Goal: Task Accomplishment & Management: Complete application form

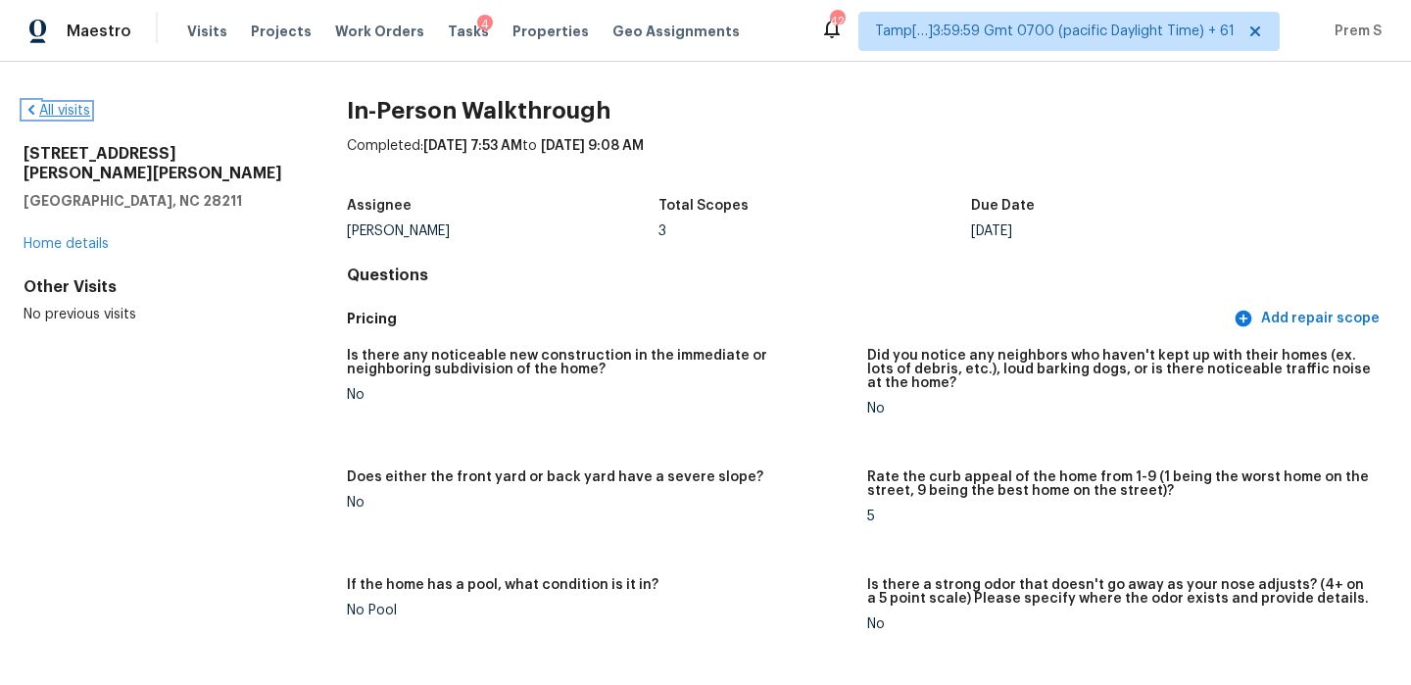
click at [73, 111] on link "All visits" at bounding box center [57, 111] width 67 height 14
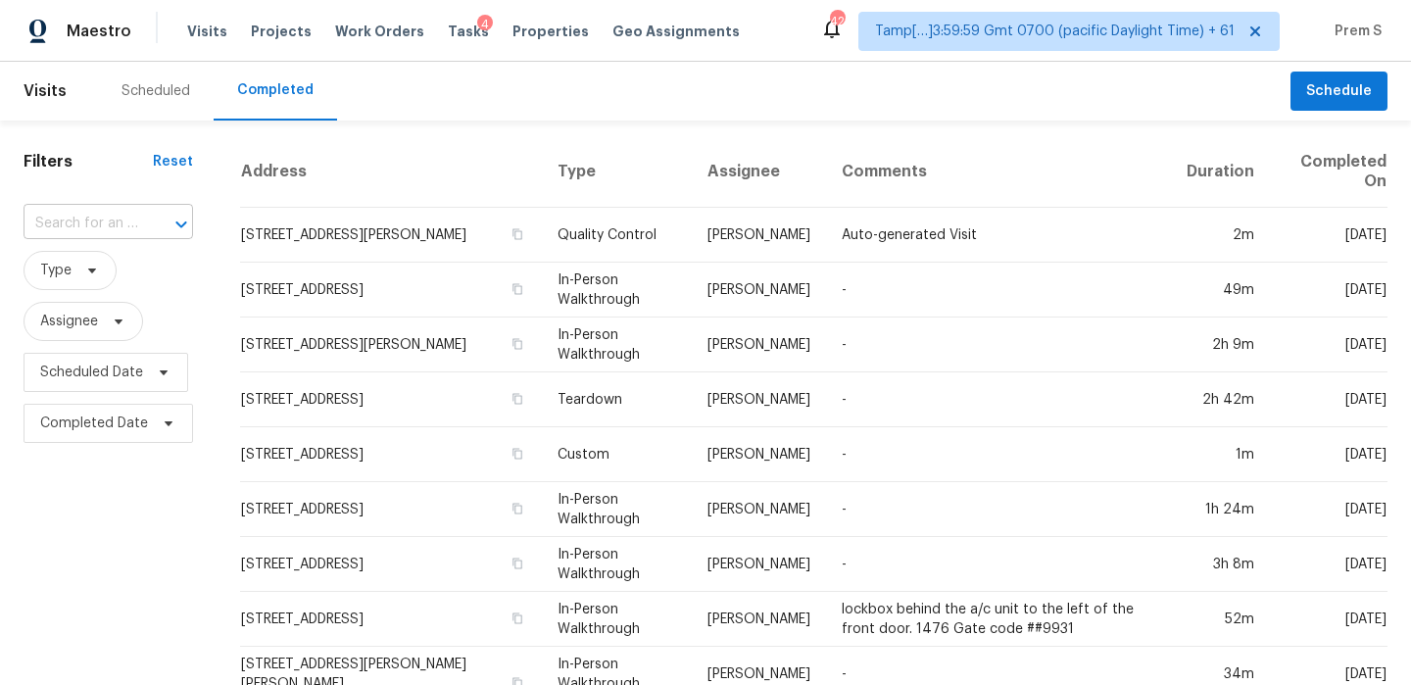
click at [79, 211] on input "text" at bounding box center [81, 224] width 115 height 30
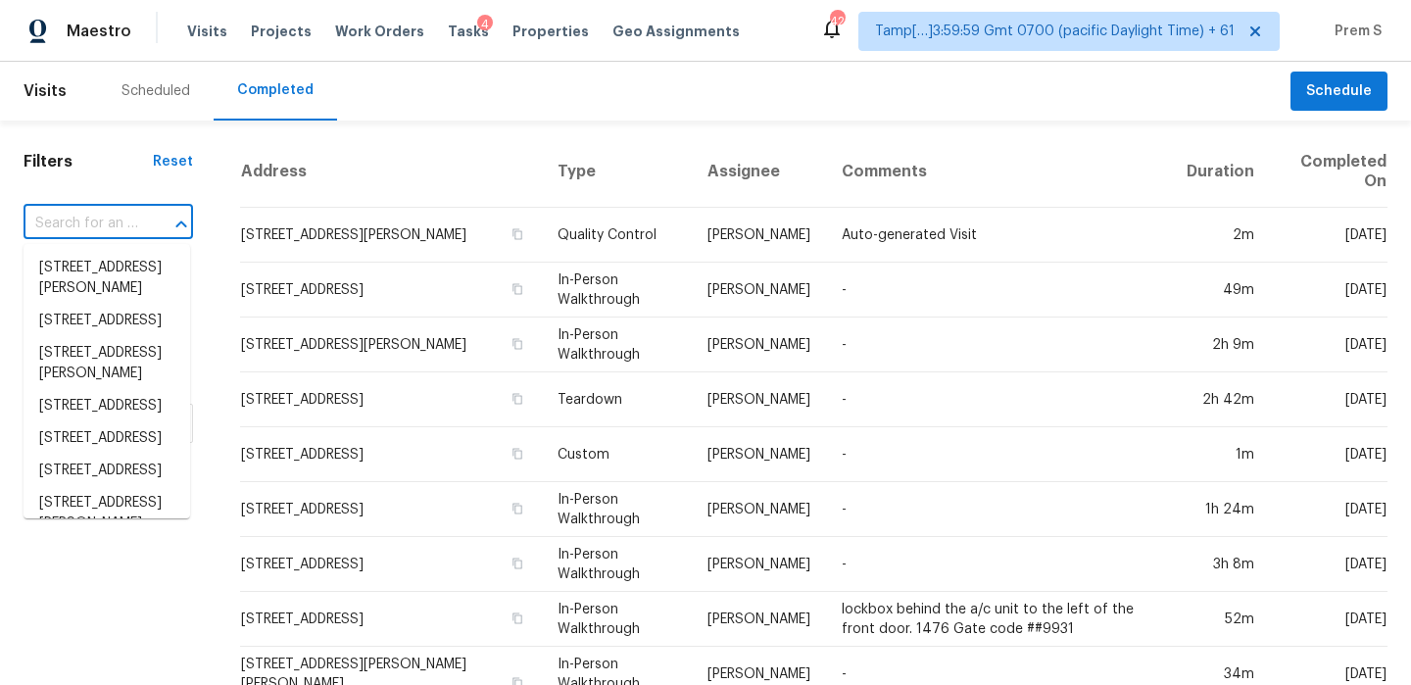
paste input "[STREET_ADDRESS]"
type input "[STREET_ADDRESS]"
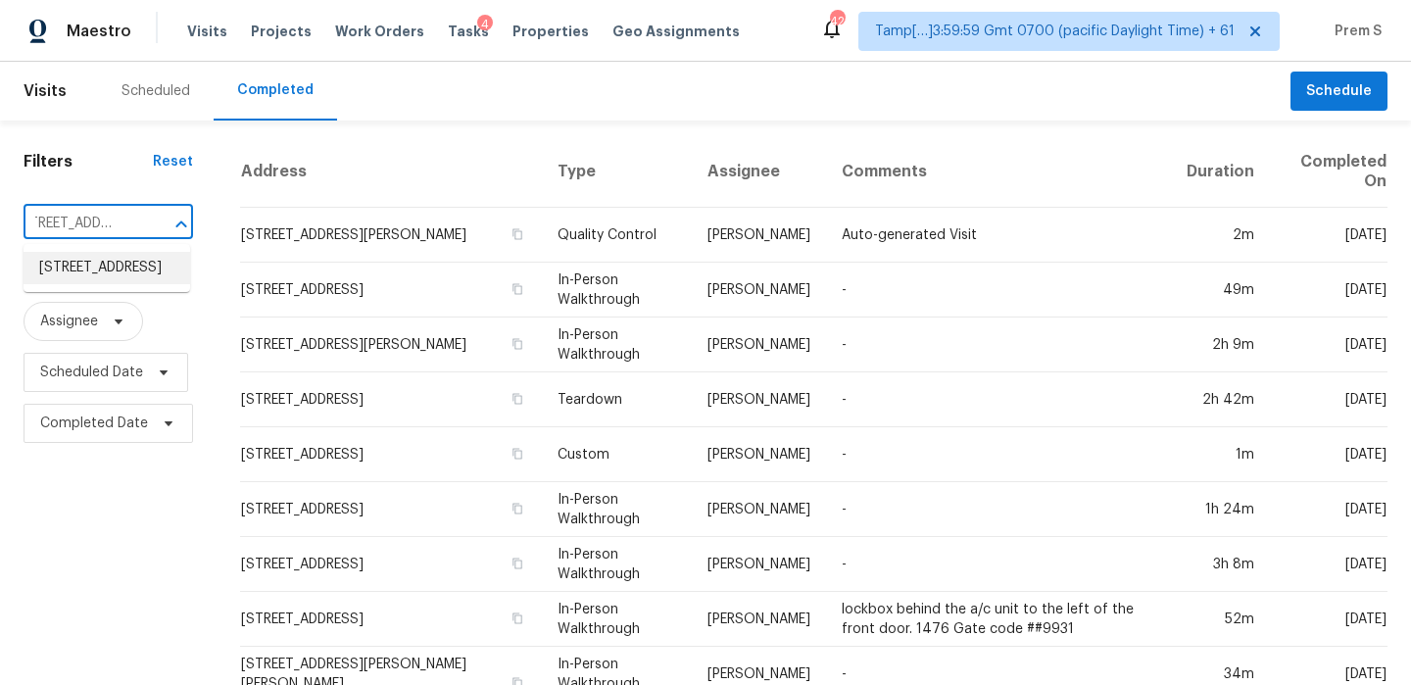
click at [98, 271] on li "[STREET_ADDRESS]" at bounding box center [107, 268] width 167 height 32
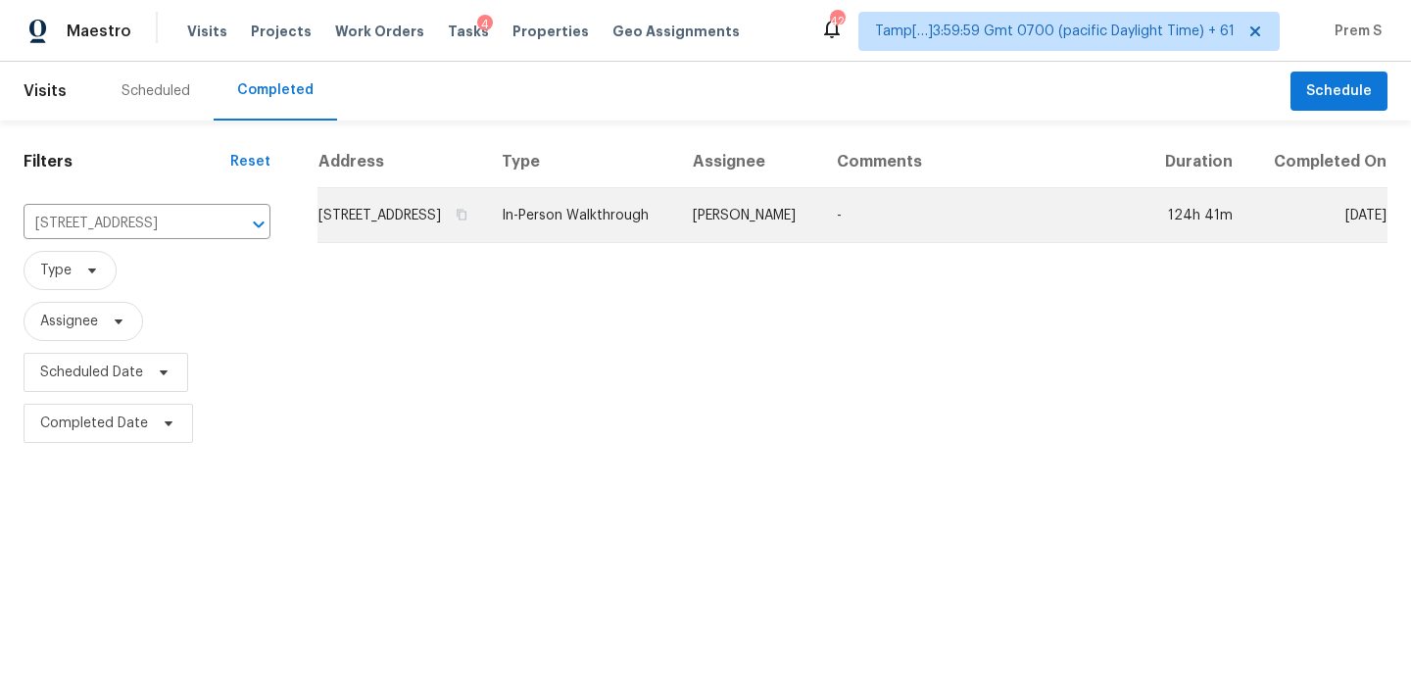
click at [330, 221] on td "[STREET_ADDRESS]" at bounding box center [401, 215] width 169 height 55
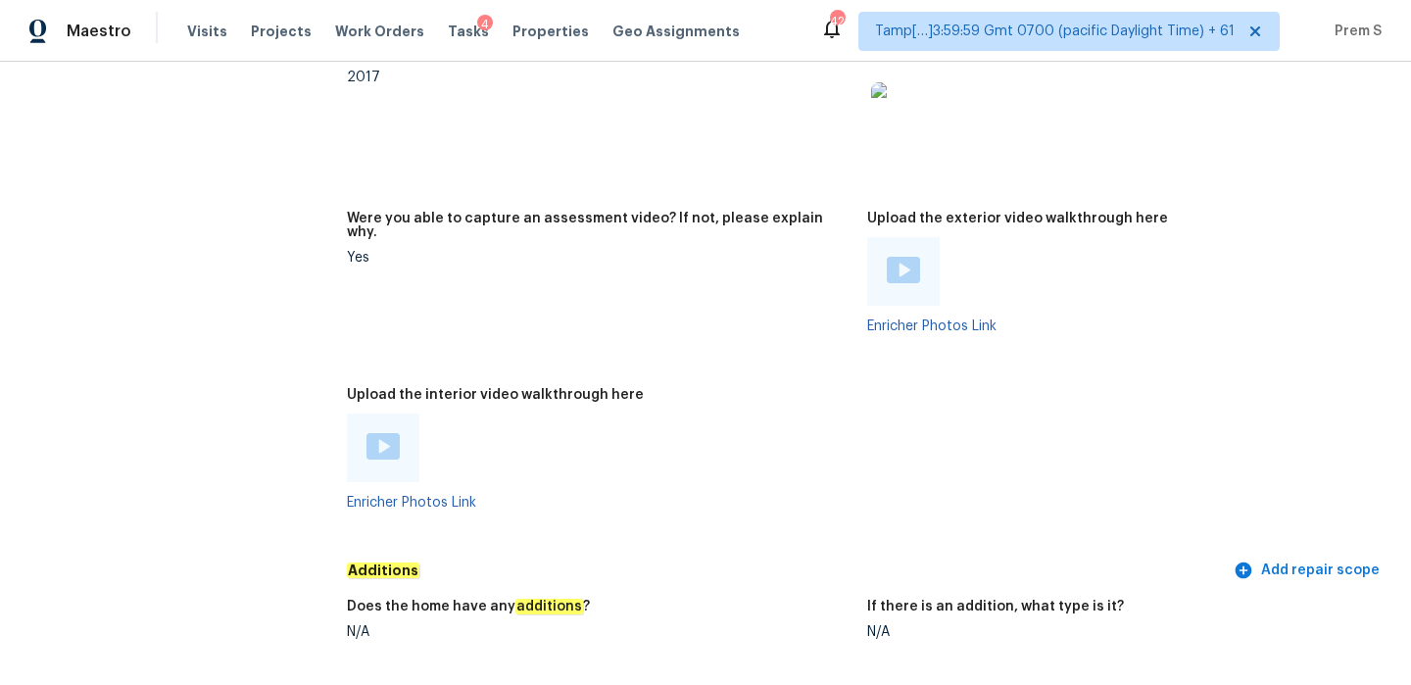
scroll to position [3792, 0]
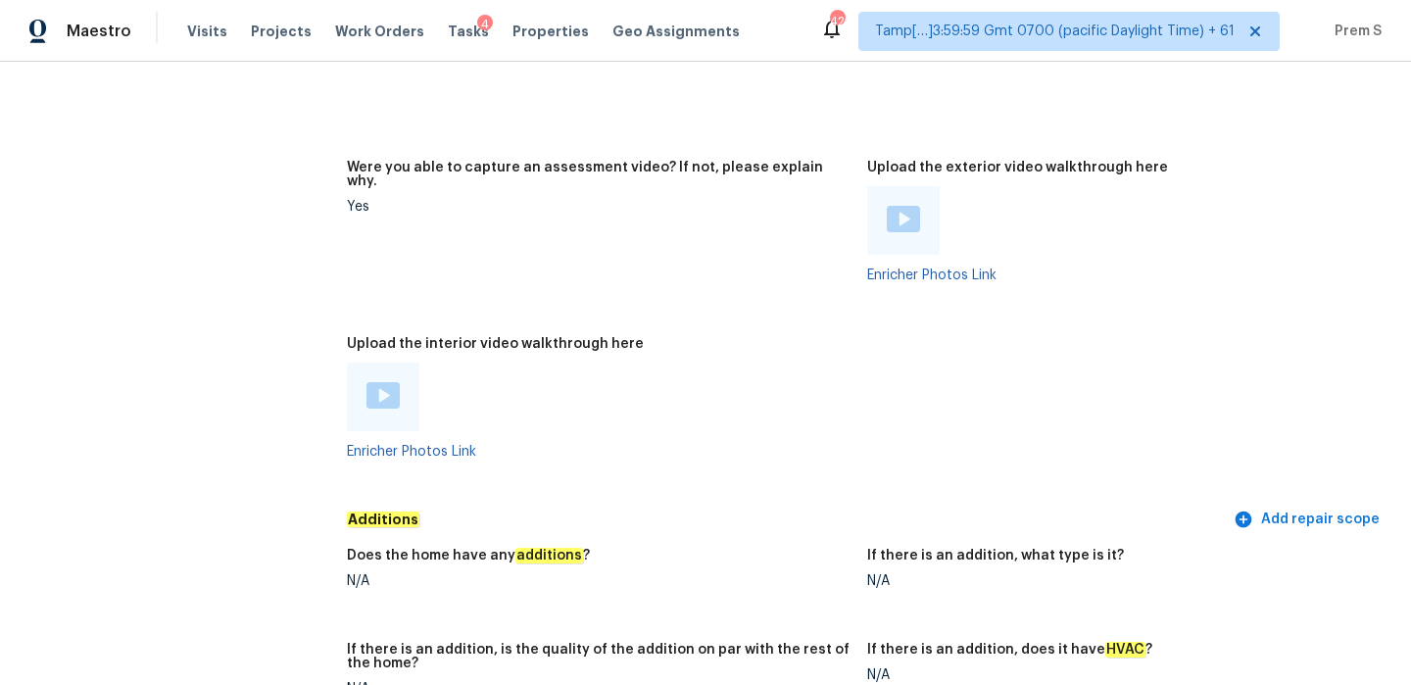
click at [397, 382] on div at bounding box center [382, 396] width 33 height 29
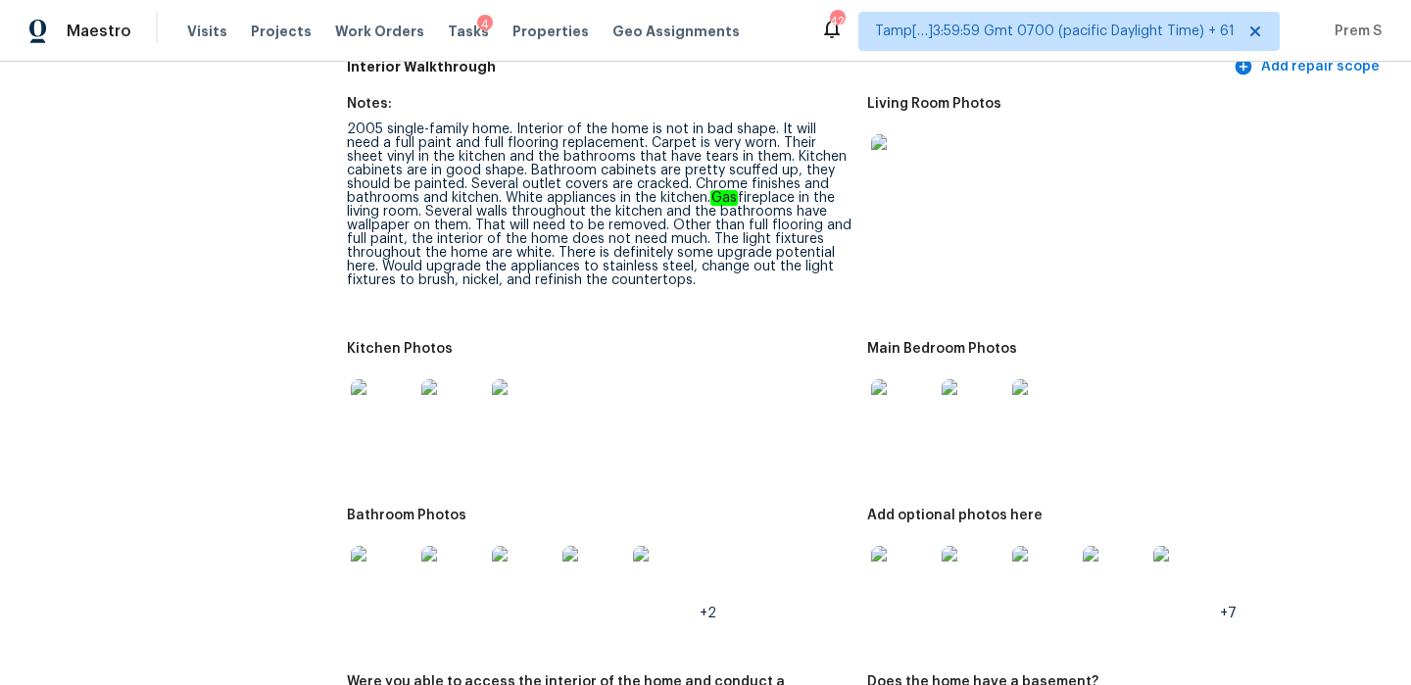
scroll to position [2281, 0]
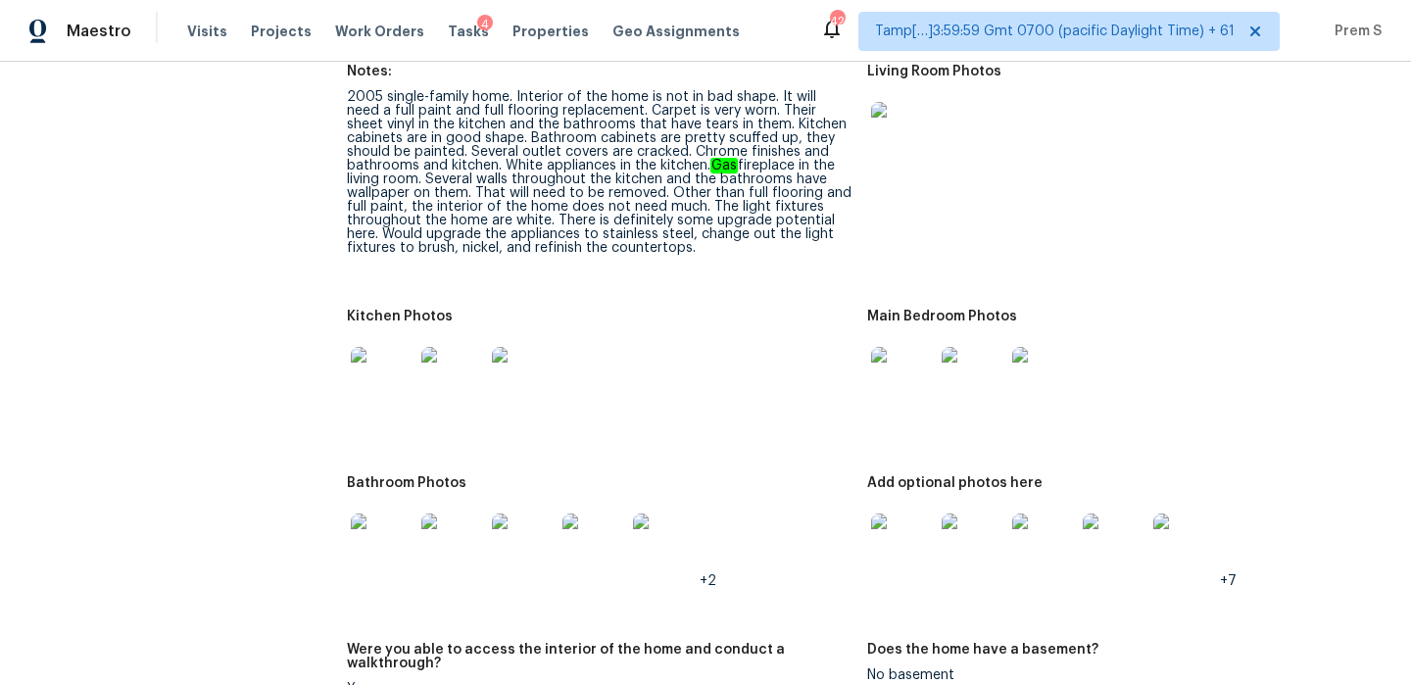
click at [913, 535] on img at bounding box center [902, 544] width 63 height 63
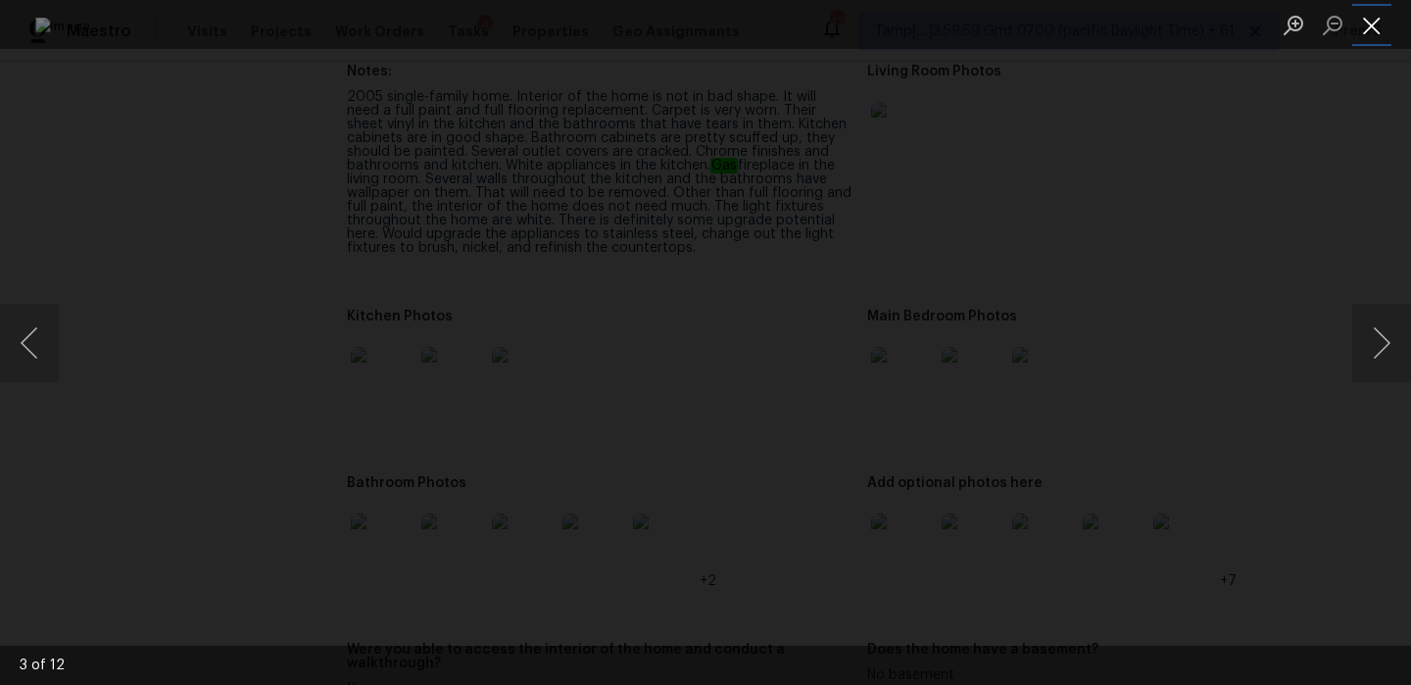
click at [1376, 23] on button "Close lightbox" at bounding box center [1371, 25] width 39 height 34
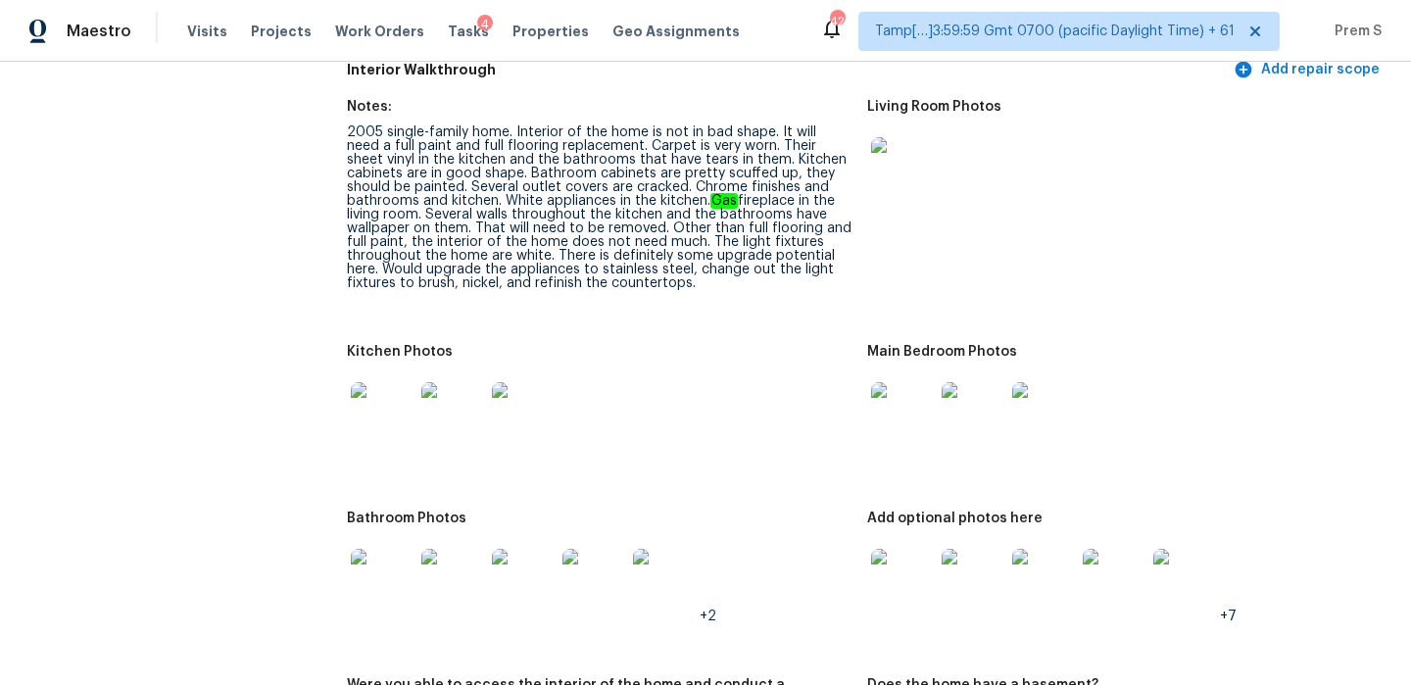
scroll to position [2269, 0]
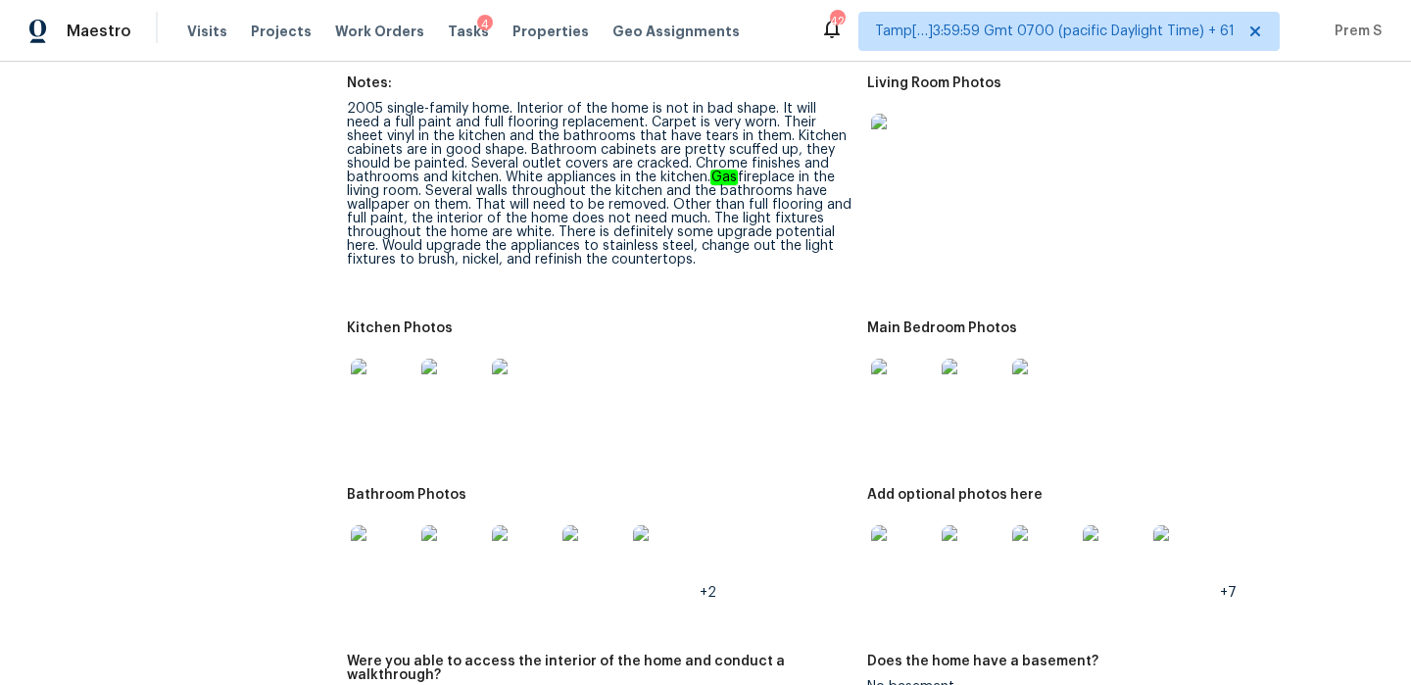
click at [900, 361] on img at bounding box center [902, 390] width 63 height 63
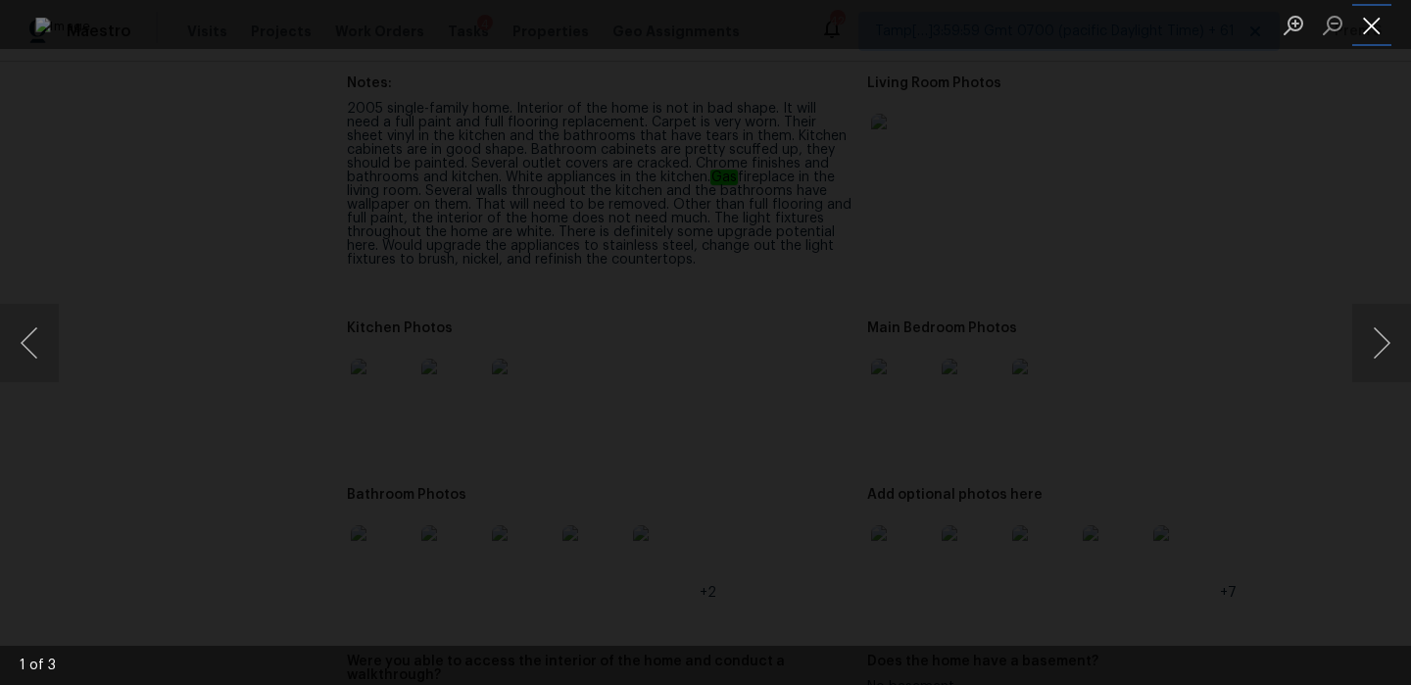
click at [1371, 30] on button "Close lightbox" at bounding box center [1371, 25] width 39 height 34
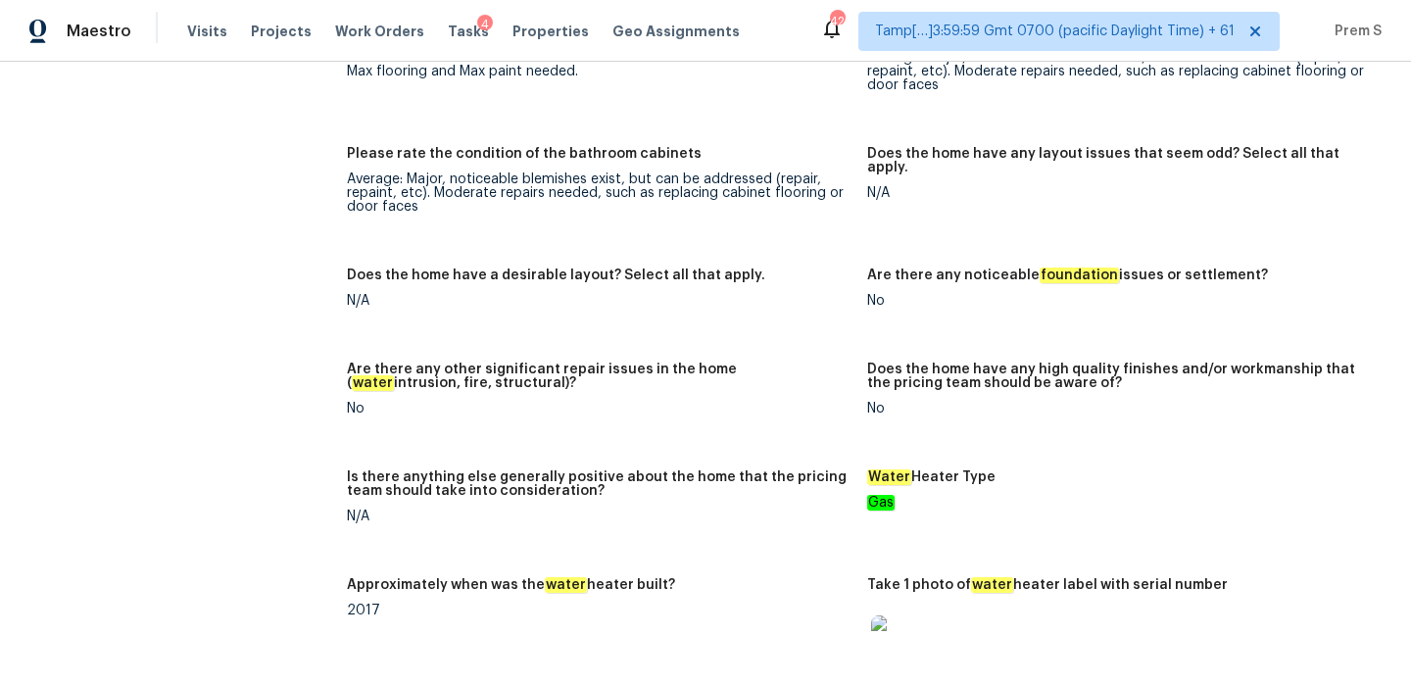
scroll to position [0, 0]
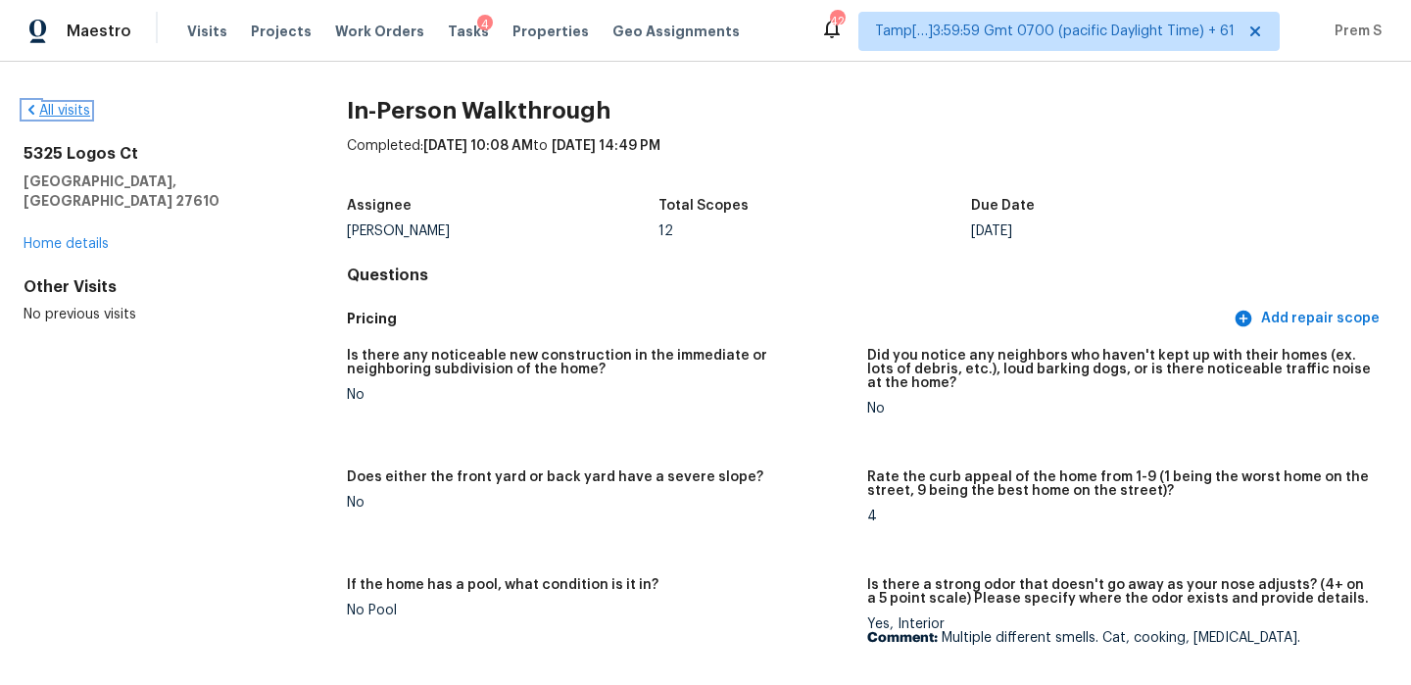
click at [76, 111] on link "All visits" at bounding box center [57, 111] width 67 height 14
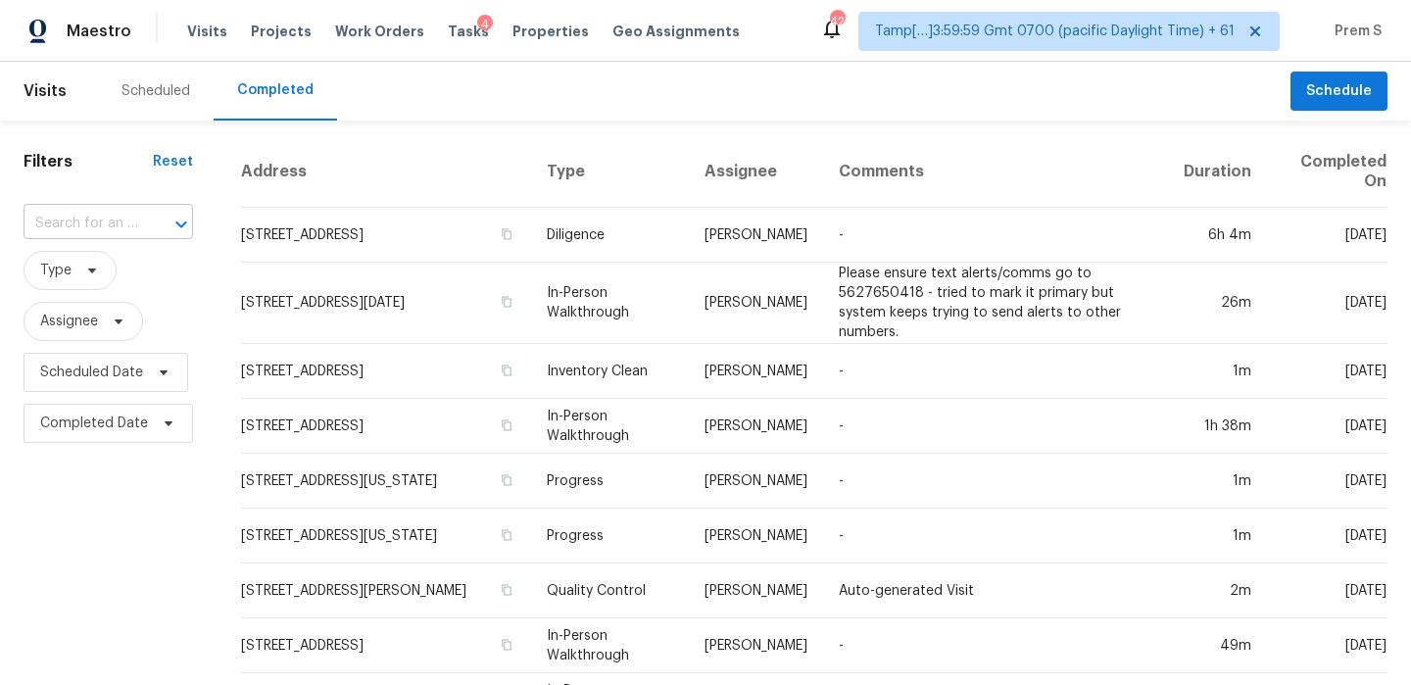
click at [128, 233] on input "text" at bounding box center [81, 224] width 115 height 30
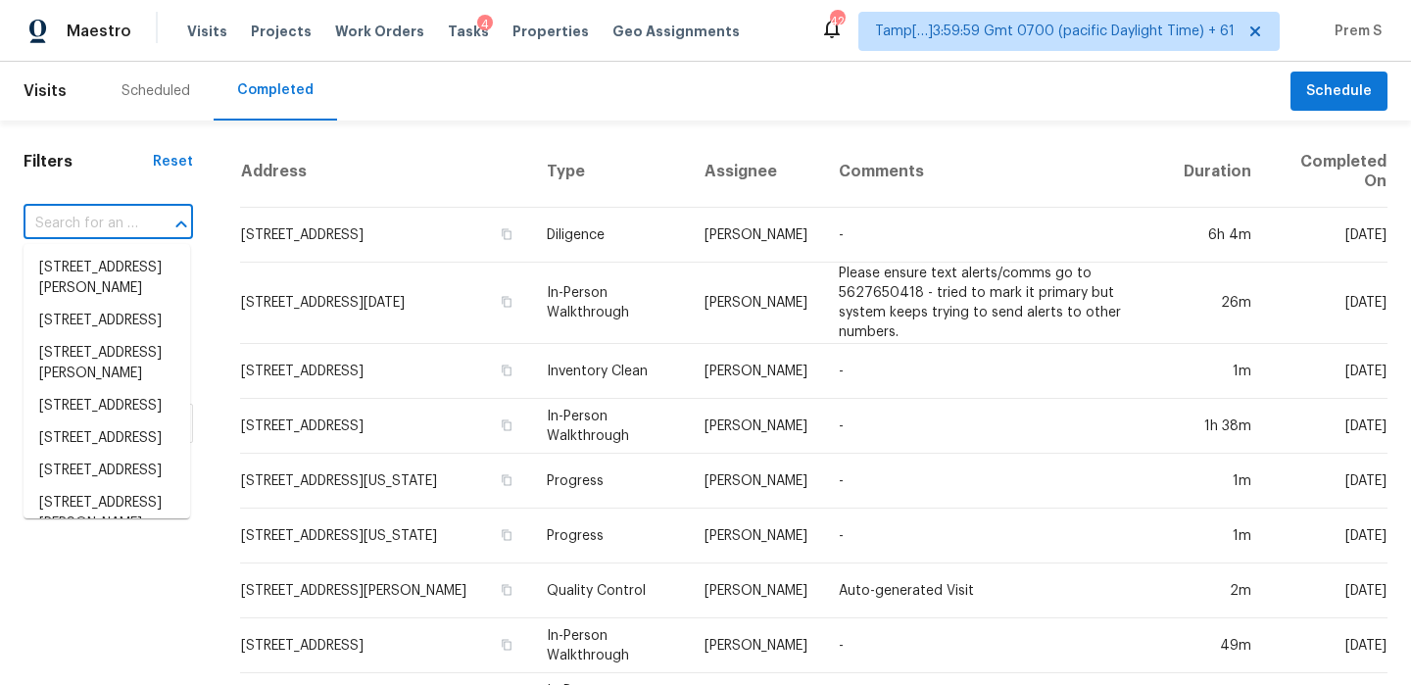
paste input "[STREET_ADDRESS][PERSON_NAME][PERSON_NAME]"
type input "[STREET_ADDRESS][PERSON_NAME][PERSON_NAME]"
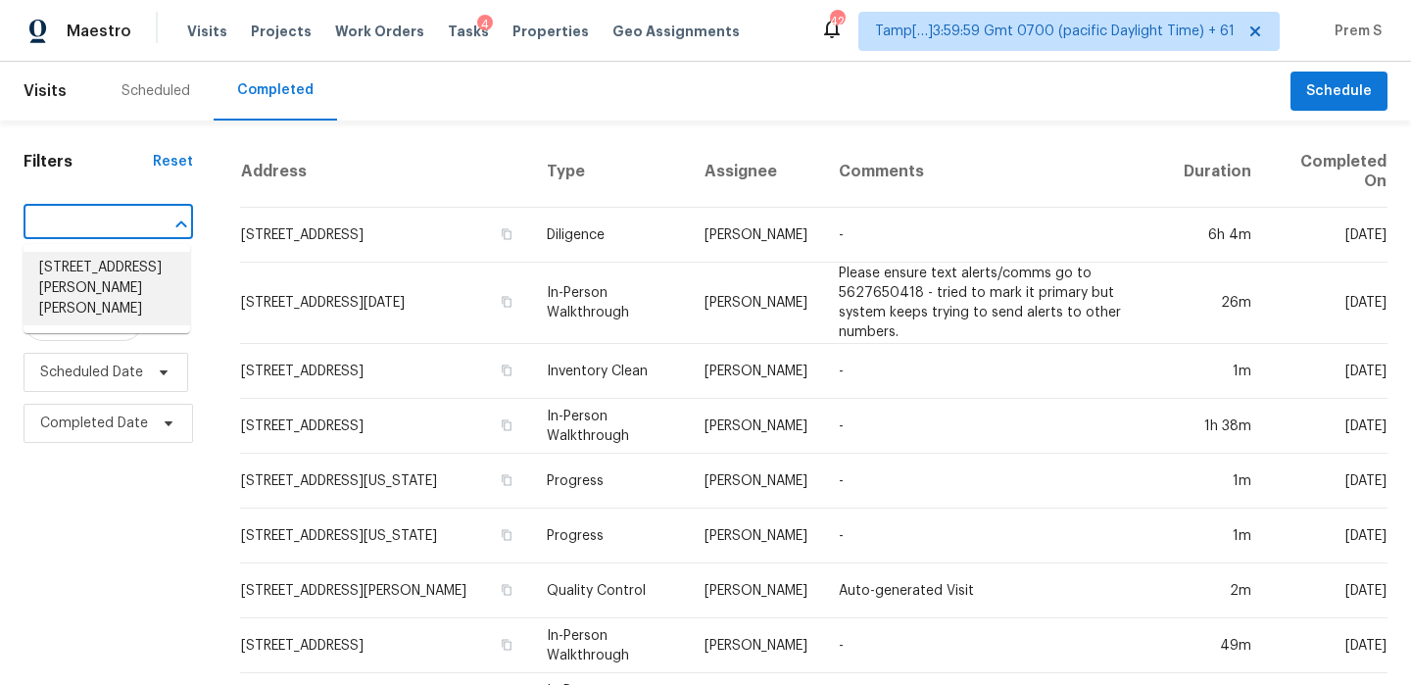
click at [108, 273] on li "[STREET_ADDRESS][PERSON_NAME][PERSON_NAME]" at bounding box center [107, 288] width 167 height 73
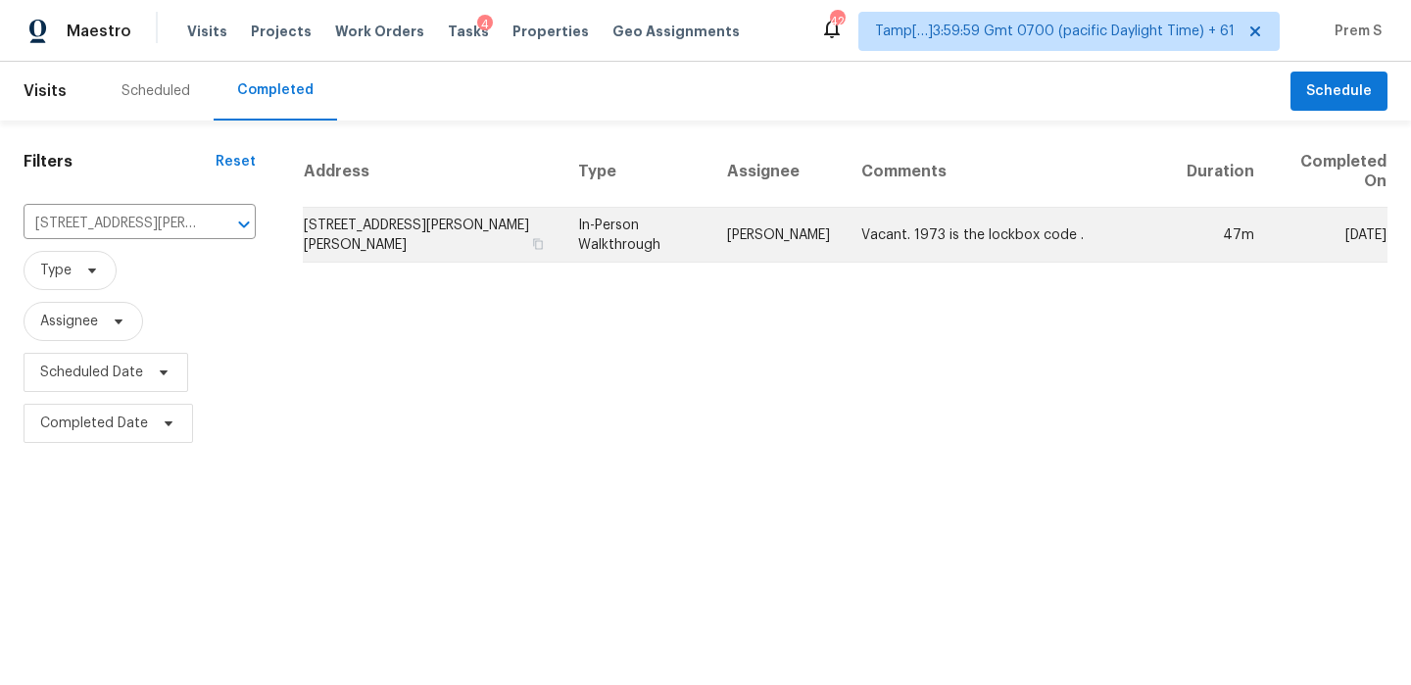
click at [359, 231] on td "[STREET_ADDRESS][PERSON_NAME][PERSON_NAME]" at bounding box center [433, 235] width 261 height 55
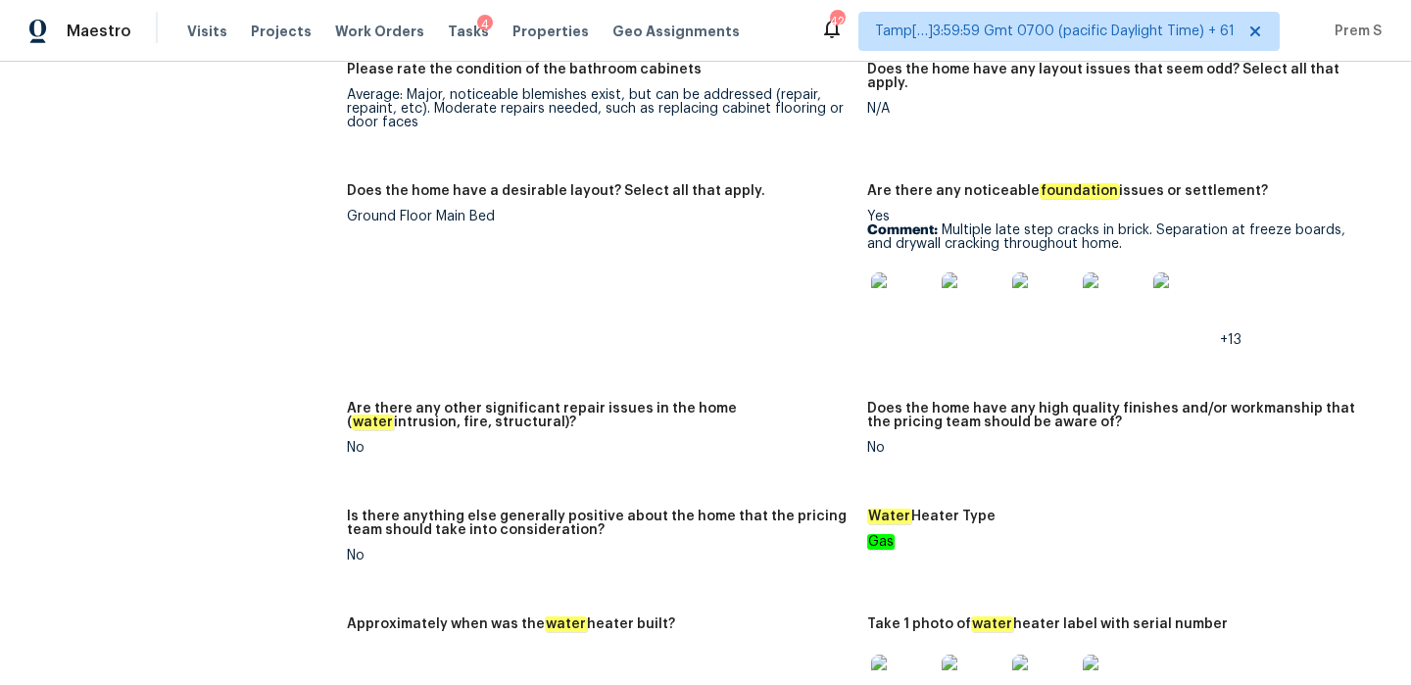
scroll to position [3416, 0]
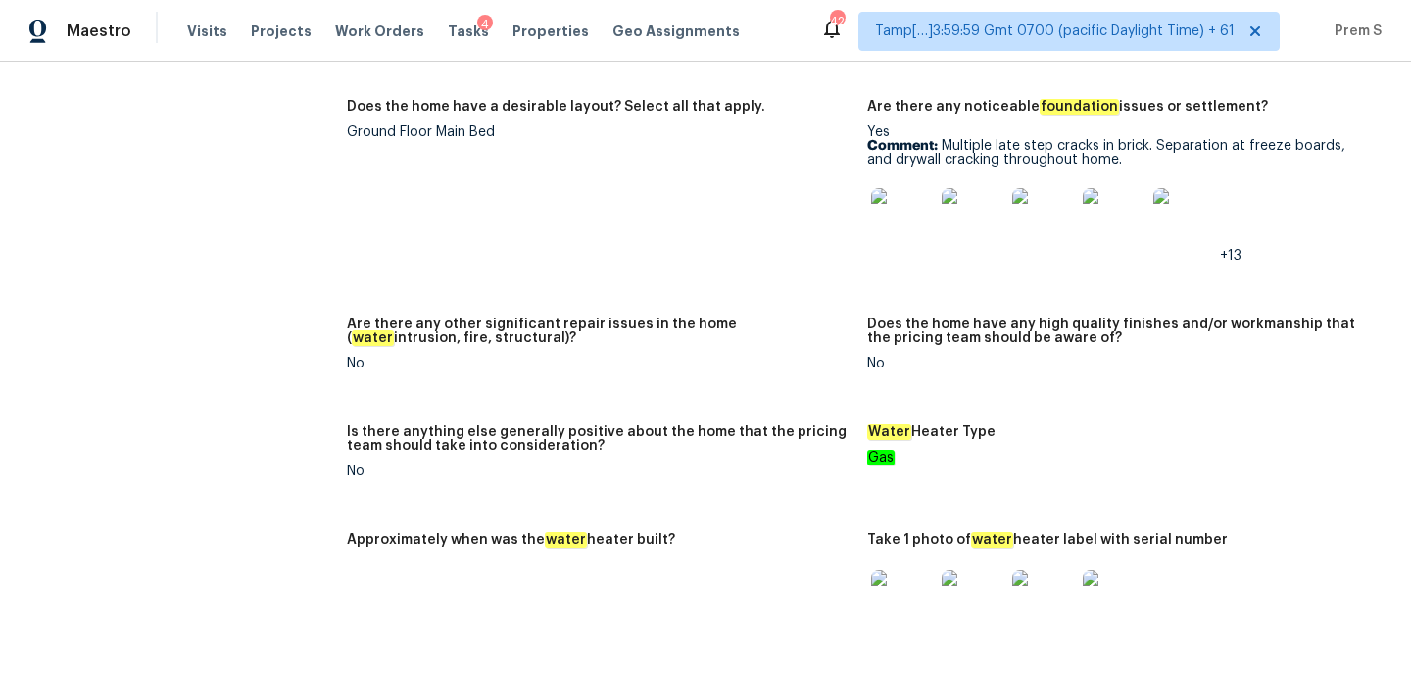
click at [906, 204] on img at bounding box center [902, 219] width 63 height 63
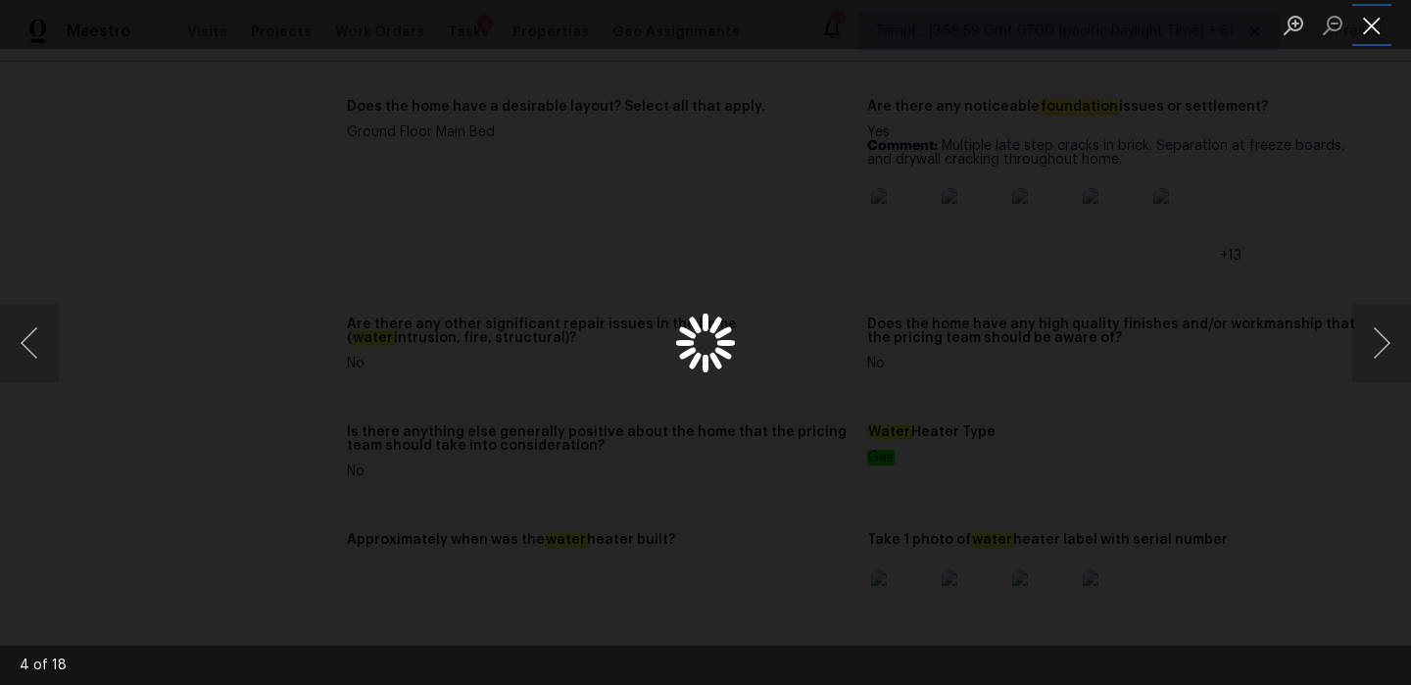
click at [1369, 33] on button "Close lightbox" at bounding box center [1371, 25] width 39 height 34
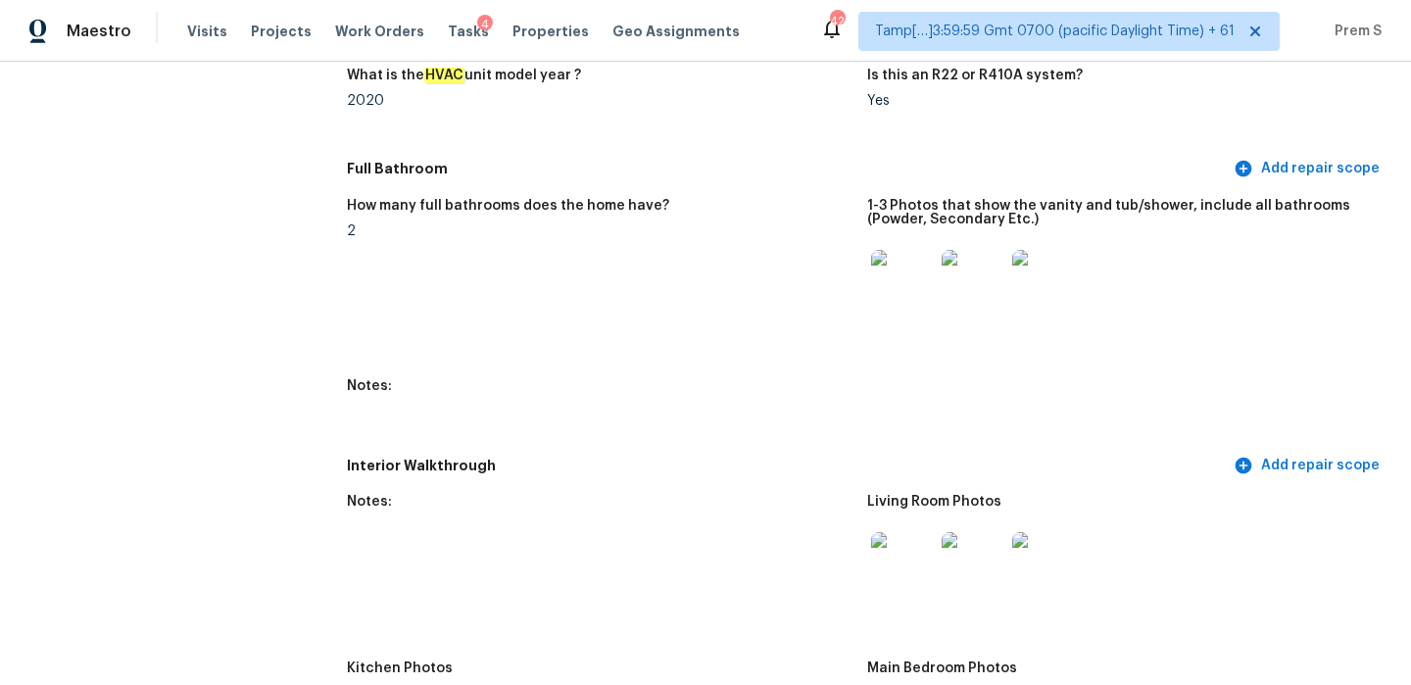
scroll to position [0, 0]
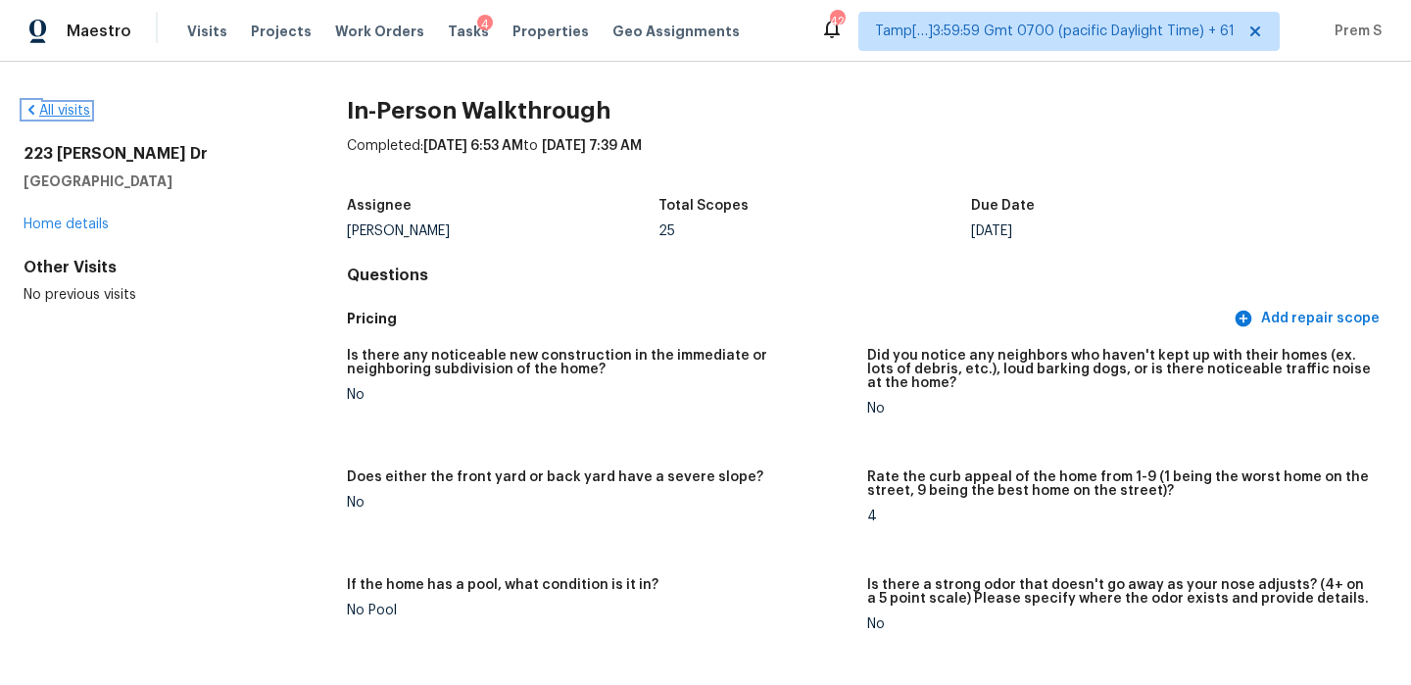
click at [58, 110] on link "All visits" at bounding box center [57, 111] width 67 height 14
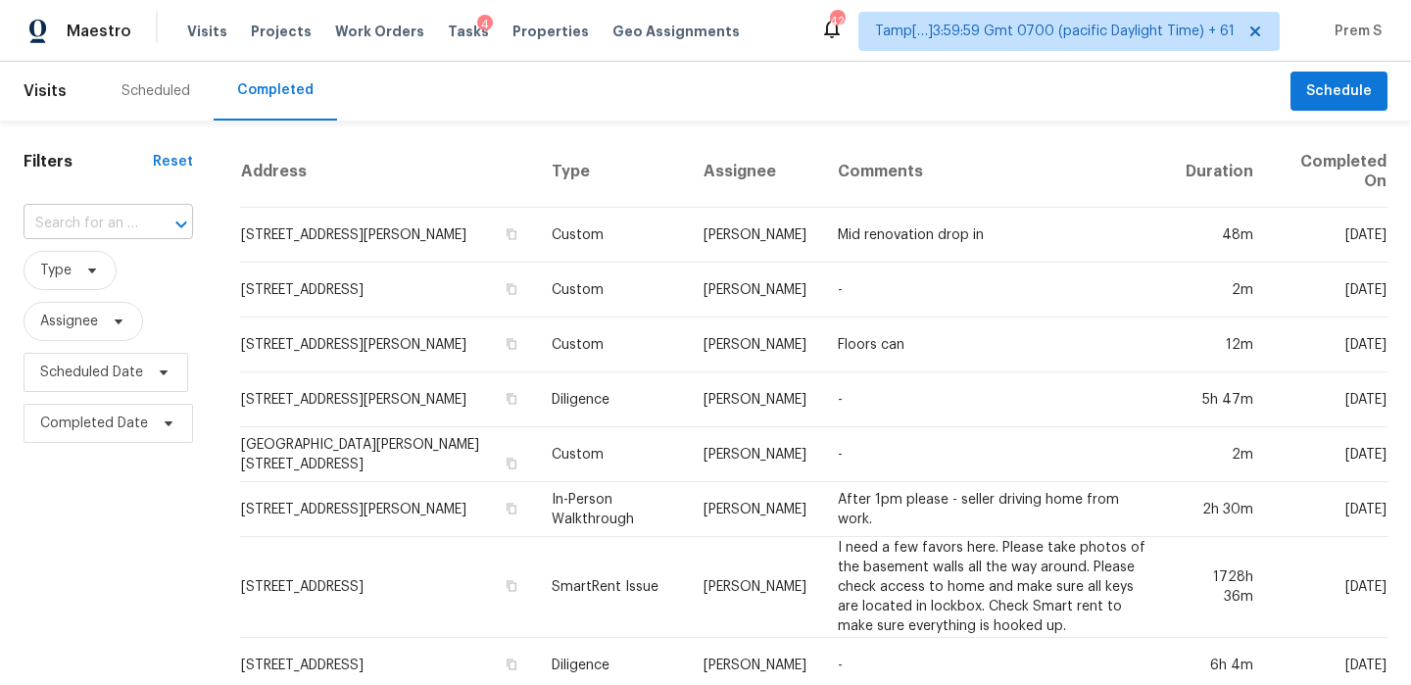
click at [114, 213] on input "text" at bounding box center [81, 224] width 115 height 30
paste input "[STREET_ADDRESS][PERSON_NAME]"
type input "[STREET_ADDRESS][PERSON_NAME]"
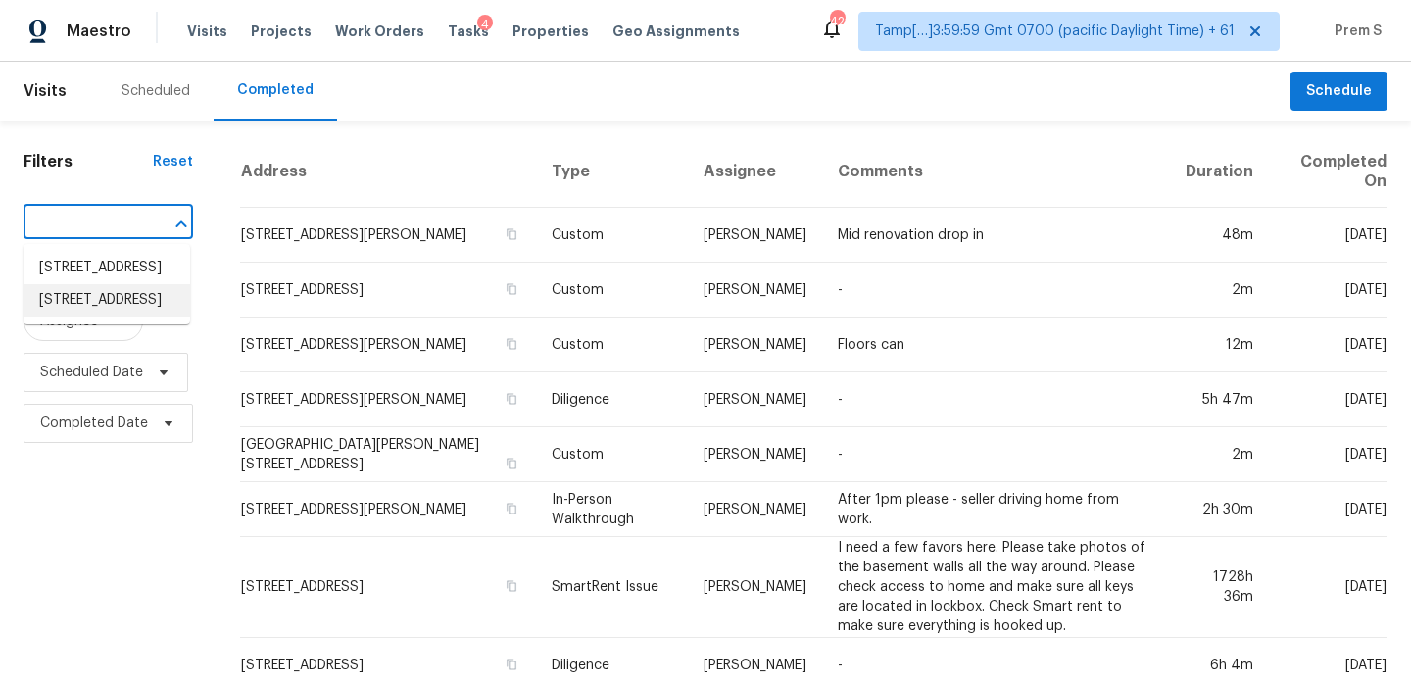
click at [89, 316] on li "[STREET_ADDRESS]" at bounding box center [107, 300] width 167 height 32
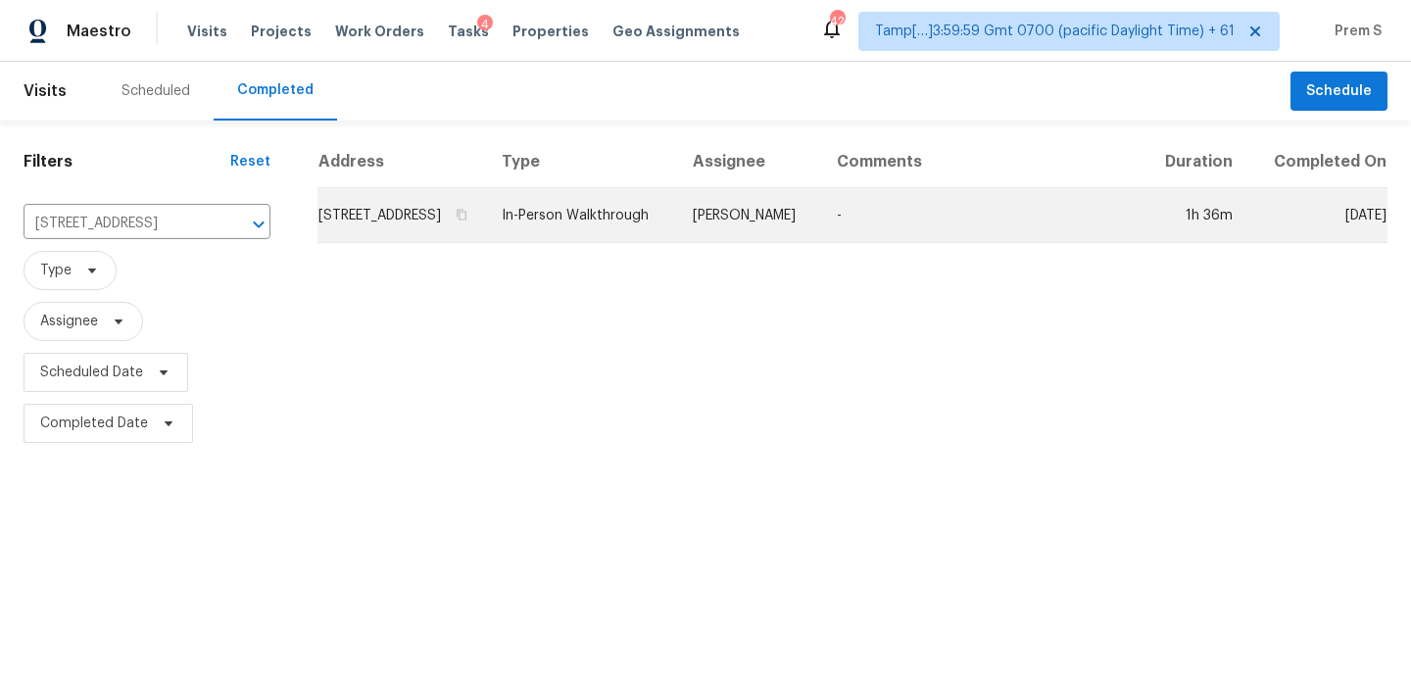
click at [389, 220] on td "[STREET_ADDRESS]" at bounding box center [401, 215] width 169 height 55
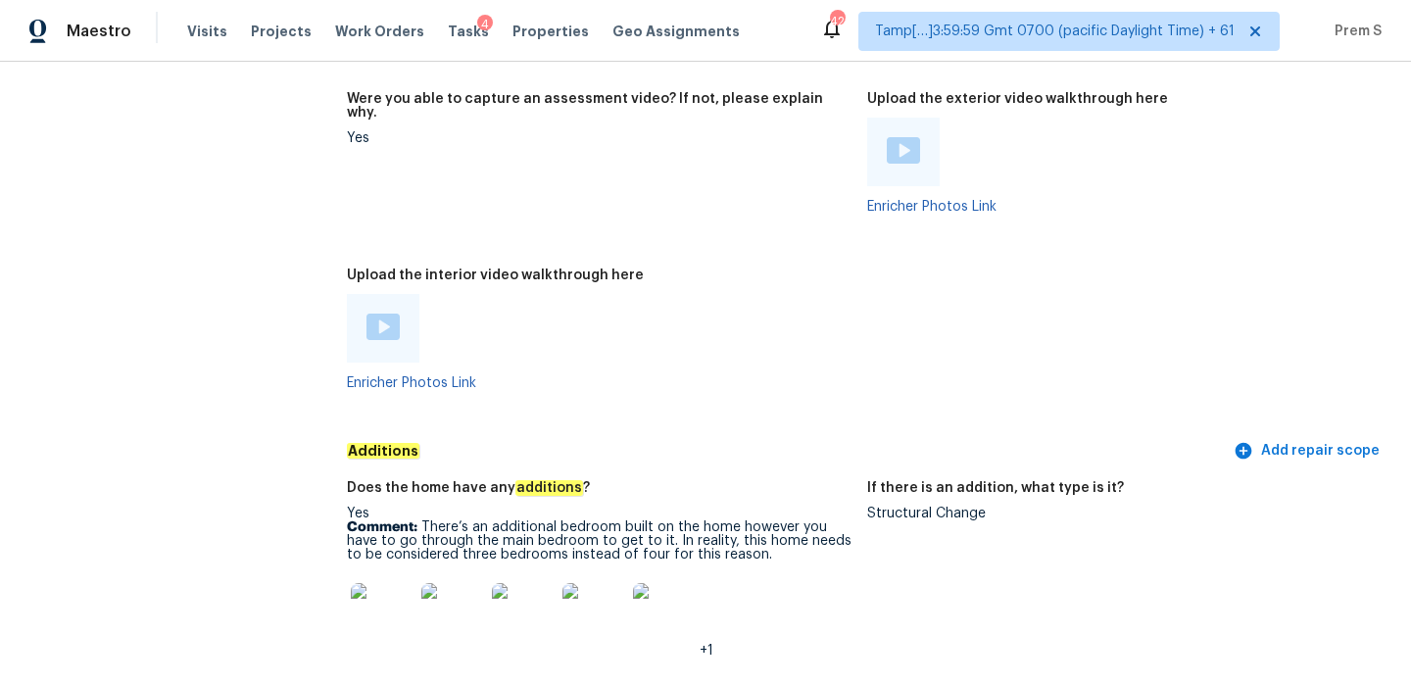
scroll to position [4528, 0]
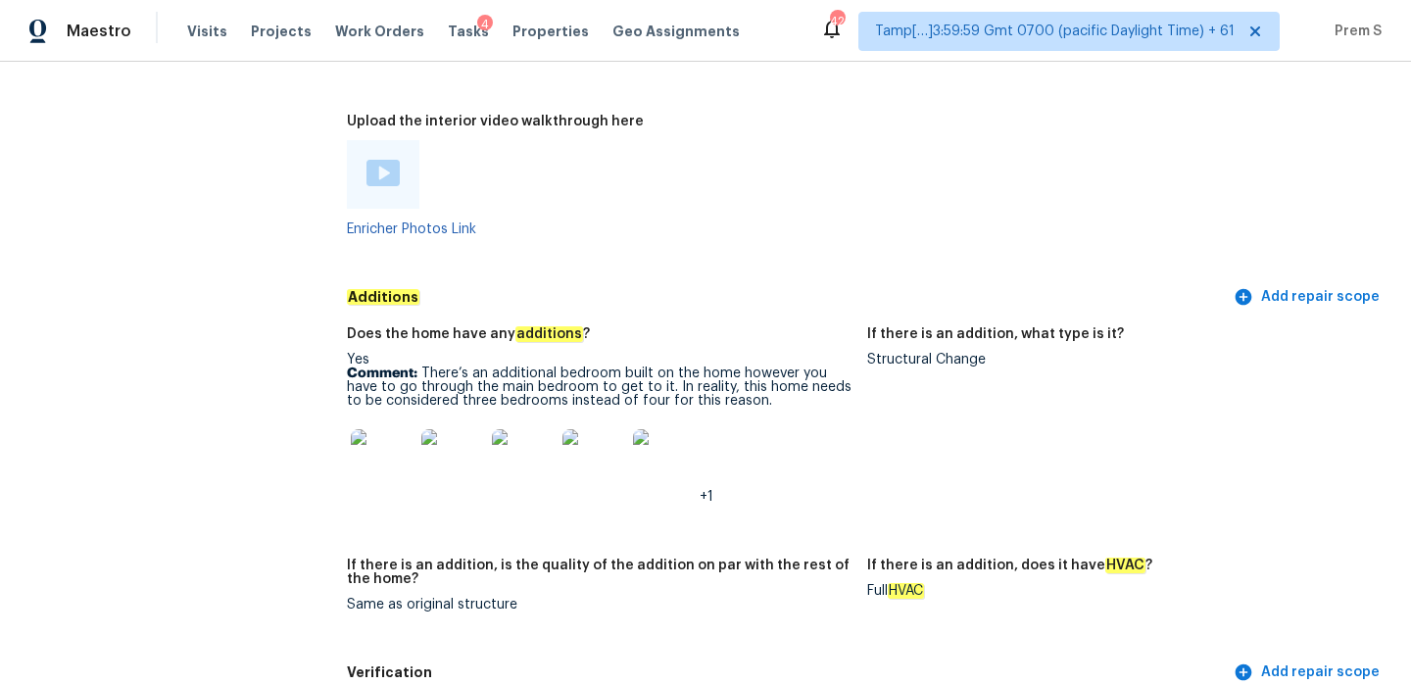
click at [385, 160] on img at bounding box center [382, 173] width 33 height 26
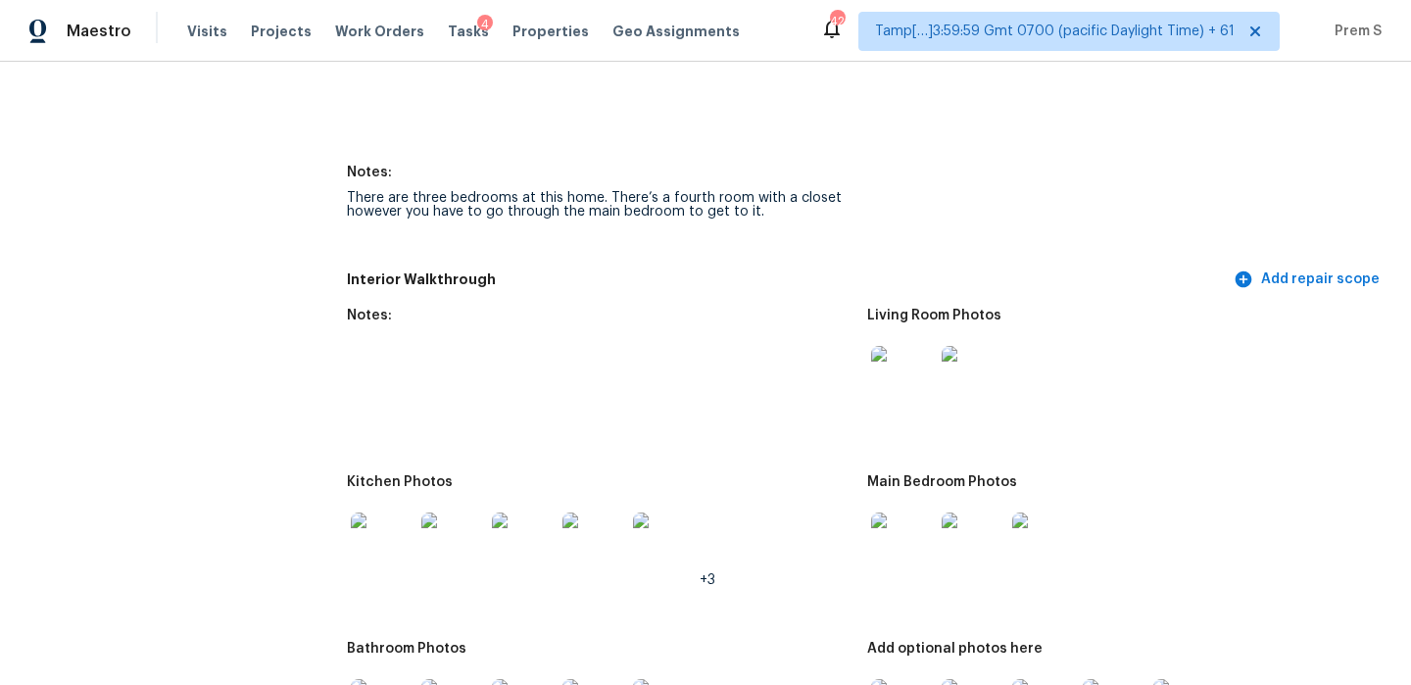
scroll to position [2795, 0]
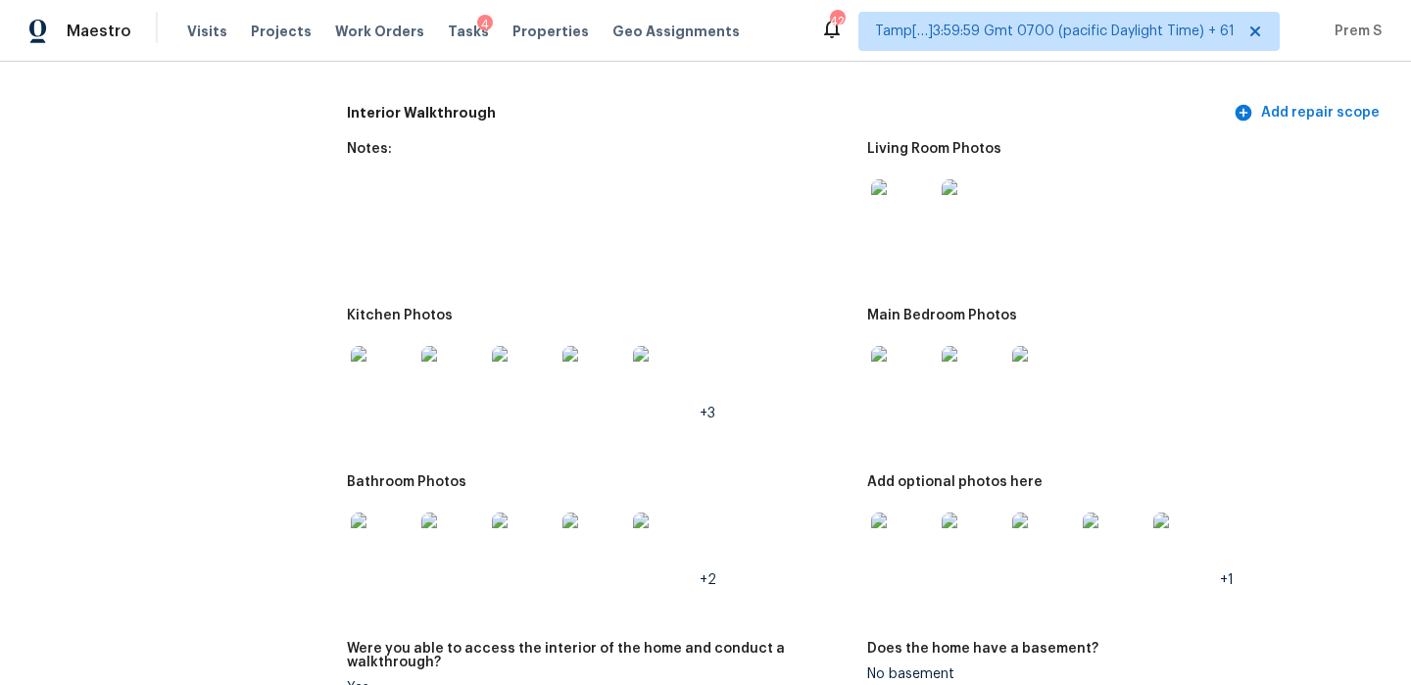
click at [893, 373] on img at bounding box center [902, 377] width 63 height 63
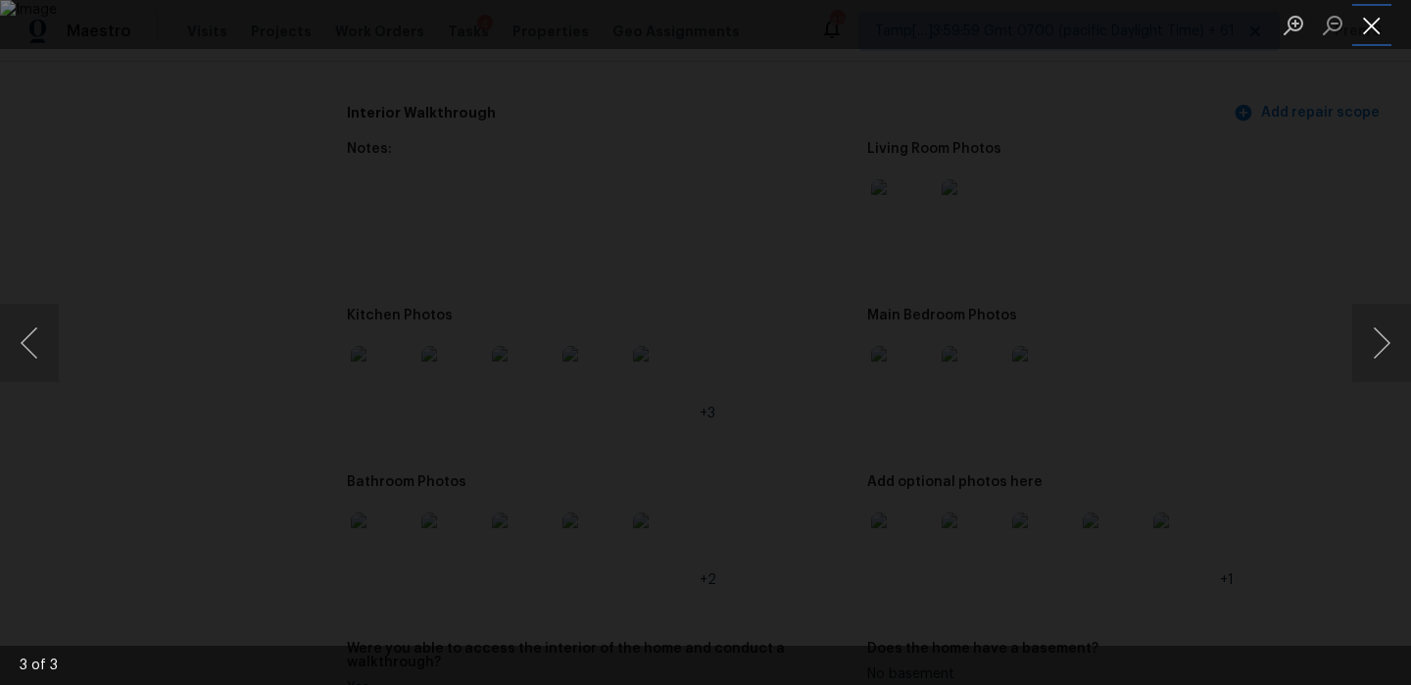
click at [1368, 32] on button "Close lightbox" at bounding box center [1371, 25] width 39 height 34
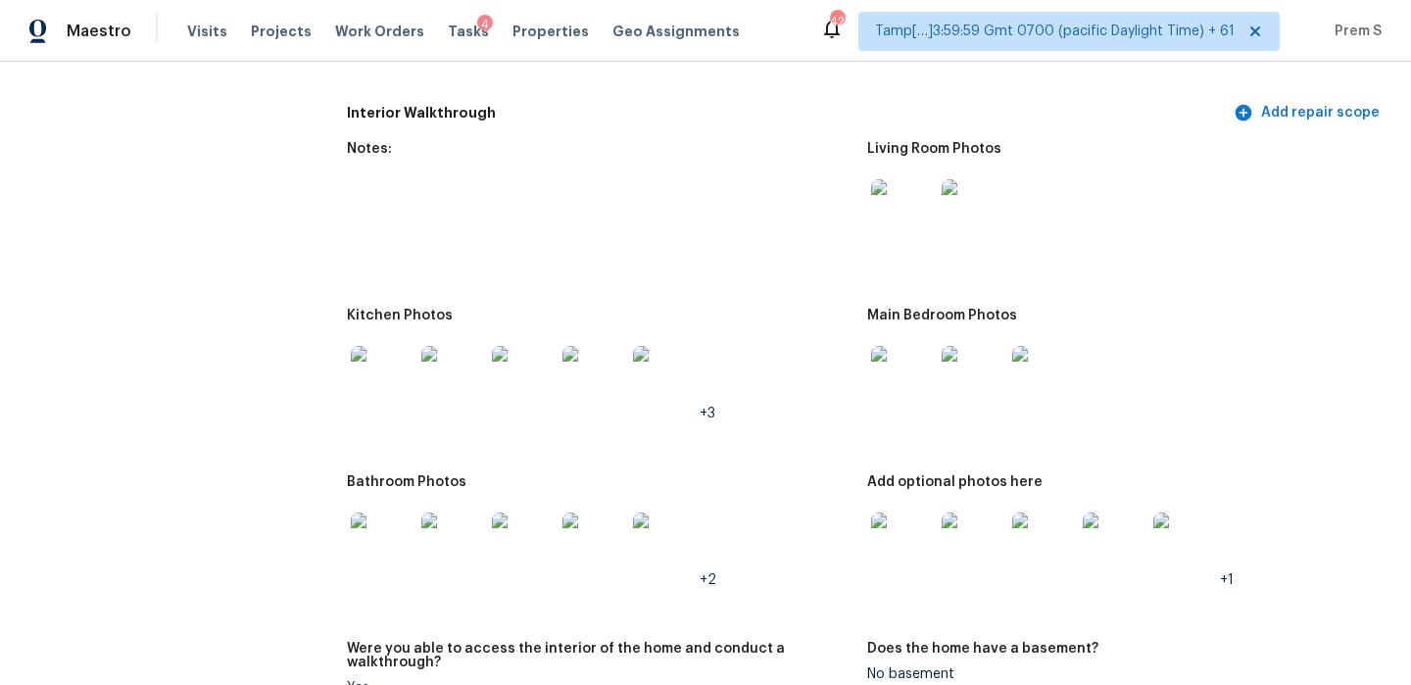
click at [911, 541] on img at bounding box center [902, 543] width 63 height 63
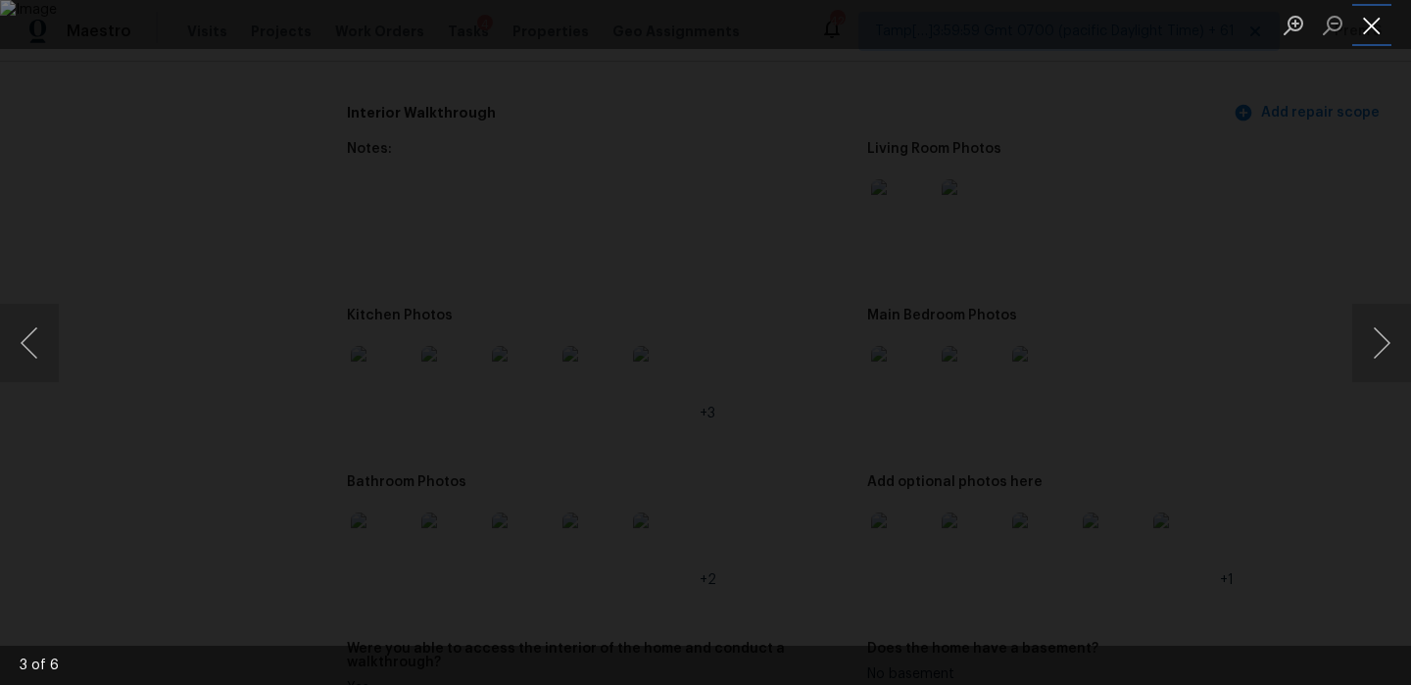
click at [1370, 25] on button "Close lightbox" at bounding box center [1371, 25] width 39 height 34
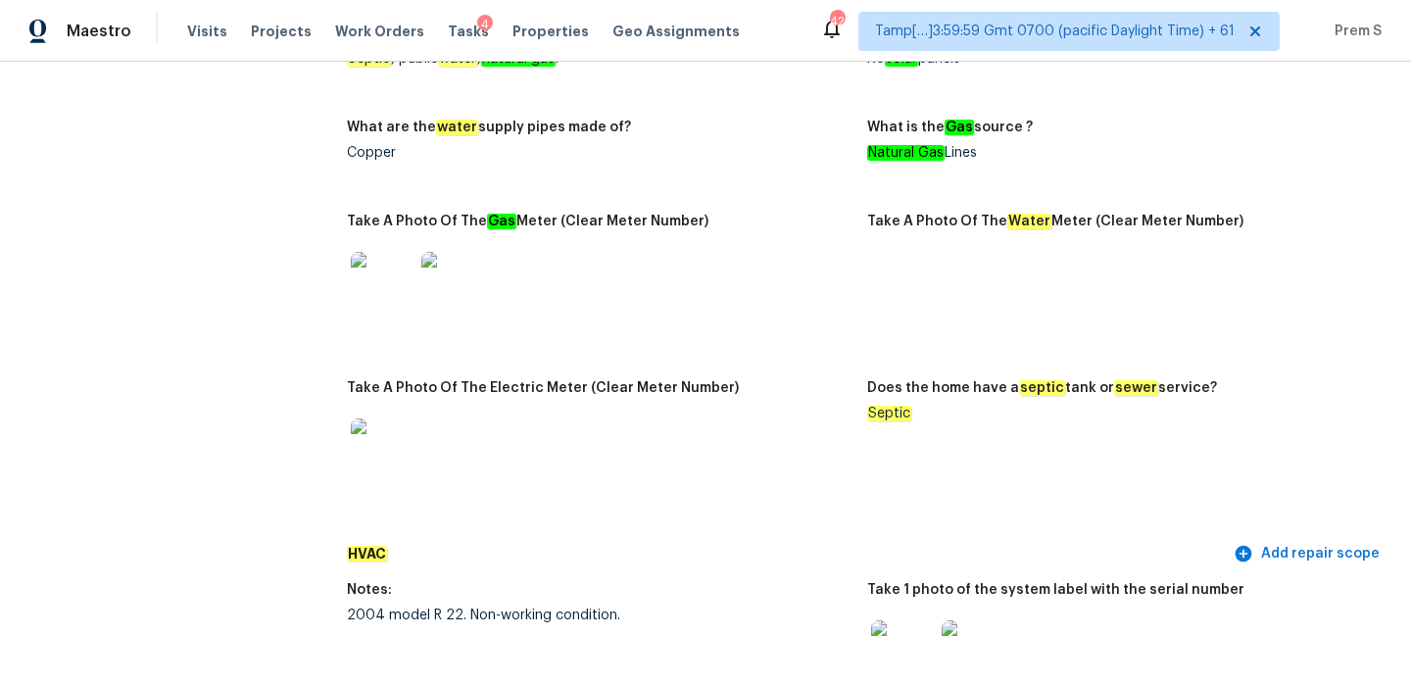
scroll to position [0, 0]
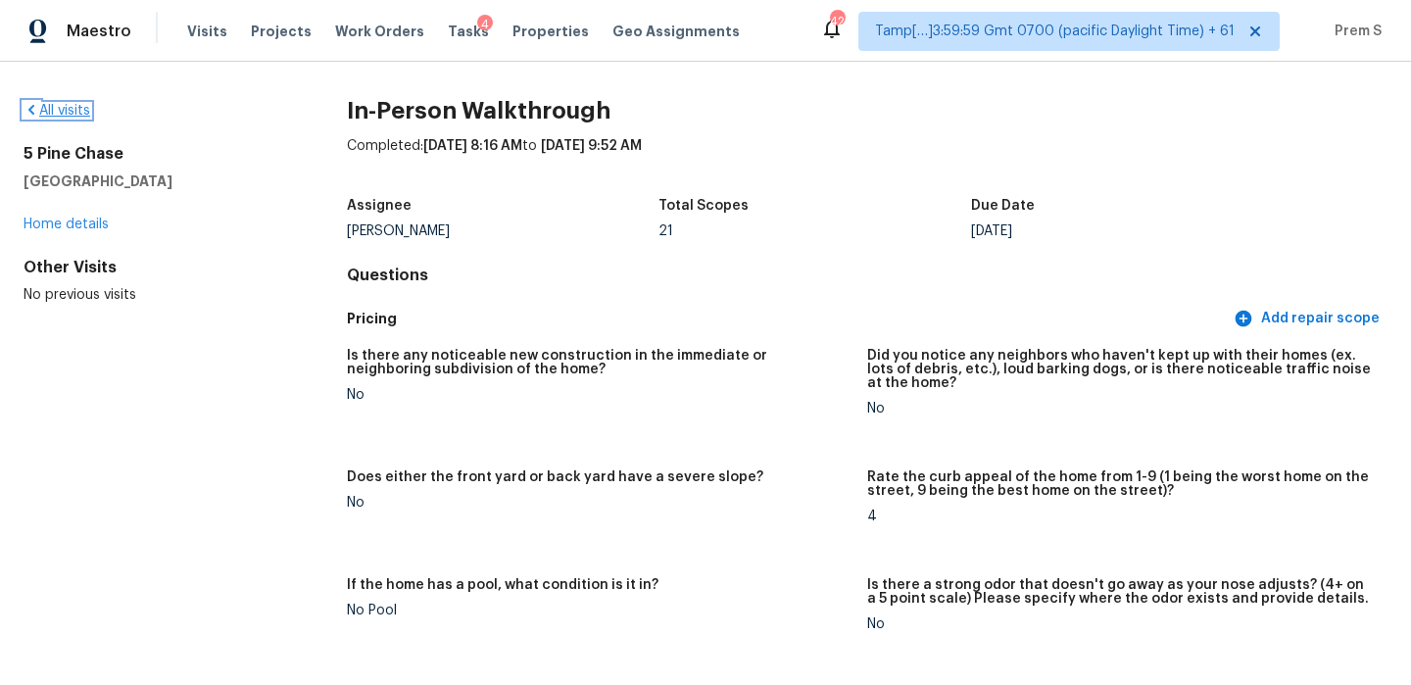
click at [53, 107] on link "All visits" at bounding box center [57, 111] width 67 height 14
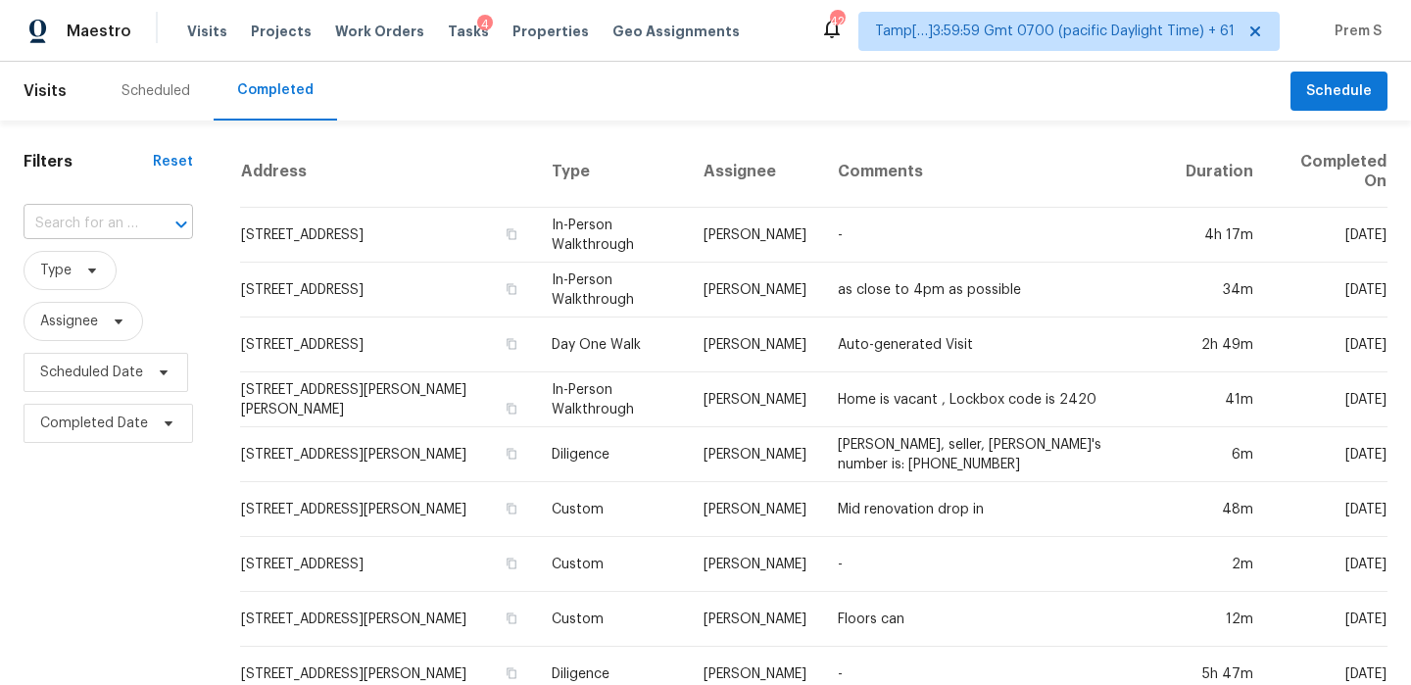
click at [79, 232] on input "text" at bounding box center [81, 224] width 115 height 30
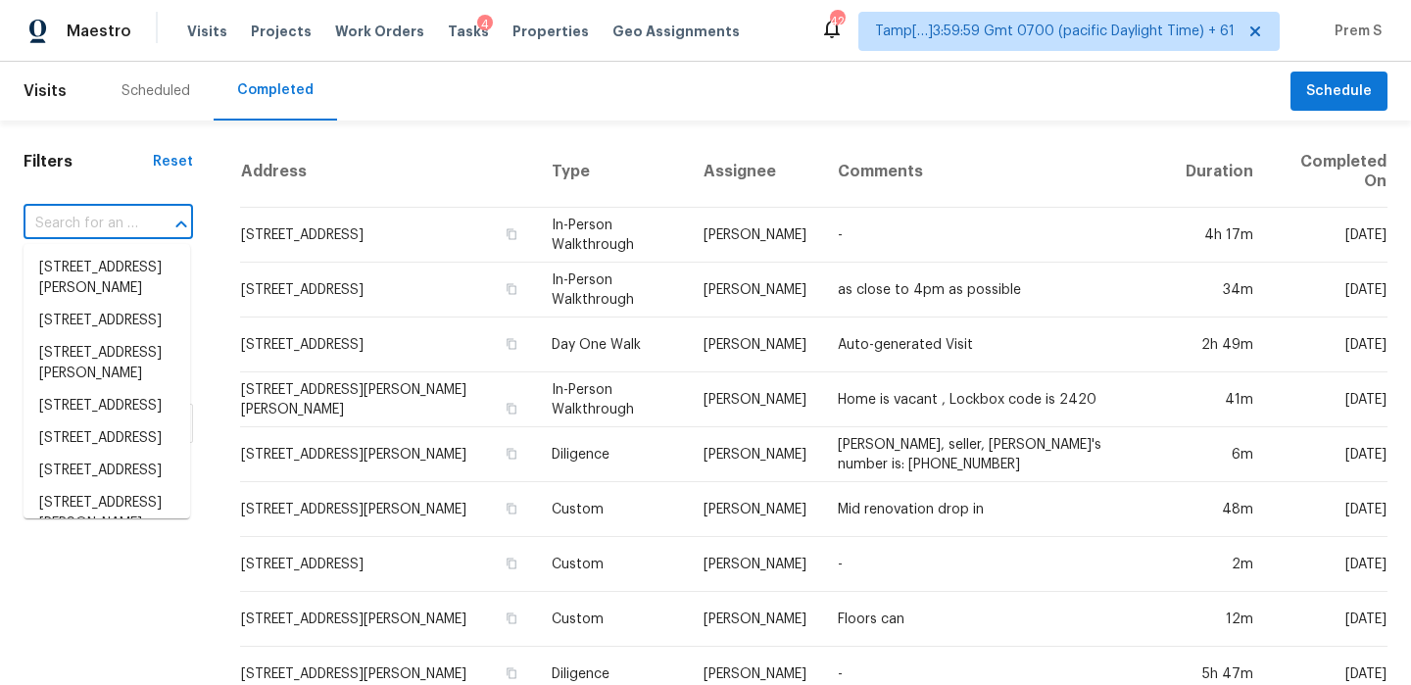
paste input "[STREET_ADDRESS]"
type input "[STREET_ADDRESS]"
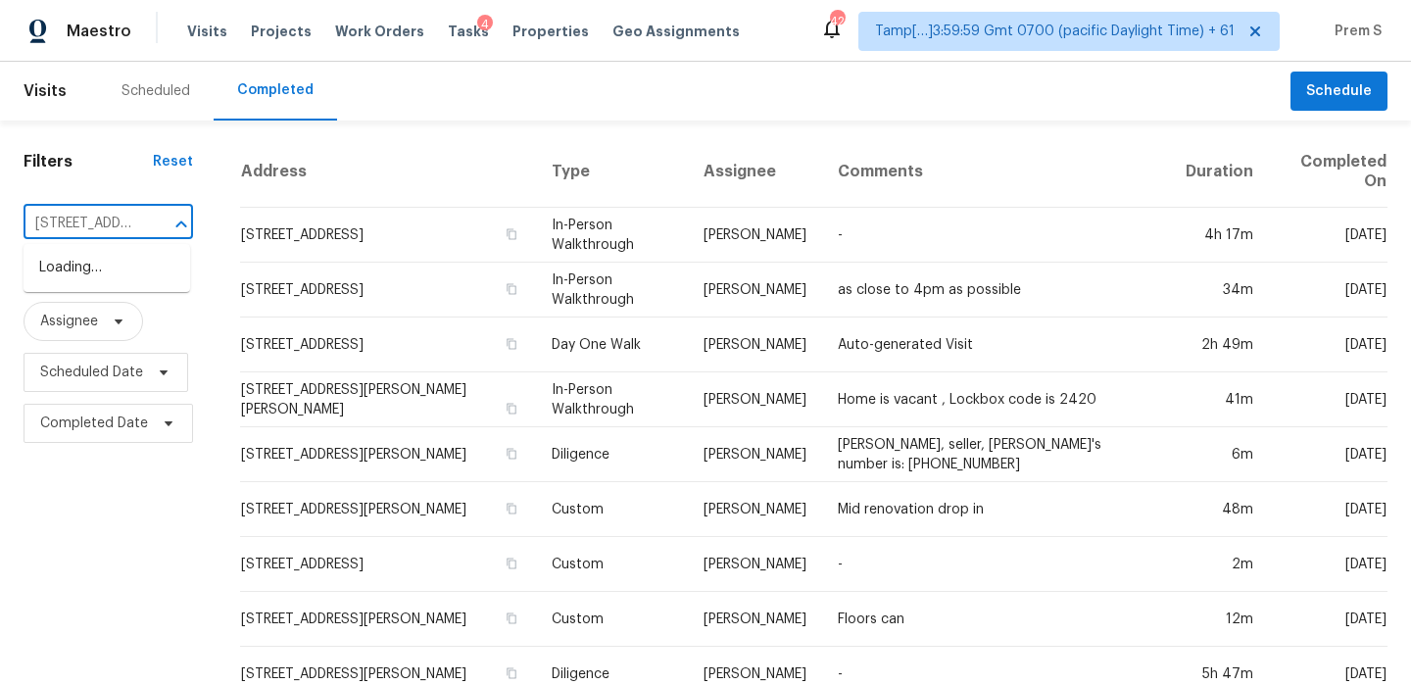
scroll to position [0, 156]
click at [121, 275] on li "[STREET_ADDRESS]" at bounding box center [107, 268] width 167 height 32
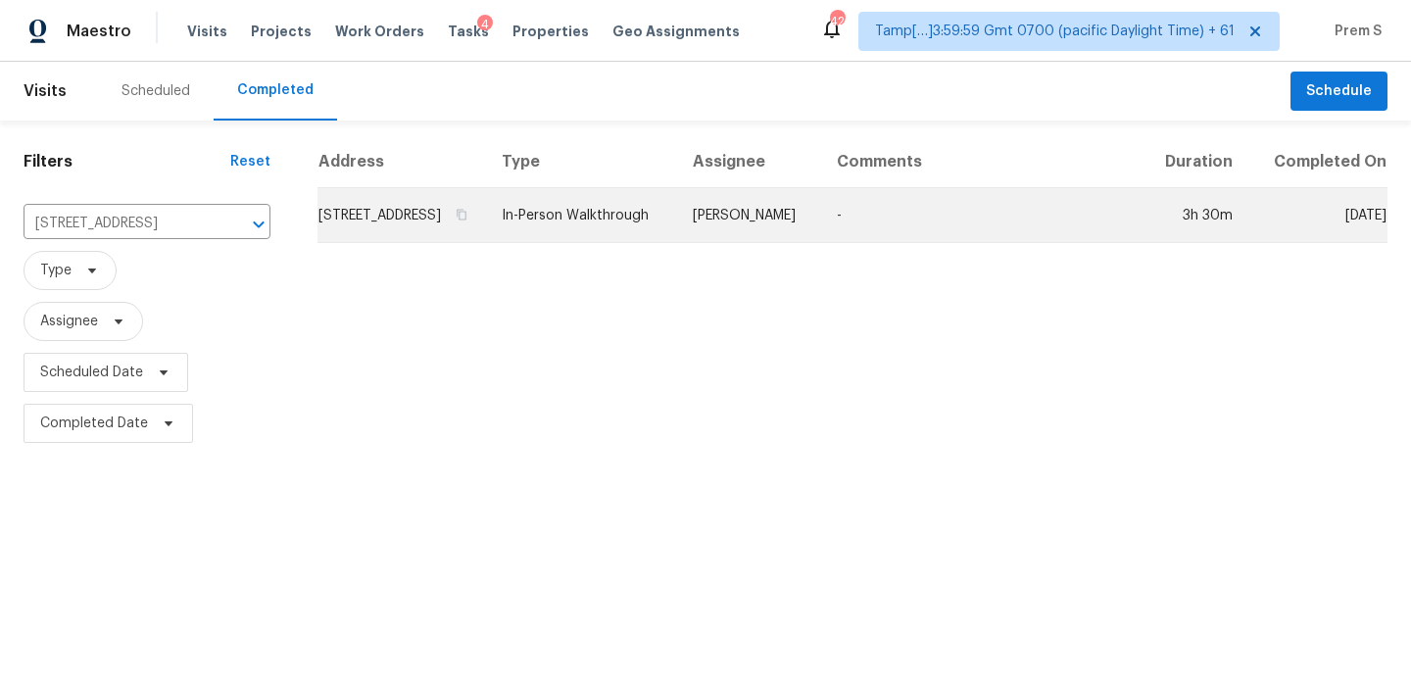
click at [321, 237] on td "[STREET_ADDRESS]" at bounding box center [401, 215] width 169 height 55
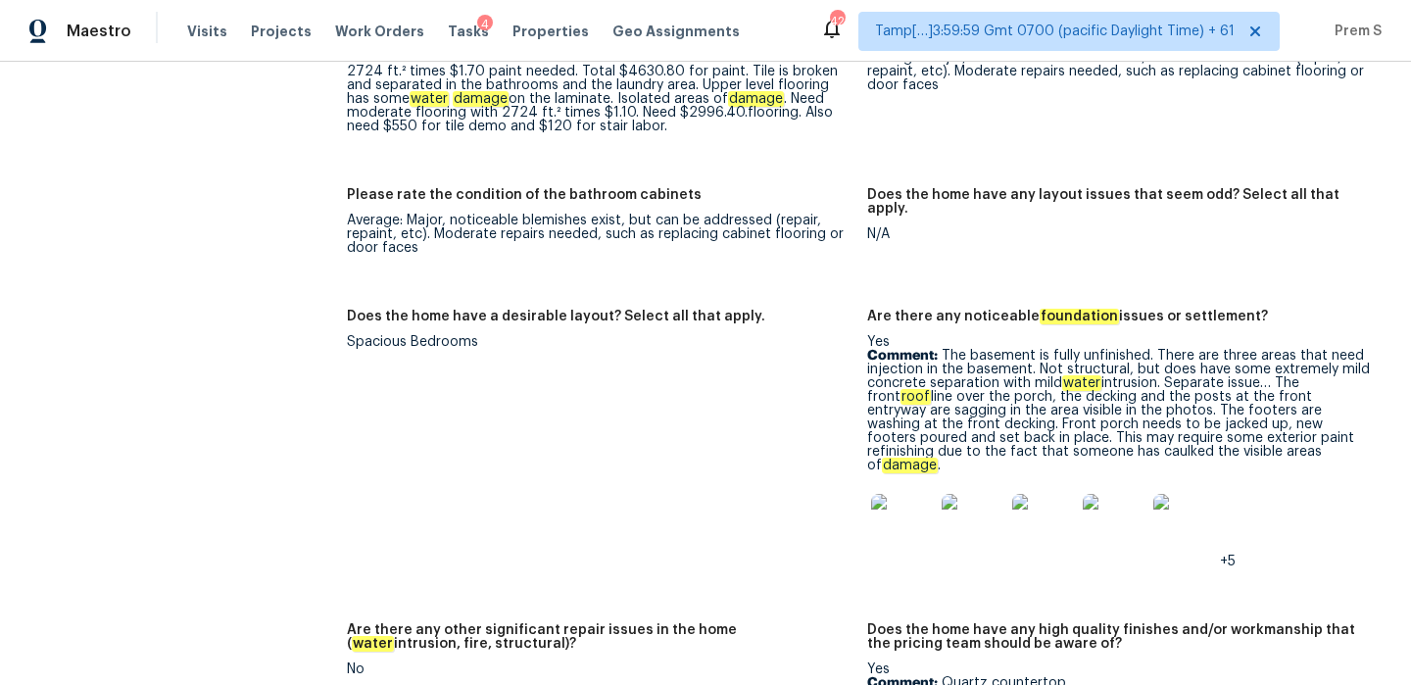
scroll to position [3521, 0]
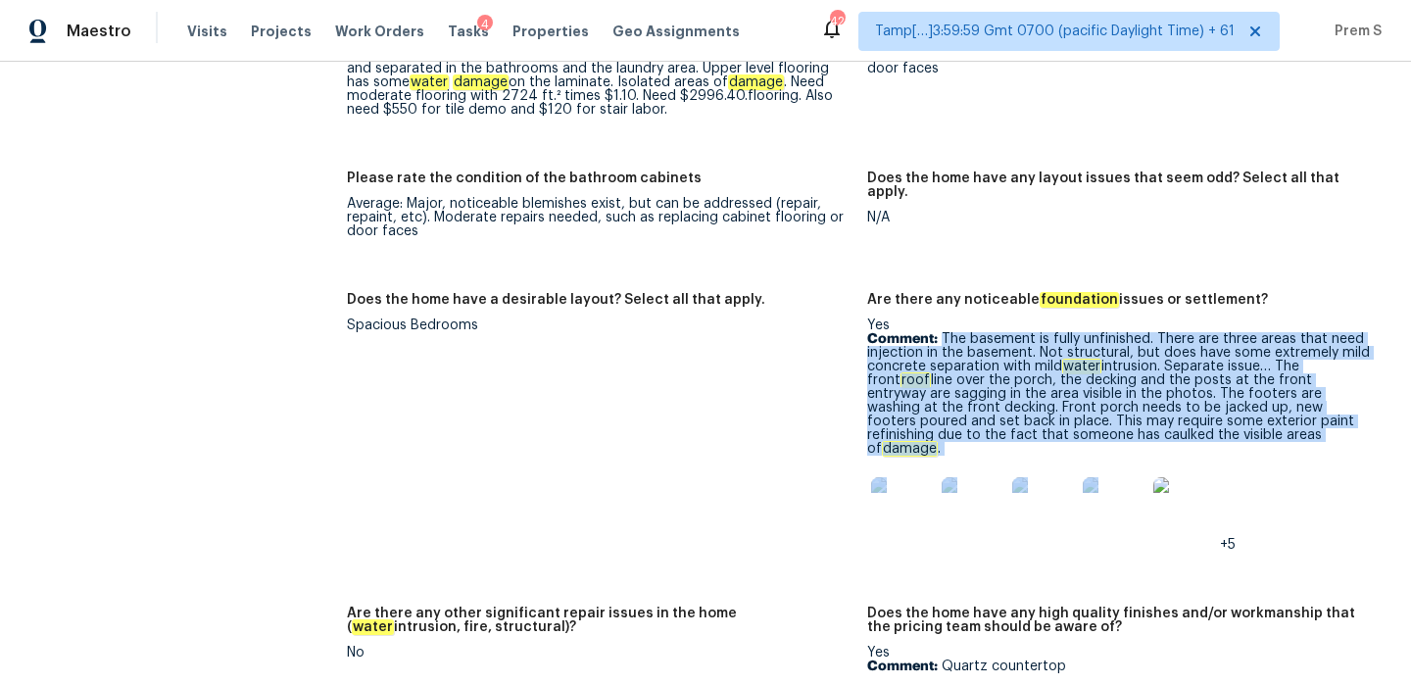
drag, startPoint x: 944, startPoint y: 311, endPoint x: 1212, endPoint y: 420, distance: 290.0
click at [1212, 420] on div "Yes Comment: The basement is fully unfinished. There are three areas that need …" at bounding box center [1119, 434] width 505 height 233
drag, startPoint x: 938, startPoint y: 313, endPoint x: 1253, endPoint y: 404, distance: 328.4
click at [1253, 405] on p "Comment: The basement is fully unfinished. There are three areas that need inje…" at bounding box center [1119, 393] width 505 height 123
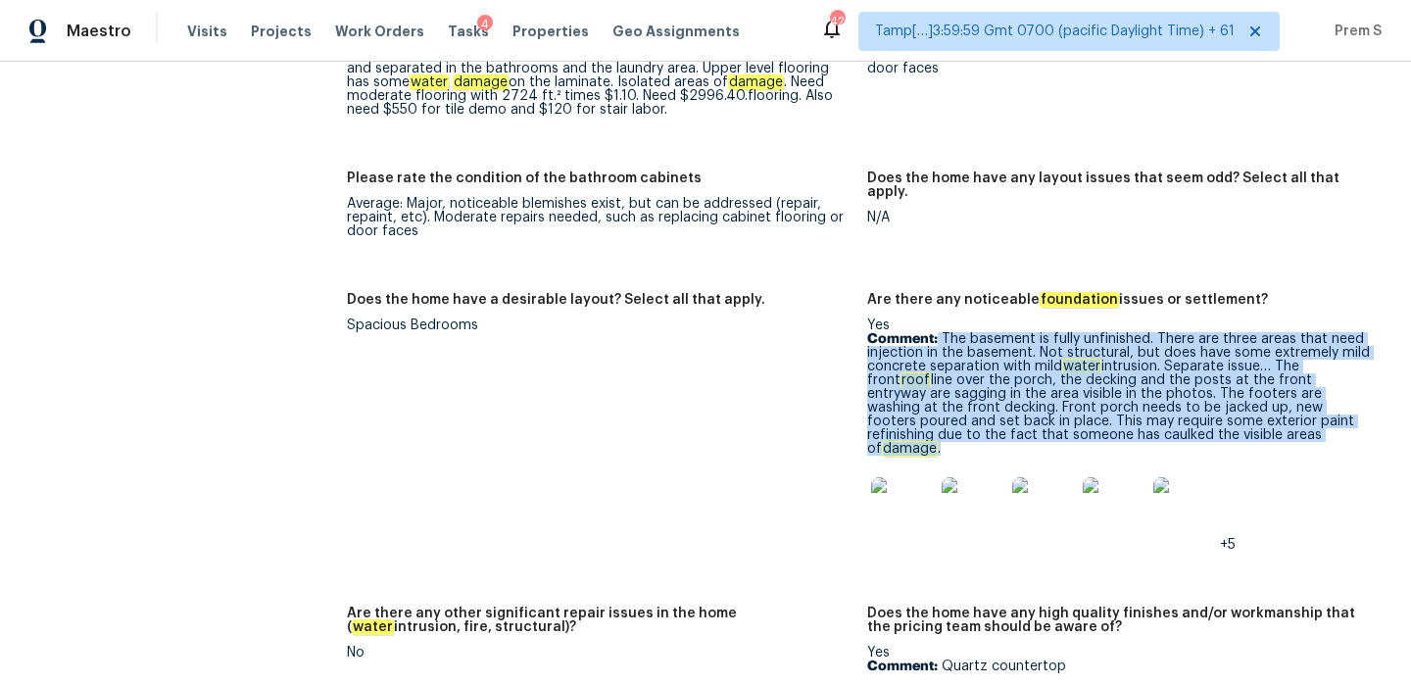
copy p "The basement is fully unfinished. There are three areas that need injection in …"
click at [912, 477] on img at bounding box center [902, 508] width 63 height 63
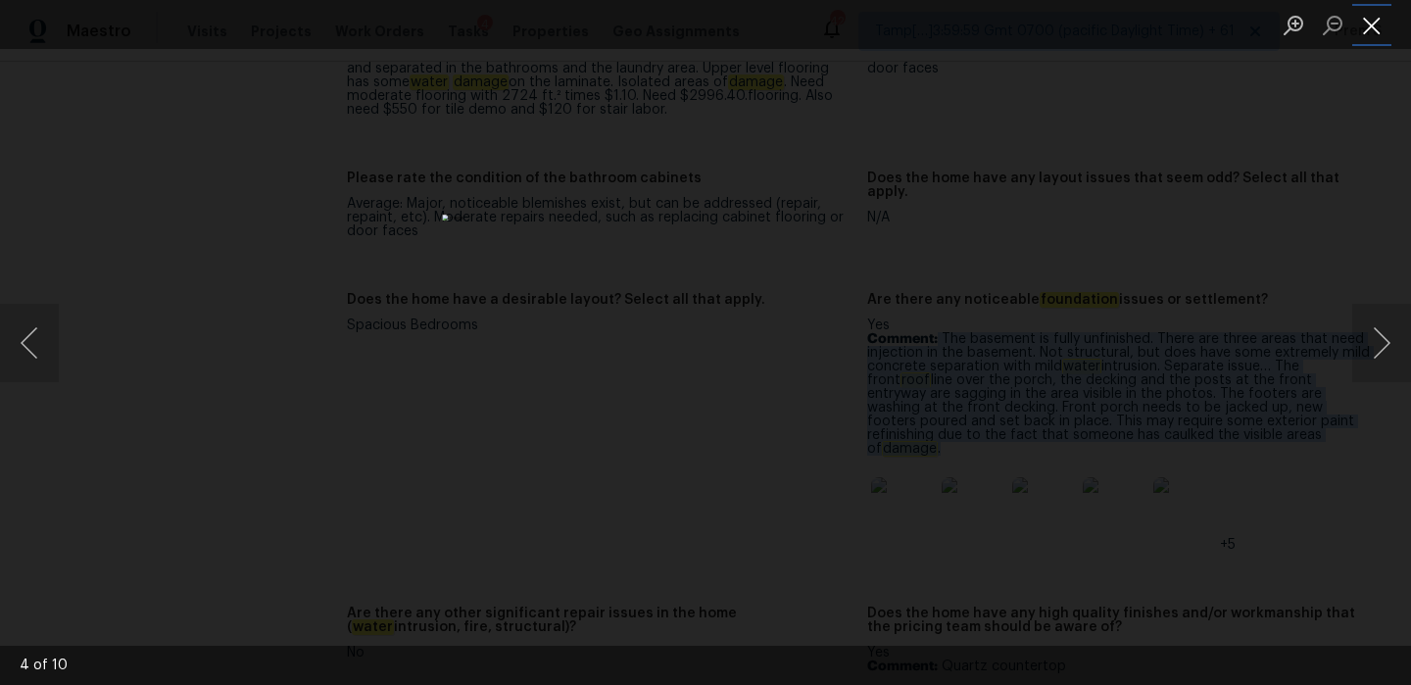
click at [1371, 35] on button "Close lightbox" at bounding box center [1371, 25] width 39 height 34
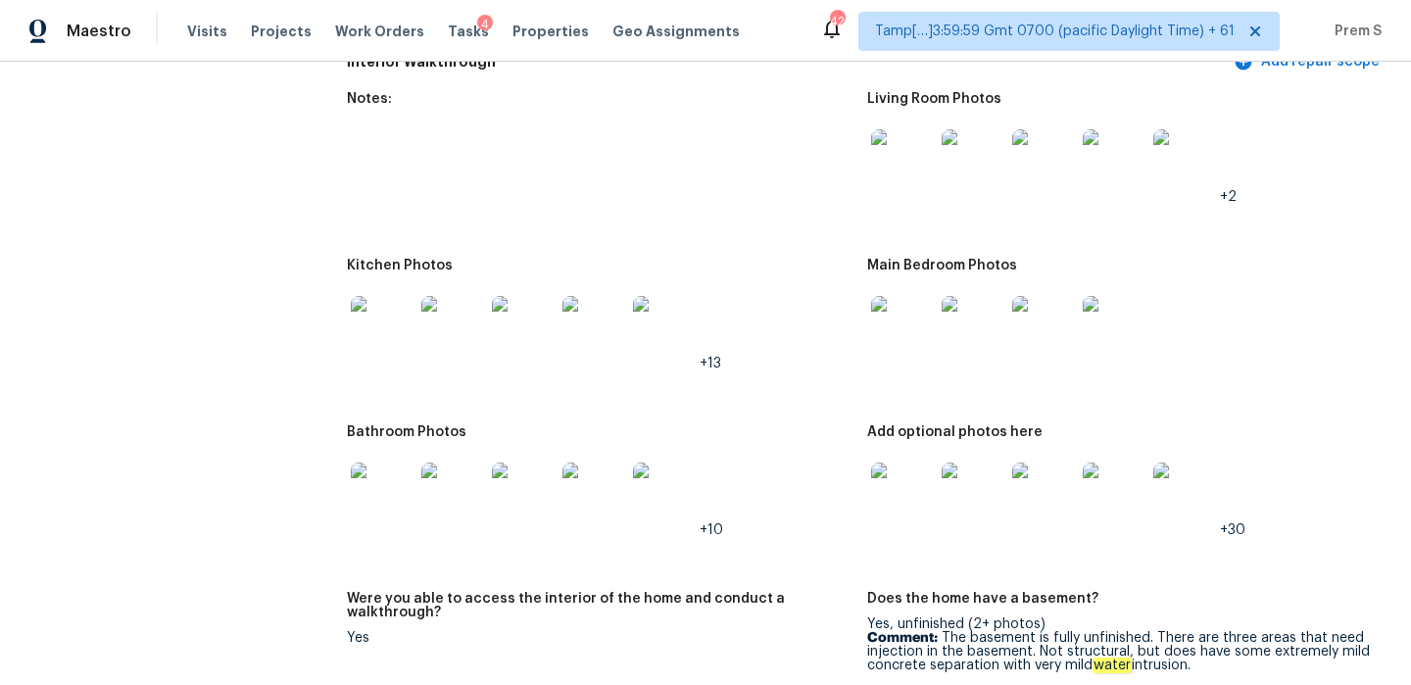
scroll to position [2336, 0]
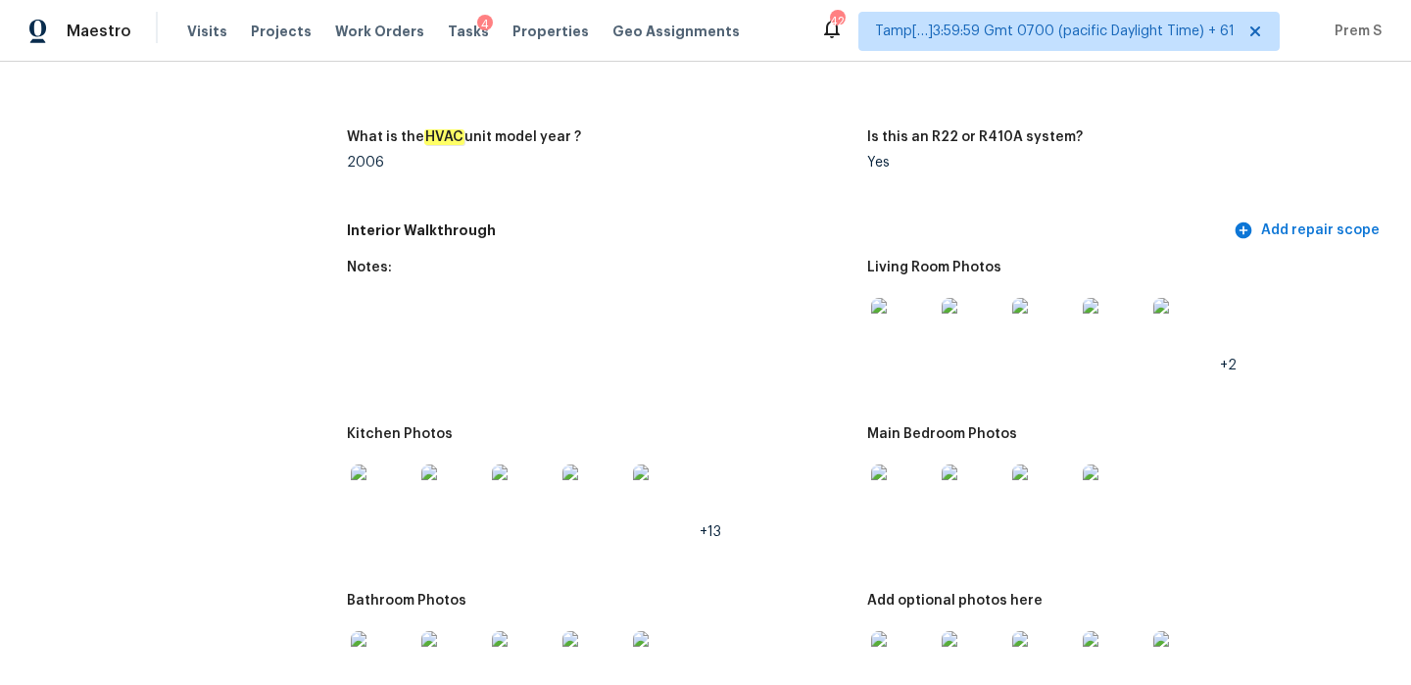
click at [898, 298] on img at bounding box center [902, 329] width 63 height 63
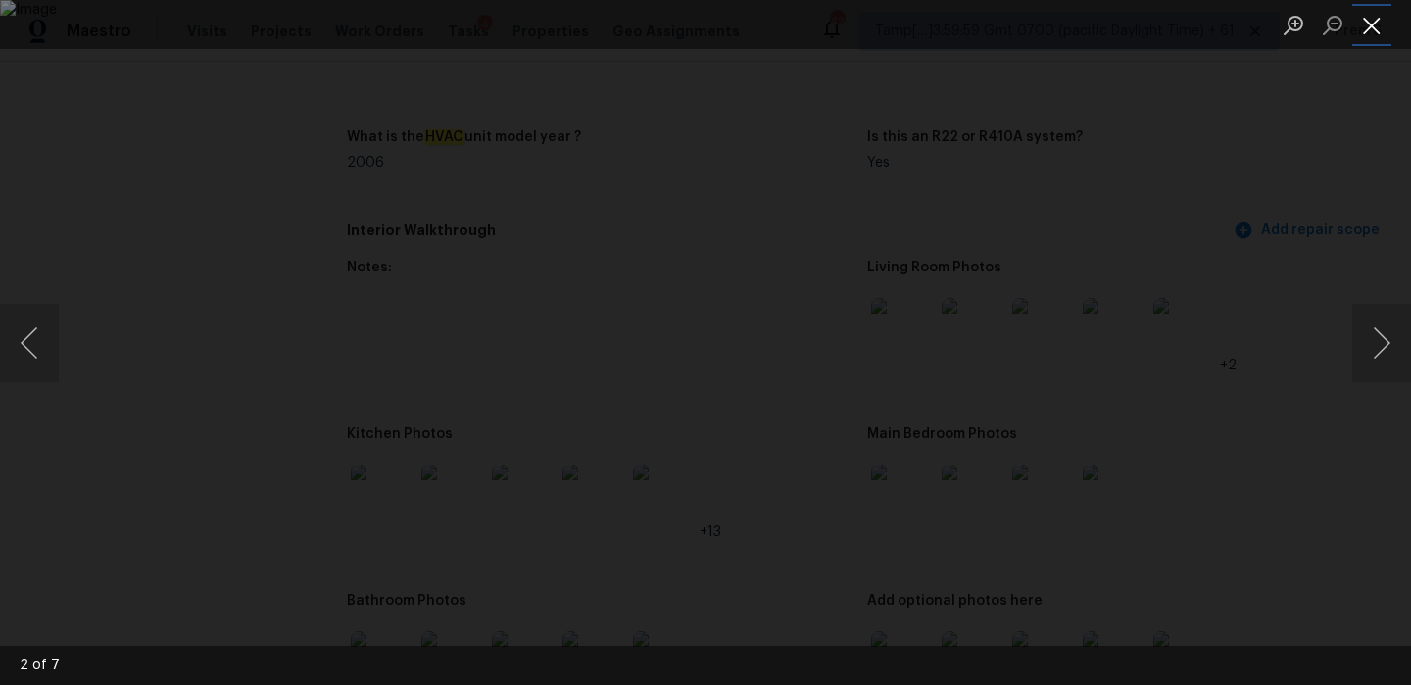
click at [1364, 20] on button "Close lightbox" at bounding box center [1371, 25] width 39 height 34
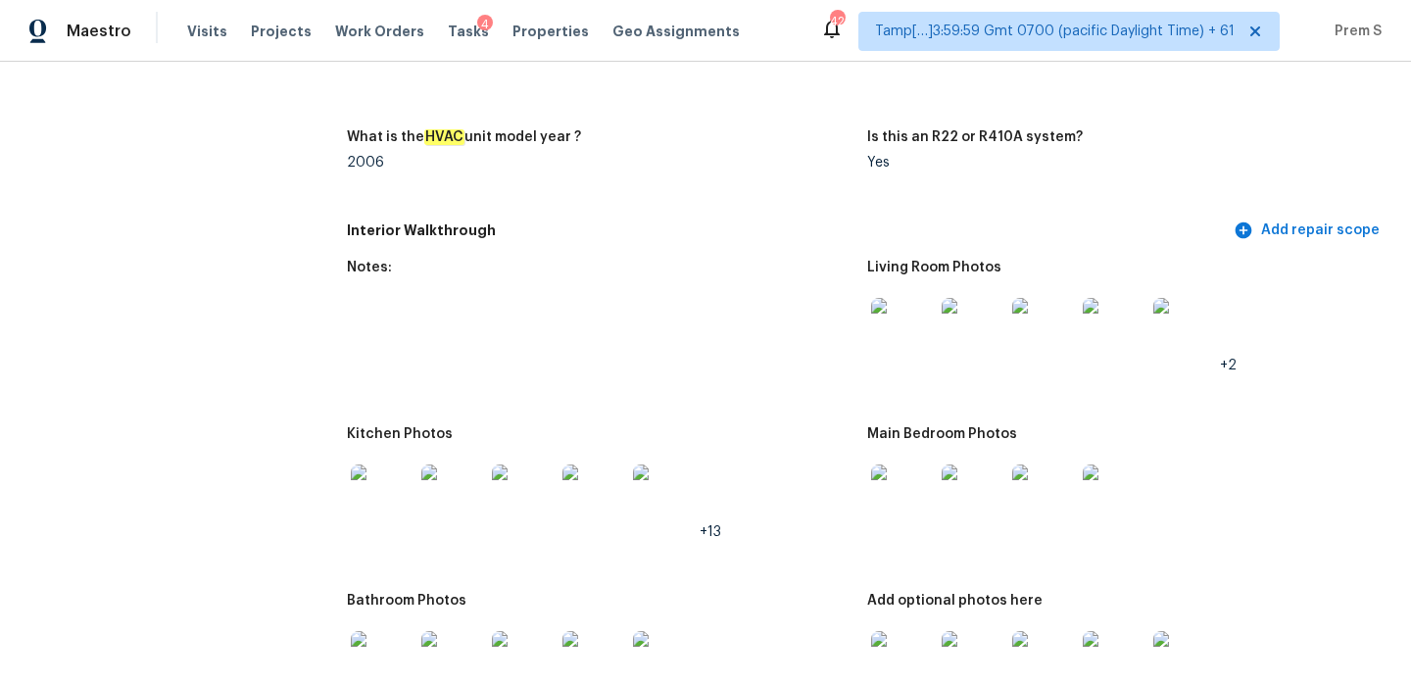
click at [905, 481] on img at bounding box center [902, 495] width 63 height 63
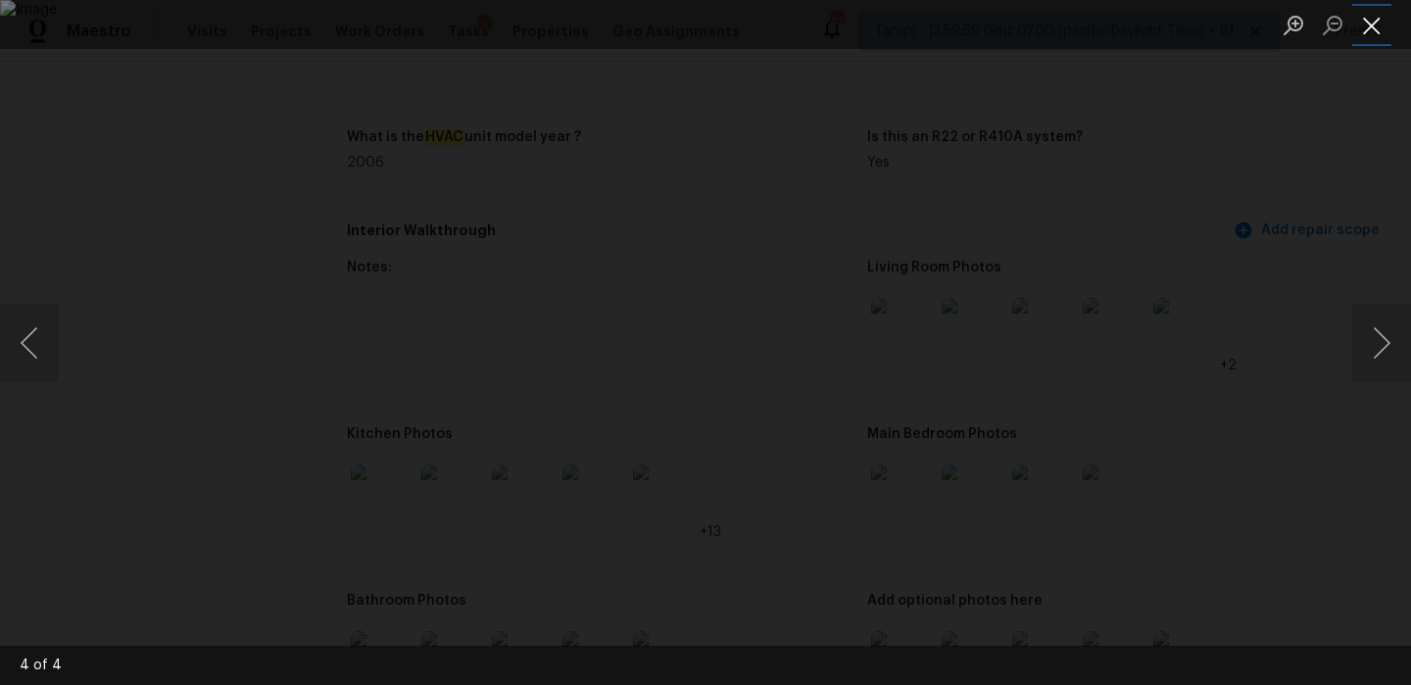
click at [1374, 14] on button "Close lightbox" at bounding box center [1371, 25] width 39 height 34
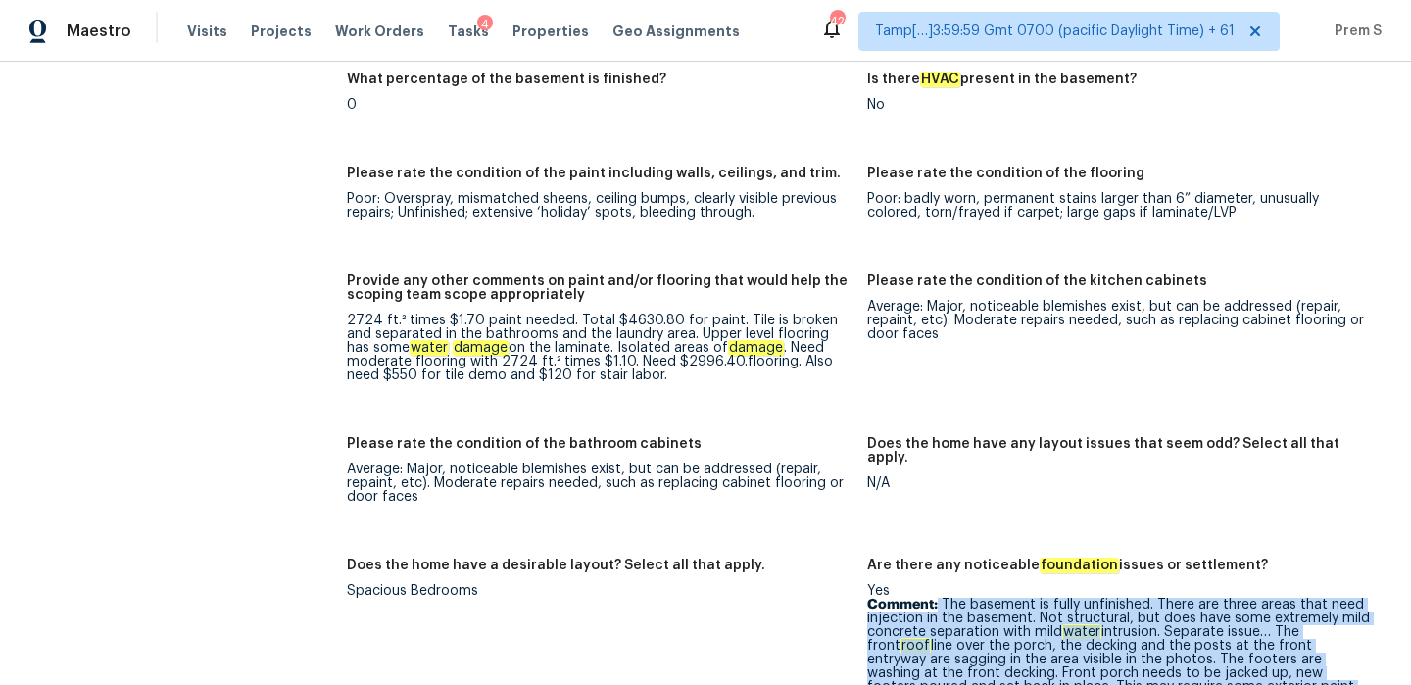
scroll to position [3251, 0]
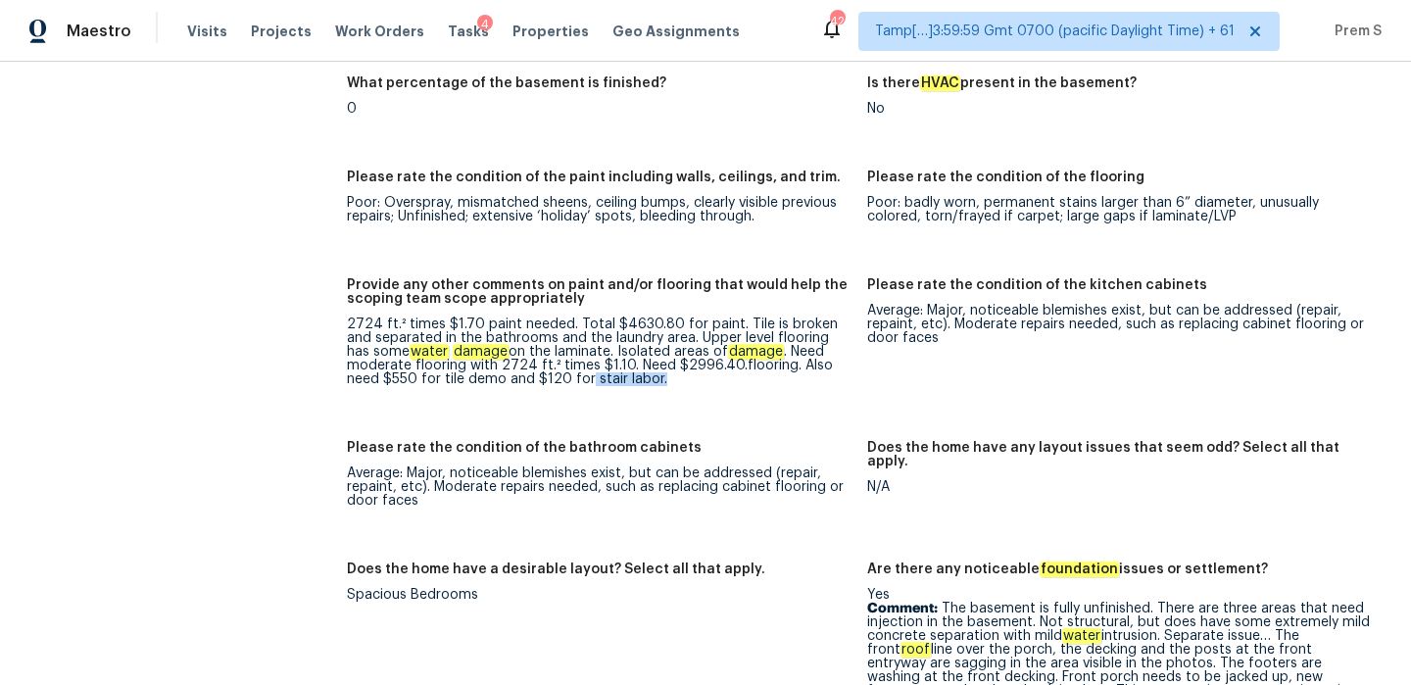
drag, startPoint x: 584, startPoint y: 354, endPoint x: 655, endPoint y: 349, distance: 70.7
click at [655, 349] on div "2724 ft.² times $1.70 paint needed. Total $4630.80 for paint. Tile is broken an…" at bounding box center [599, 351] width 505 height 69
copy div "stair labor."
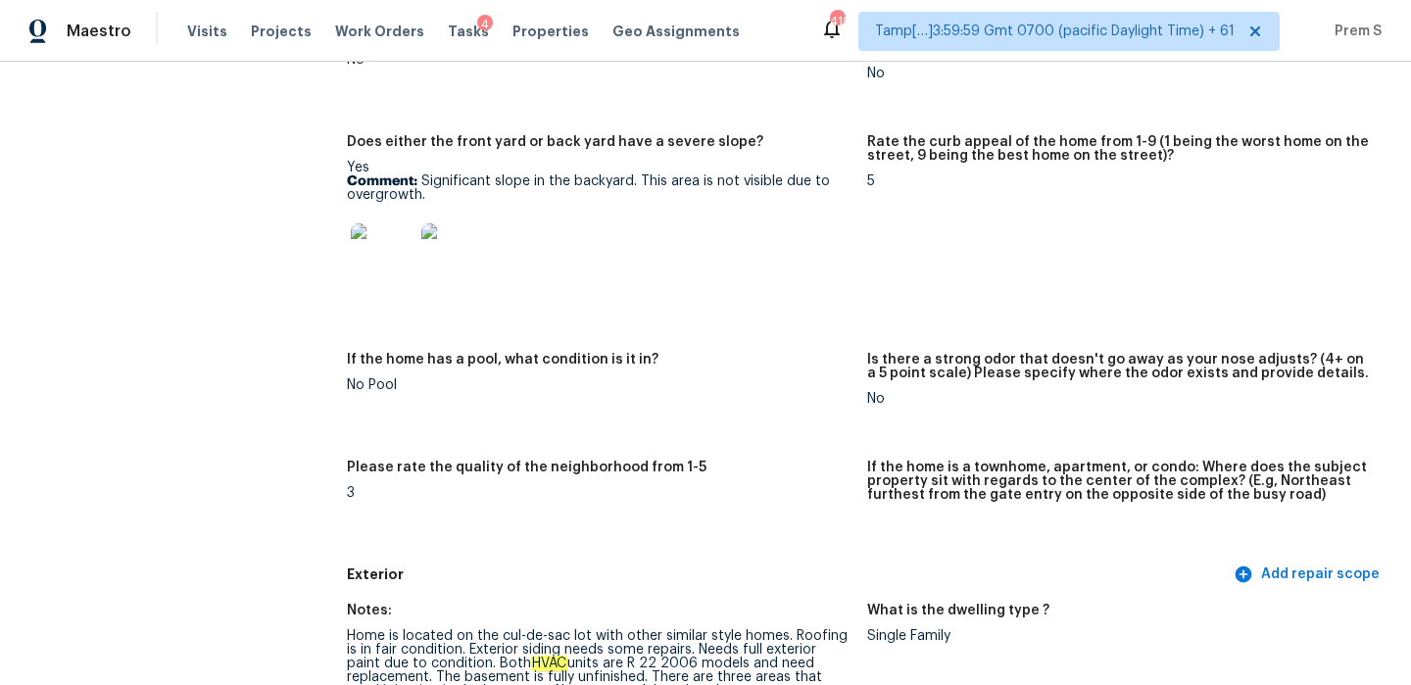
scroll to position [0, 0]
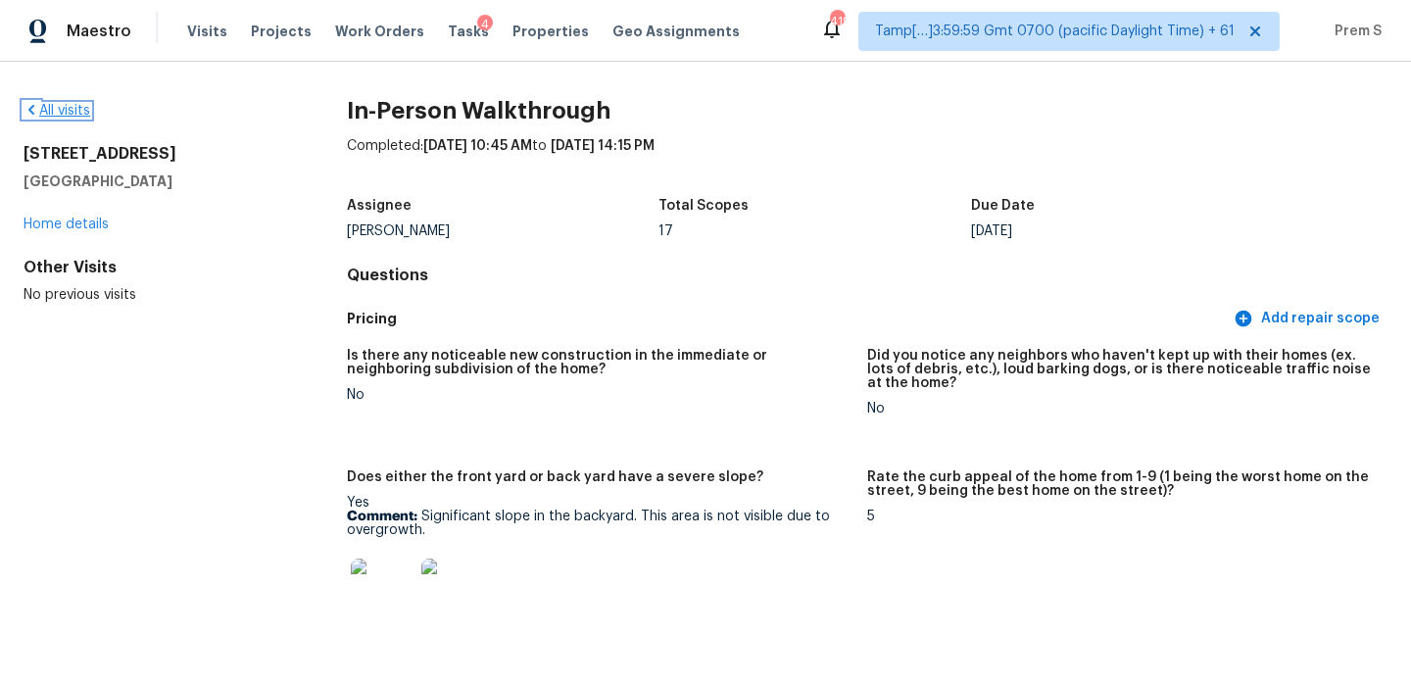
click at [75, 106] on link "All visits" at bounding box center [57, 111] width 67 height 14
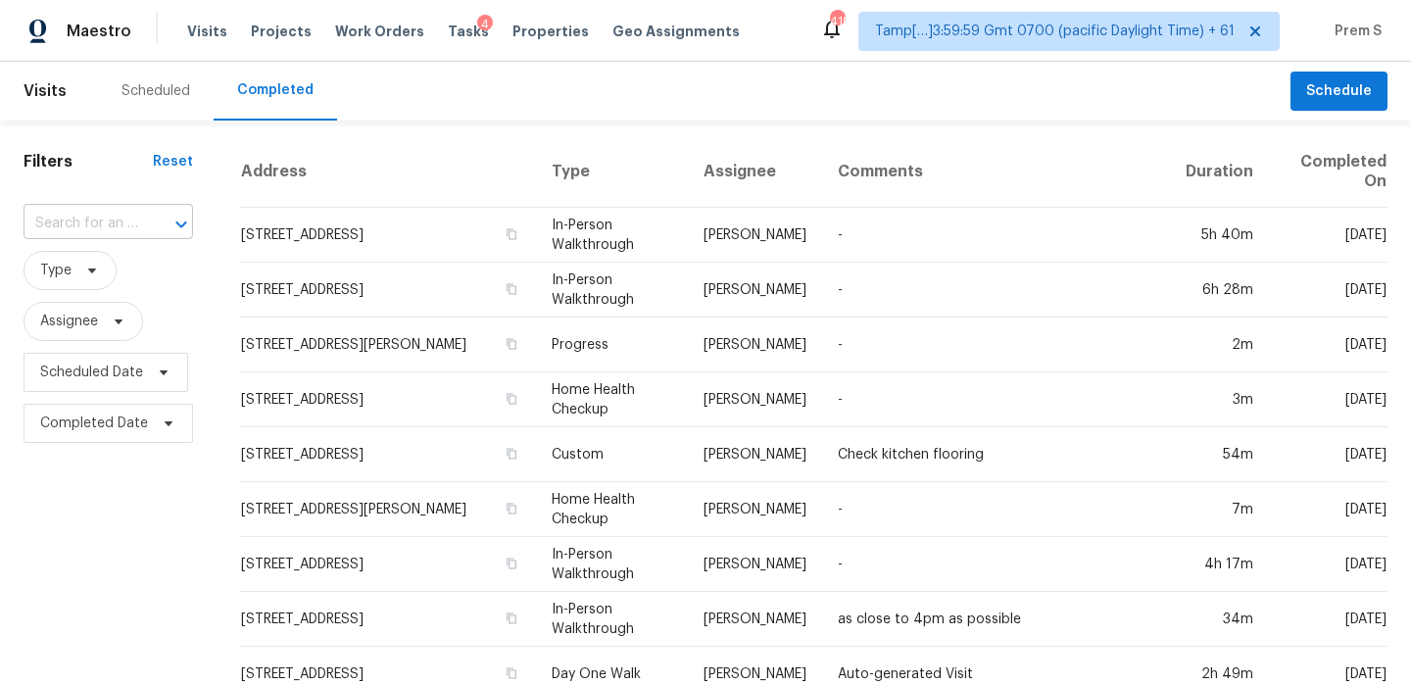
click at [113, 221] on input "text" at bounding box center [81, 224] width 115 height 30
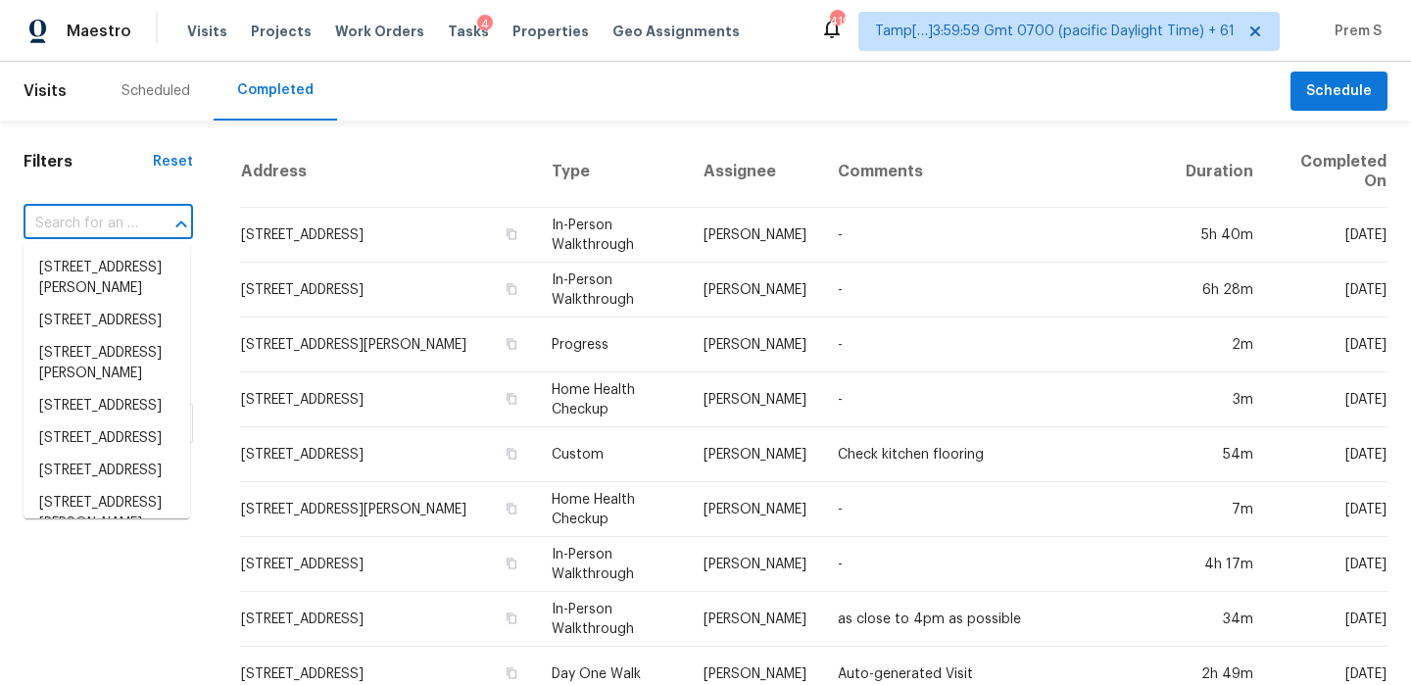
paste input "[STREET_ADDRESS][PERSON_NAME]"
type input "[STREET_ADDRESS][PERSON_NAME]"
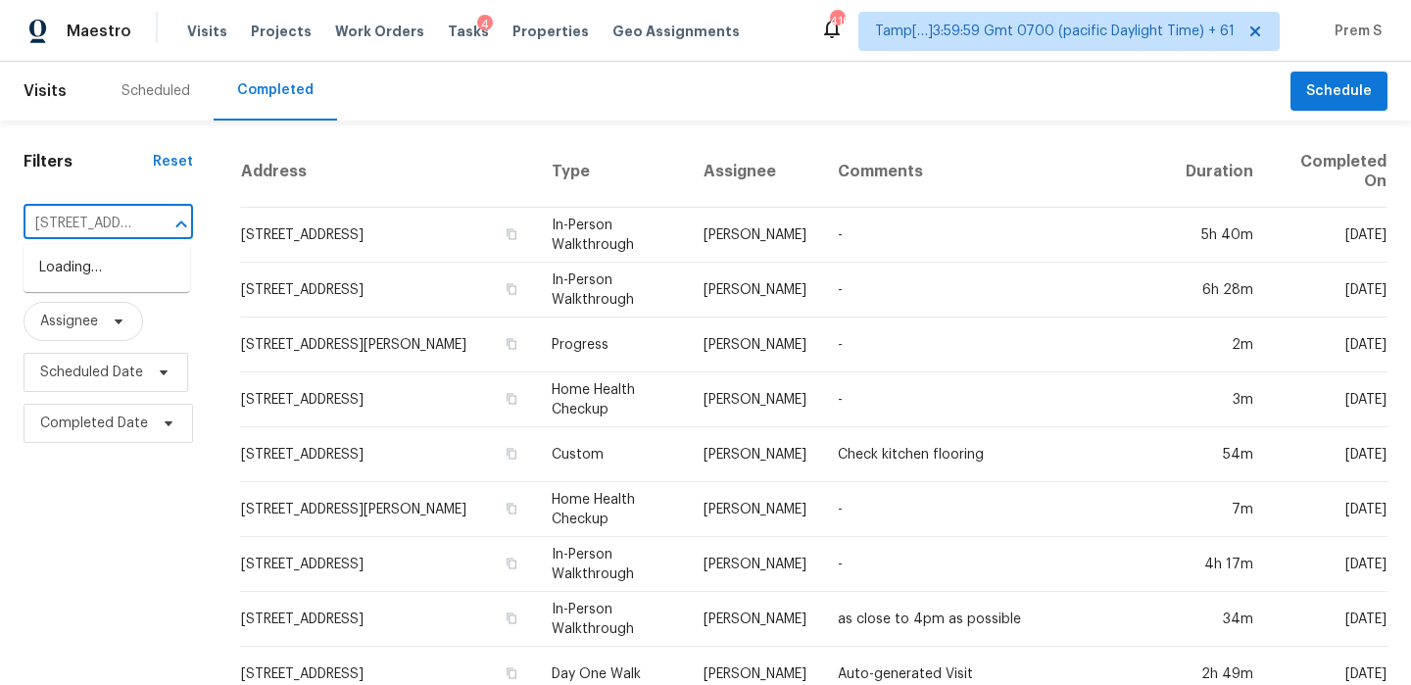
scroll to position [0, 174]
click at [132, 280] on li "[STREET_ADDRESS]" at bounding box center [107, 268] width 167 height 32
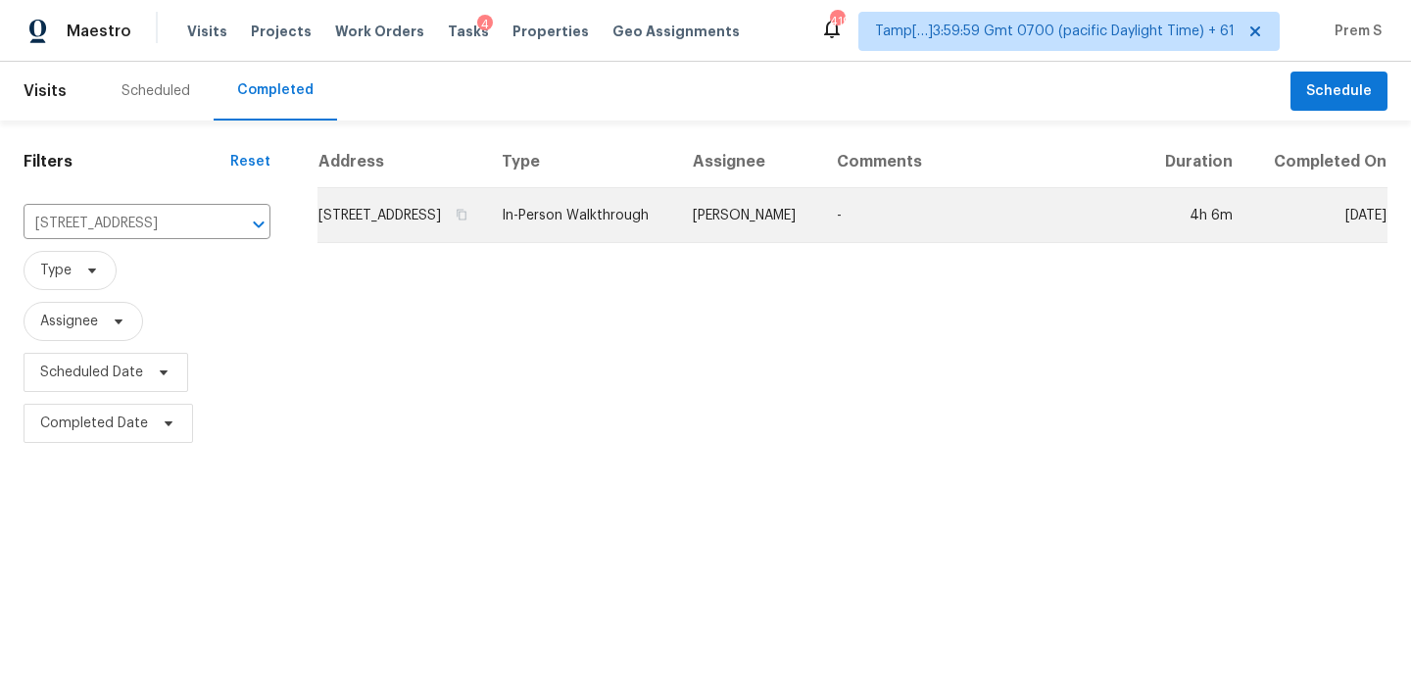
click at [433, 229] on td "[STREET_ADDRESS]" at bounding box center [401, 215] width 169 height 55
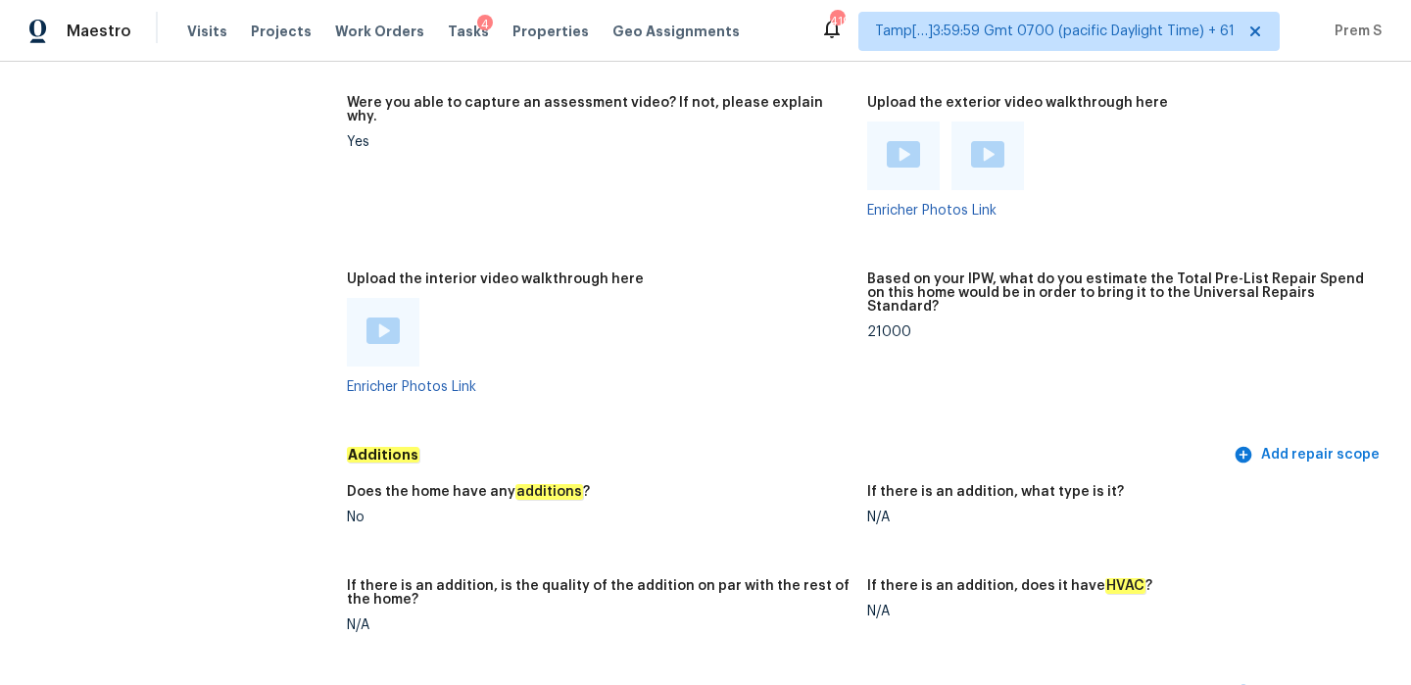
scroll to position [4189, 0]
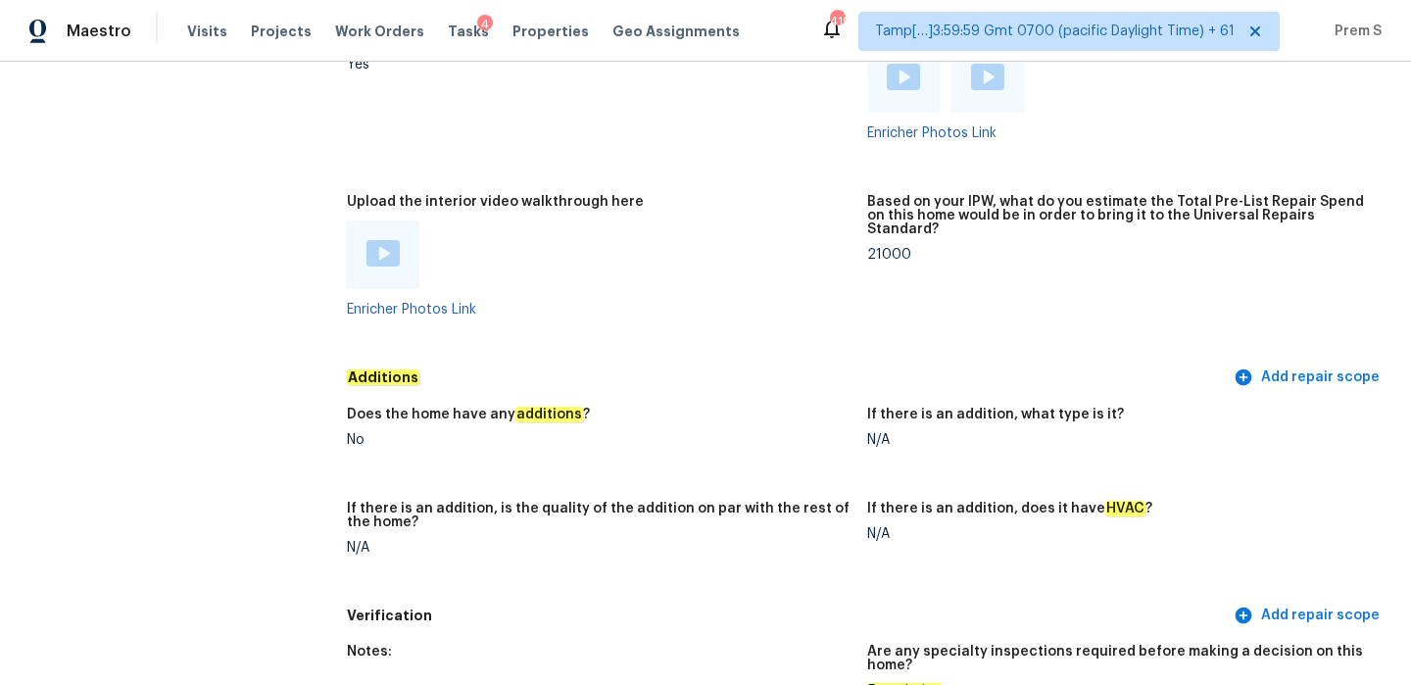
click at [385, 240] on img at bounding box center [382, 253] width 33 height 26
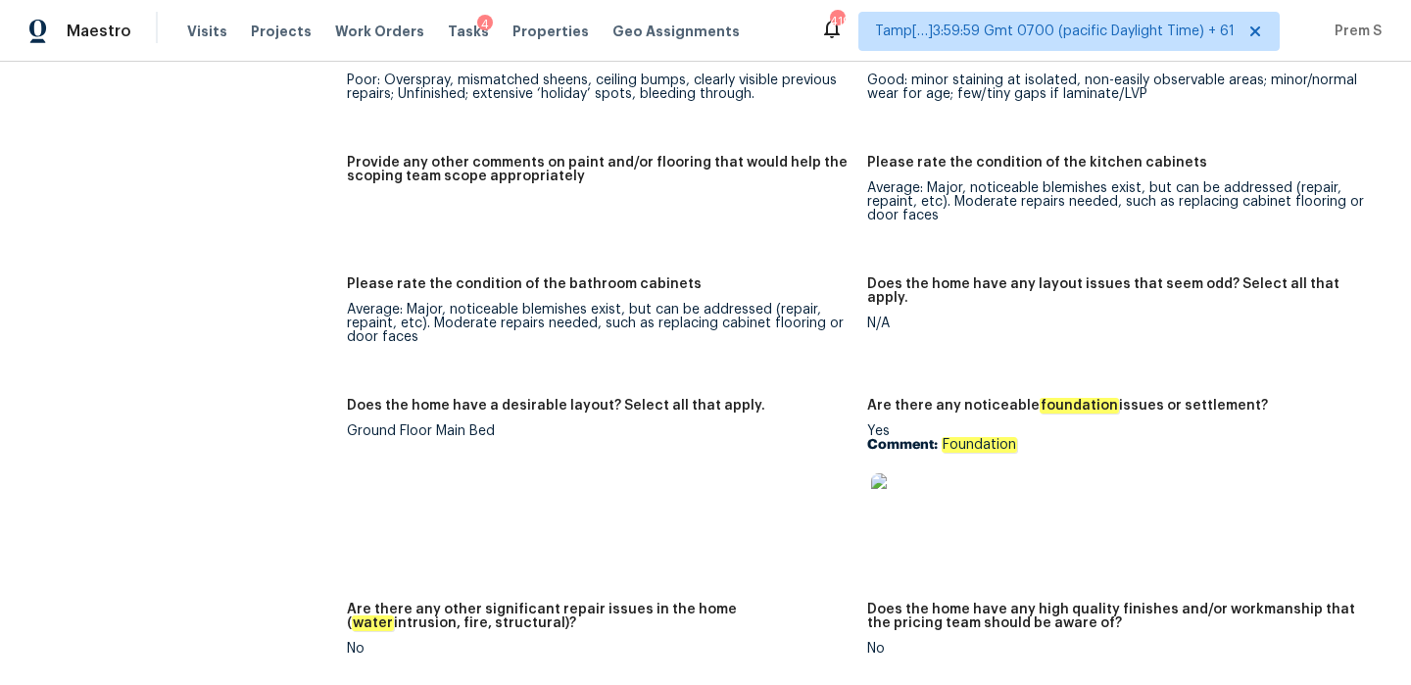
scroll to position [3245, 0]
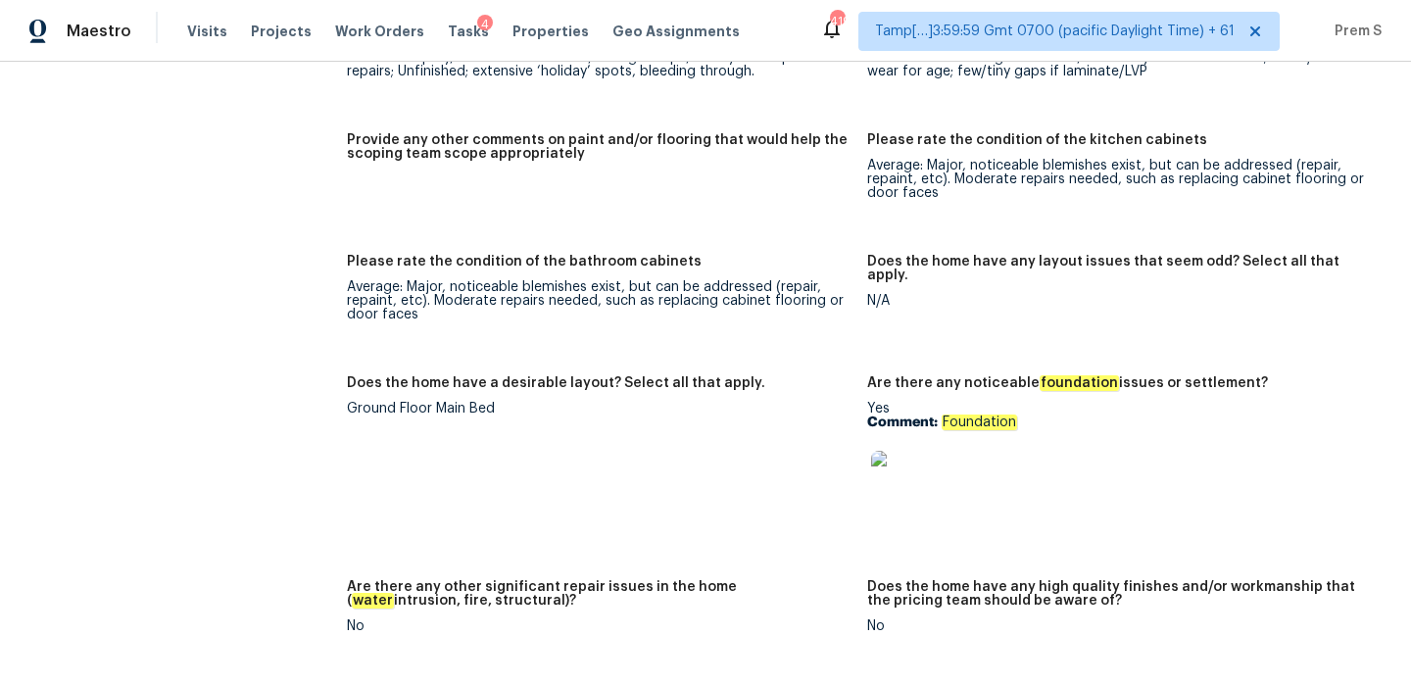
click at [915, 474] on img at bounding box center [902, 482] width 63 height 63
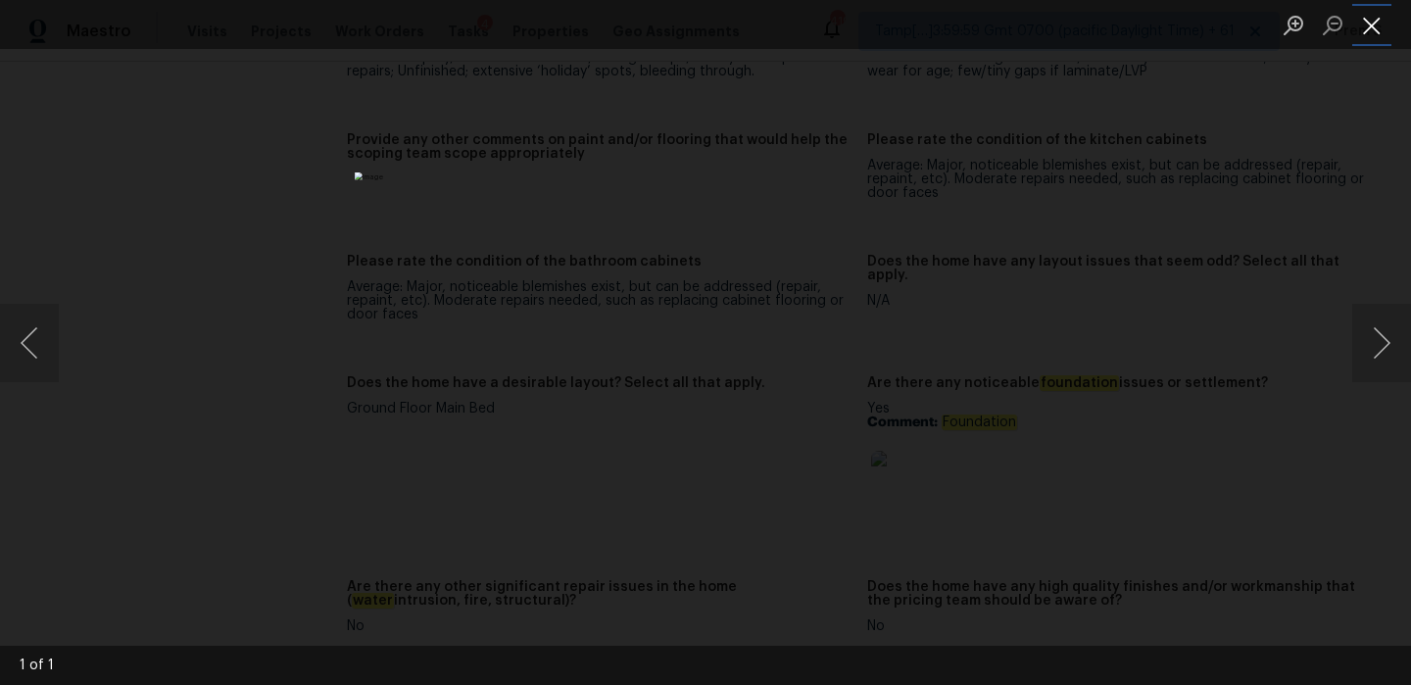
click at [1362, 22] on button "Close lightbox" at bounding box center [1371, 25] width 39 height 34
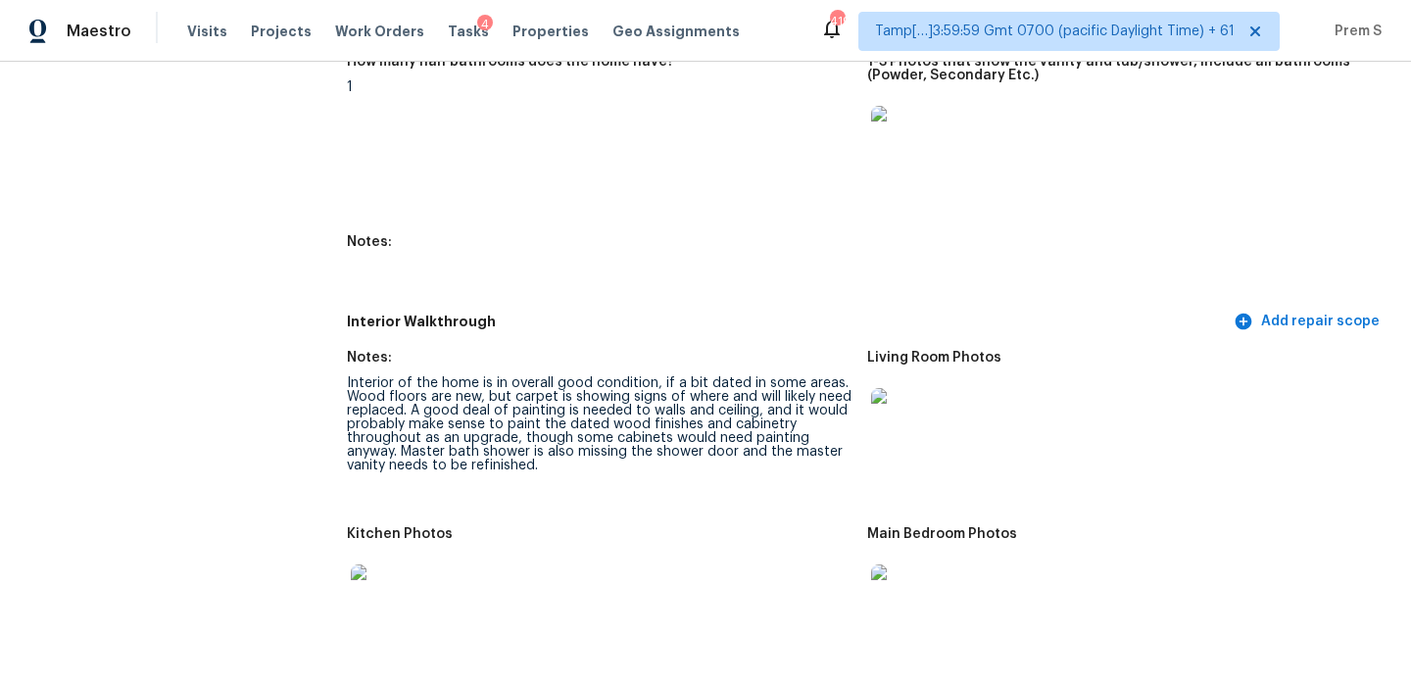
scroll to position [2396, 0]
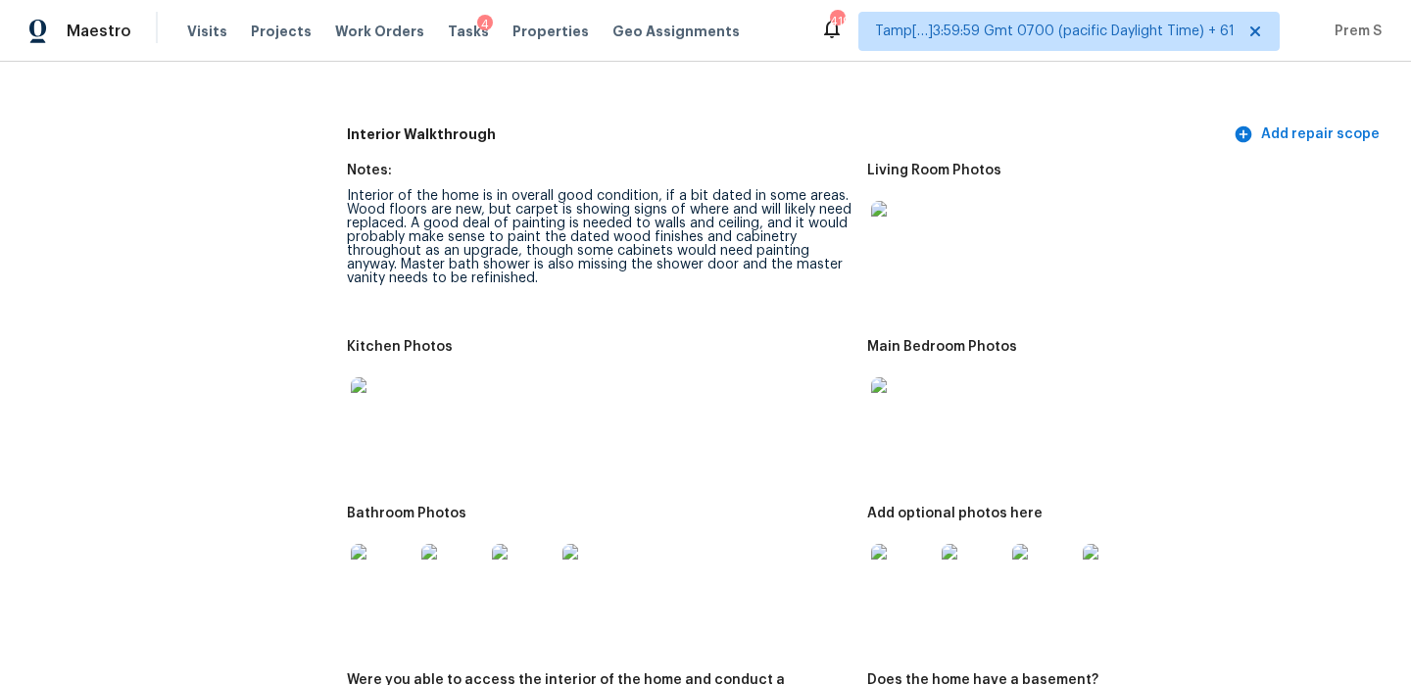
click at [895, 234] on img at bounding box center [902, 232] width 63 height 63
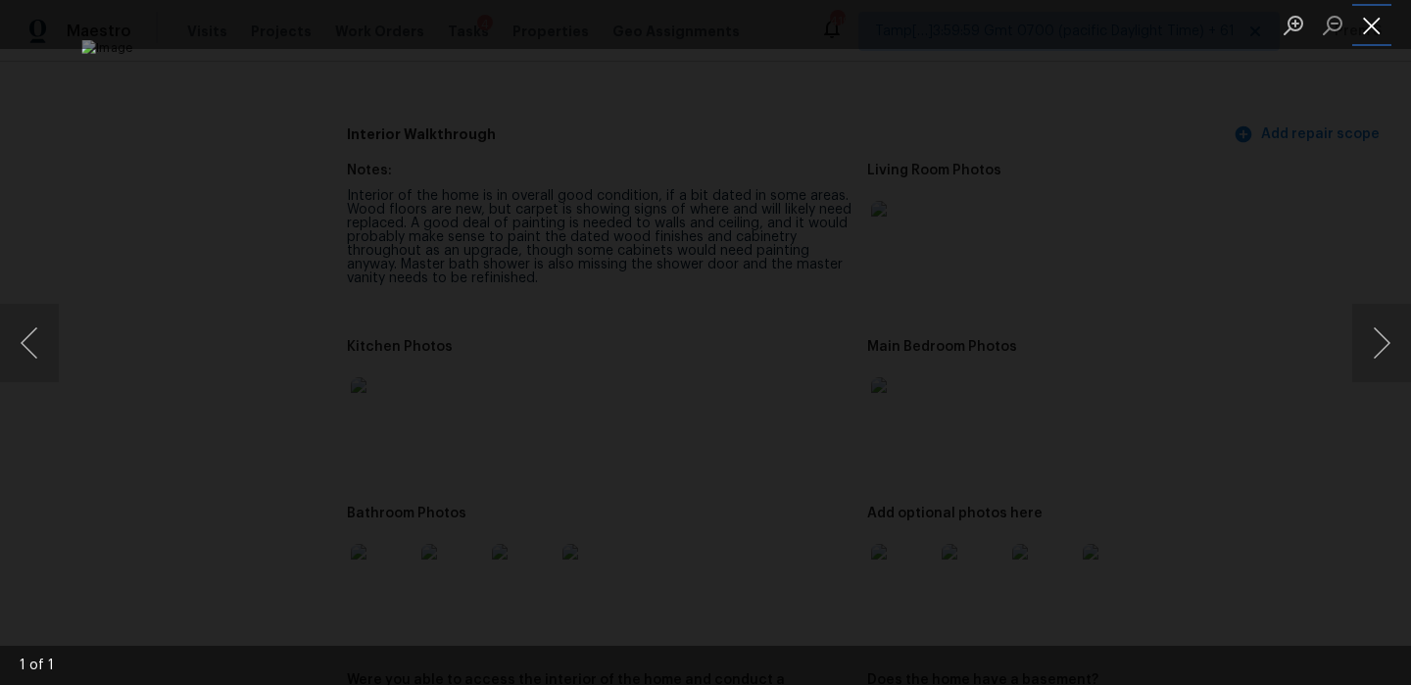
click at [1382, 29] on button "Close lightbox" at bounding box center [1371, 25] width 39 height 34
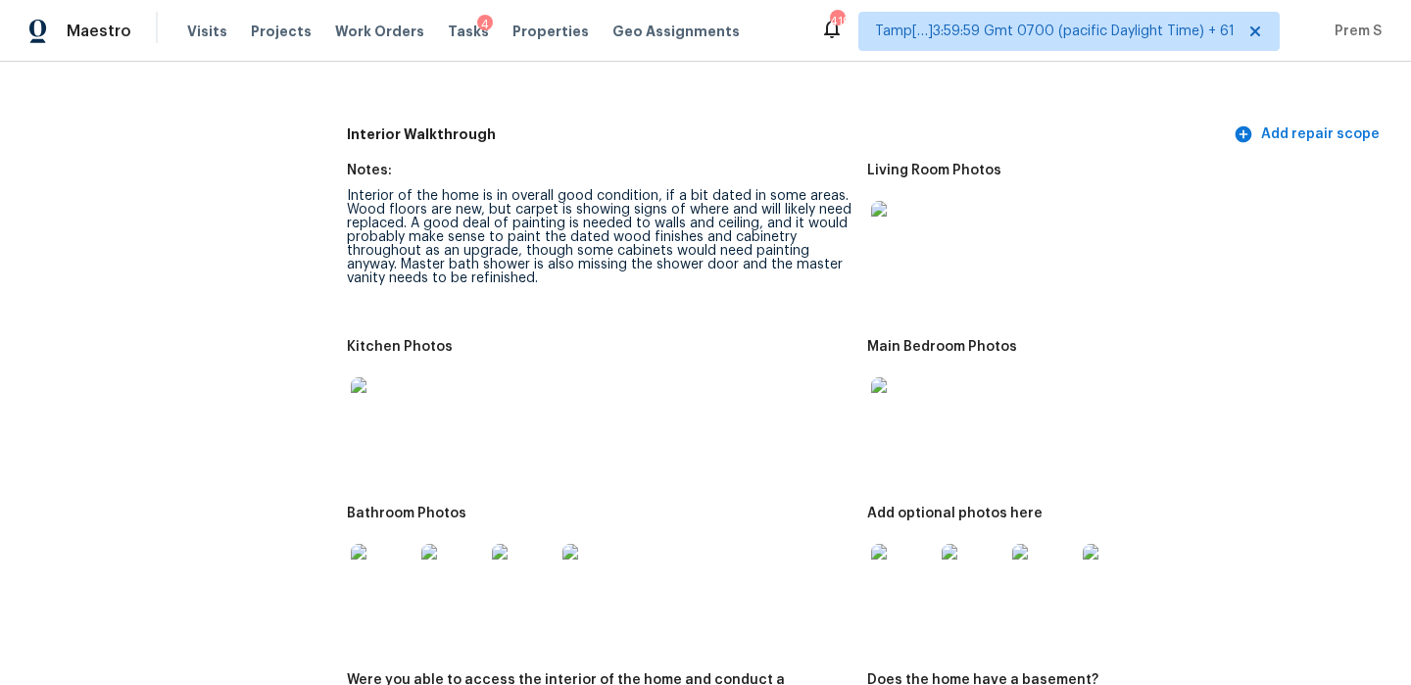
click at [915, 392] on img at bounding box center [902, 408] width 63 height 63
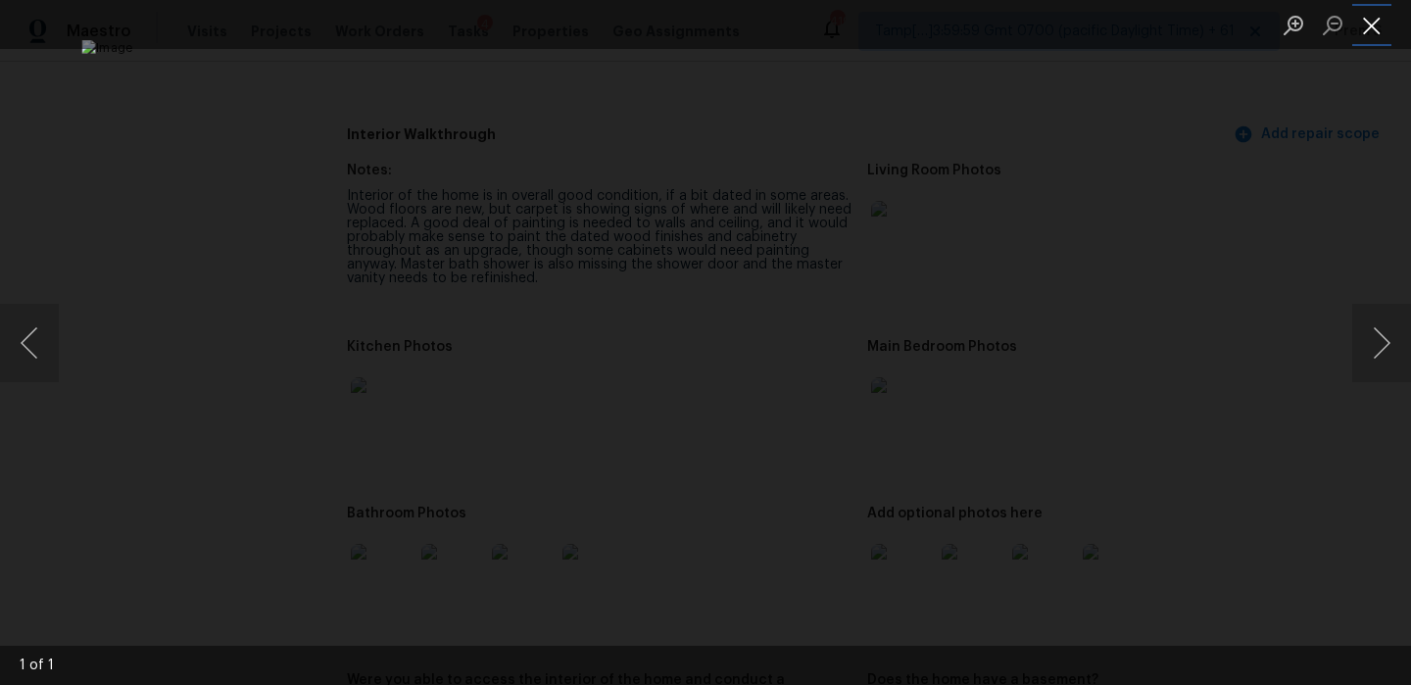
click at [1368, 21] on button "Close lightbox" at bounding box center [1371, 25] width 39 height 34
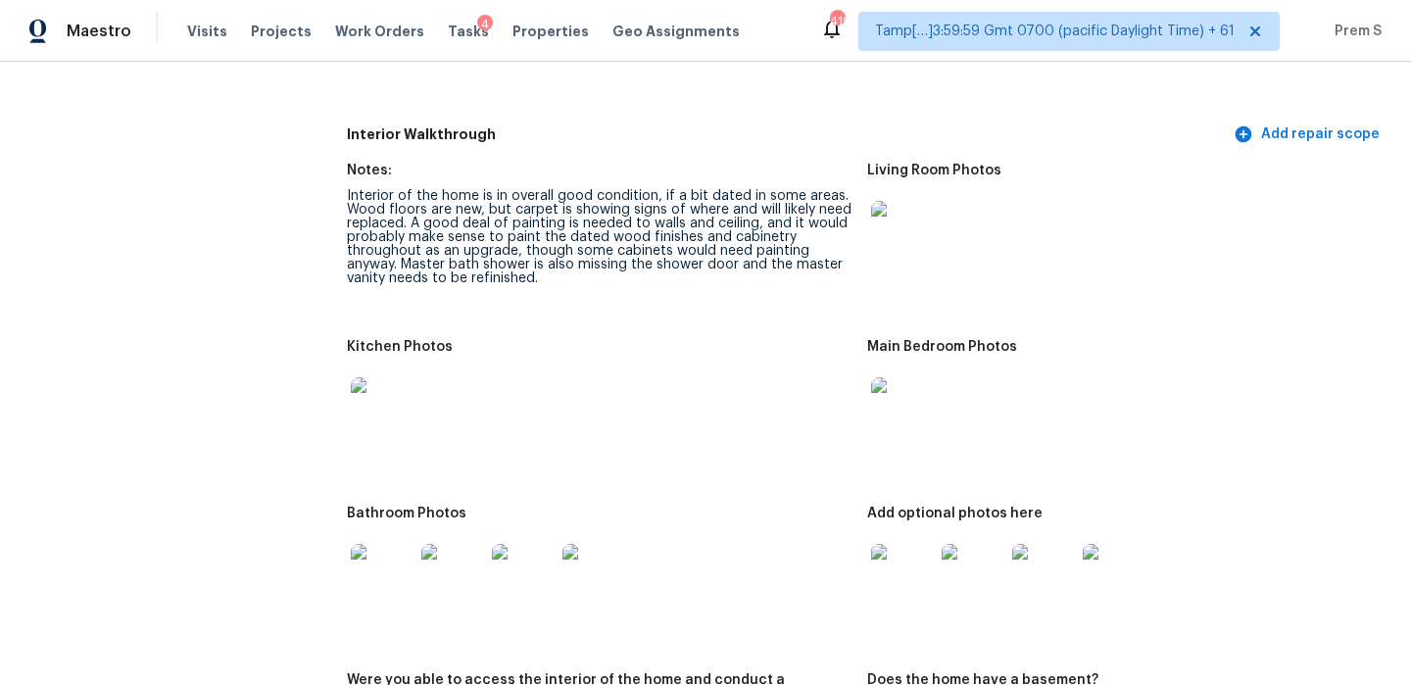
click at [914, 584] on img at bounding box center [902, 575] width 63 height 63
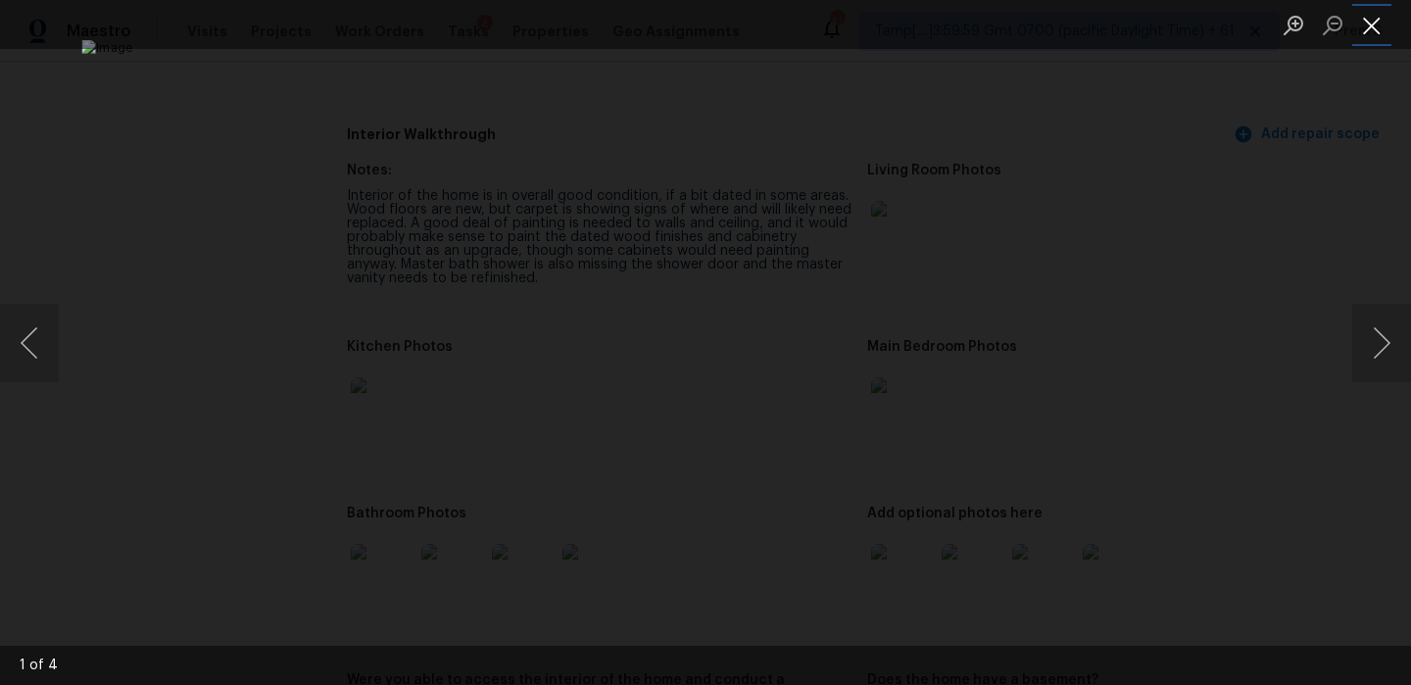
click at [1372, 28] on button "Close lightbox" at bounding box center [1371, 25] width 39 height 34
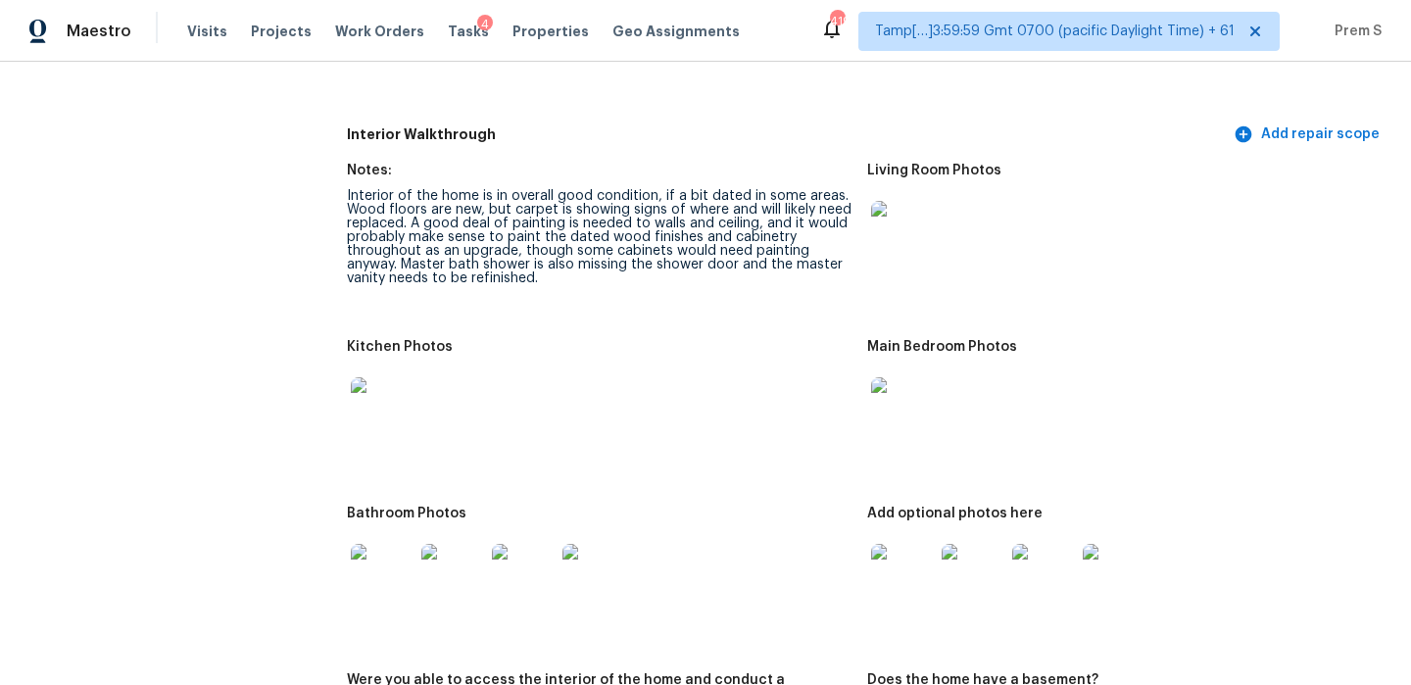
click at [400, 569] on img at bounding box center [382, 575] width 63 height 63
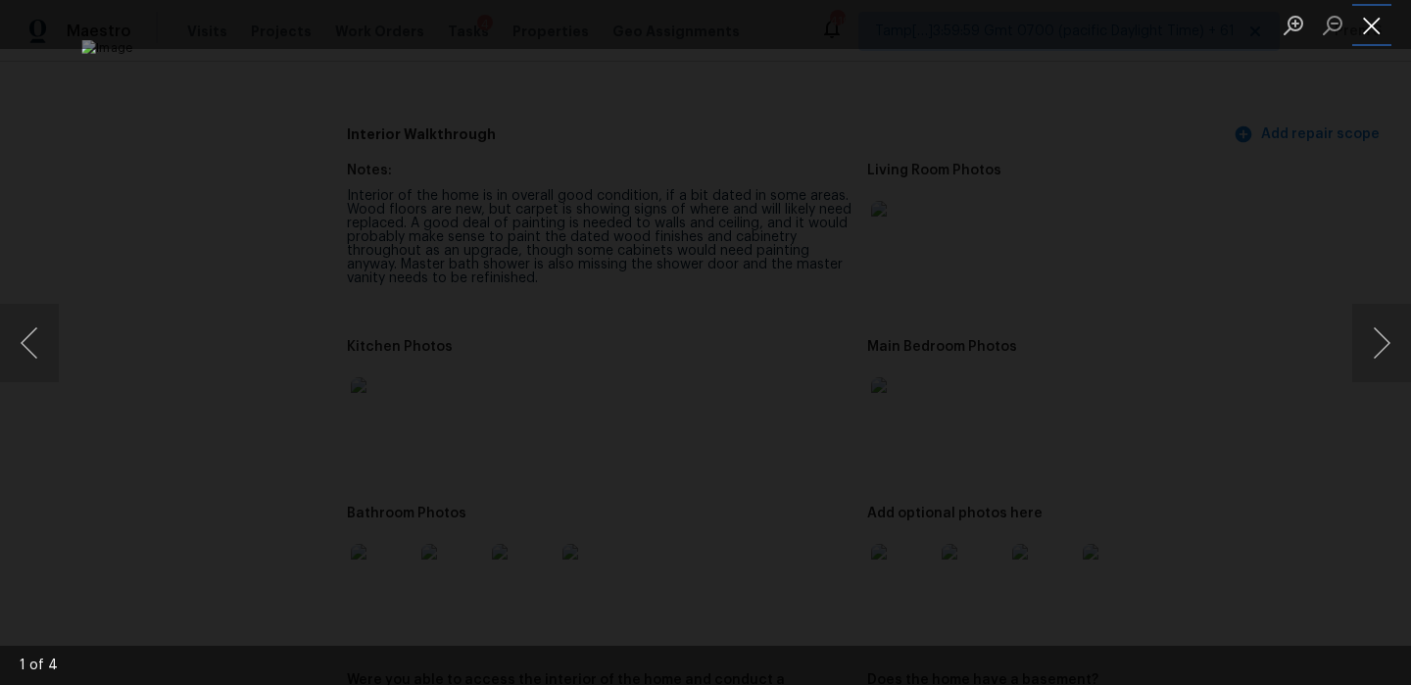
click at [1354, 18] on button "Close lightbox" at bounding box center [1371, 25] width 39 height 34
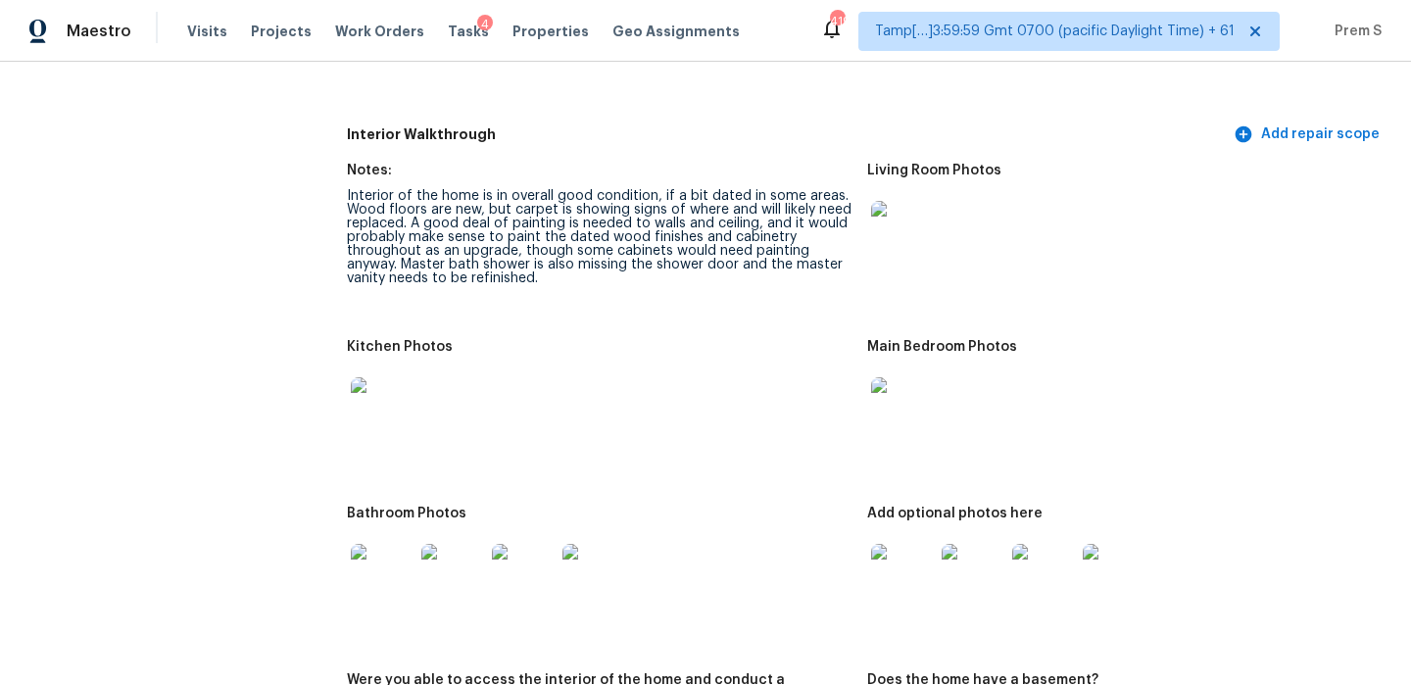
click at [386, 386] on img at bounding box center [382, 408] width 63 height 63
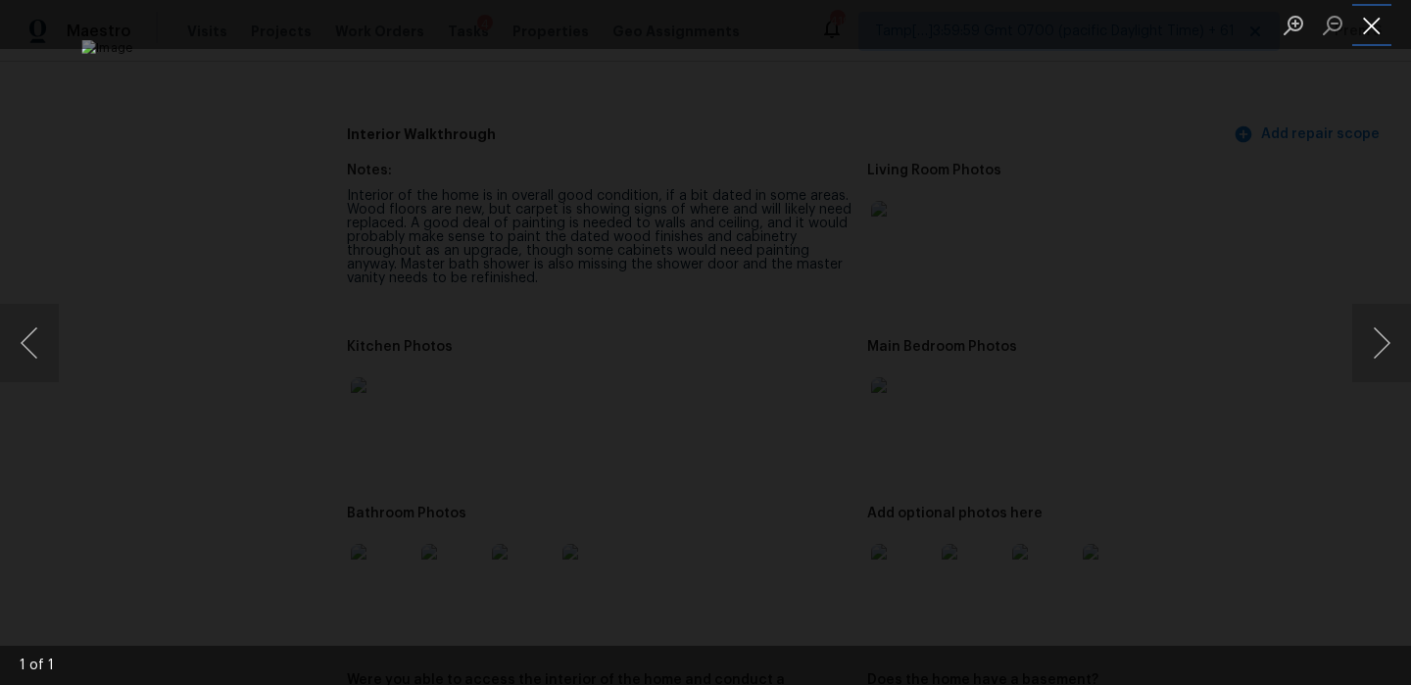
click at [1368, 25] on button "Close lightbox" at bounding box center [1371, 25] width 39 height 34
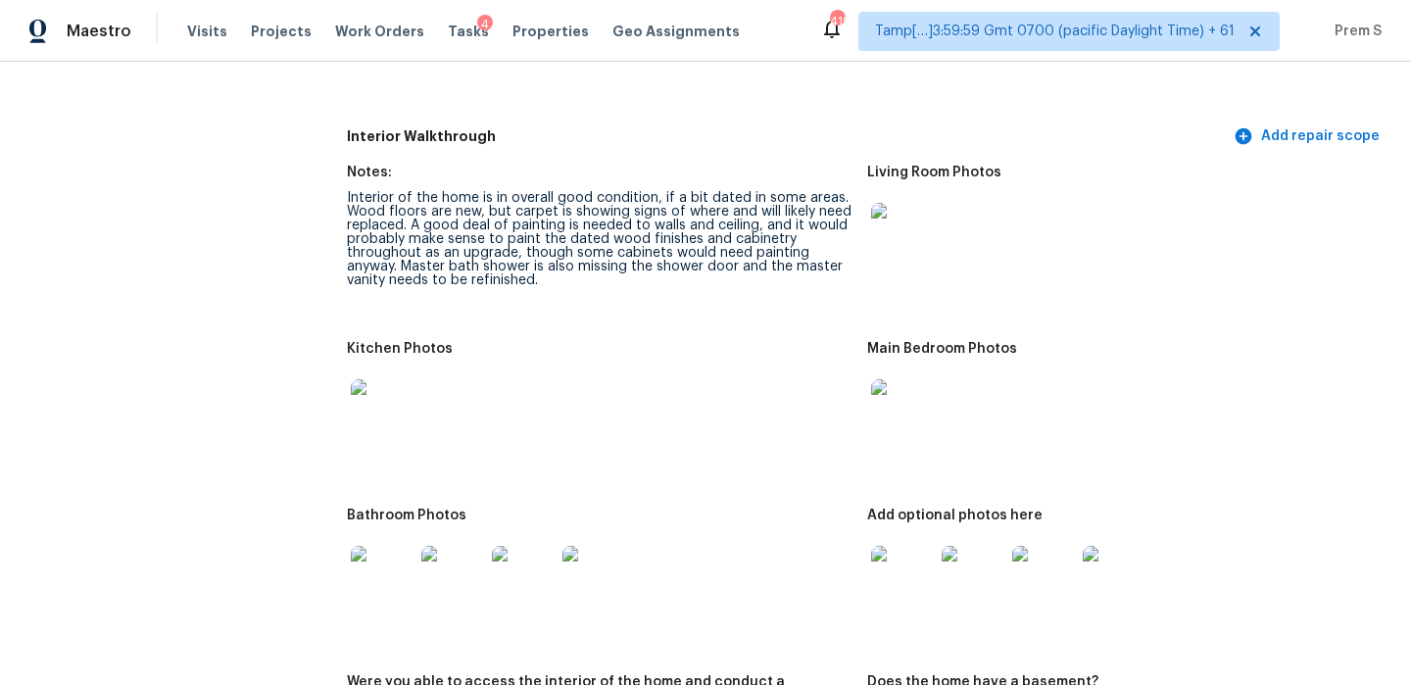
scroll to position [2395, 0]
click at [524, 572] on img at bounding box center [523, 576] width 63 height 63
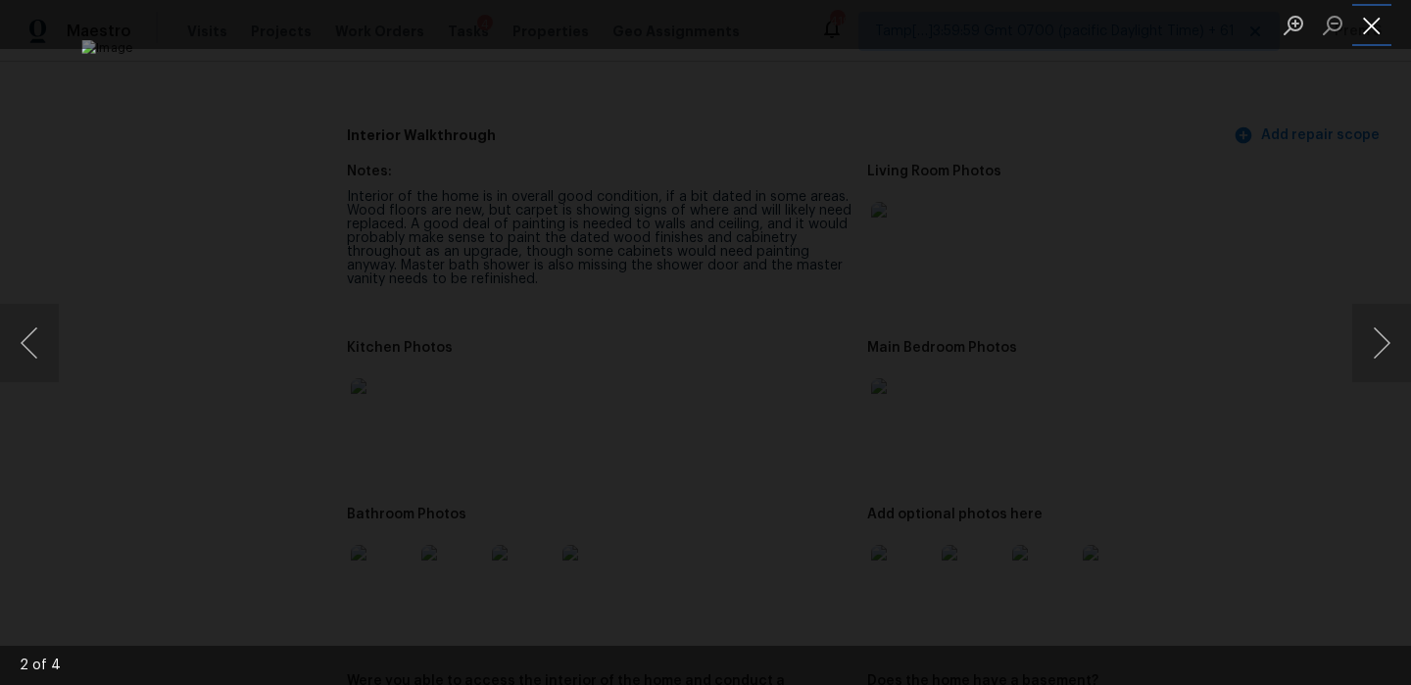
click at [1376, 29] on button "Close lightbox" at bounding box center [1371, 25] width 39 height 34
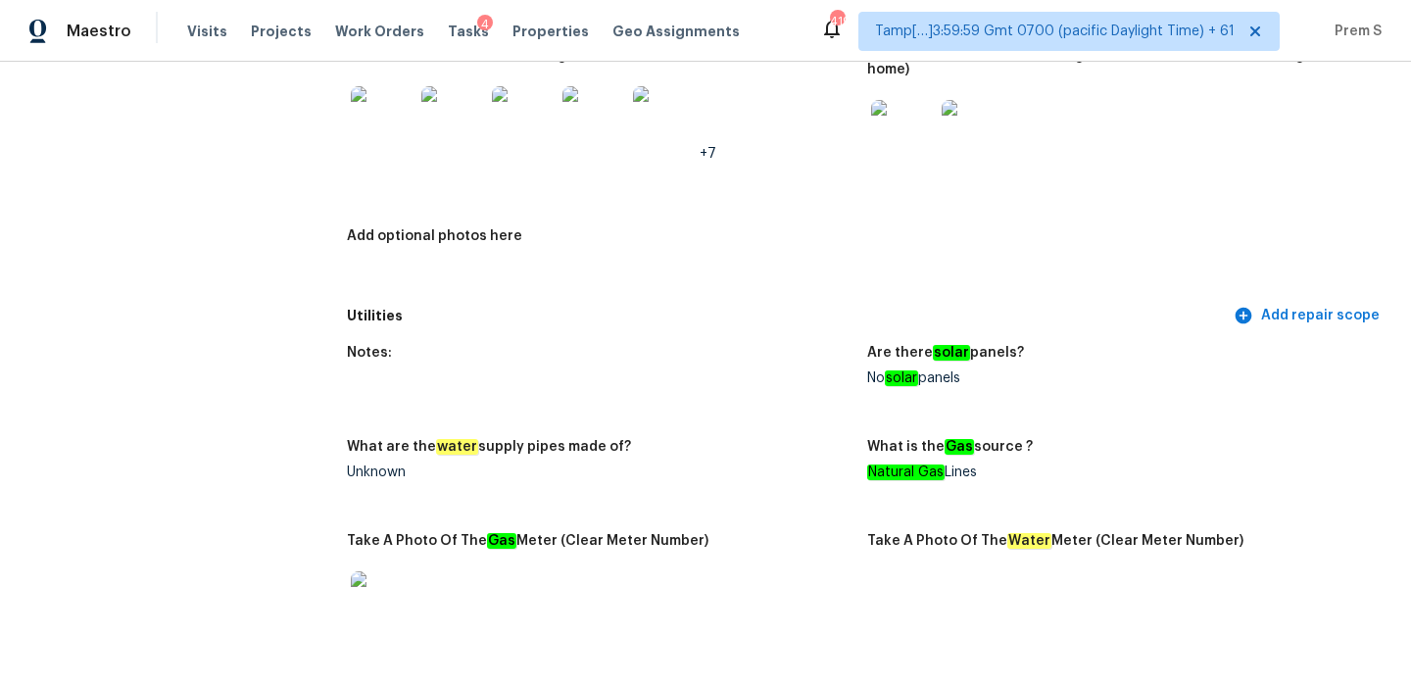
scroll to position [0, 0]
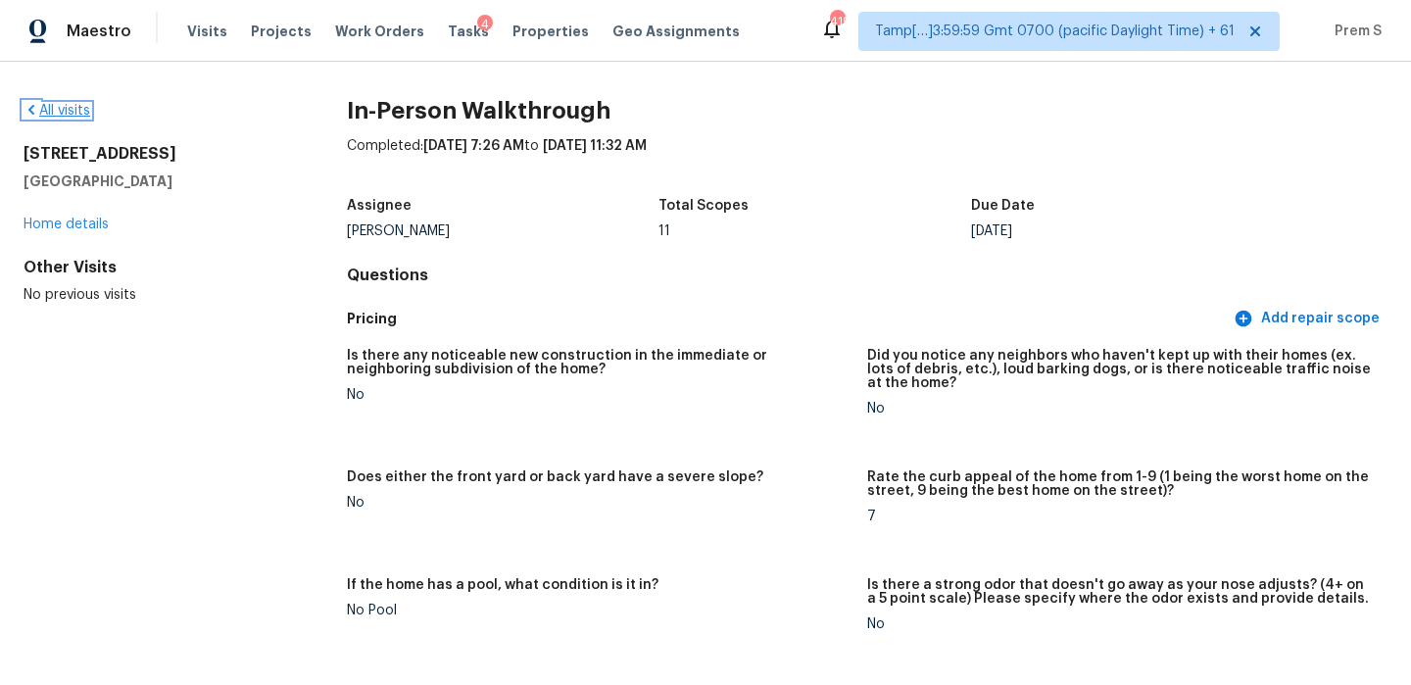
click at [55, 110] on link "All visits" at bounding box center [57, 111] width 67 height 14
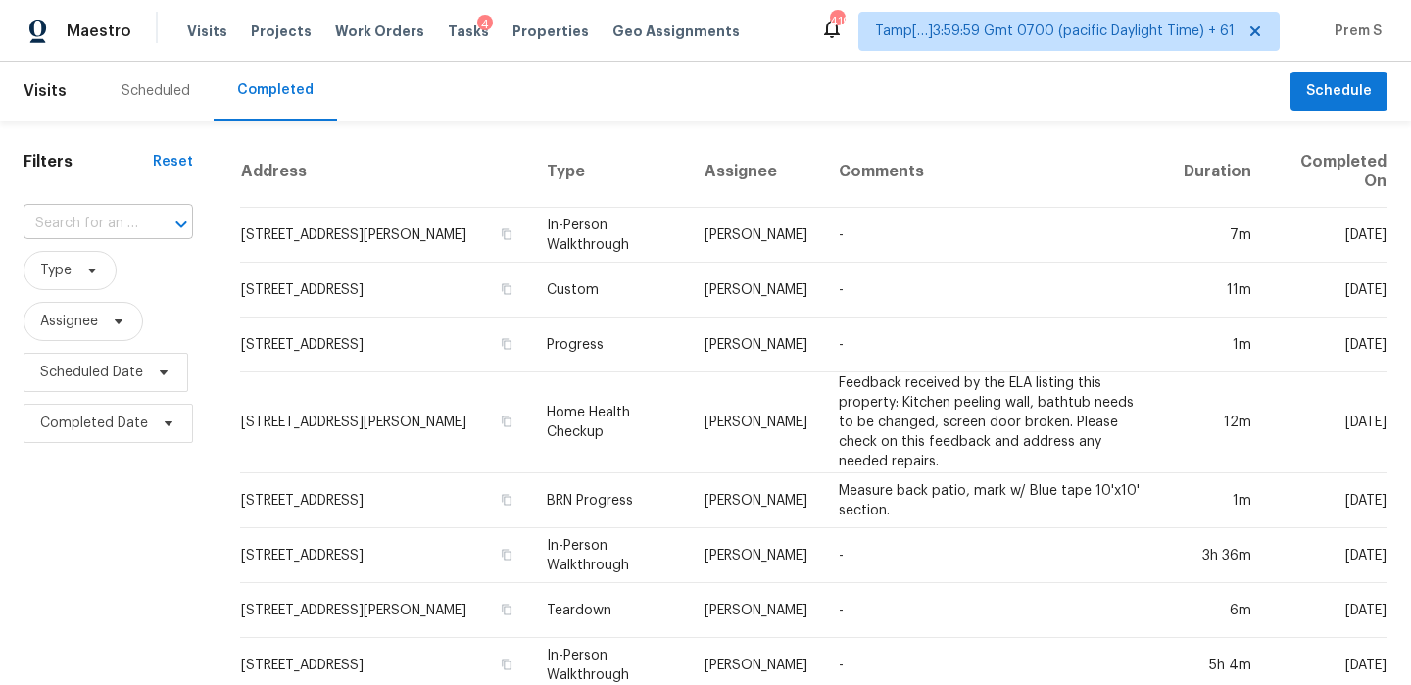
click at [95, 236] on input "text" at bounding box center [81, 224] width 115 height 30
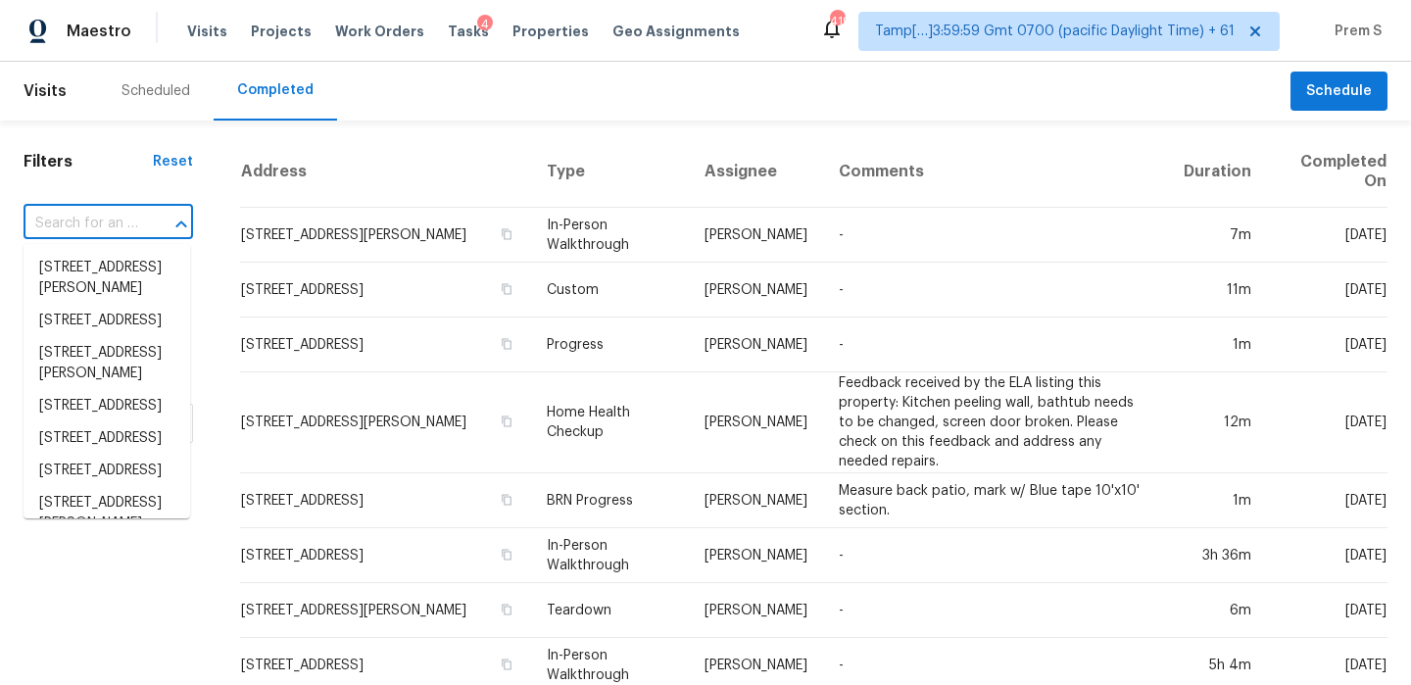
paste input "[STREET_ADDRESS][PERSON_NAME]"
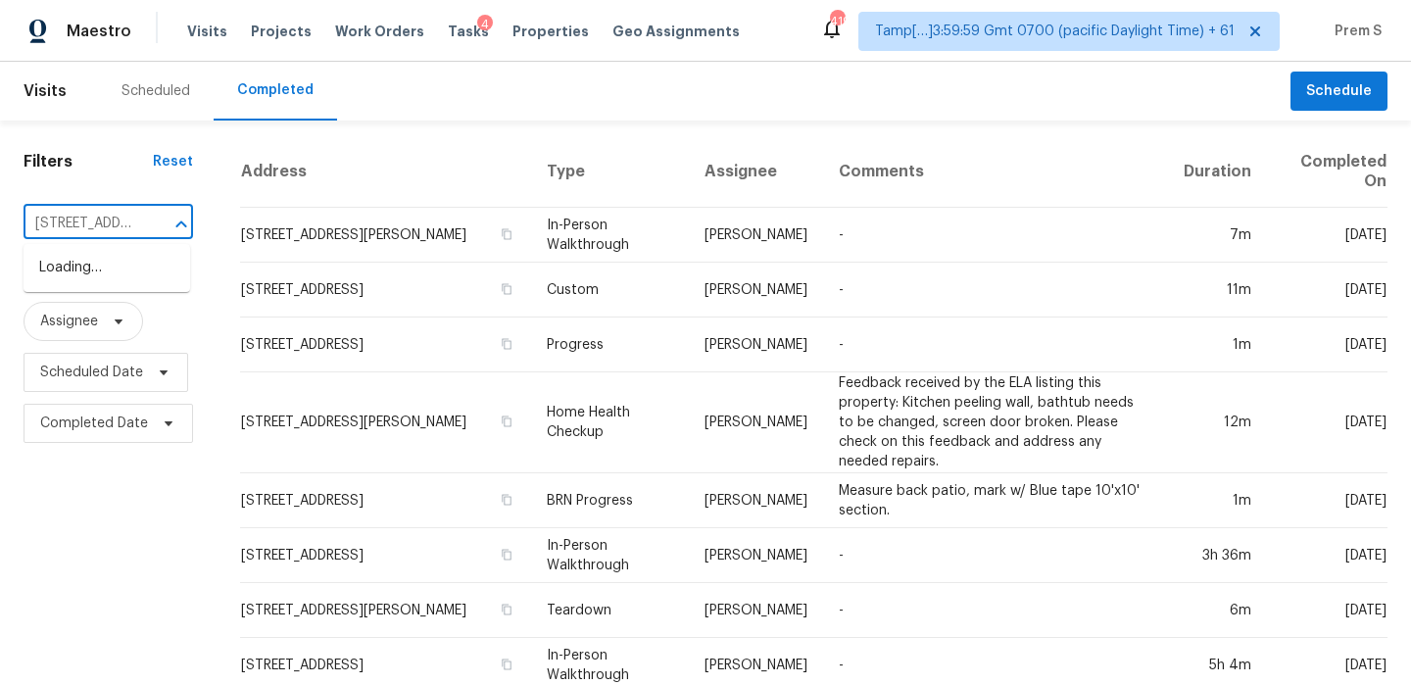
scroll to position [0, 155]
type input "[STREET_ADDRESS][PERSON_NAME]"
click at [111, 291] on li "[STREET_ADDRESS][PERSON_NAME]" at bounding box center [107, 278] width 167 height 53
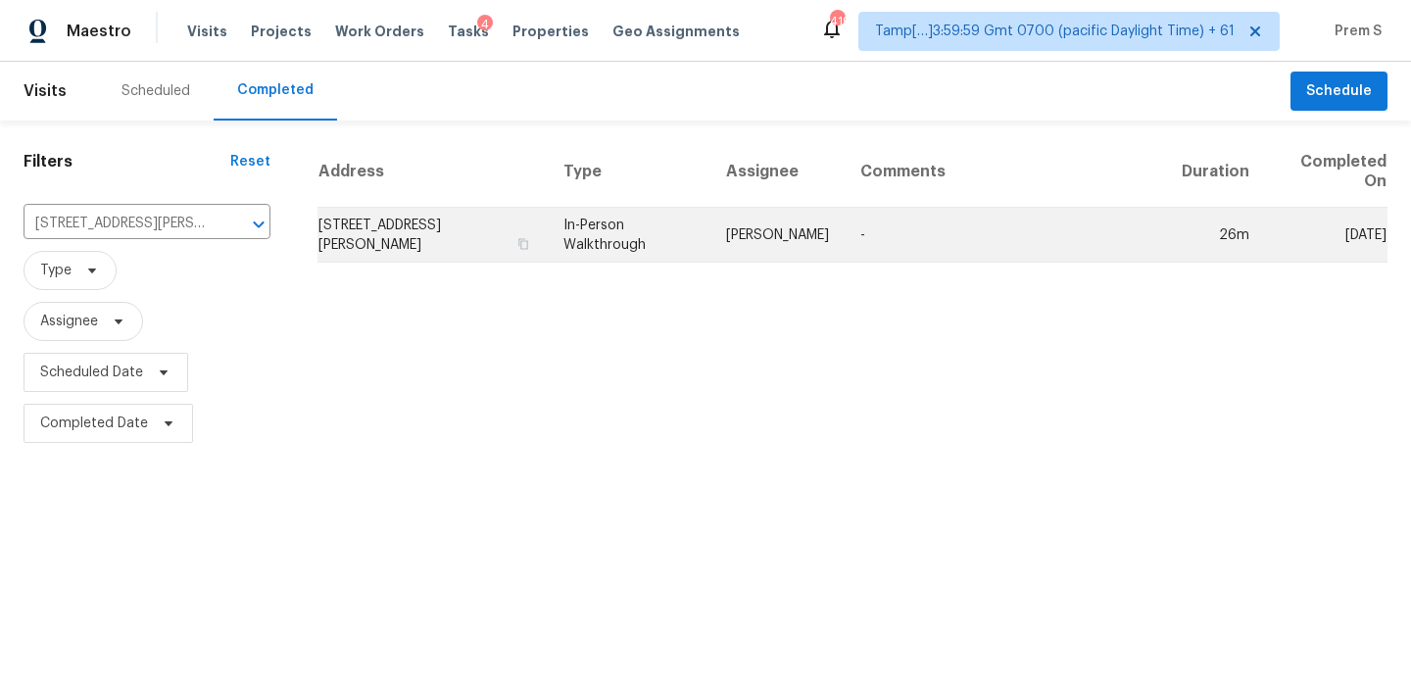
click at [413, 233] on td "[STREET_ADDRESS][PERSON_NAME]" at bounding box center [432, 235] width 230 height 55
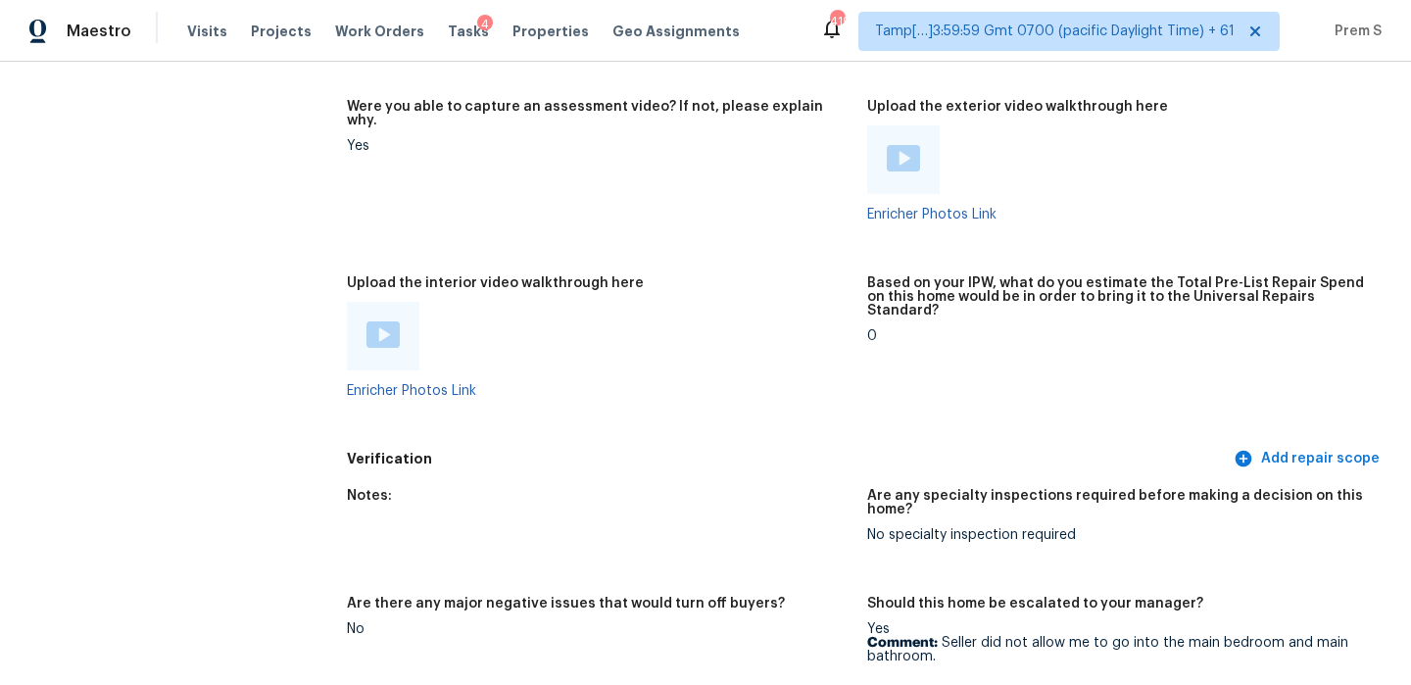
scroll to position [3702, 0]
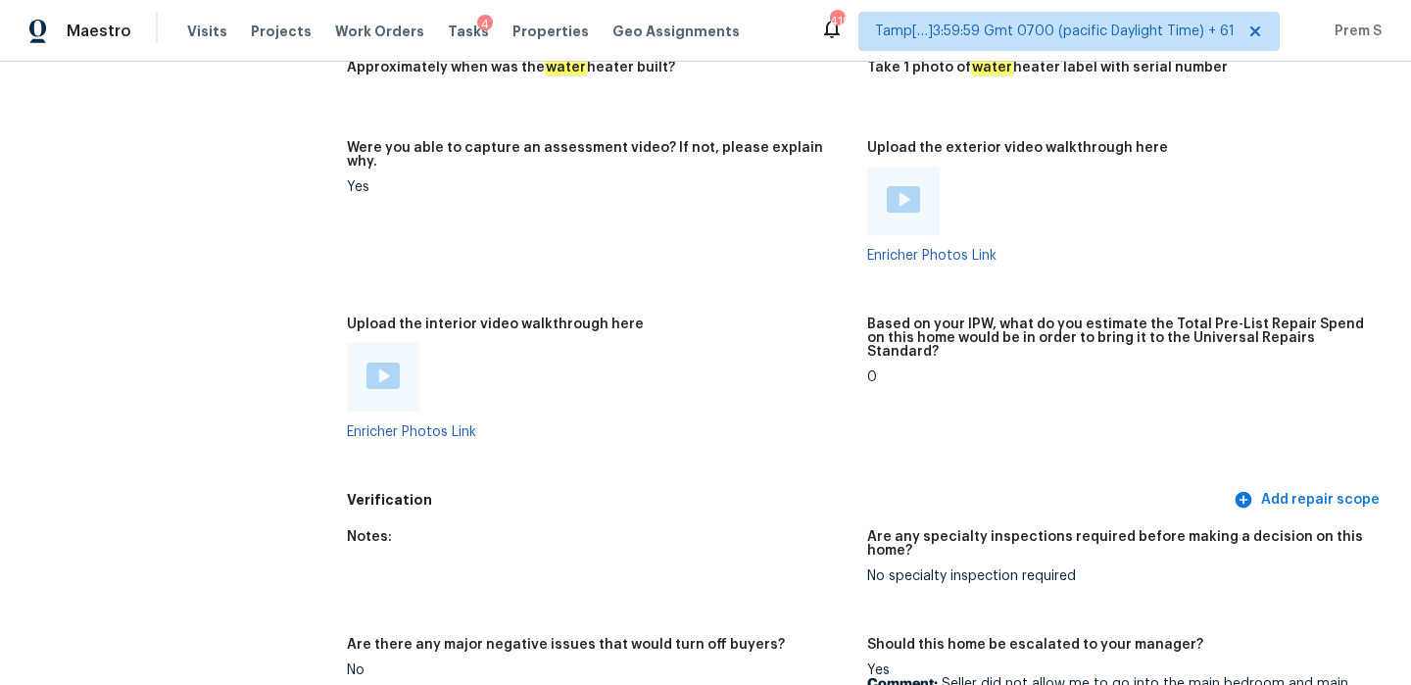
click at [373, 363] on img at bounding box center [382, 376] width 33 height 26
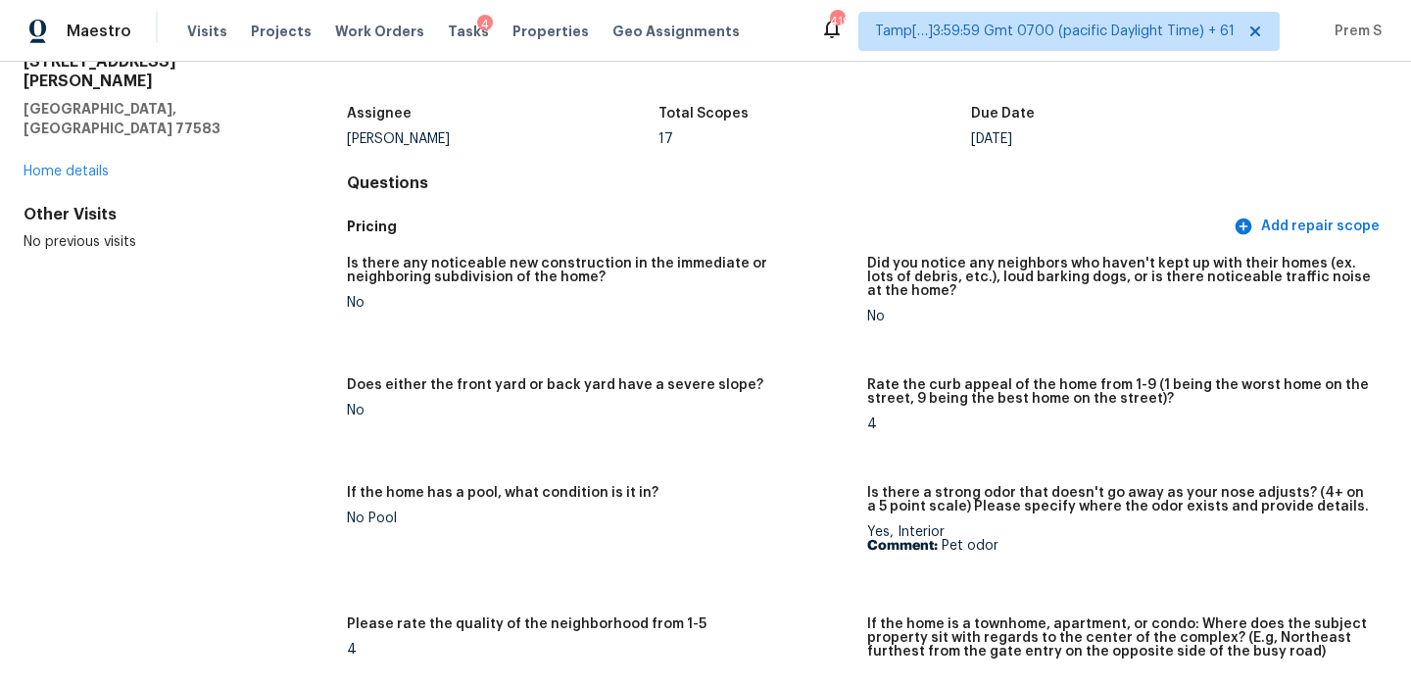
scroll to position [0, 0]
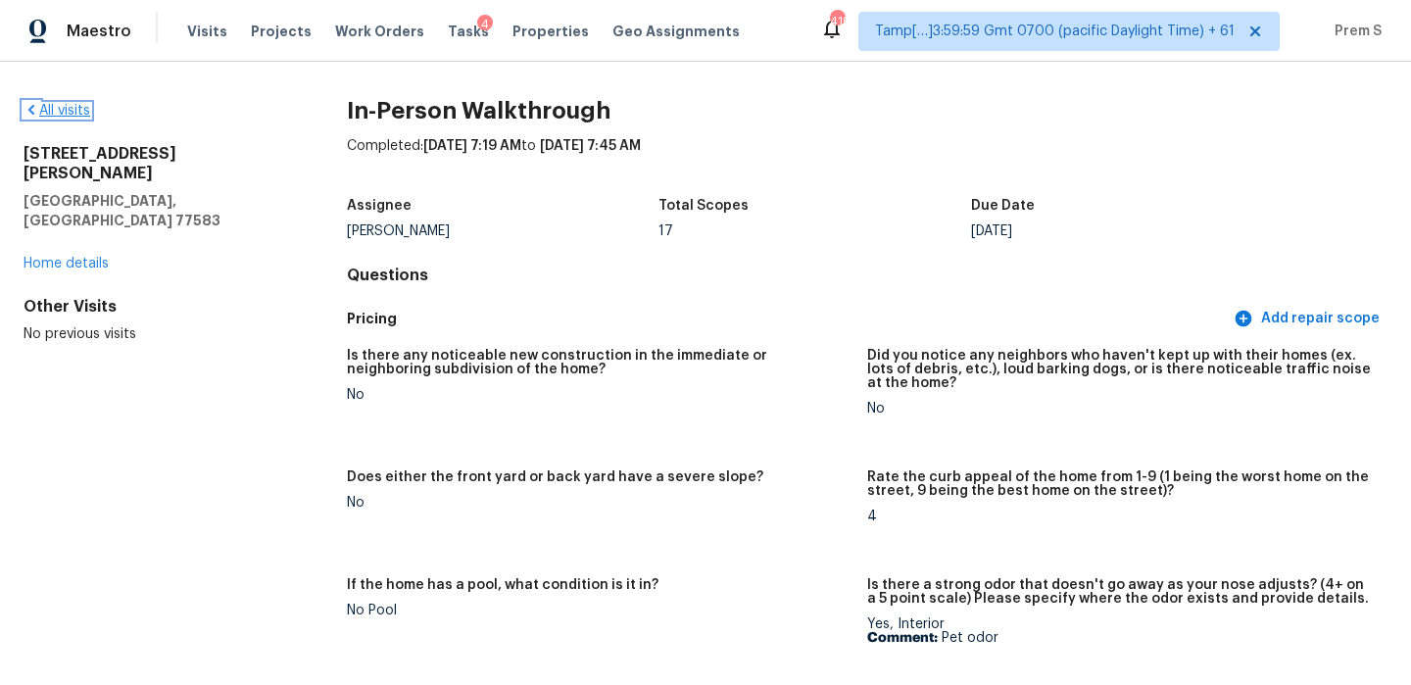
click at [81, 115] on link "All visits" at bounding box center [57, 111] width 67 height 14
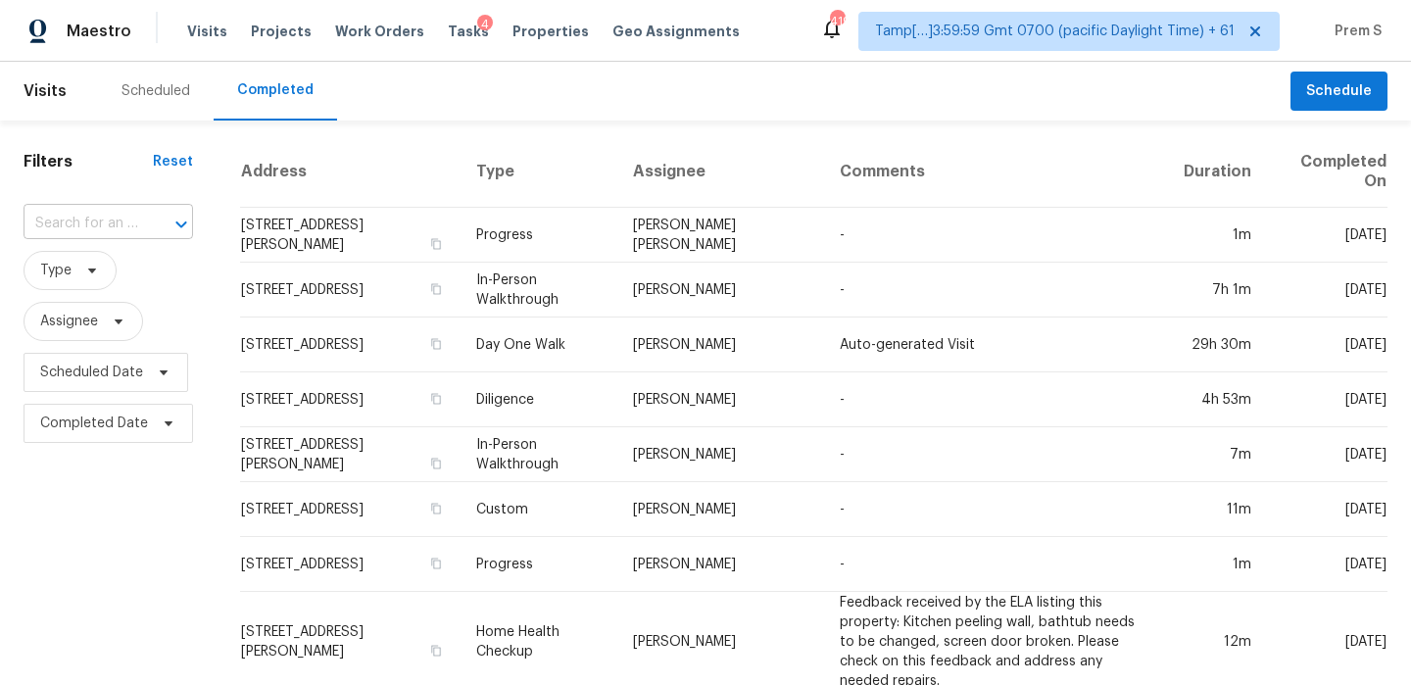
click at [144, 218] on div at bounding box center [167, 224] width 51 height 27
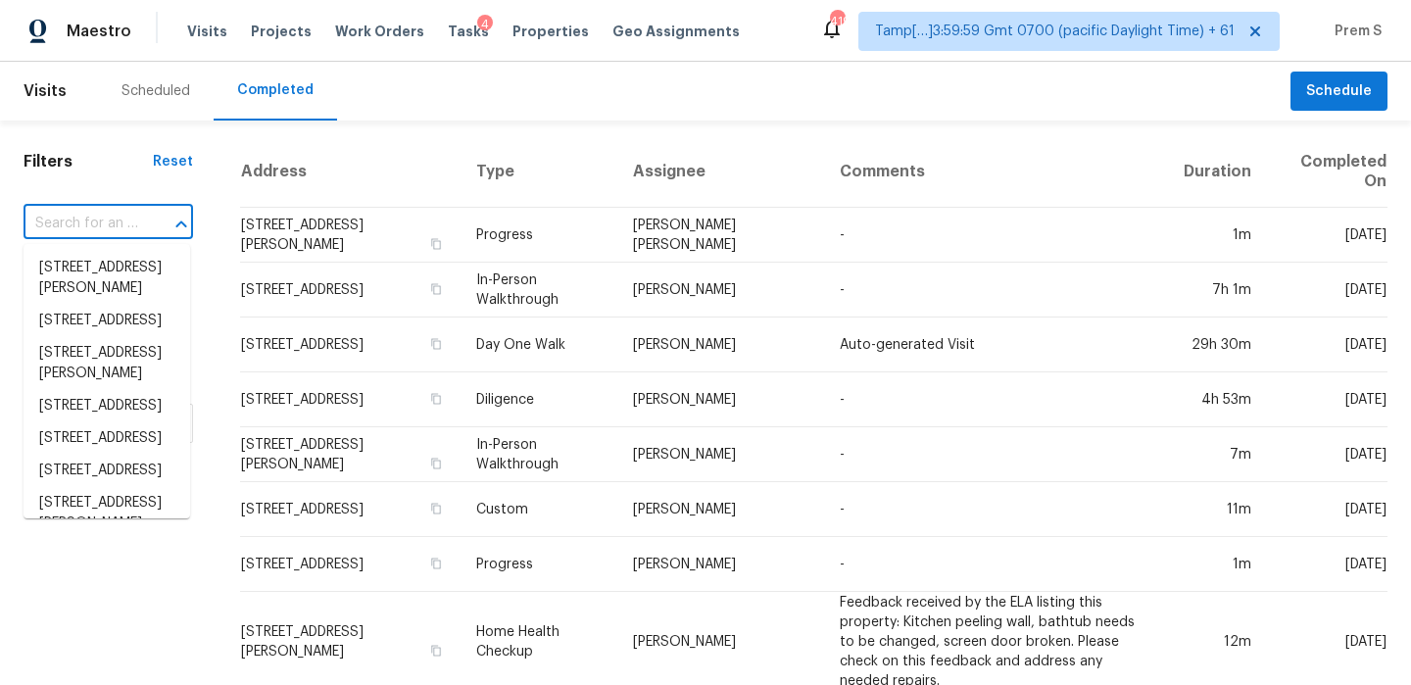
paste input "[STREET_ADDRESS][PERSON_NAME]"
type input "[STREET_ADDRESS][PERSON_NAME]"
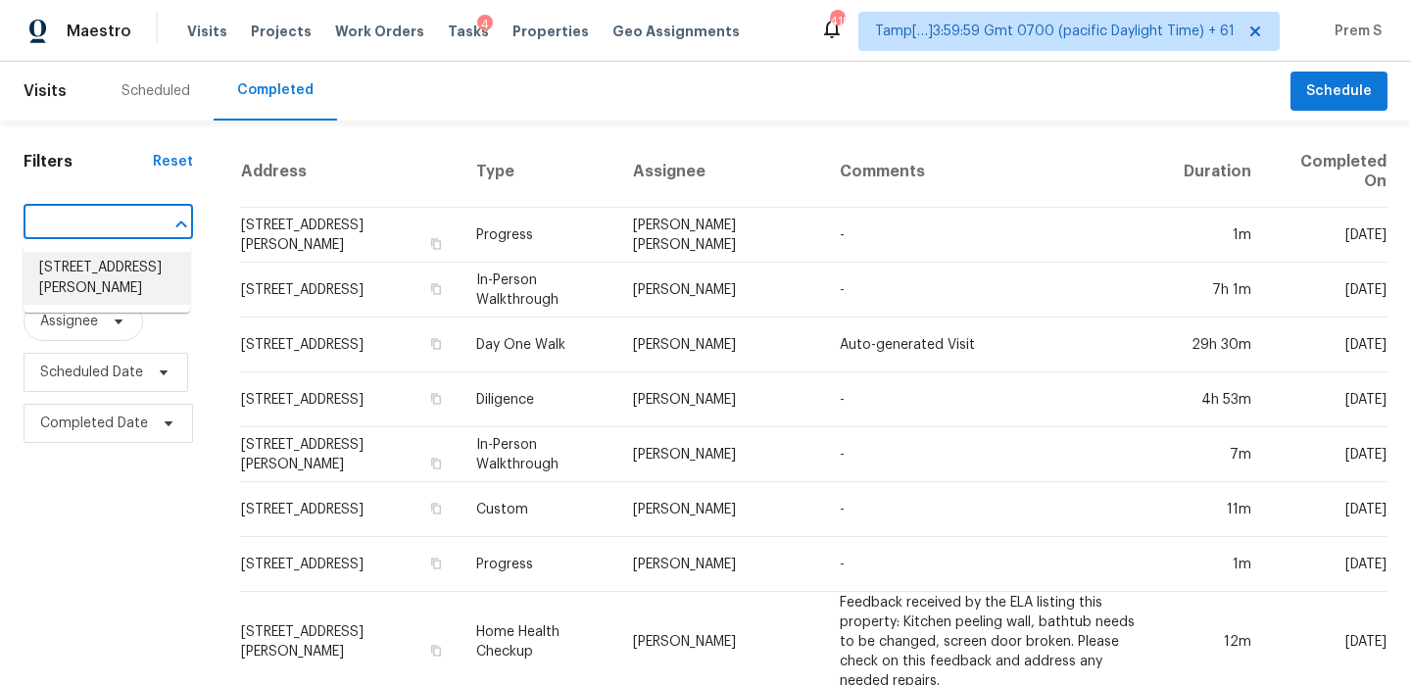
click at [101, 271] on li "[STREET_ADDRESS][PERSON_NAME]" at bounding box center [107, 278] width 167 height 53
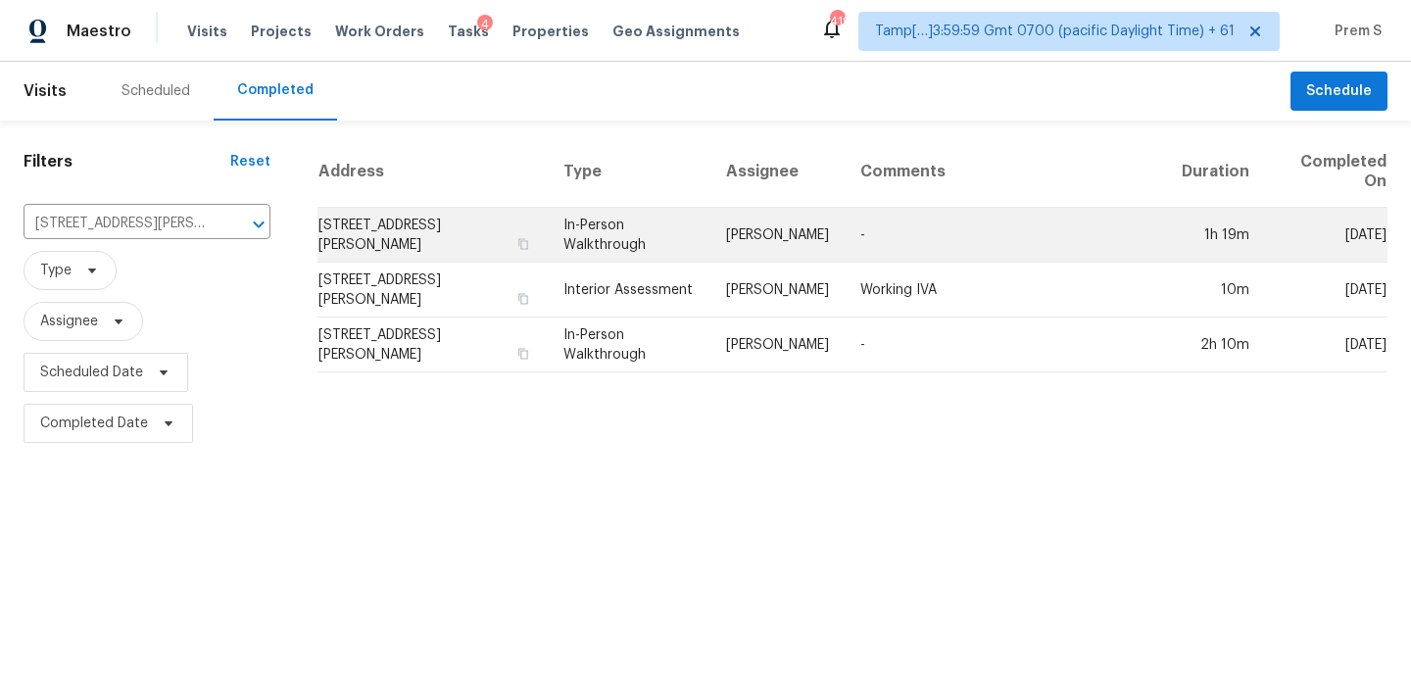
click at [356, 228] on td "[STREET_ADDRESS][PERSON_NAME]" at bounding box center [432, 235] width 230 height 55
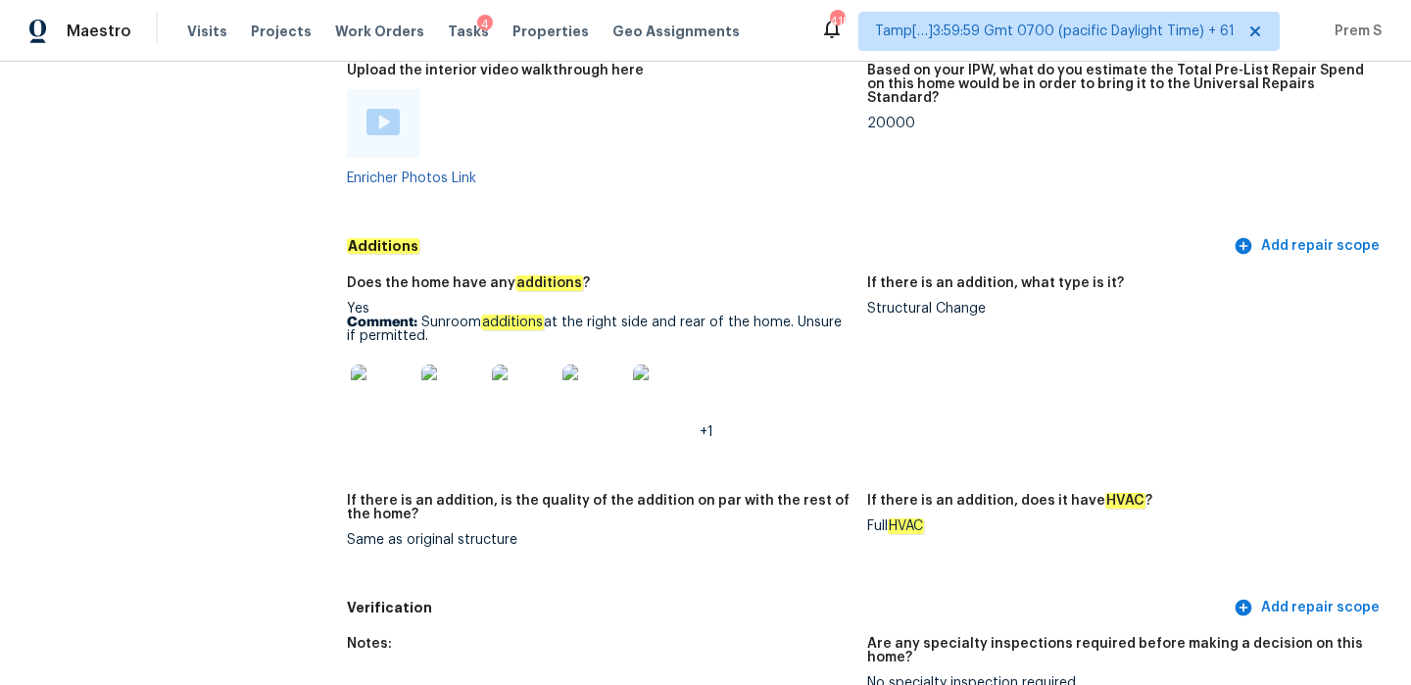
scroll to position [4595, 0]
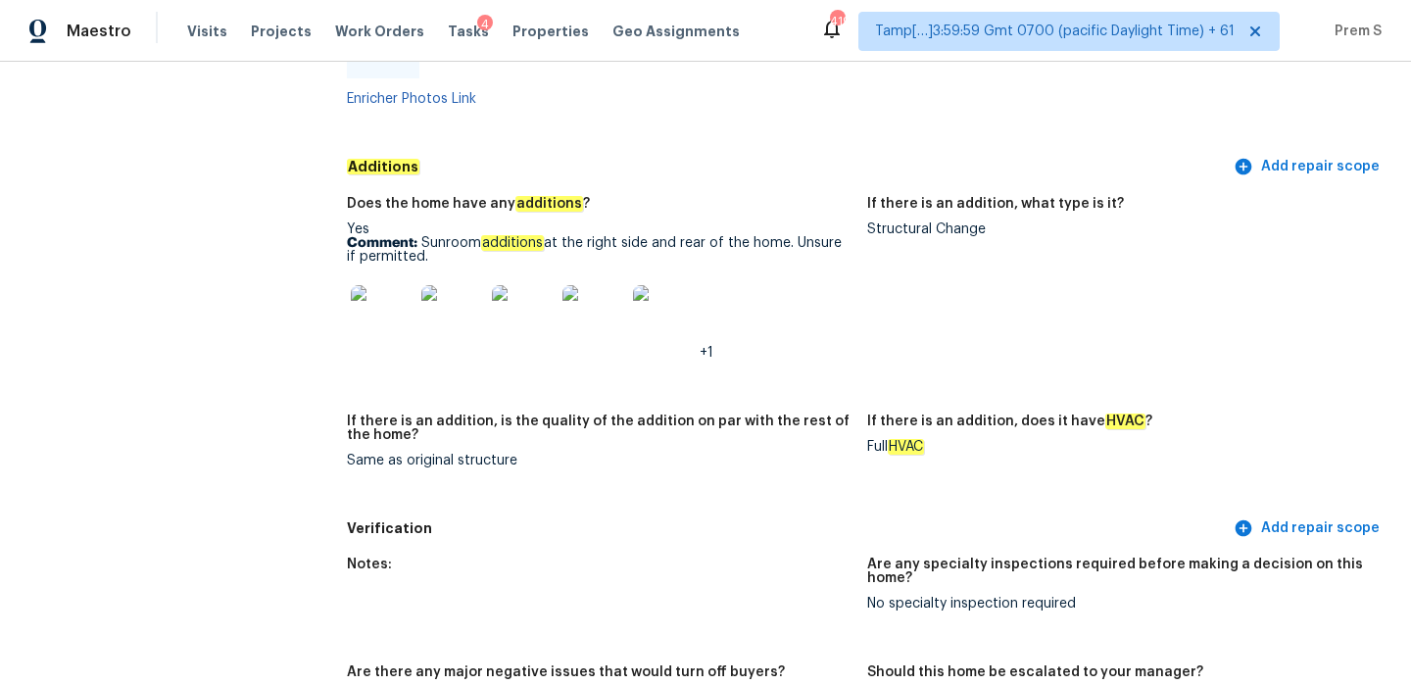
click at [430, 236] on p "Comment: Sunroom additions at the right side and rear of the home. Unsure if pe…" at bounding box center [599, 249] width 505 height 27
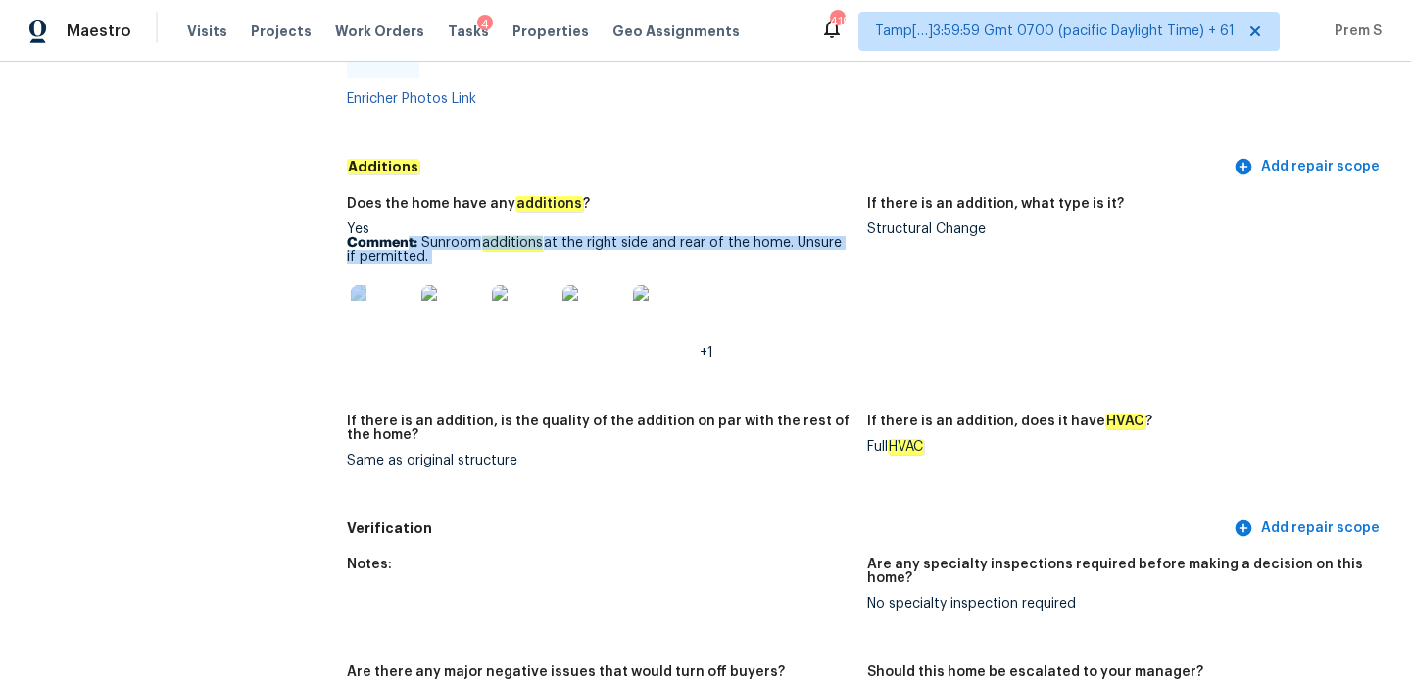
drag, startPoint x: 405, startPoint y: 215, endPoint x: 462, endPoint y: 242, distance: 64.0
click at [462, 242] on div "Yes Comment: Sunroom additions at the right side and rear of the home. Unsure i…" at bounding box center [599, 290] width 505 height 137
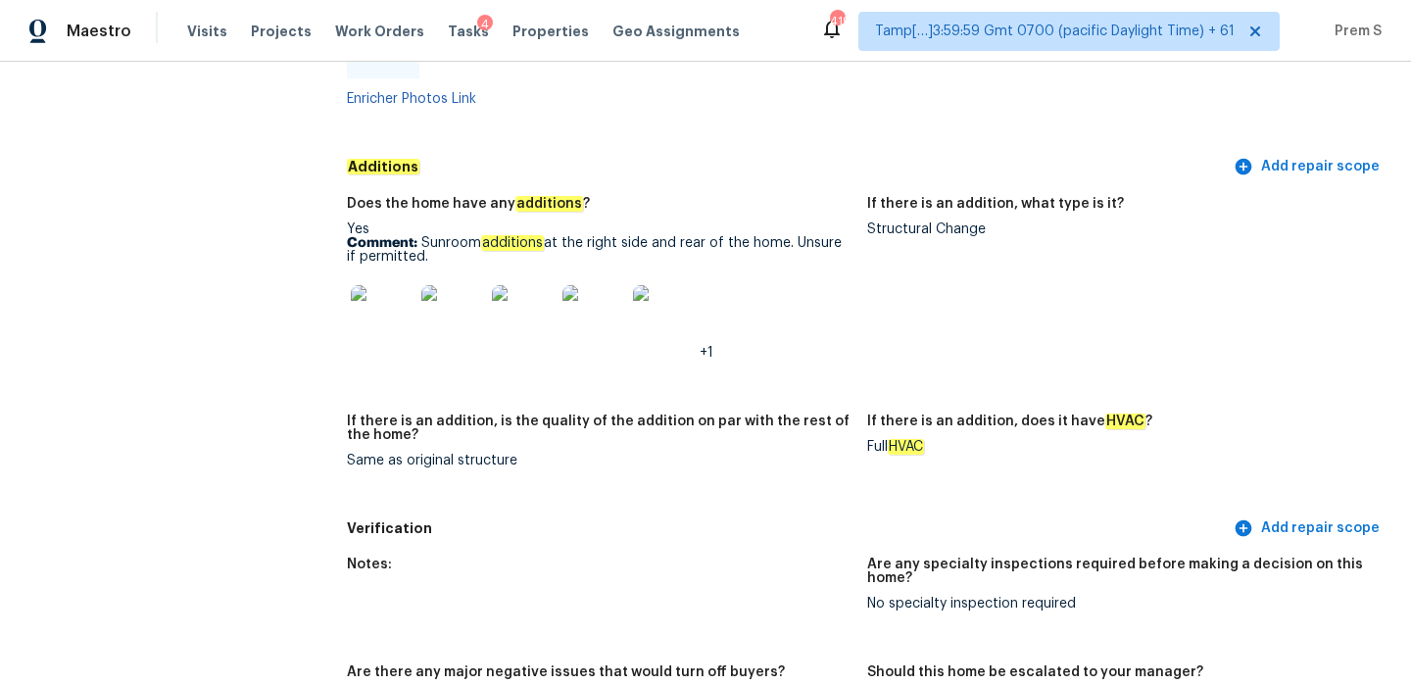
drag, startPoint x: 422, startPoint y: 213, endPoint x: 432, endPoint y: 227, distance: 17.7
click at [433, 236] on p "Comment: Sunroom additions at the right side and rear of the home. Unsure if pe…" at bounding box center [599, 249] width 505 height 27
copy p "Sunroom additions at the right side and rear of the home. Unsure if permitted."
click at [368, 314] on img at bounding box center [382, 316] width 63 height 63
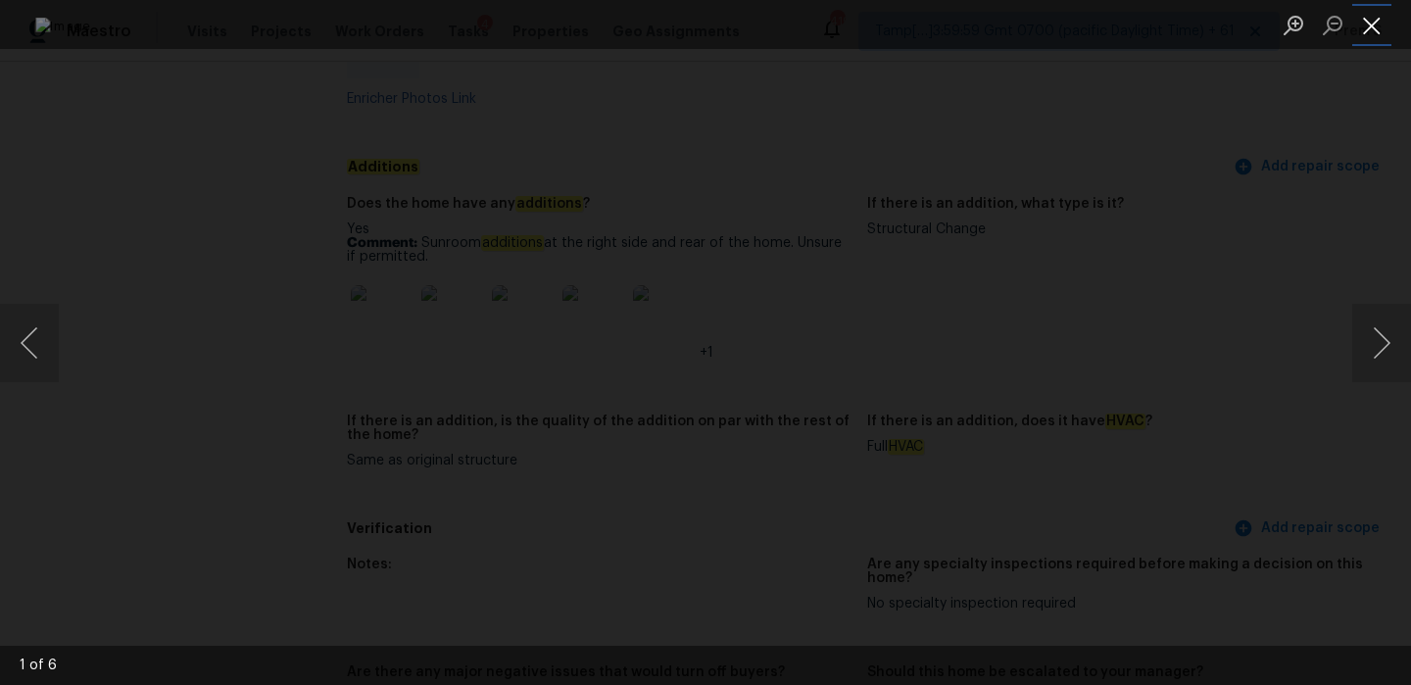
click at [1371, 24] on button "Close lightbox" at bounding box center [1371, 25] width 39 height 34
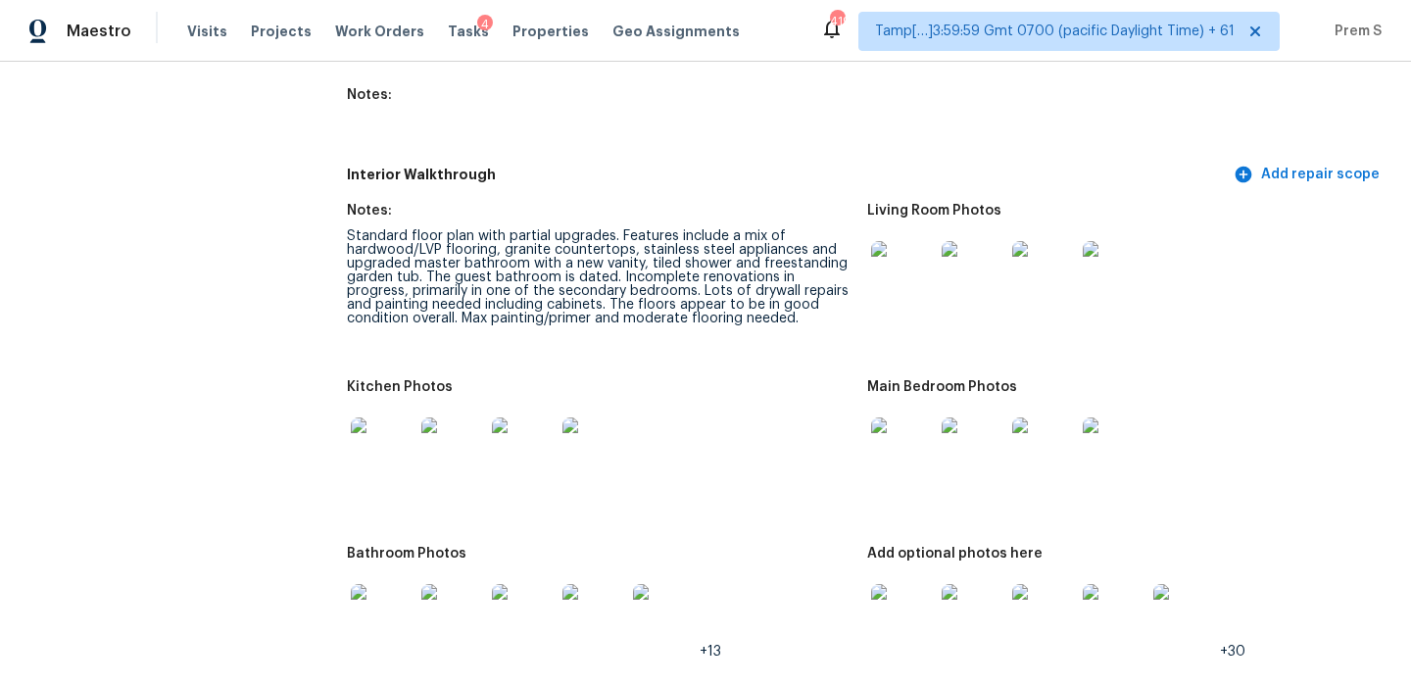
scroll to position [2539, 0]
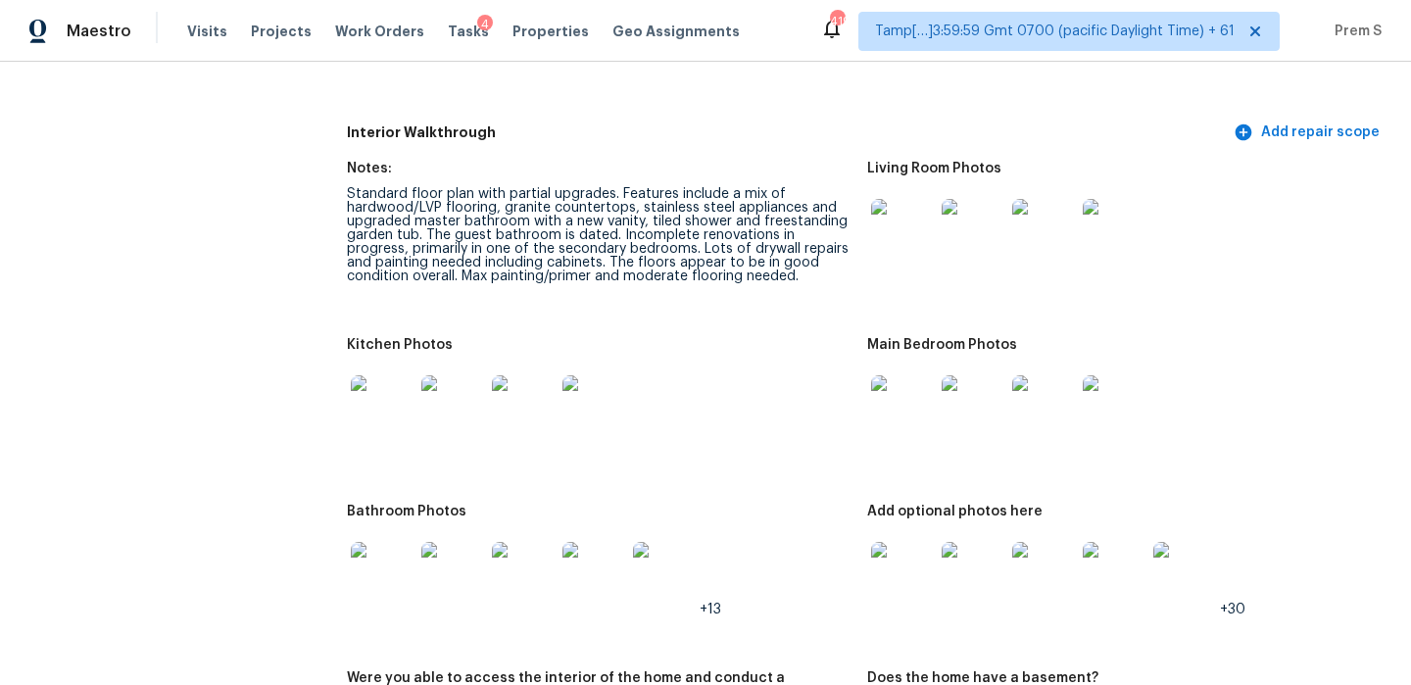
click at [908, 234] on img at bounding box center [902, 230] width 63 height 63
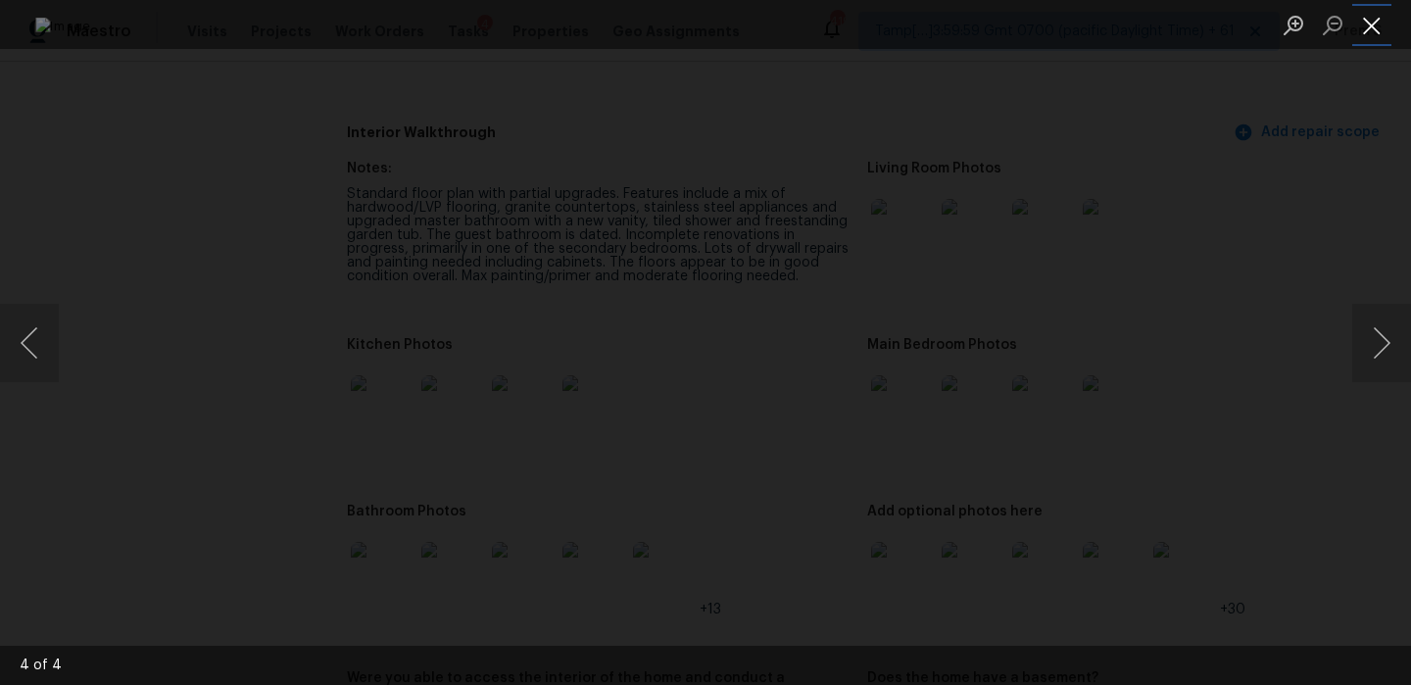
click at [1371, 23] on button "Close lightbox" at bounding box center [1371, 25] width 39 height 34
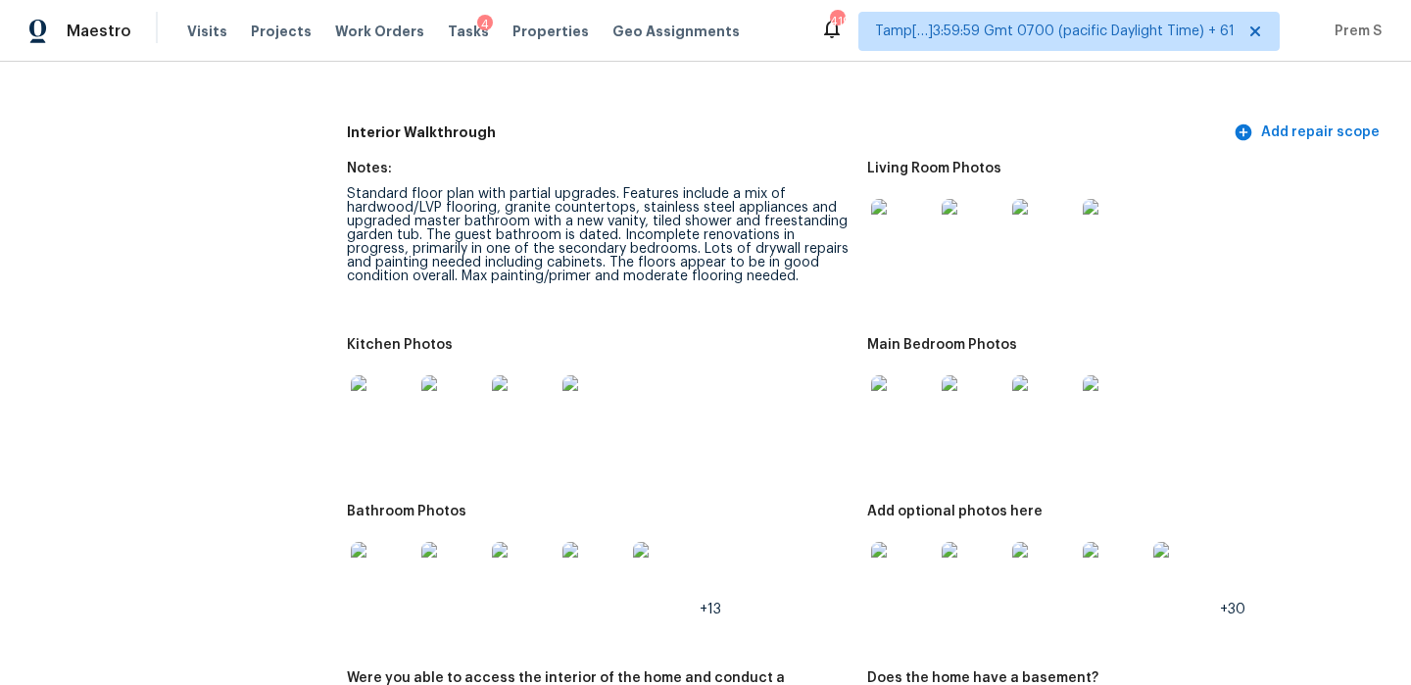
click at [908, 418] on img at bounding box center [902, 406] width 63 height 63
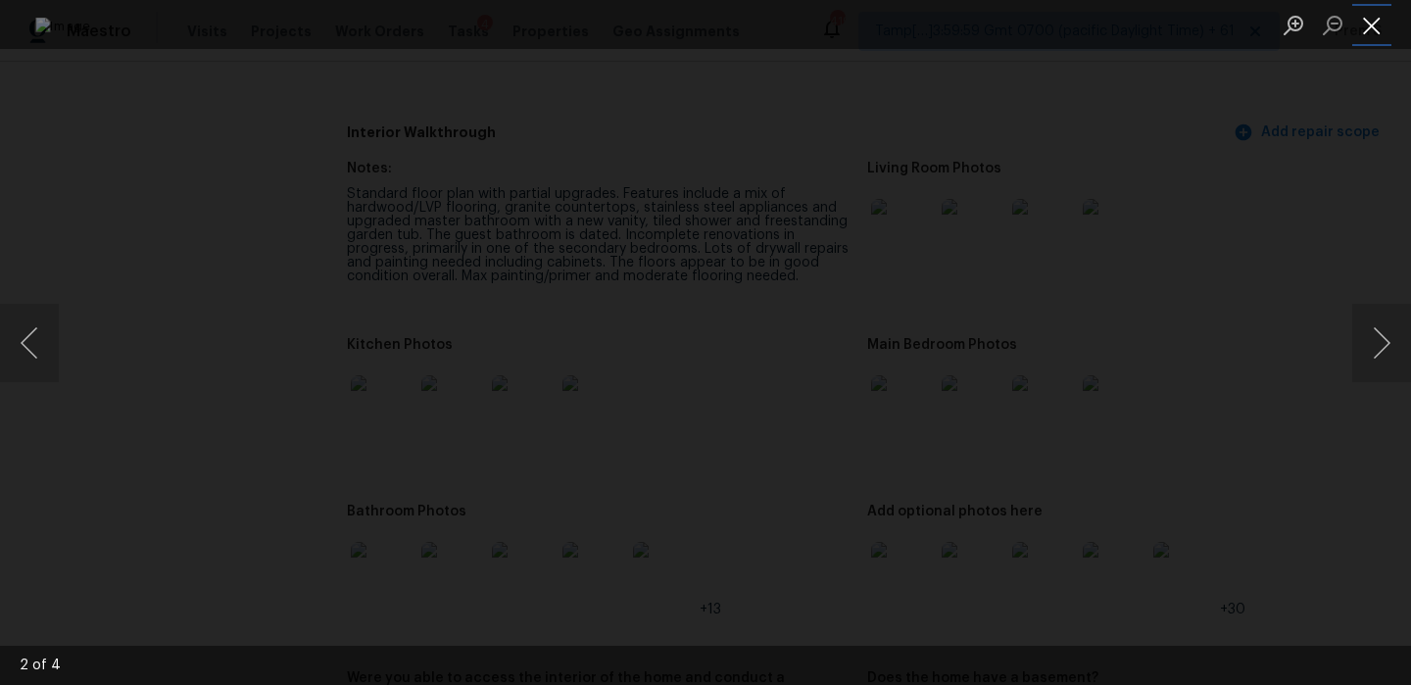
click at [1375, 26] on button "Close lightbox" at bounding box center [1371, 25] width 39 height 34
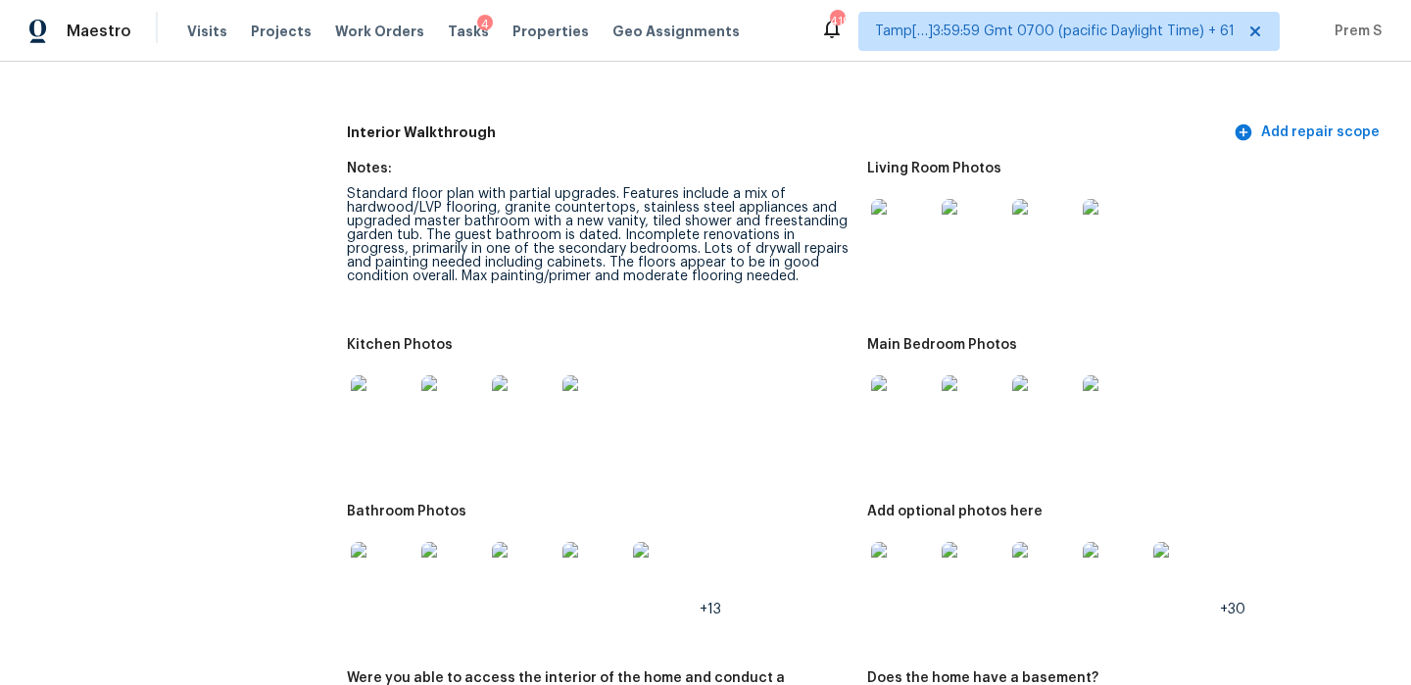
click at [958, 397] on img at bounding box center [973, 406] width 63 height 63
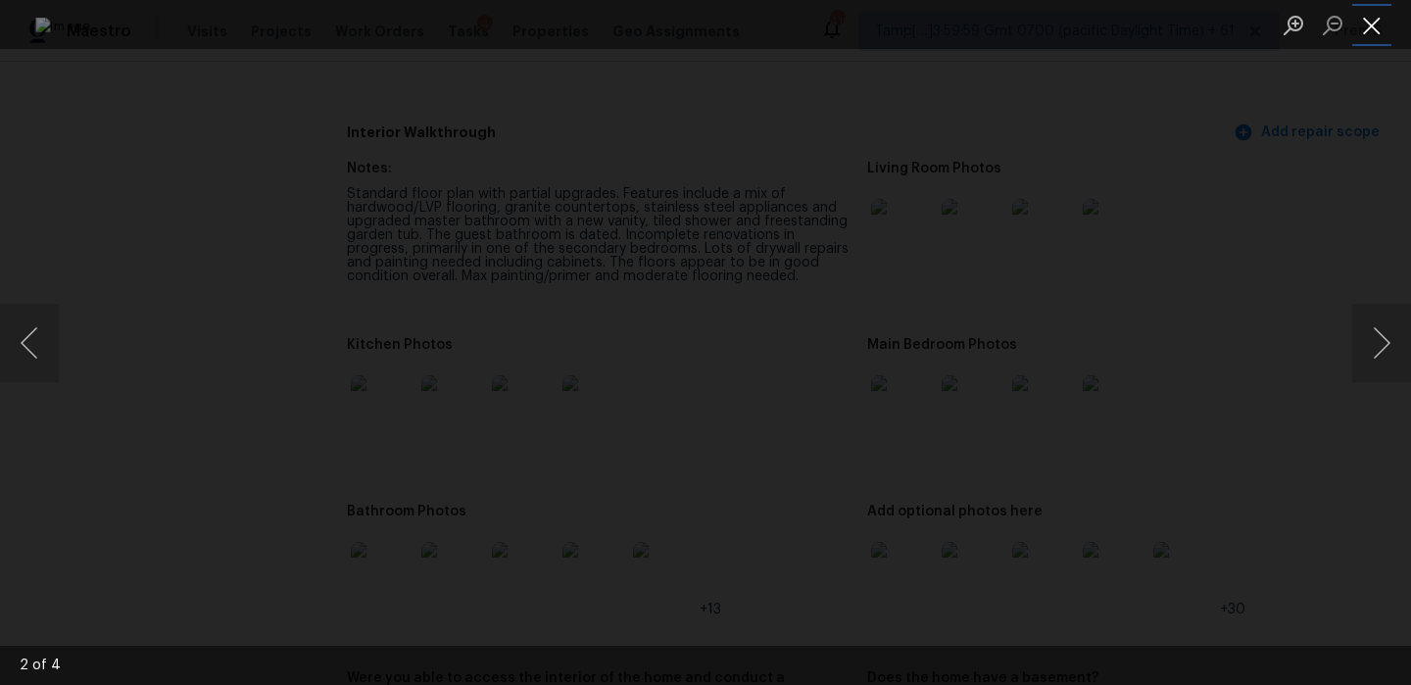
click at [1371, 27] on button "Close lightbox" at bounding box center [1371, 25] width 39 height 34
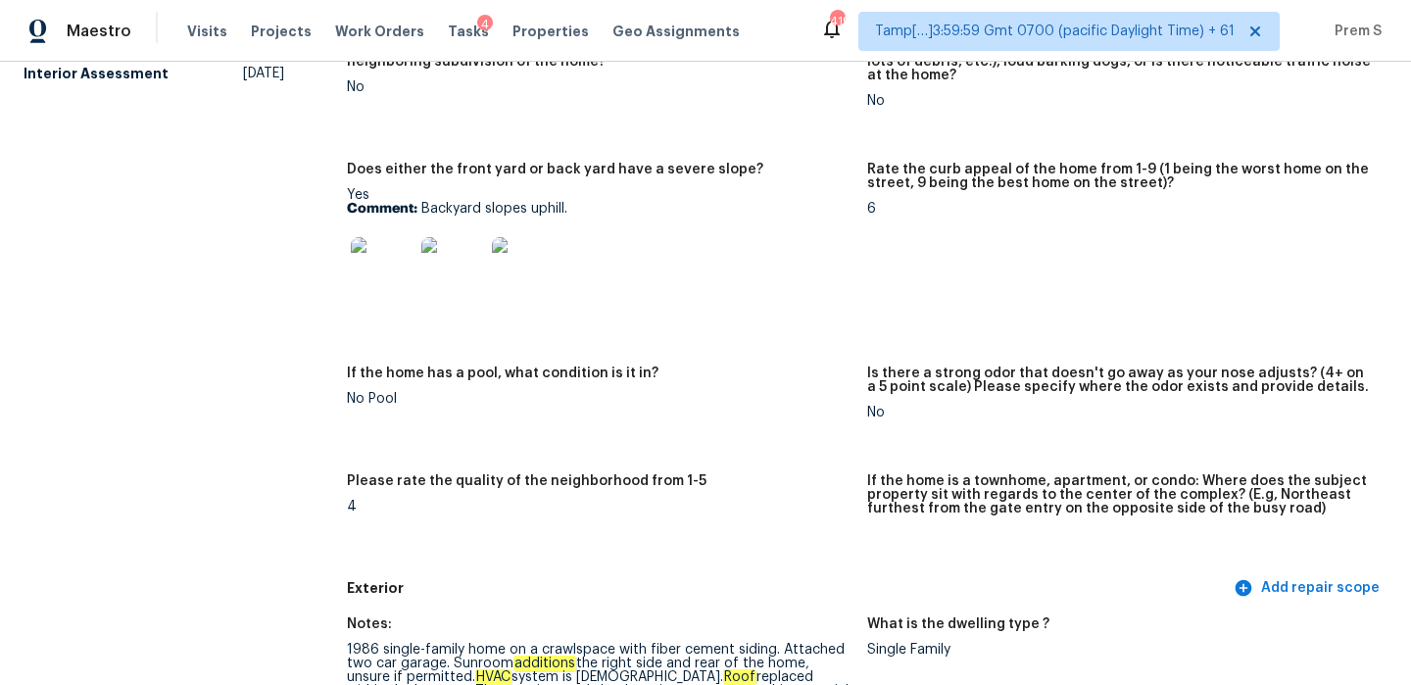
scroll to position [0, 0]
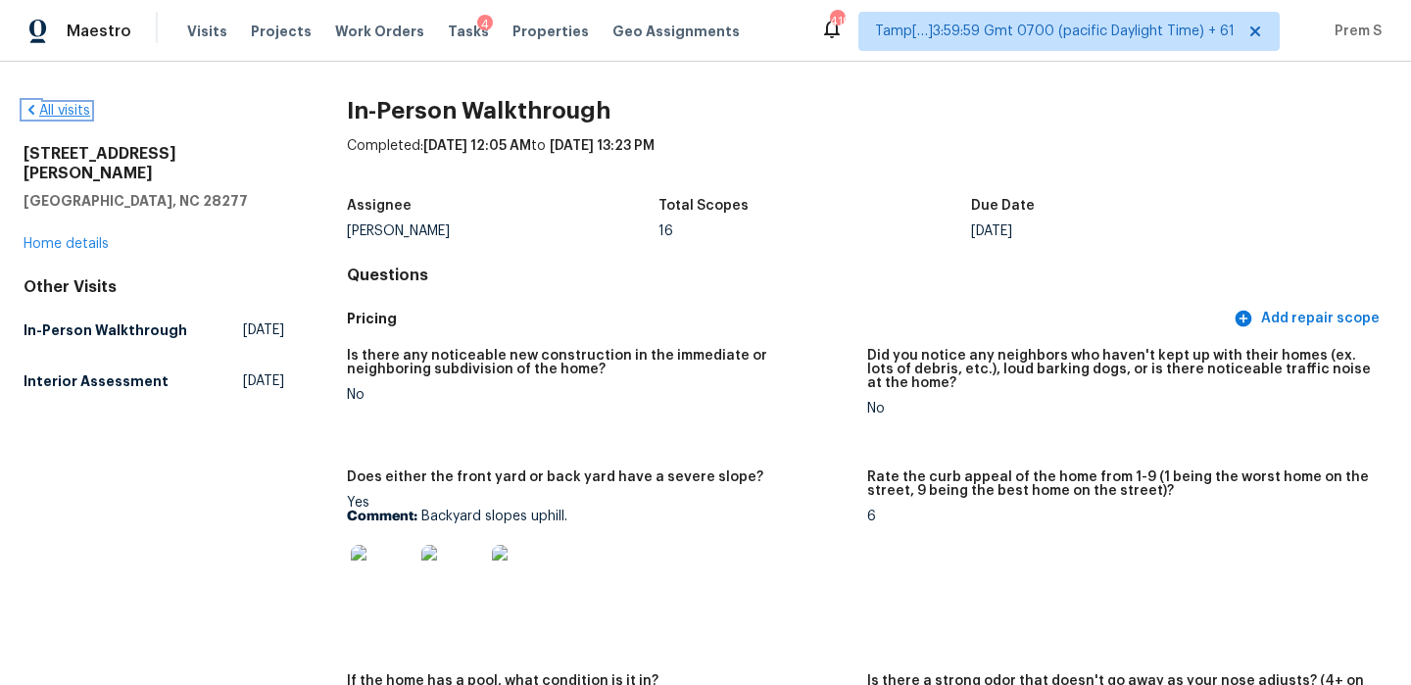
click at [51, 108] on link "All visits" at bounding box center [57, 111] width 67 height 14
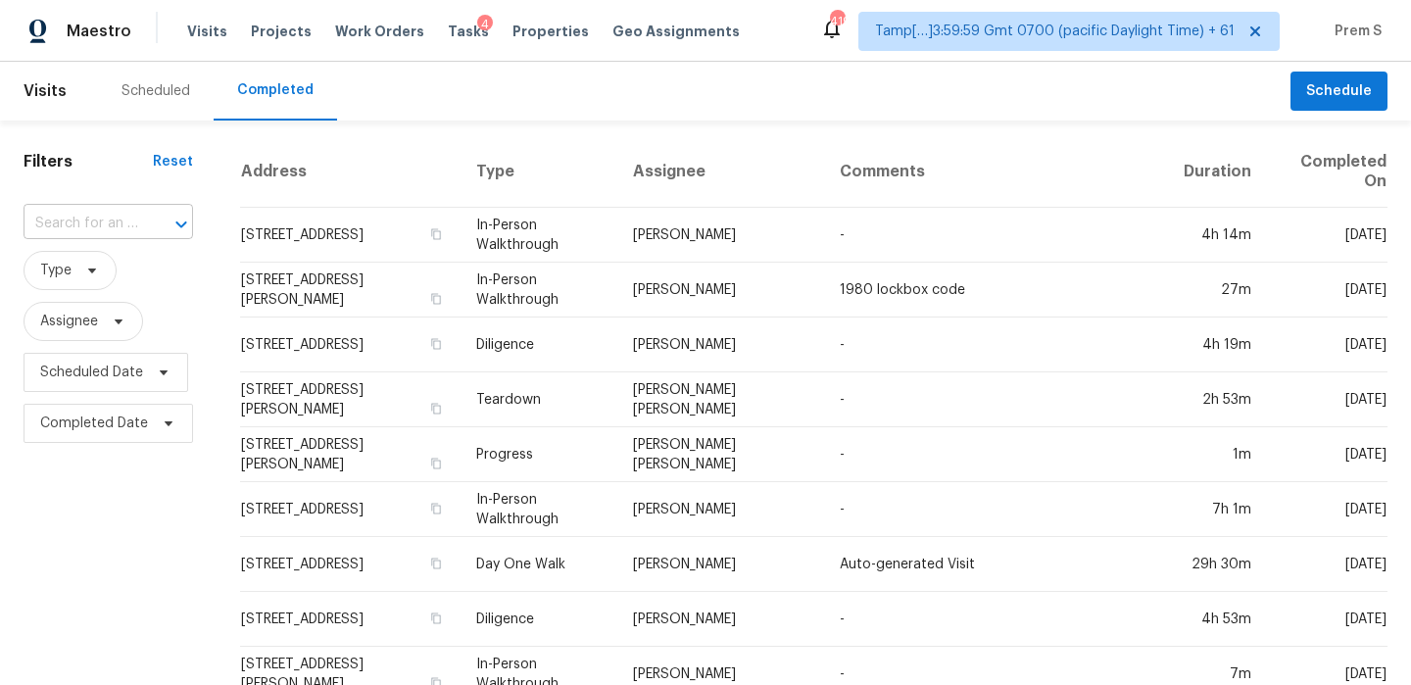
click at [142, 218] on div at bounding box center [167, 224] width 51 height 27
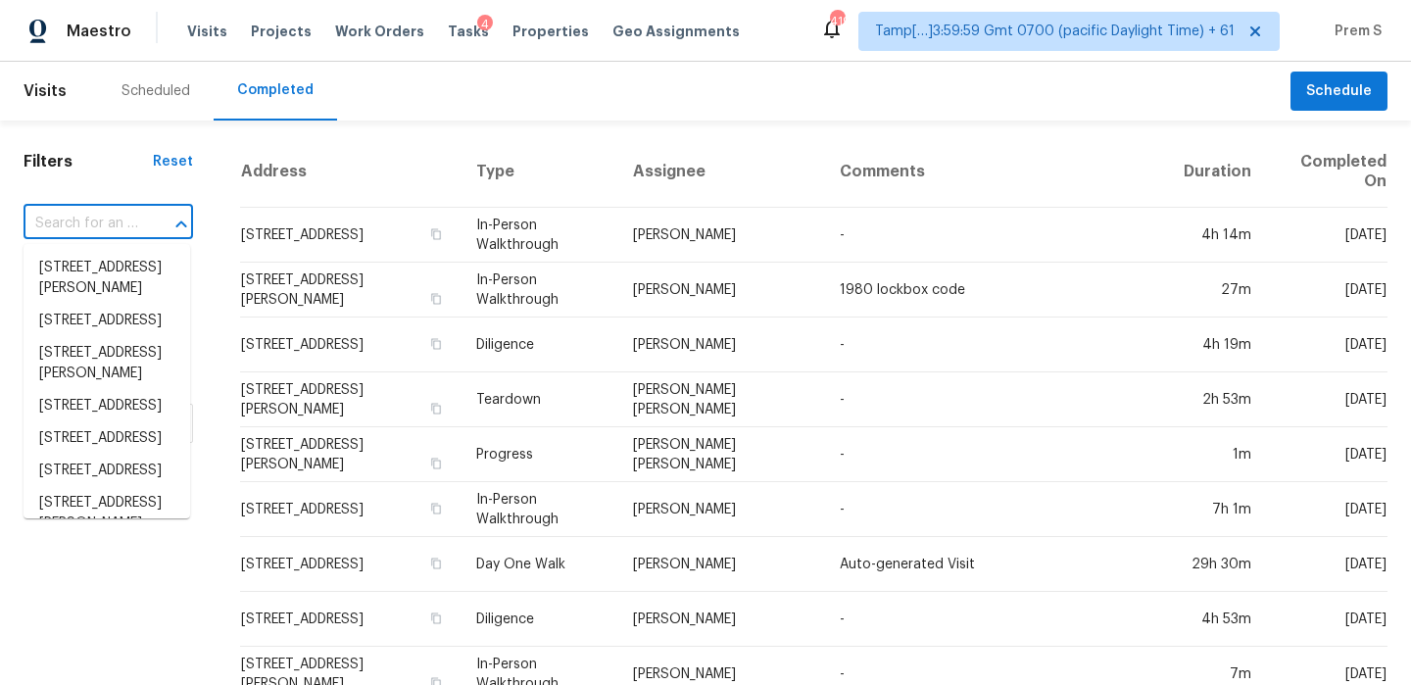
paste input "[STREET_ADDRESS]"
type input "[STREET_ADDRESS]"
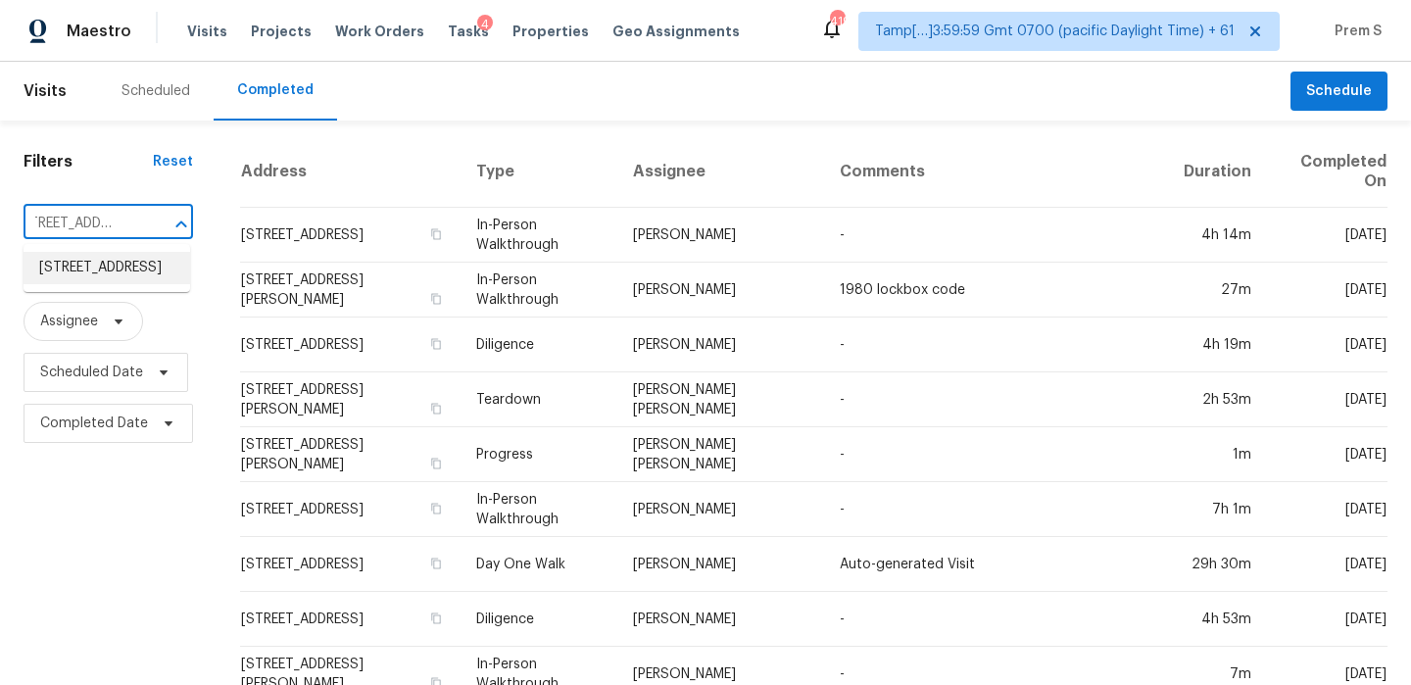
click at [114, 278] on li "[STREET_ADDRESS]" at bounding box center [107, 268] width 167 height 32
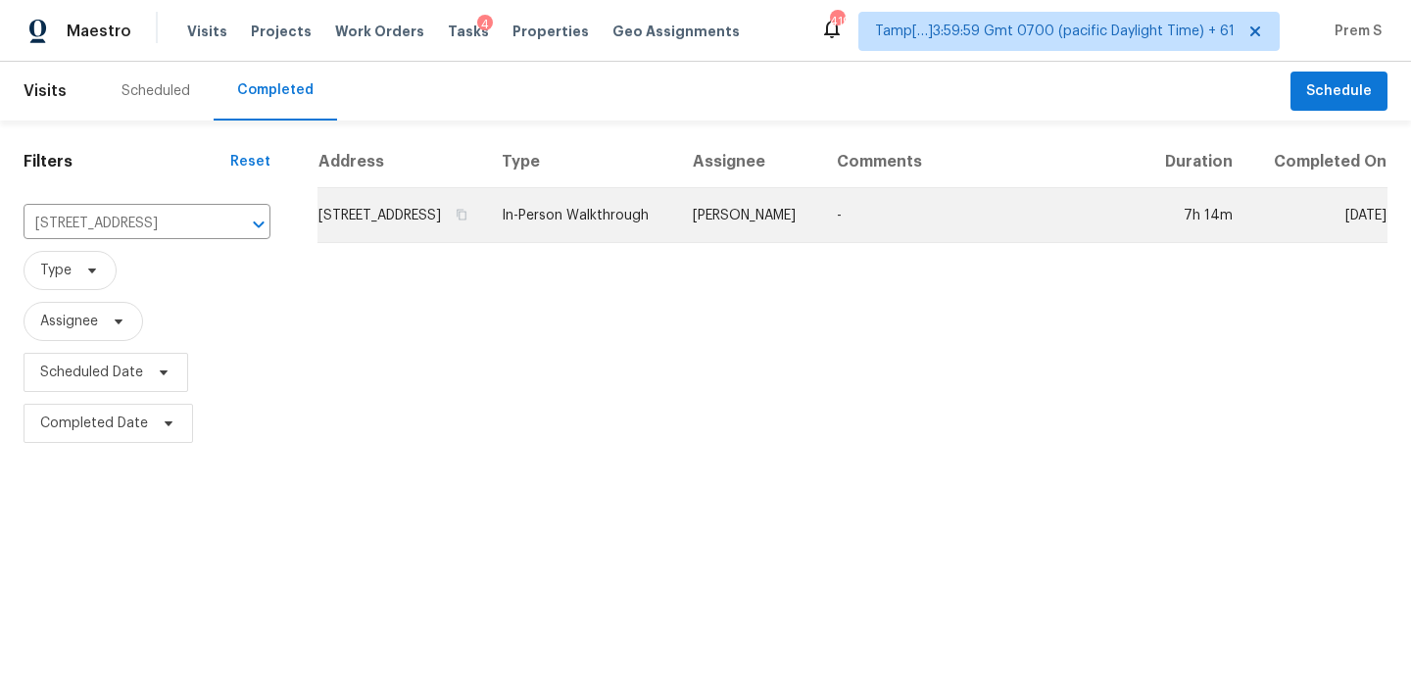
click at [398, 228] on td "[STREET_ADDRESS]" at bounding box center [401, 215] width 169 height 55
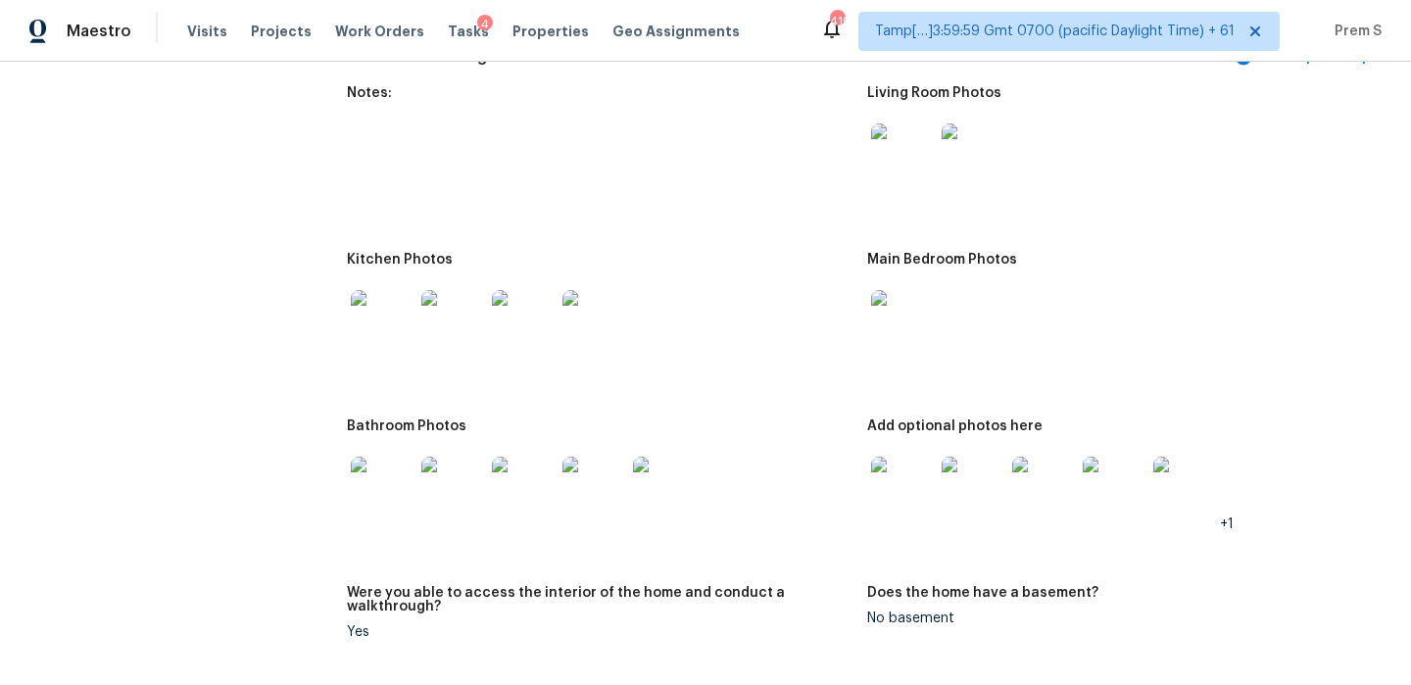
scroll to position [2505, 0]
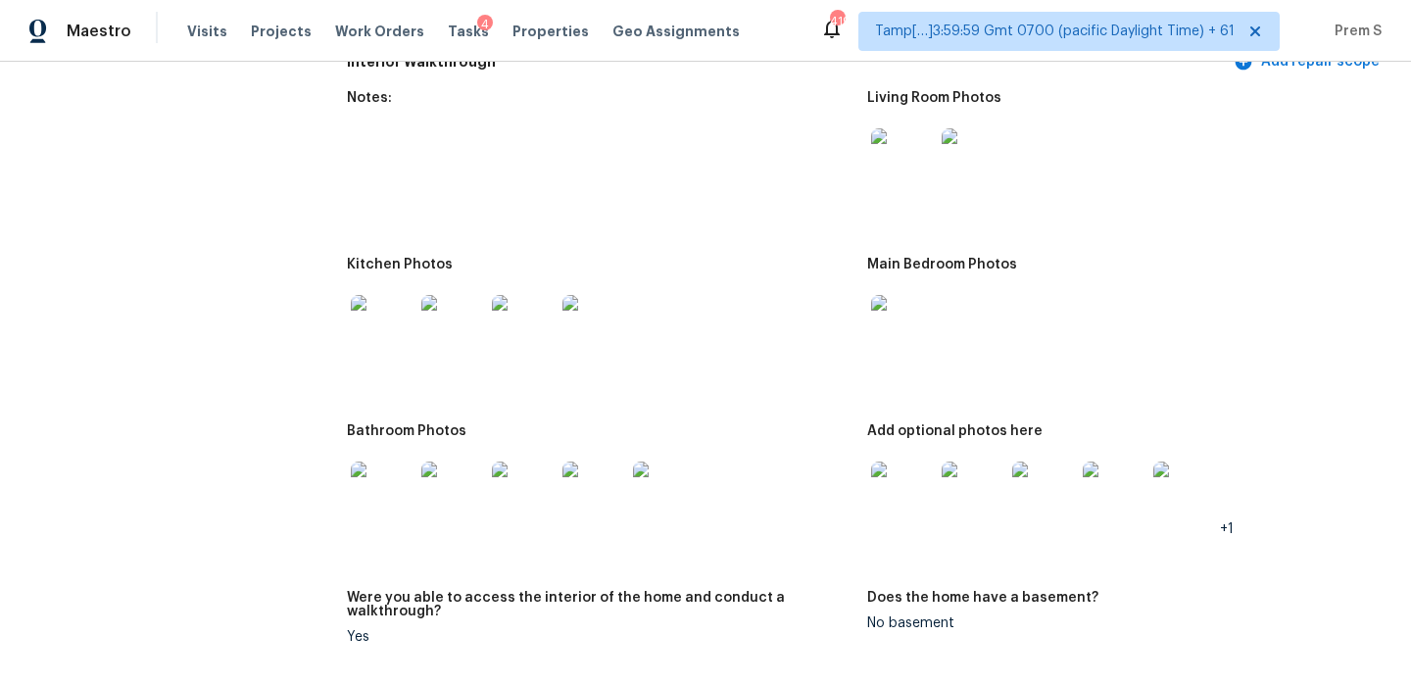
click at [929, 492] on img at bounding box center [902, 493] width 63 height 63
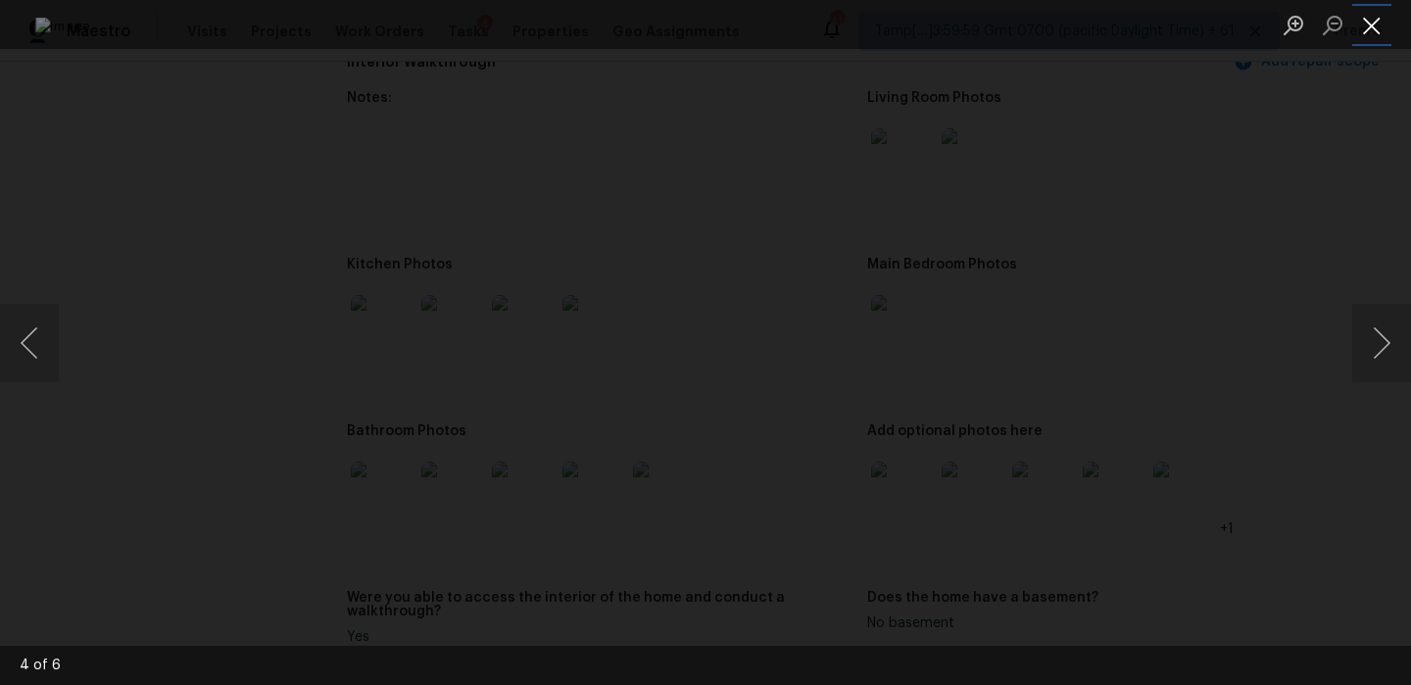
click at [1365, 25] on button "Close lightbox" at bounding box center [1371, 25] width 39 height 34
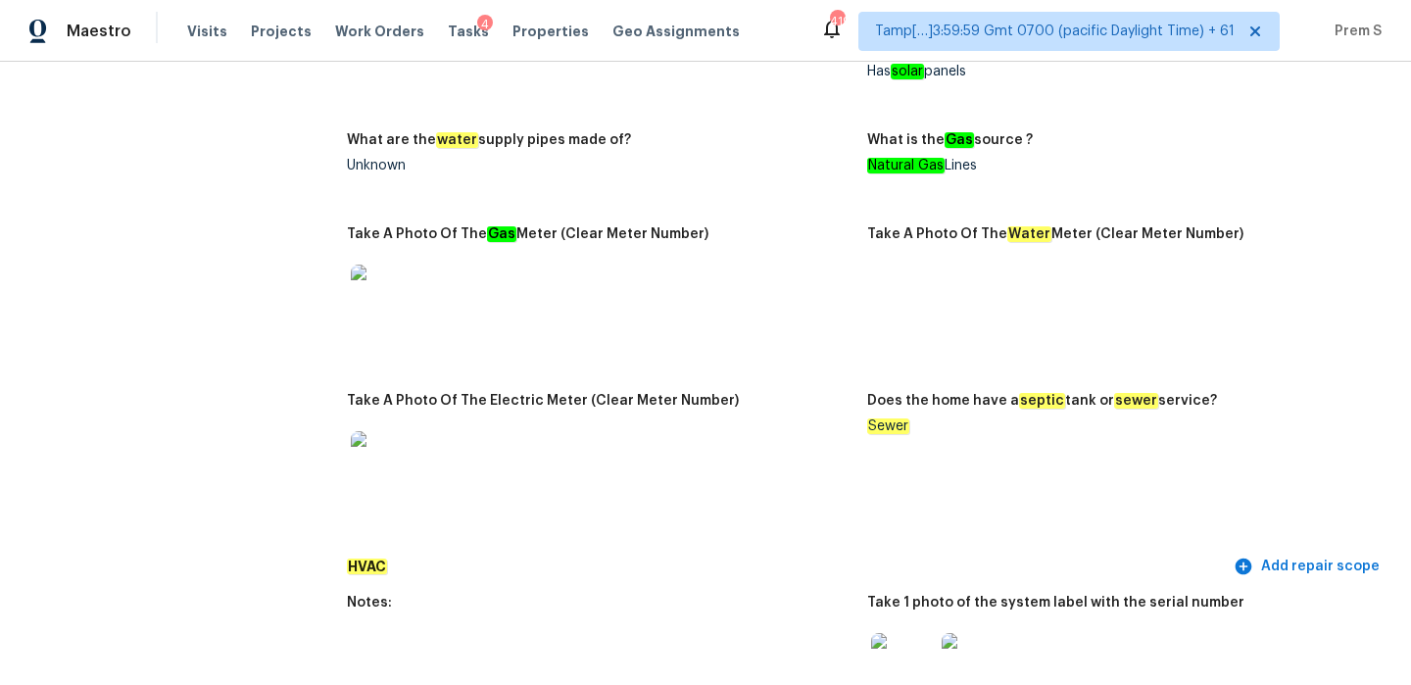
scroll to position [235, 0]
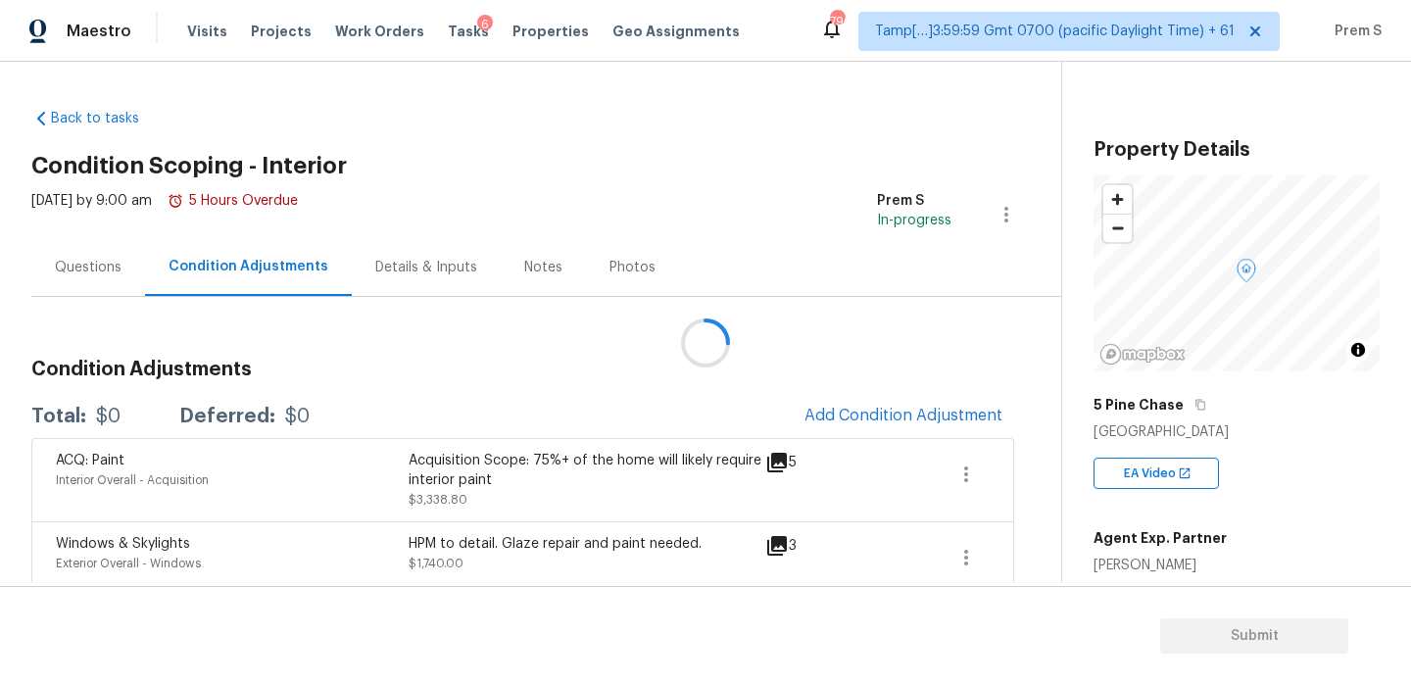
click at [942, 412] on div at bounding box center [705, 342] width 1411 height 685
click at [868, 415] on span "Add Condition Adjustment" at bounding box center [903, 416] width 198 height 18
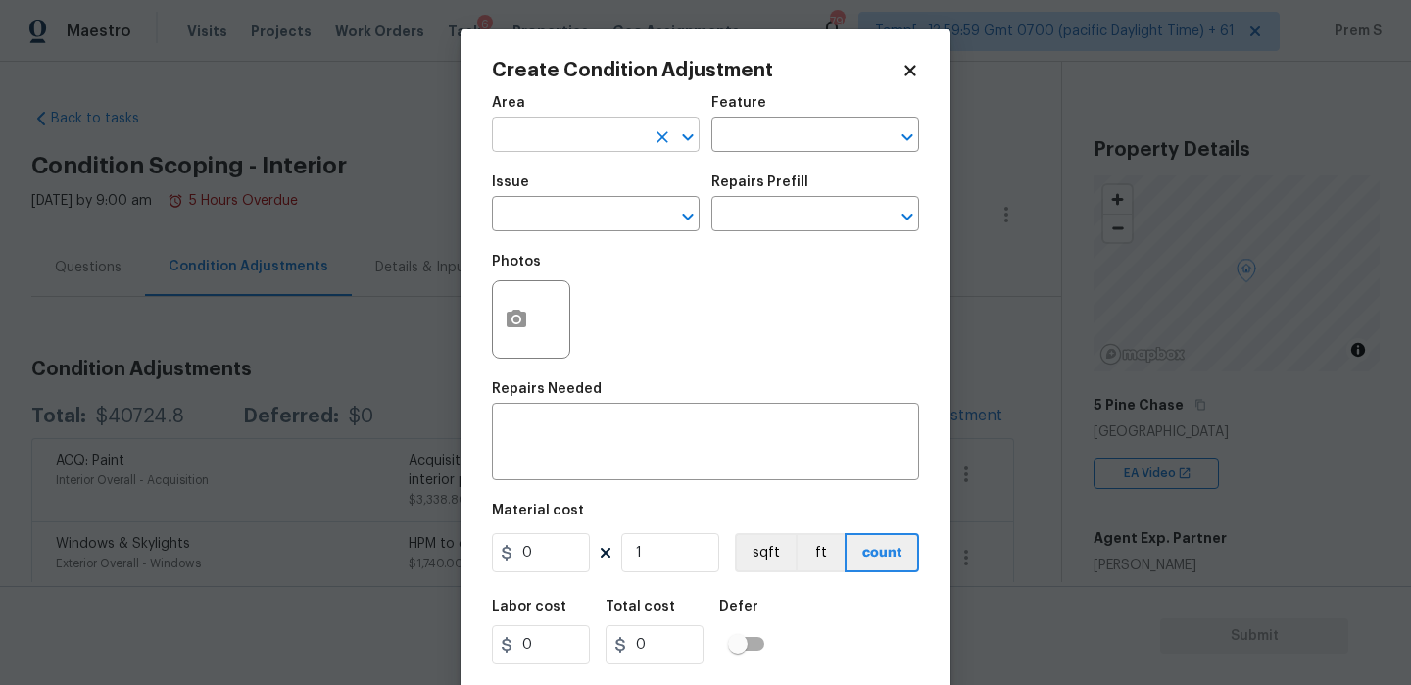
click at [624, 139] on input "text" at bounding box center [568, 137] width 153 height 30
click at [572, 204] on li "Interior Overall" at bounding box center [596, 213] width 208 height 32
type input "Interior Overall"
click at [572, 204] on input "text" at bounding box center [568, 216] width 153 height 30
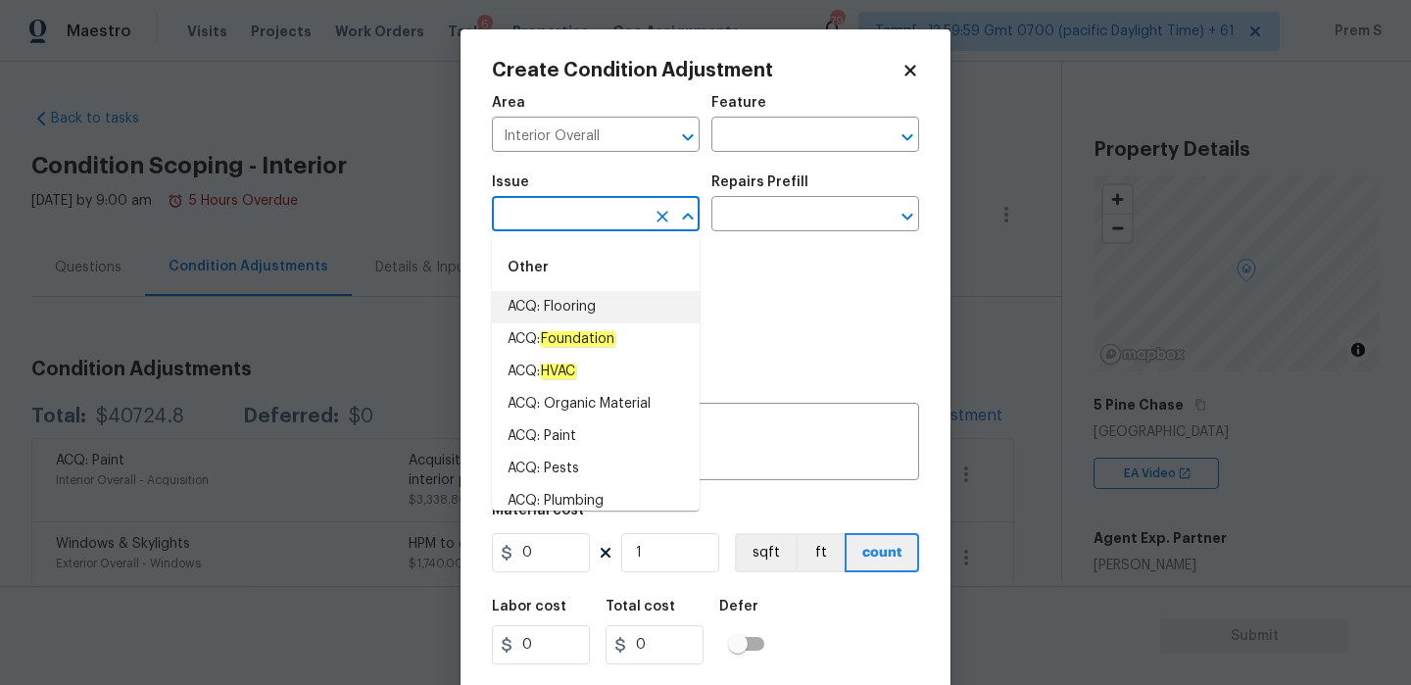
click at [588, 316] on li "ACQ: Flooring" at bounding box center [596, 307] width 208 height 32
type input "ACQ: Flooring"
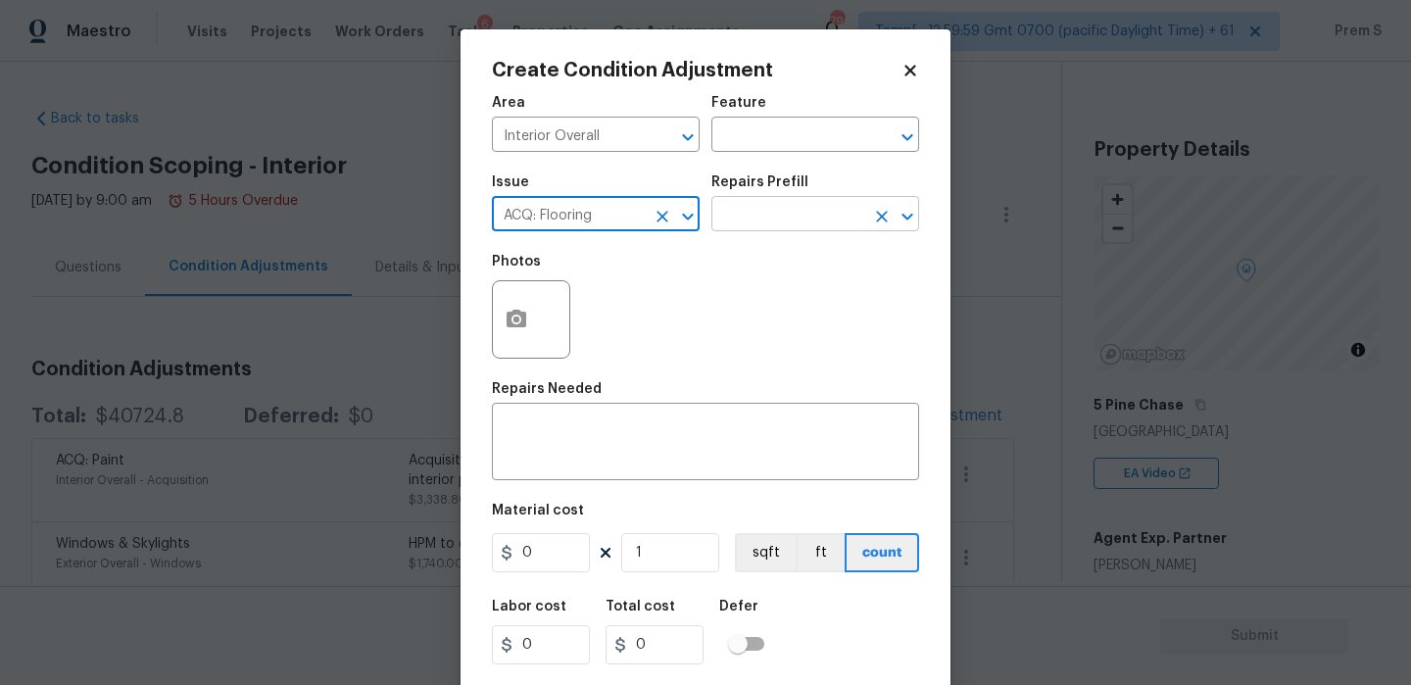
click at [780, 216] on input "text" at bounding box center [787, 216] width 153 height 30
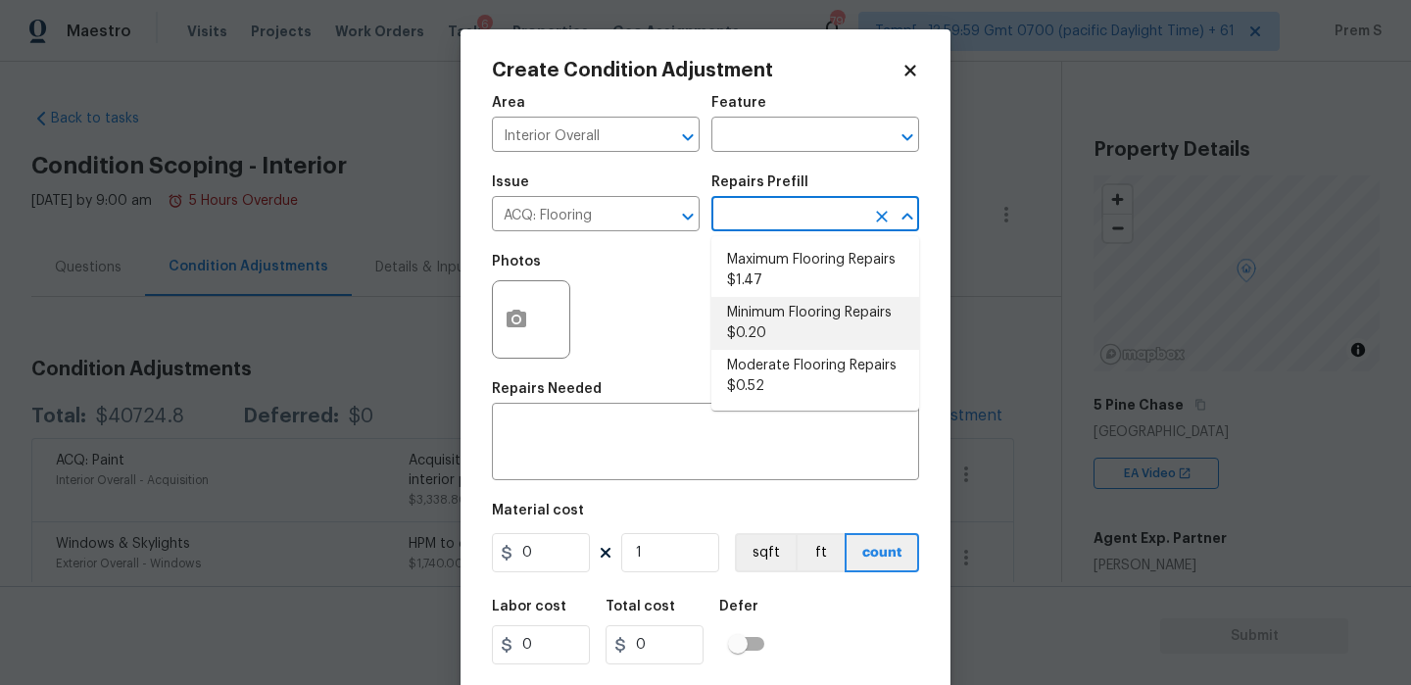
click at [817, 316] on li "Minimum Flooring Repairs $0.20" at bounding box center [815, 323] width 208 height 53
type input "Acquisition"
type textarea "Acquisition Scope: Minimum flooring repairs"
type input "0.2"
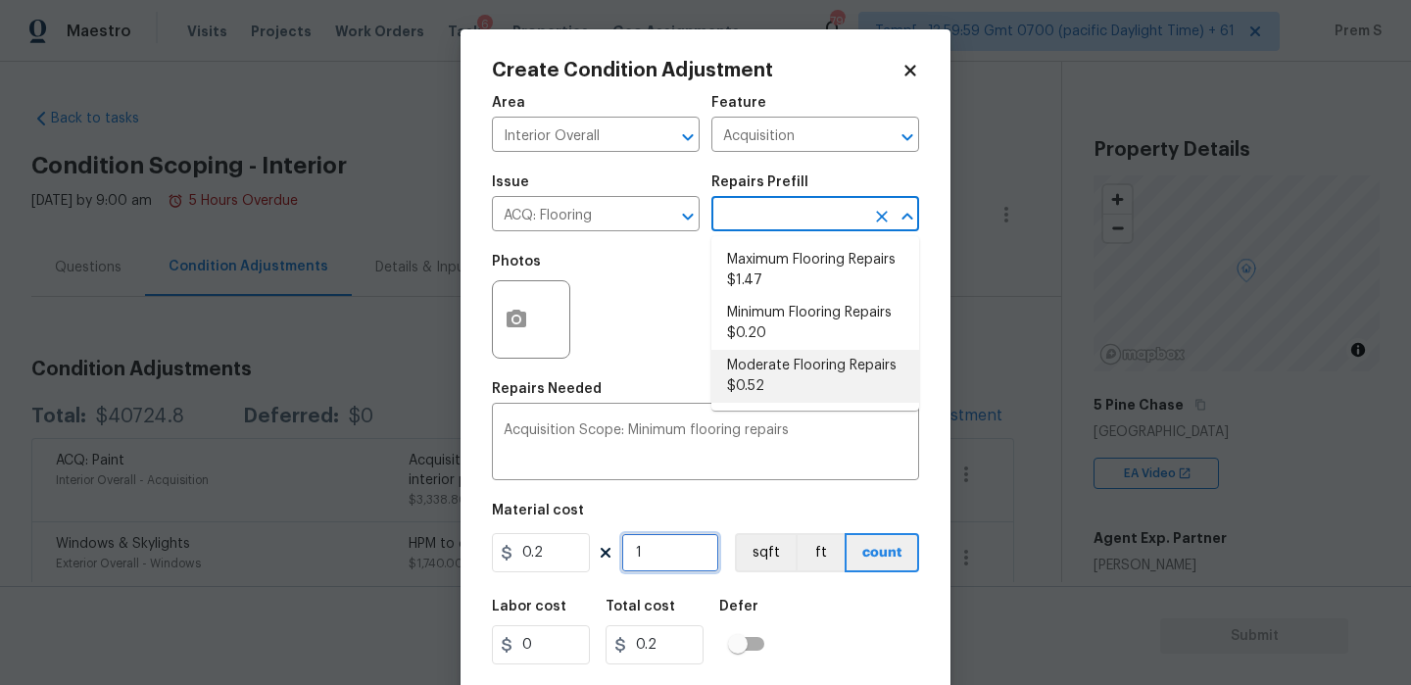
click at [668, 548] on input "1" at bounding box center [670, 552] width 98 height 39
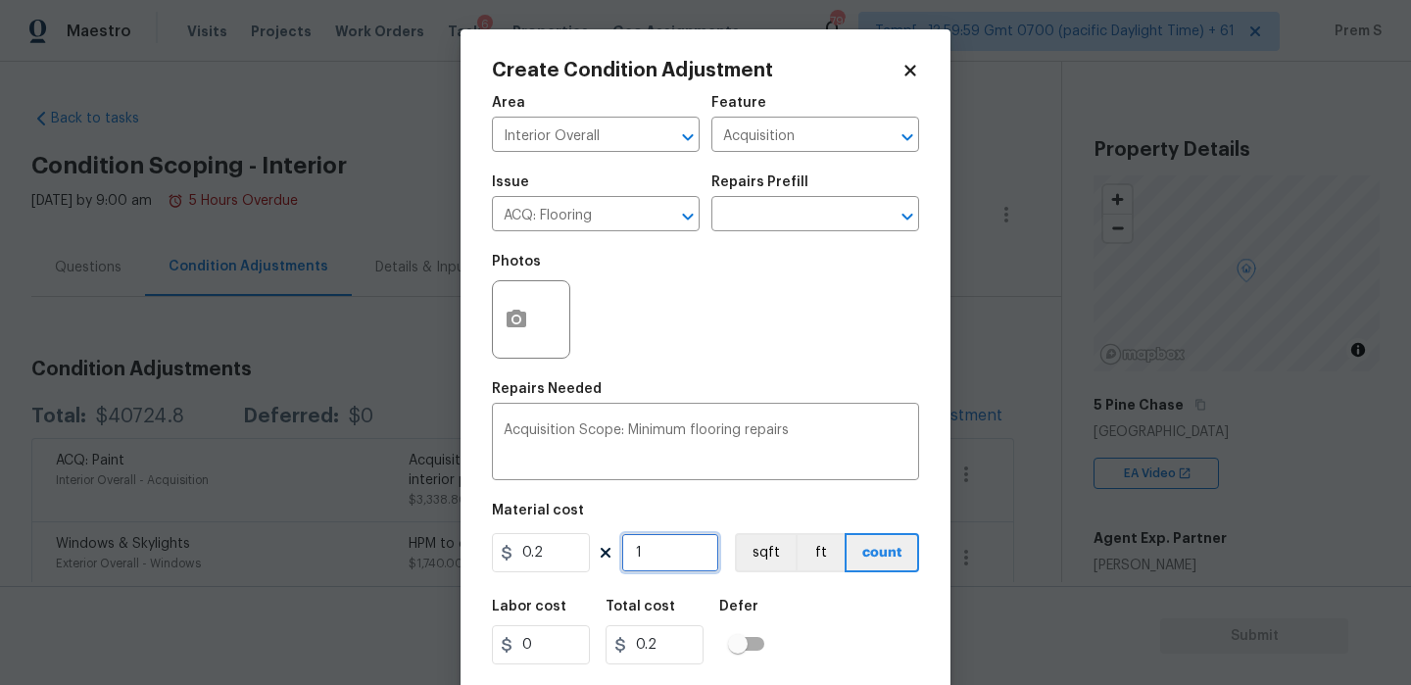
type input "19"
type input "3.8"
type input "196"
type input "39.2"
type input "1964"
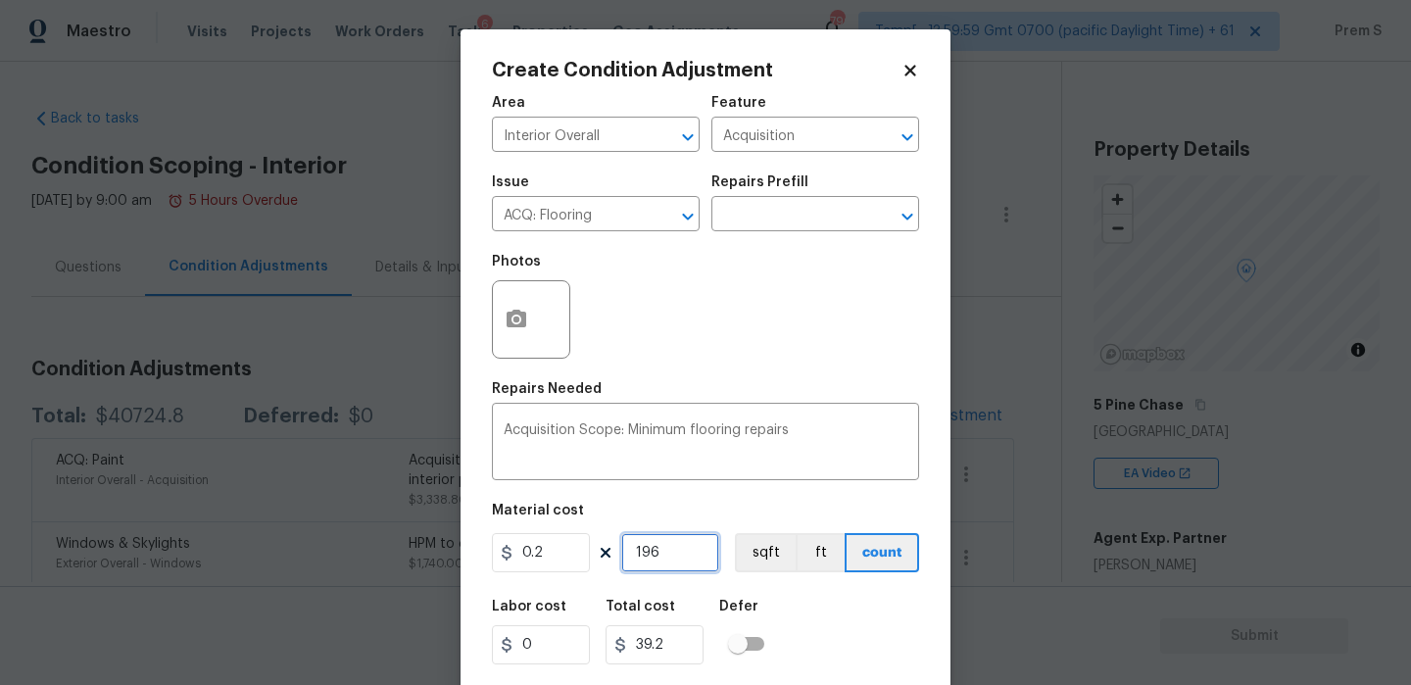
type input "392.8"
click at [909, 219] on icon "Open" at bounding box center [906, 216] width 11 height 7
type input "1964"
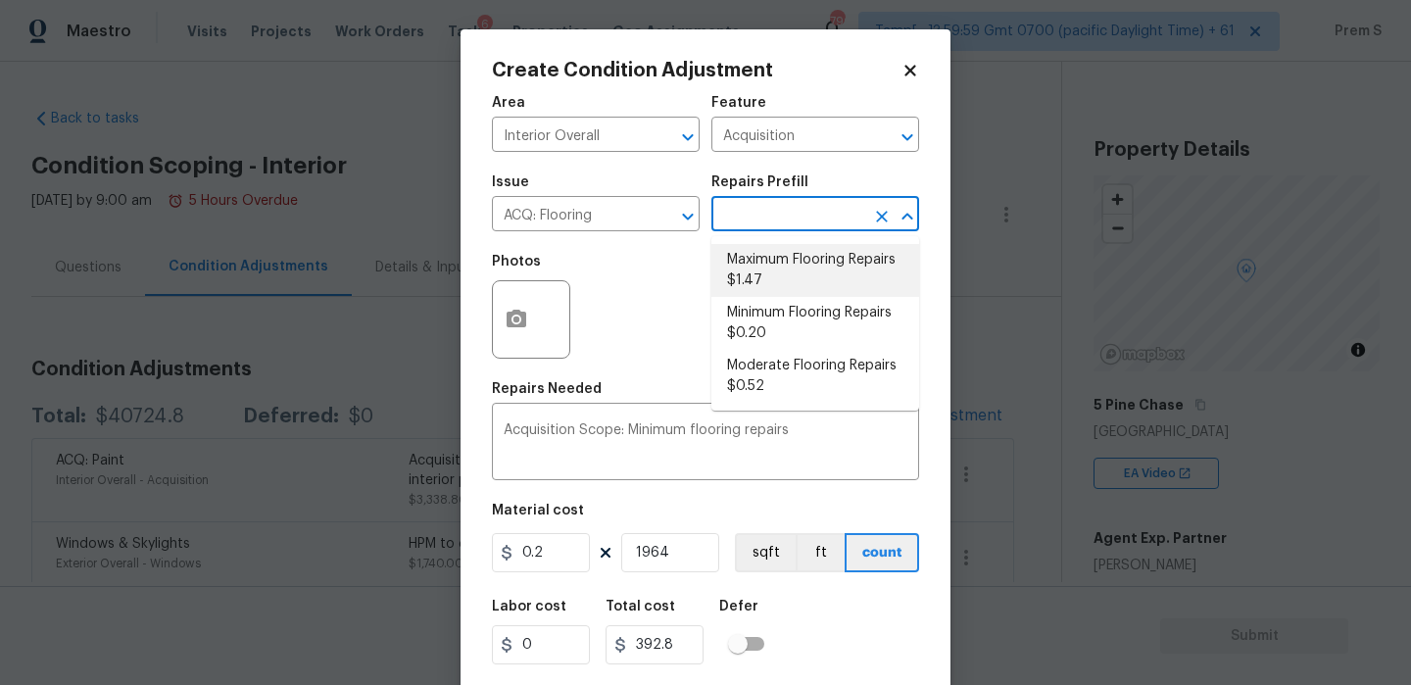
click at [829, 279] on li "Maximum Flooring Repairs $1.47" at bounding box center [815, 270] width 208 height 53
type textarea "Acquisition Scope: Maximum flooring repairs"
type input "1.47"
type input "2887.08"
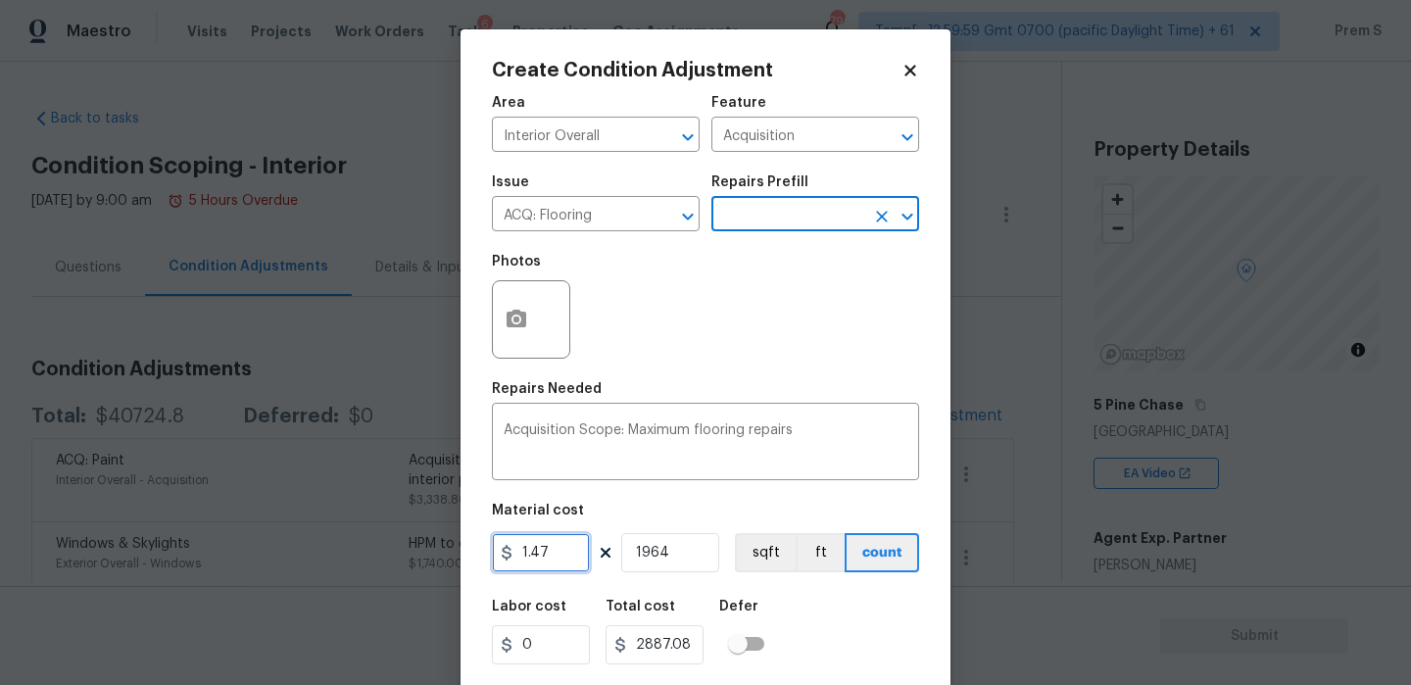
click at [533, 567] on input "1.47" at bounding box center [541, 552] width 98 height 39
type input "3535"
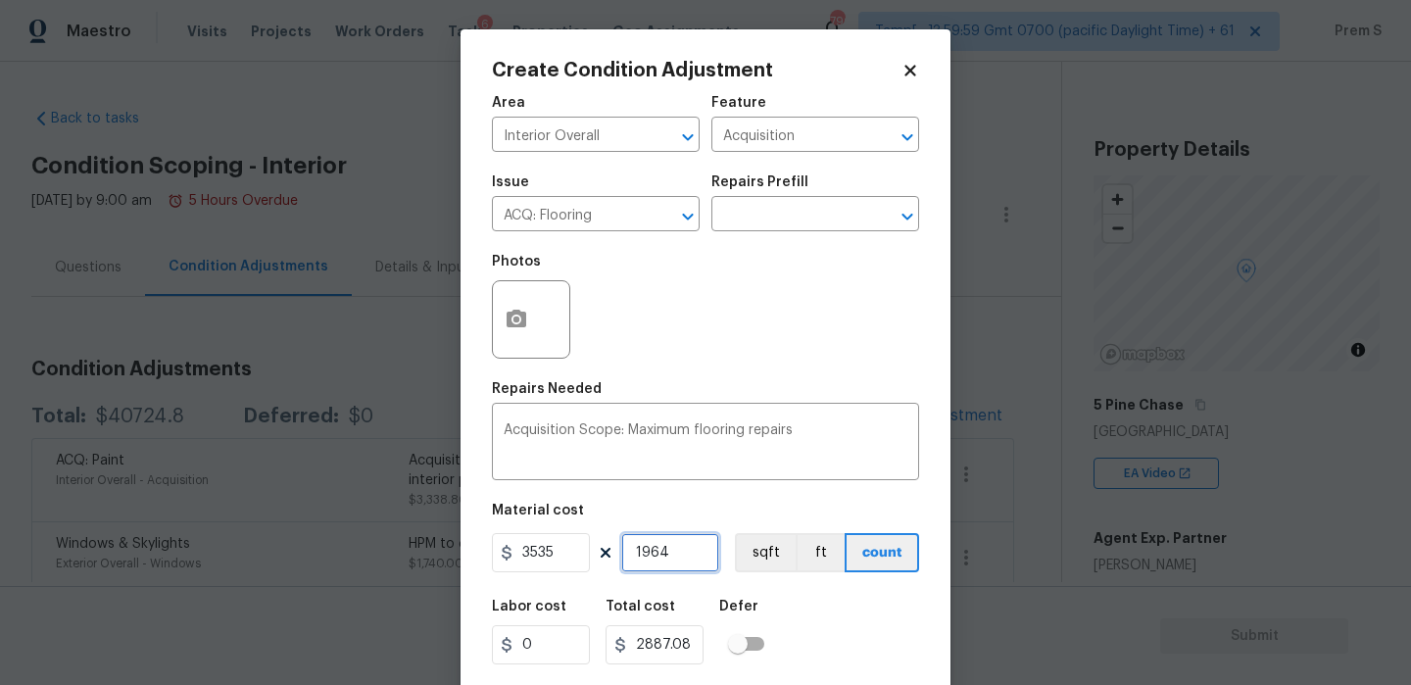
click at [693, 564] on input "1964" at bounding box center [670, 552] width 98 height 39
type input "6942740"
click at [693, 564] on input "1964" at bounding box center [670, 552] width 98 height 39
type input "1"
type input "3535"
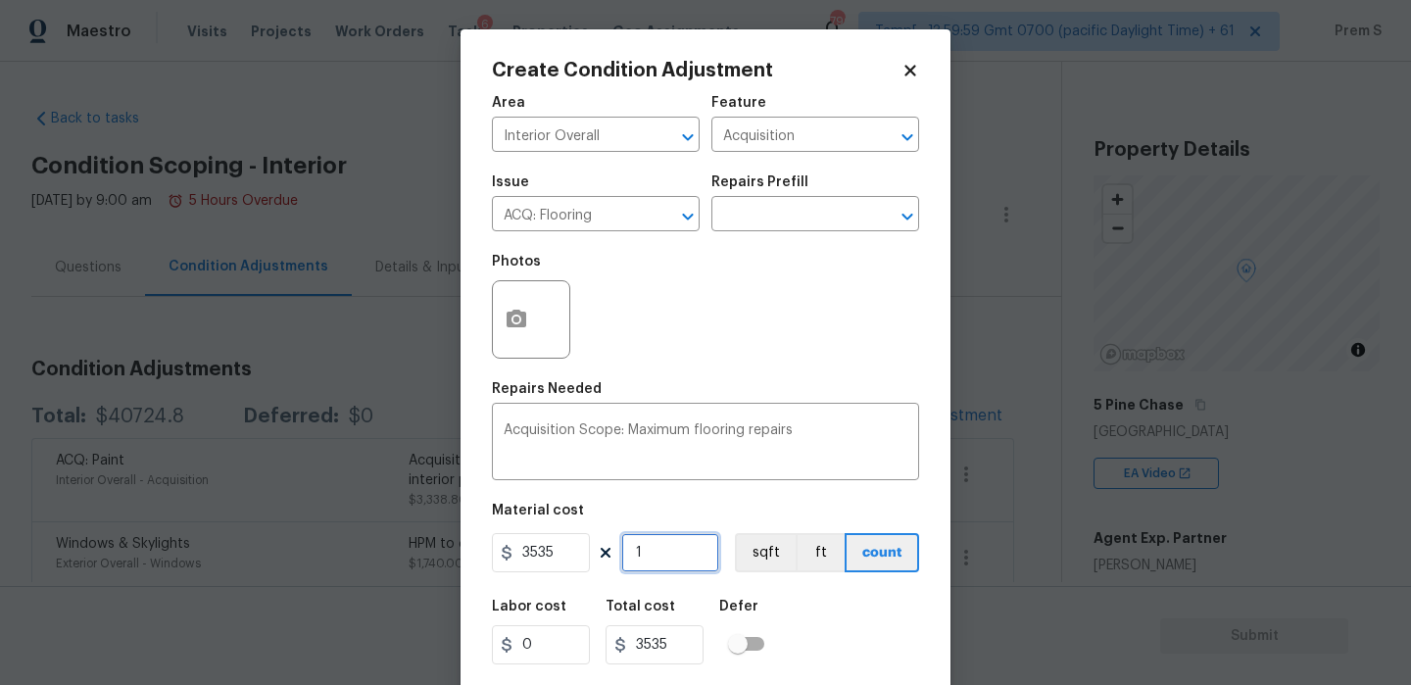
type input "1"
click at [846, 637] on div "Labor cost 0 Total cost 3535 Defer" at bounding box center [705, 632] width 427 height 88
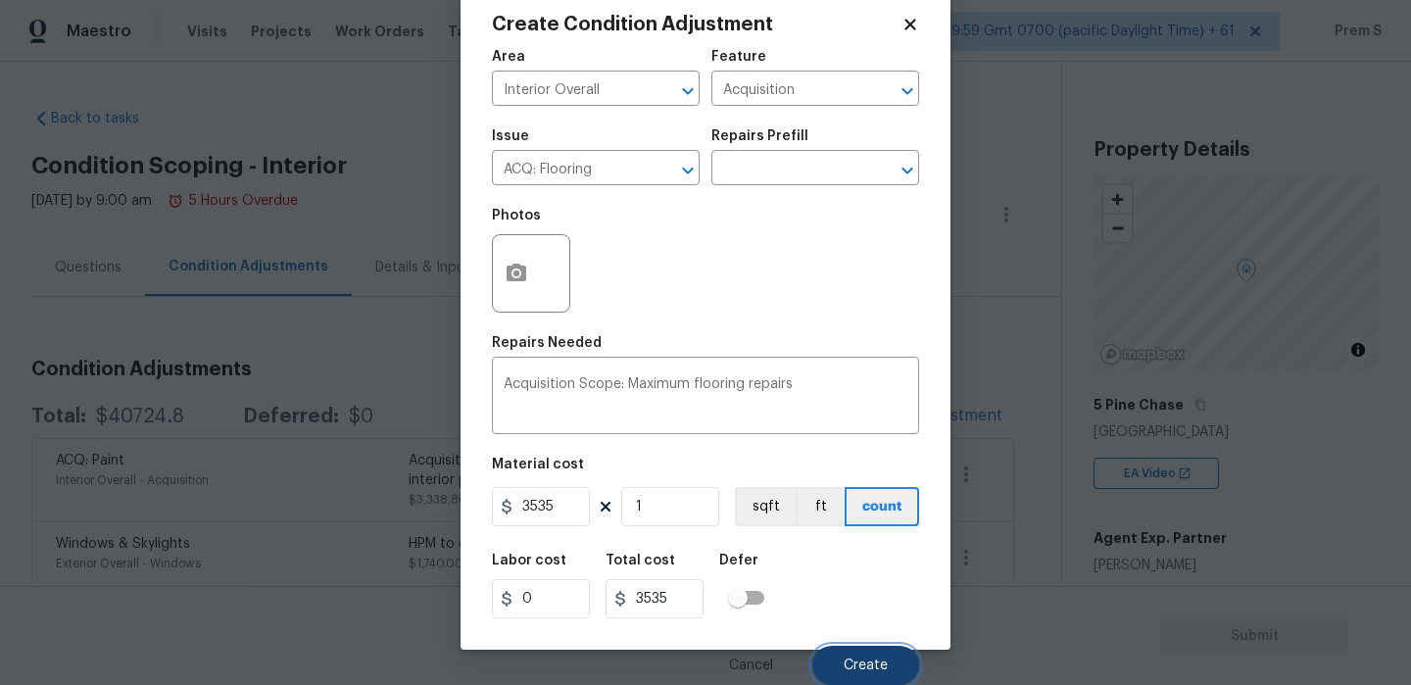
click at [871, 663] on span "Create" at bounding box center [866, 665] width 44 height 15
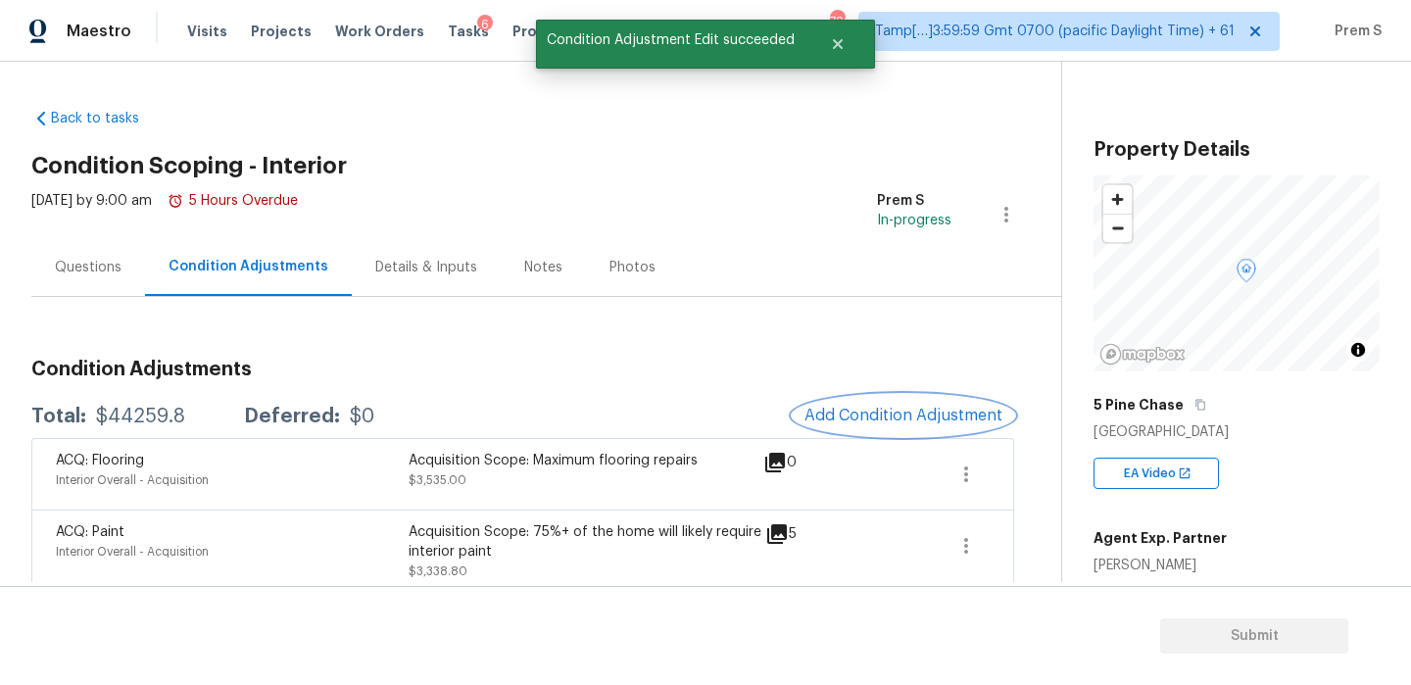
scroll to position [34, 0]
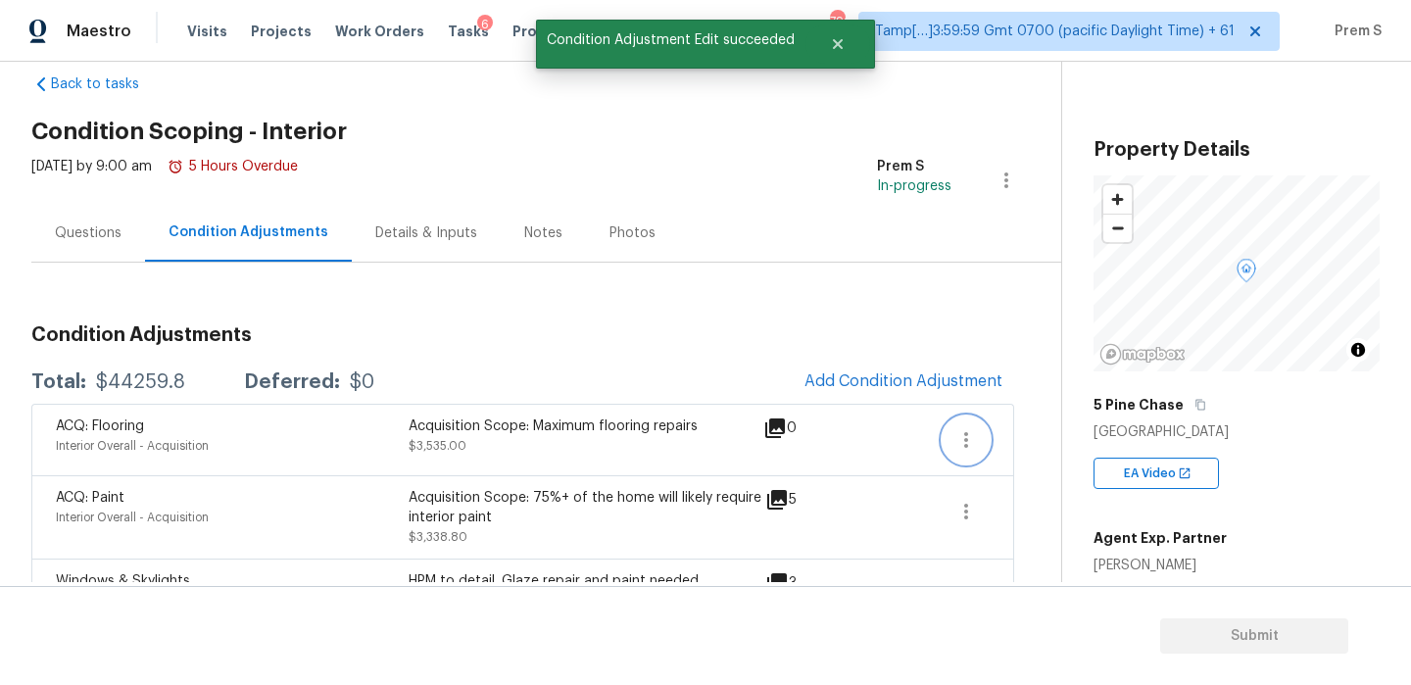
click at [977, 446] on button "button" at bounding box center [966, 439] width 47 height 47
click at [1002, 421] on link "Edit" at bounding box center [1077, 435] width 167 height 29
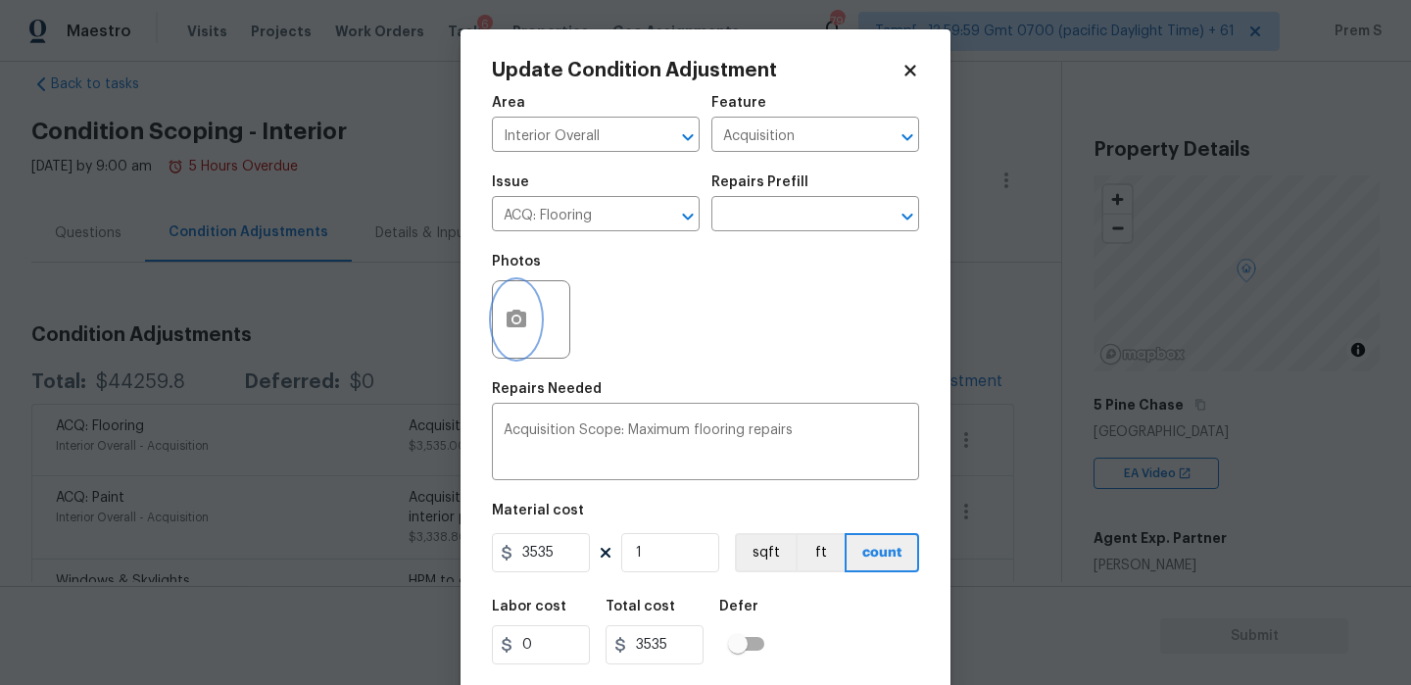
click at [519, 319] on icon "button" at bounding box center [517, 320] width 24 height 24
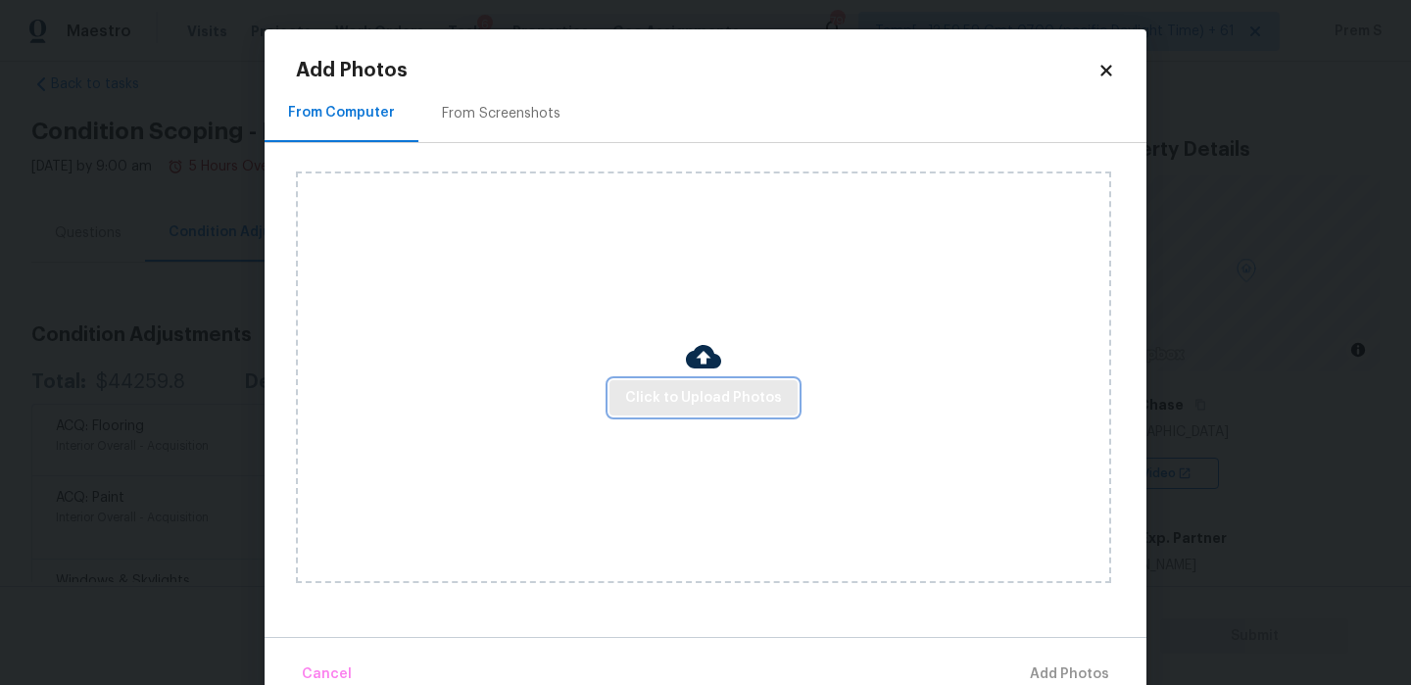
click at [681, 407] on span "Click to Upload Photos" at bounding box center [703, 398] width 157 height 24
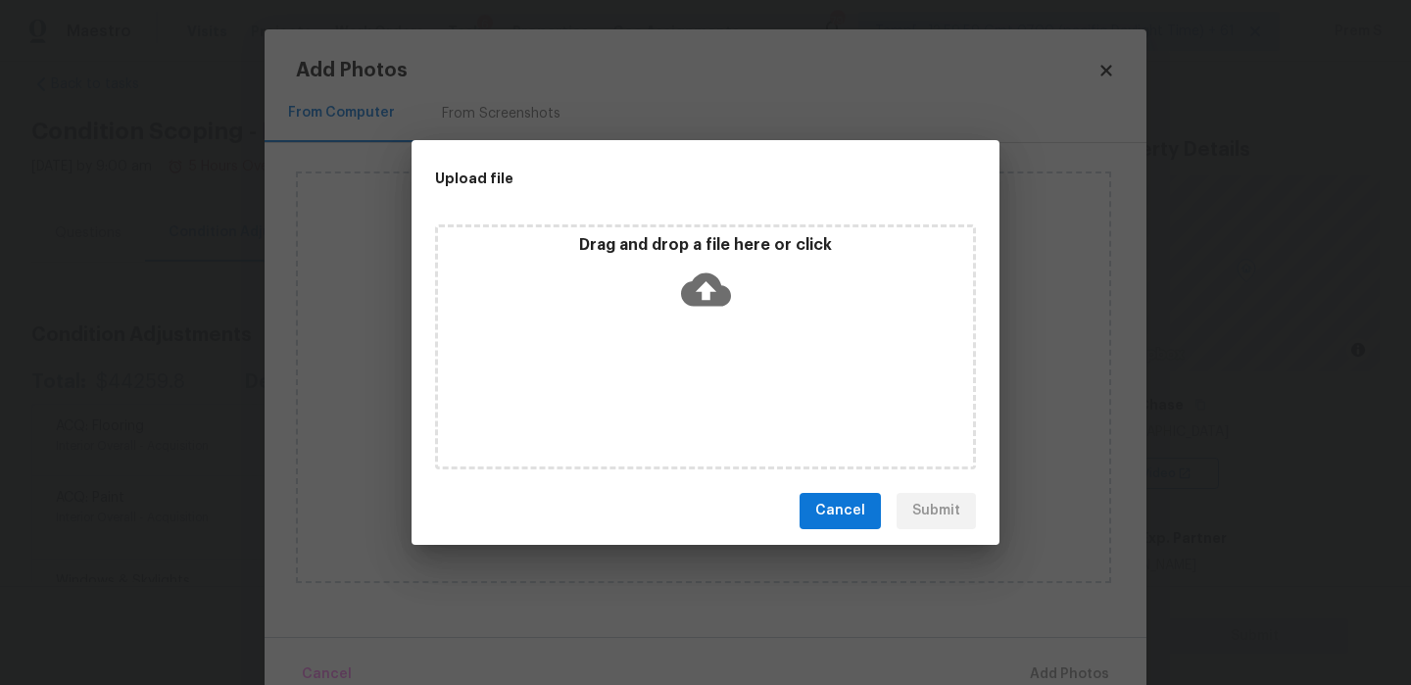
click at [705, 287] on icon at bounding box center [706, 290] width 50 height 50
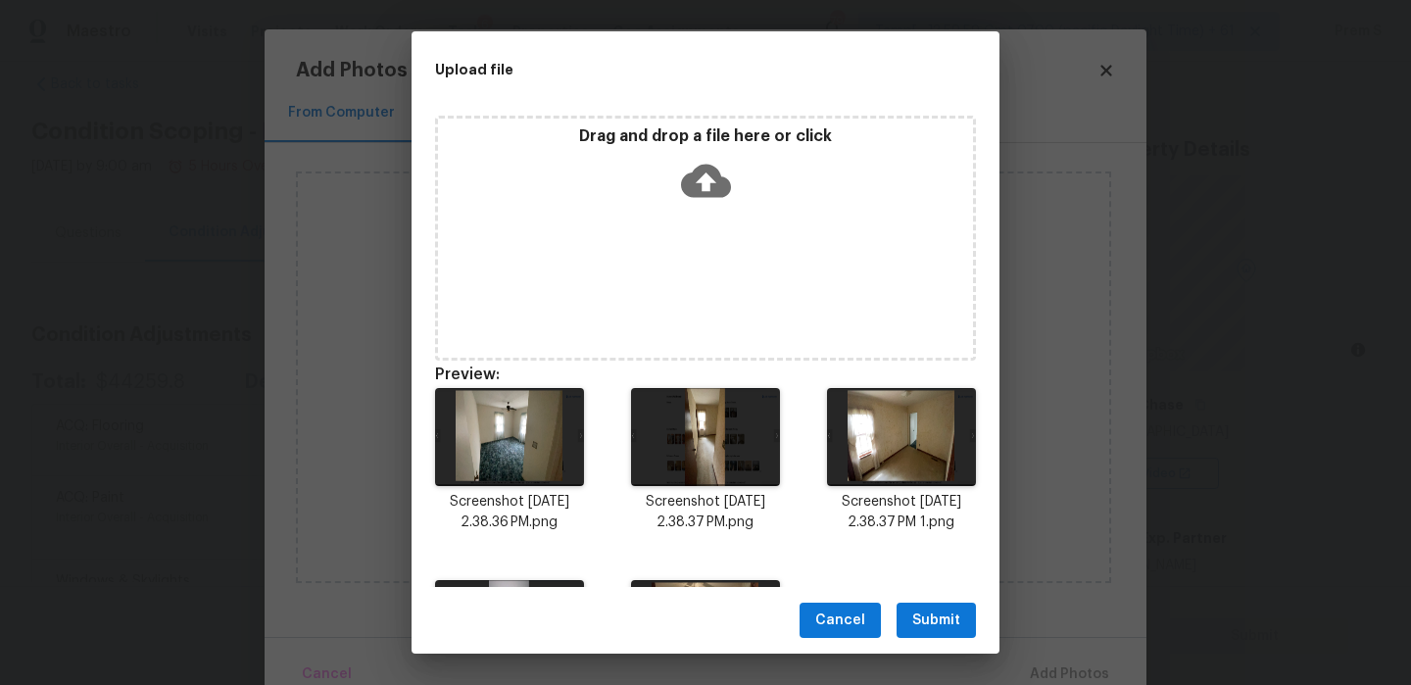
click at [936, 618] on span "Submit" at bounding box center [936, 620] width 48 height 24
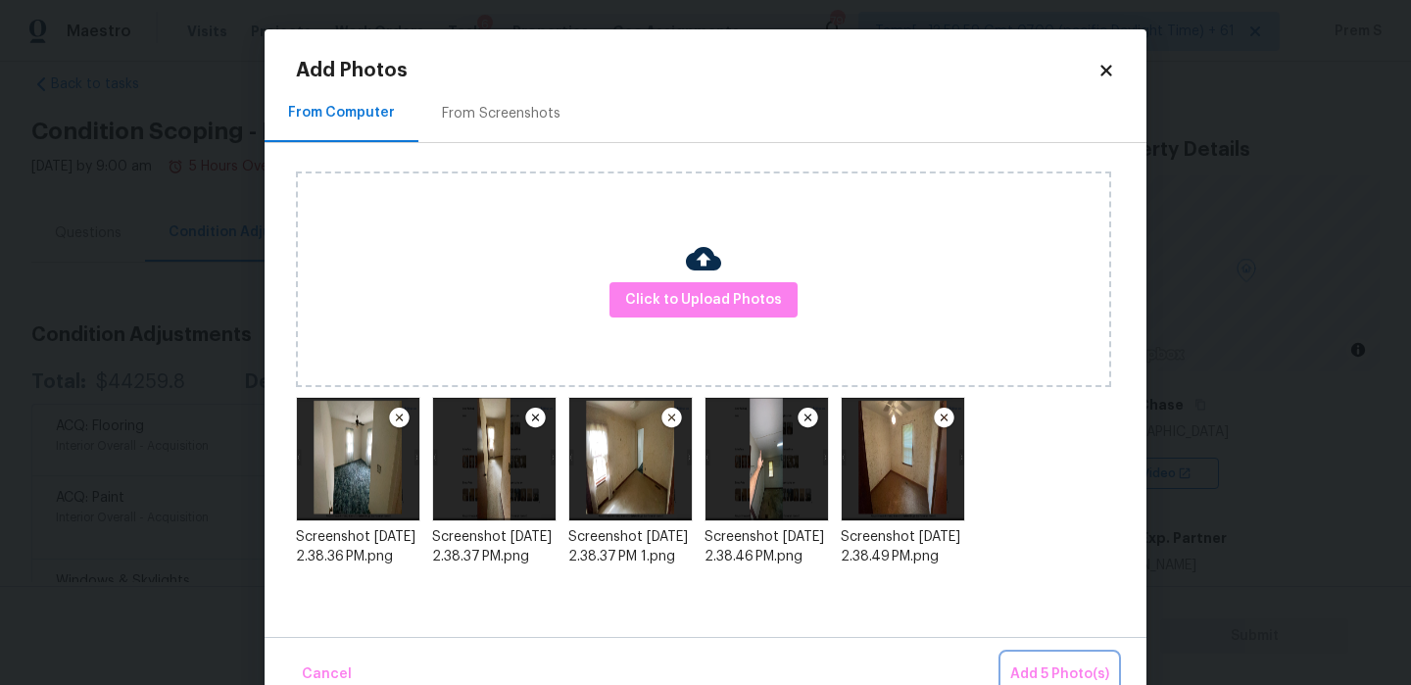
click at [1038, 669] on span "Add 5 Photo(s)" at bounding box center [1059, 674] width 99 height 24
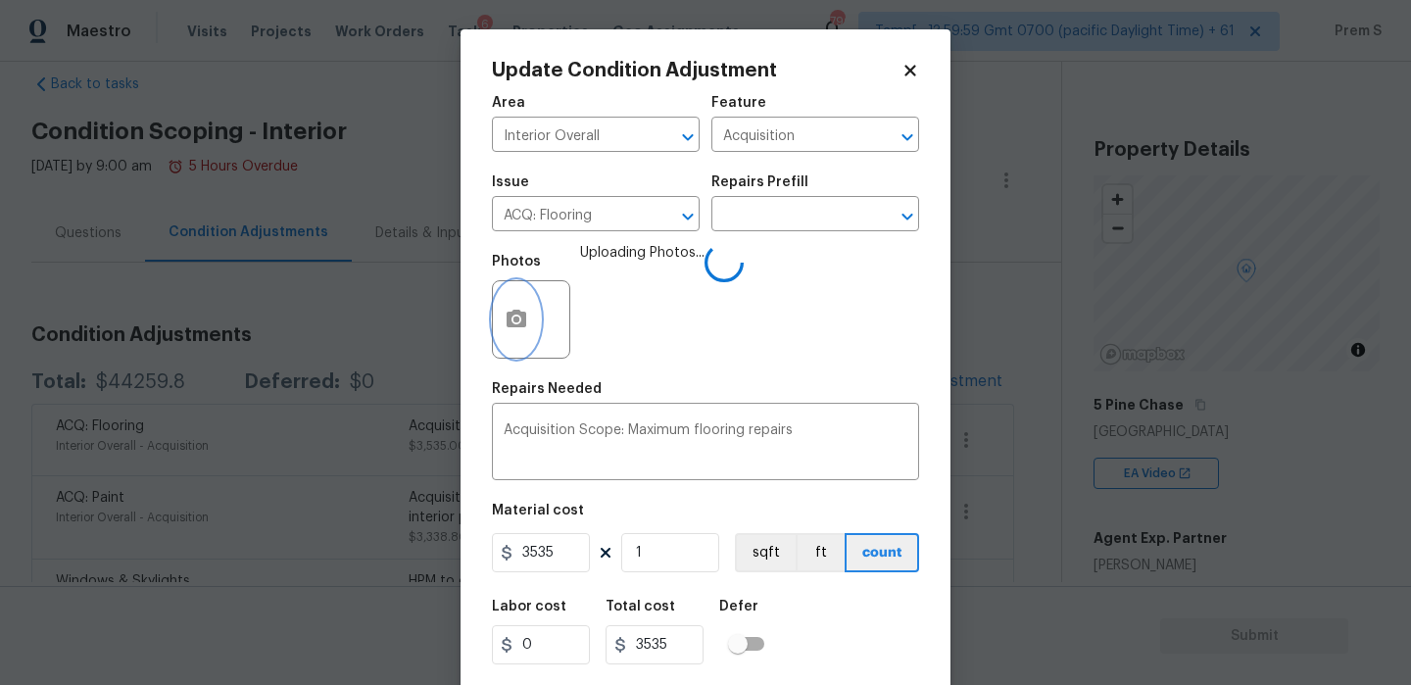
scroll to position [47, 0]
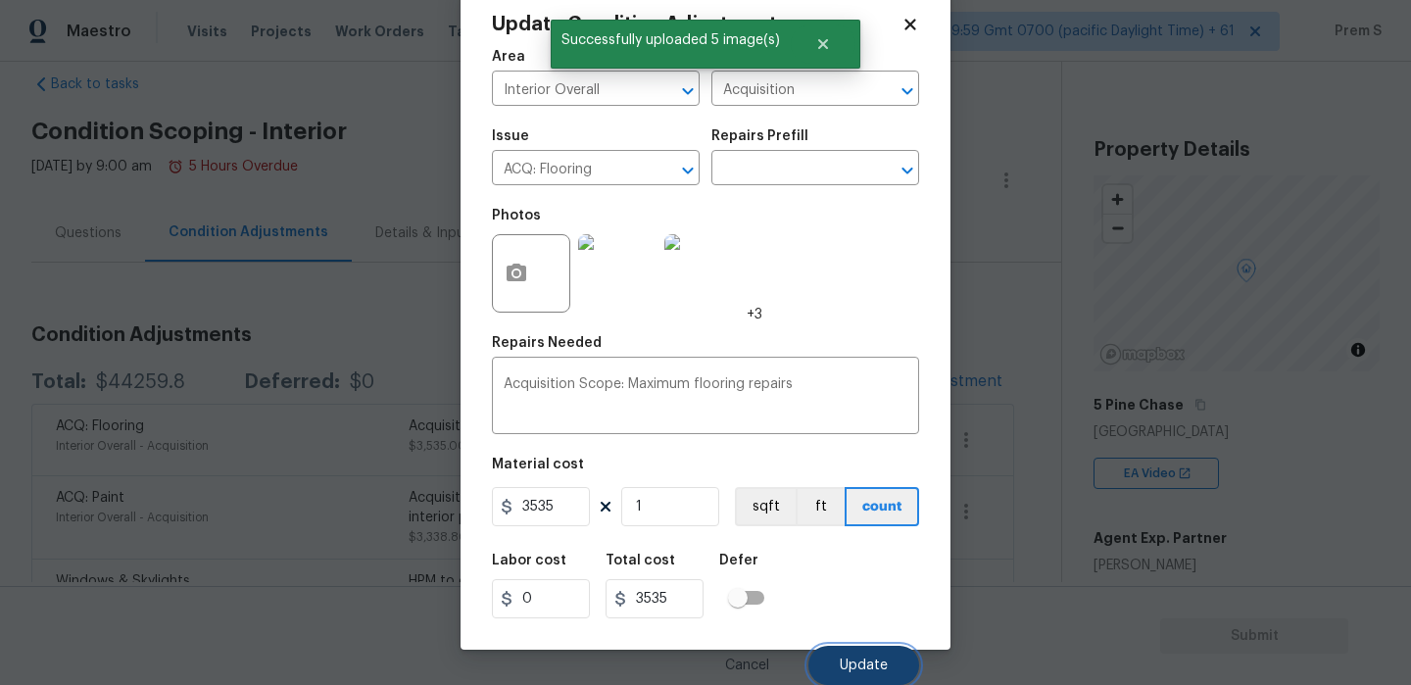
click at [878, 677] on button "Update" at bounding box center [863, 665] width 111 height 39
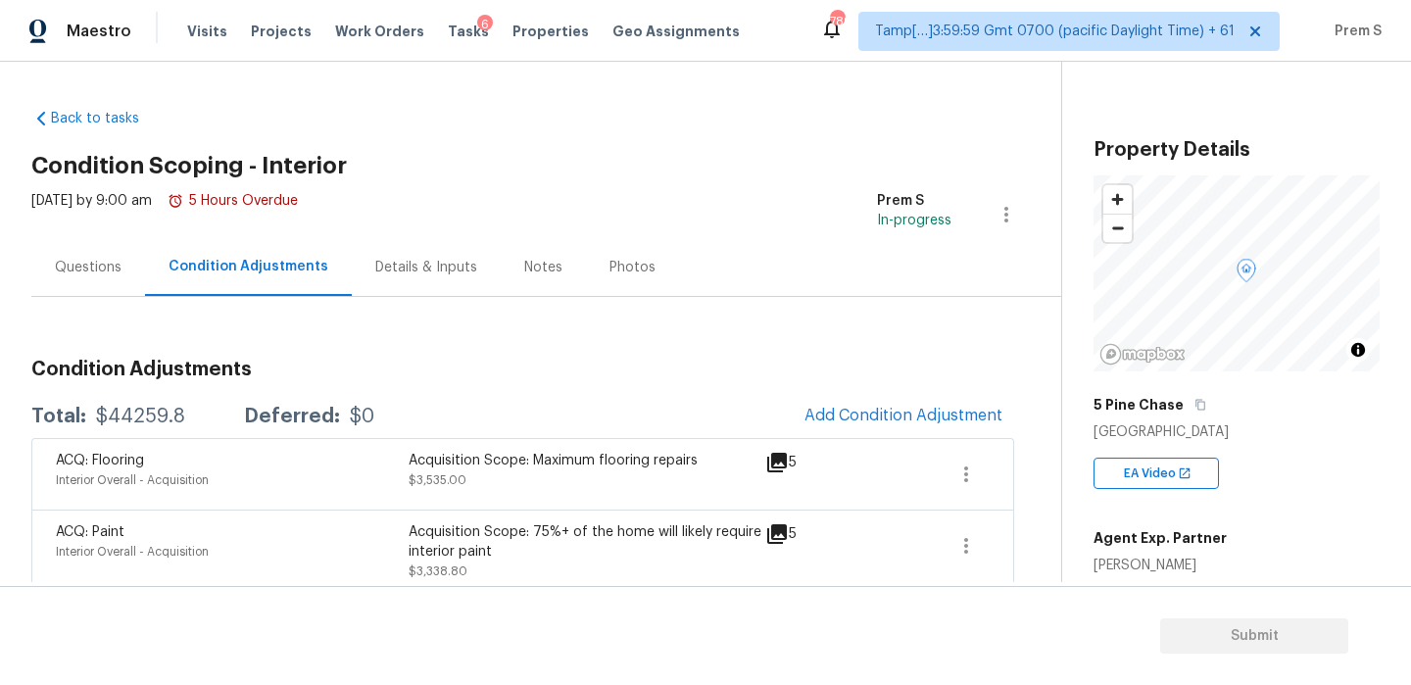
scroll to position [82, 0]
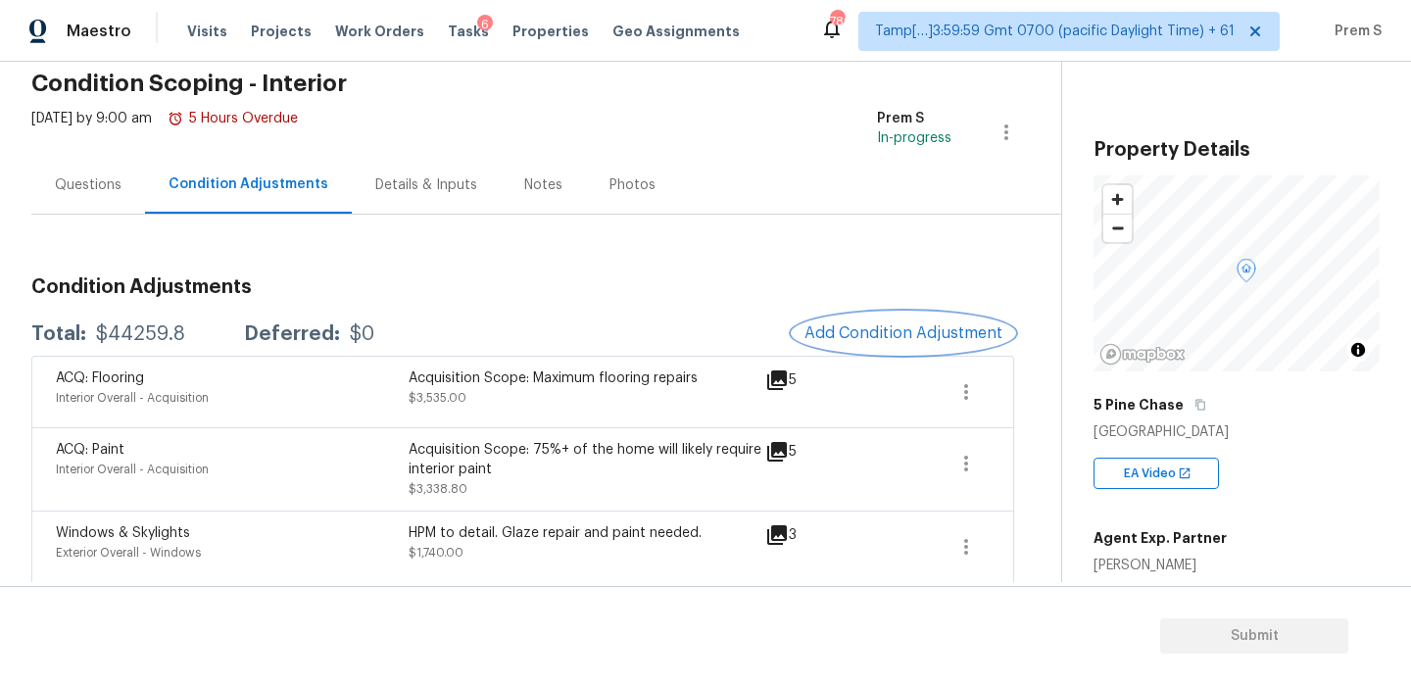
click at [885, 344] on button "Add Condition Adjustment" at bounding box center [903, 333] width 221 height 41
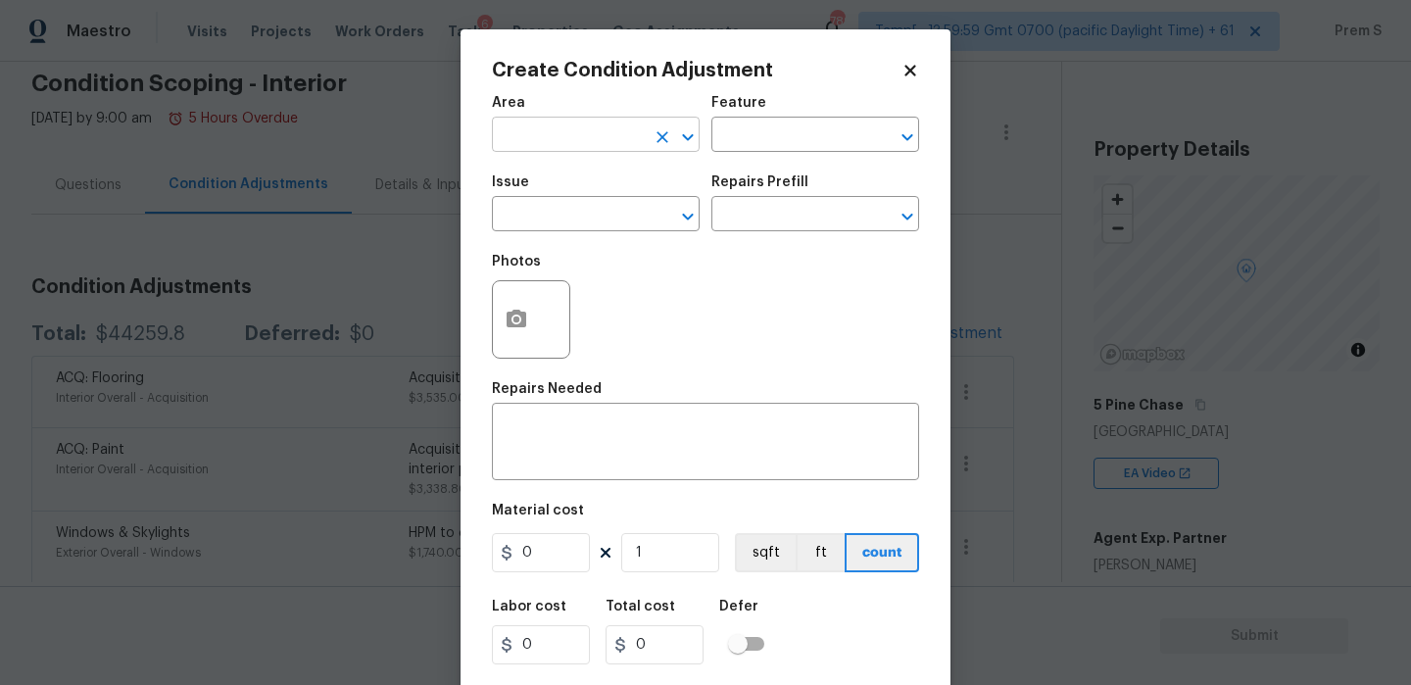
click at [601, 135] on input "text" at bounding box center [568, 137] width 153 height 30
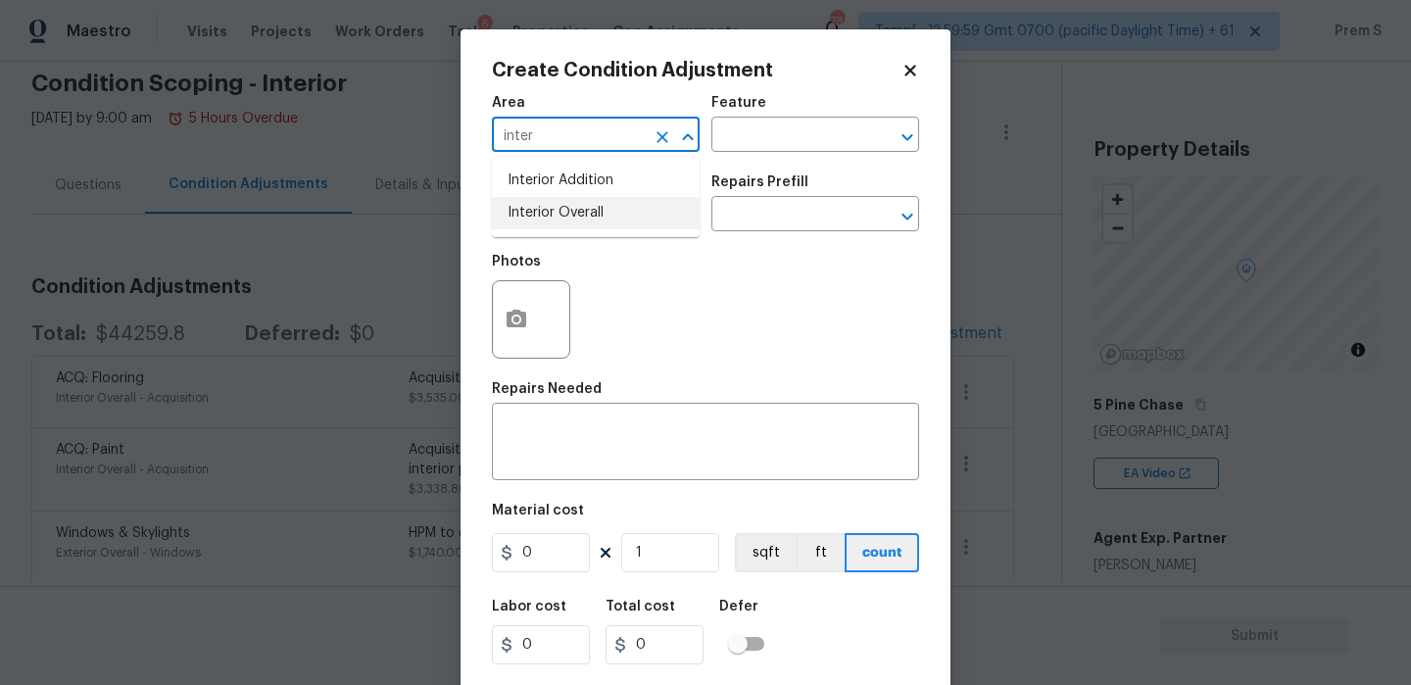
click at [603, 220] on li "Interior Overall" at bounding box center [596, 213] width 208 height 32
type input "Interior Overall"
click at [603, 220] on input "text" at bounding box center [568, 216] width 153 height 30
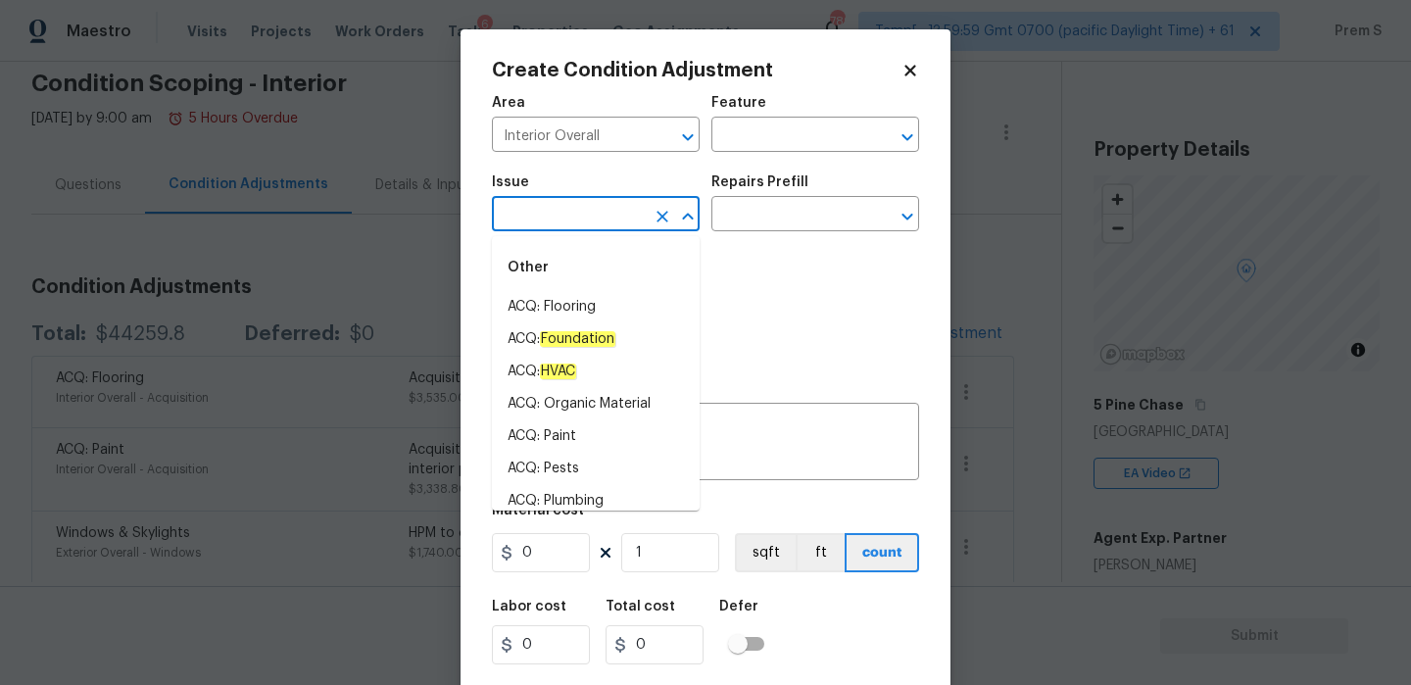
type input "e"
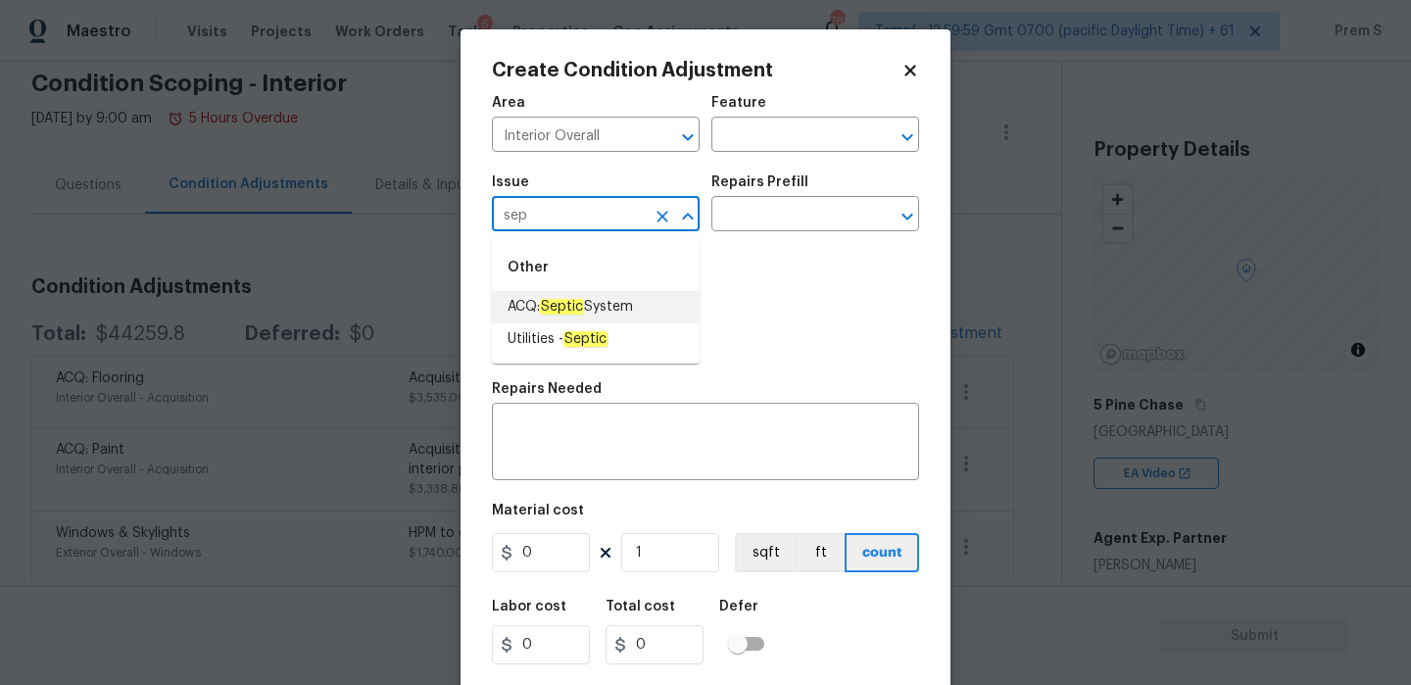
click at [566, 306] on em "Septic" at bounding box center [562, 307] width 44 height 16
type input "ACQ: Septic System"
click at [781, 208] on input "text" at bounding box center [787, 216] width 153 height 30
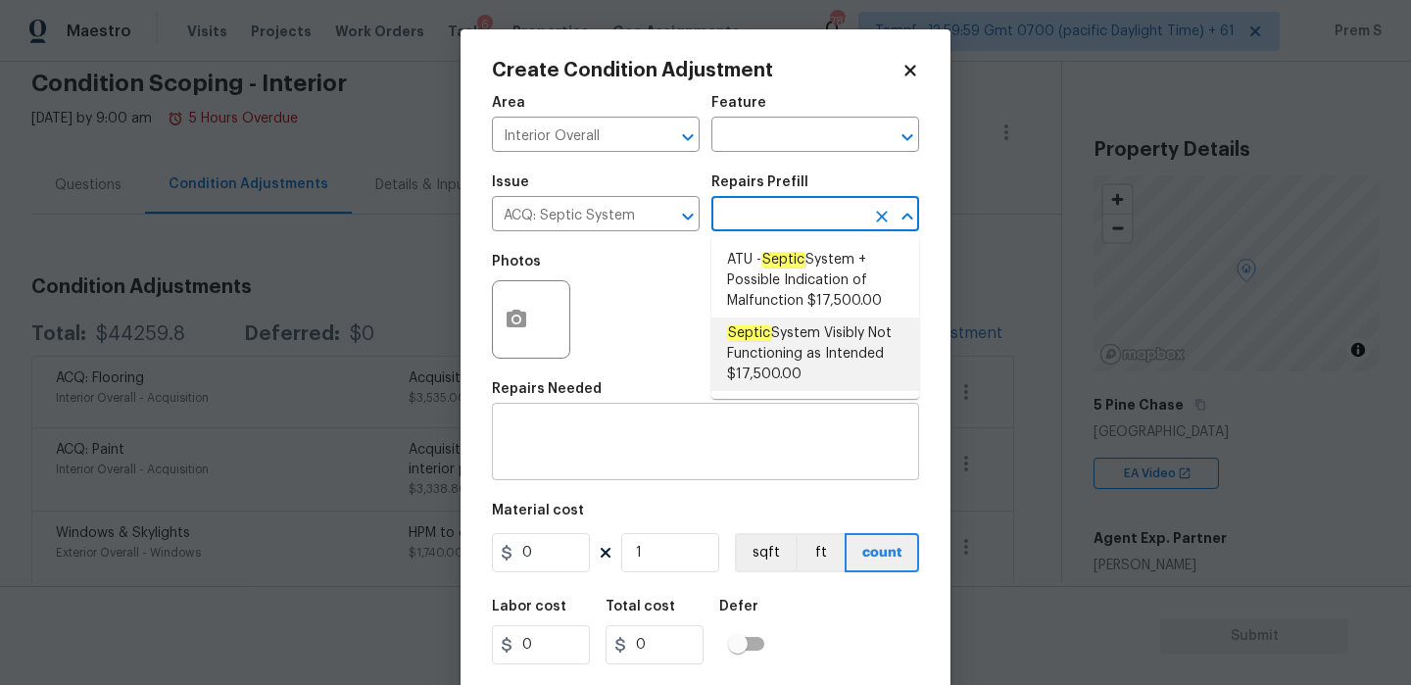
click at [704, 445] on textarea at bounding box center [706, 443] width 404 height 41
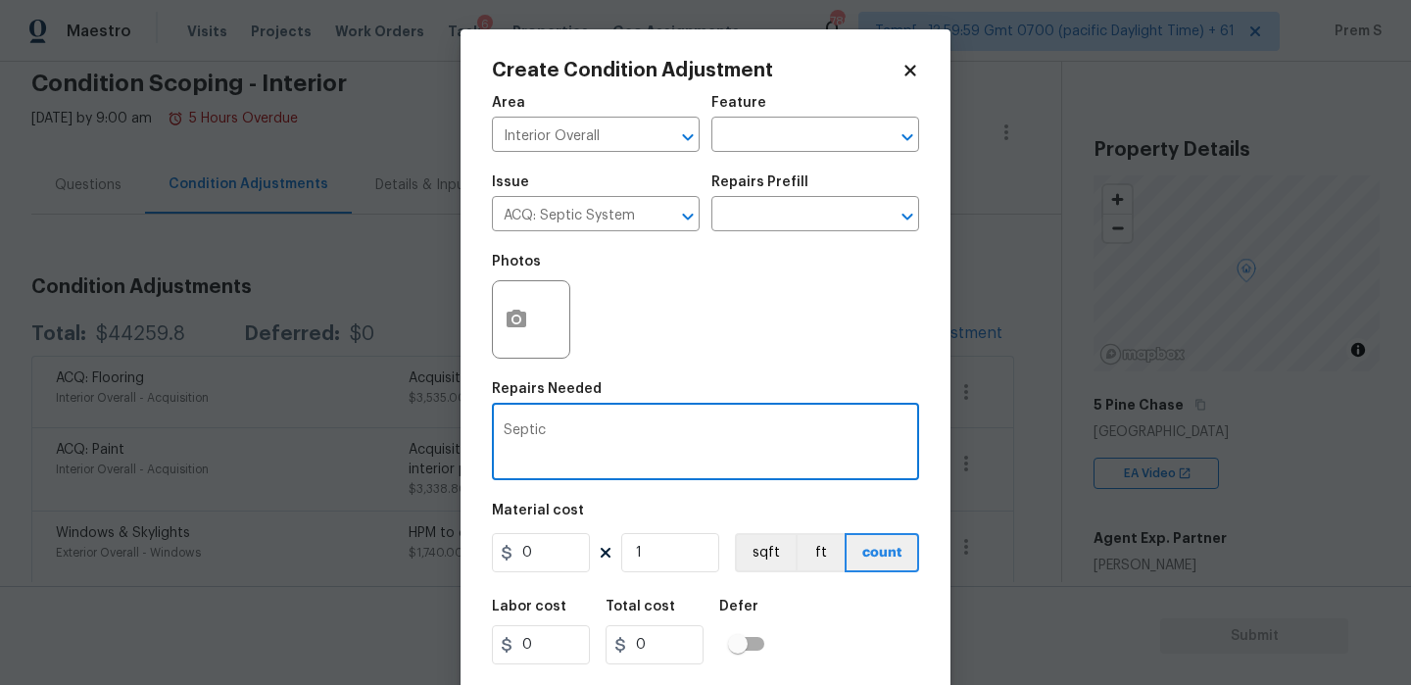
type textarea "Septic"
click at [545, 552] on input "0" at bounding box center [541, 552] width 98 height 39
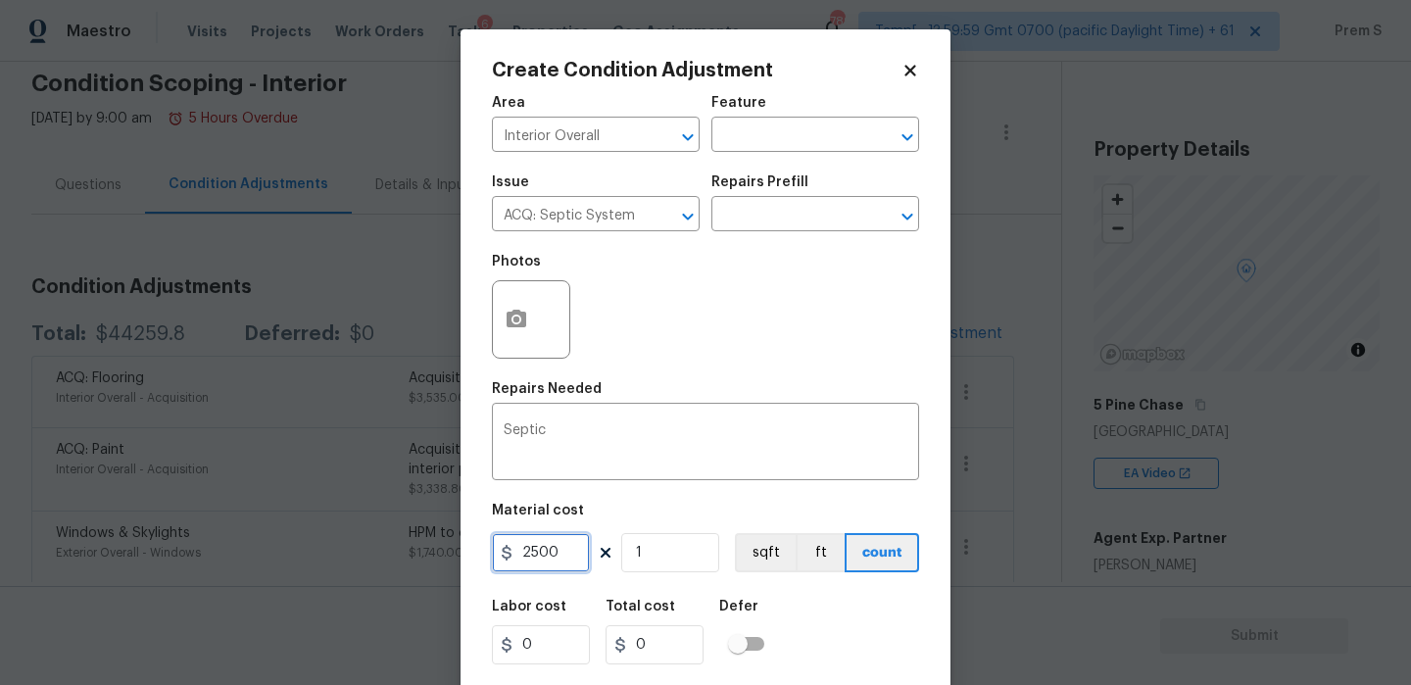
type input "2500"
click at [879, 594] on div "Labor cost 0 Total cost 0 Defer" at bounding box center [705, 632] width 427 height 88
type input "2500"
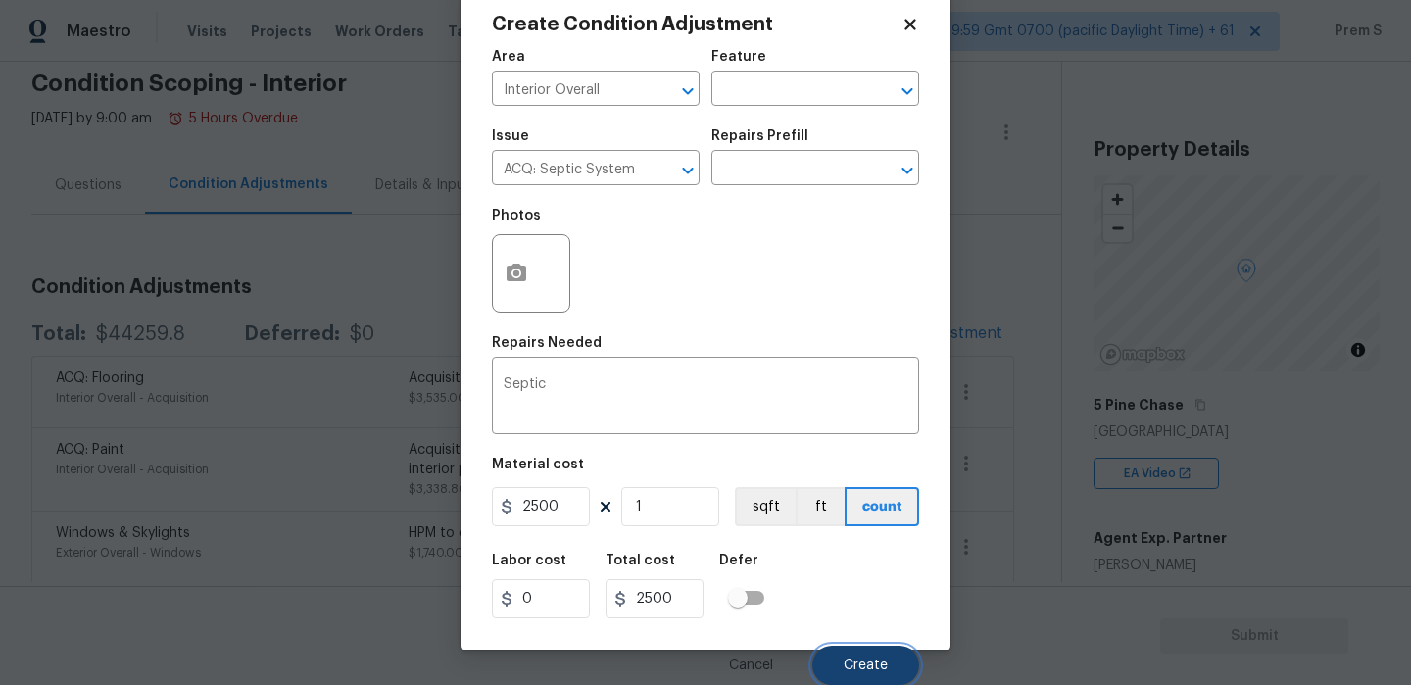
click at [870, 668] on span "Create" at bounding box center [866, 665] width 44 height 15
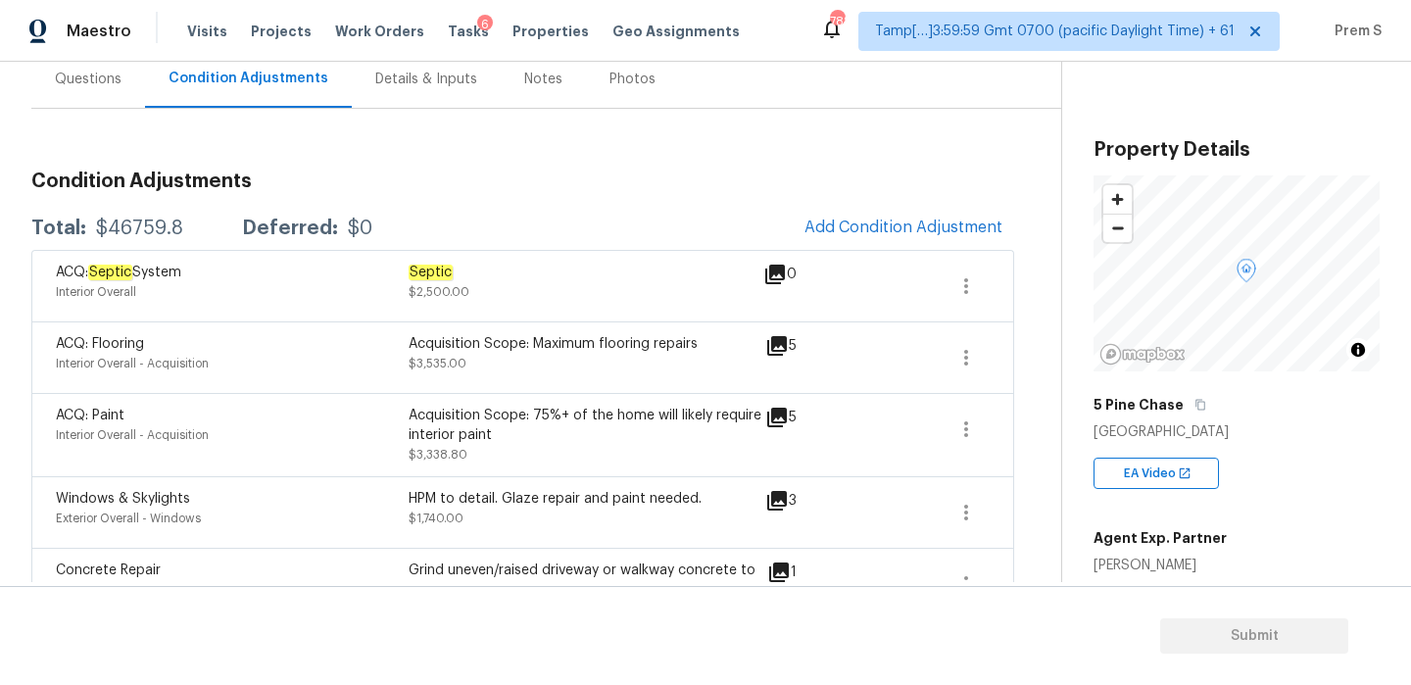
scroll to position [0, 0]
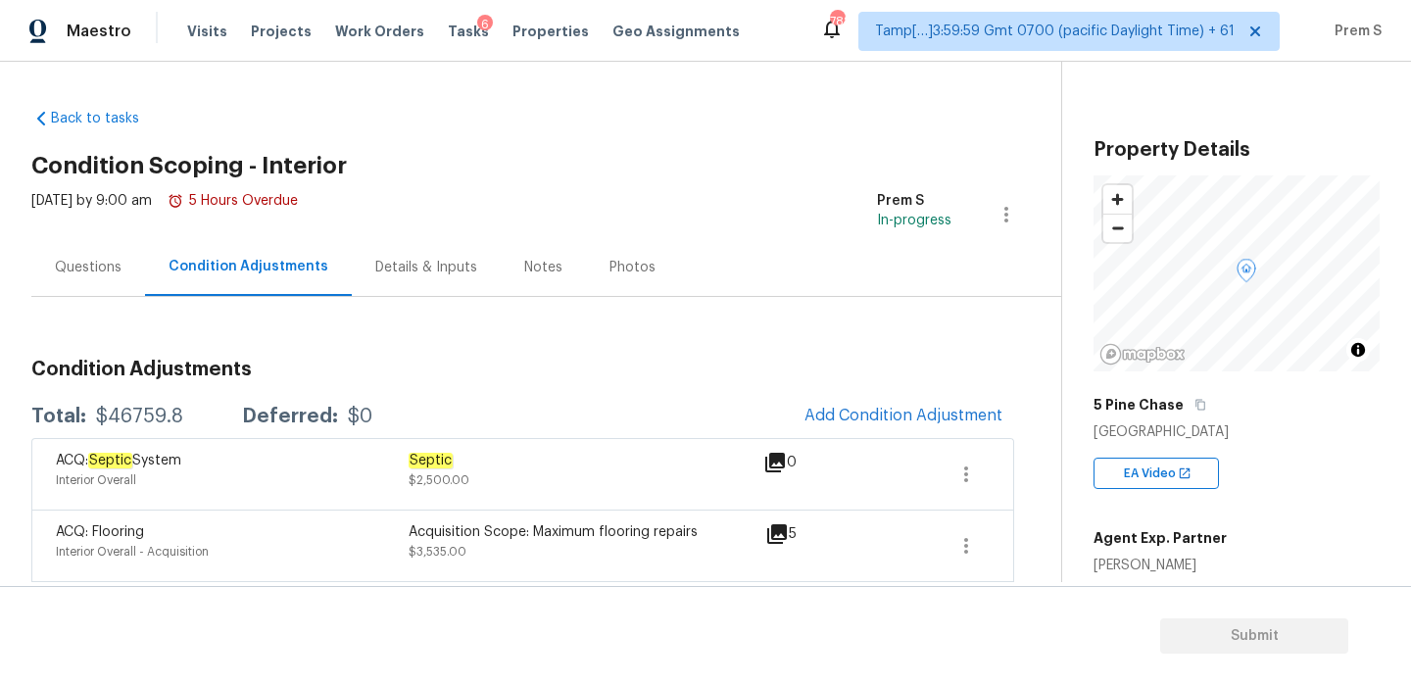
click at [85, 278] on div "Questions" at bounding box center [88, 267] width 114 height 58
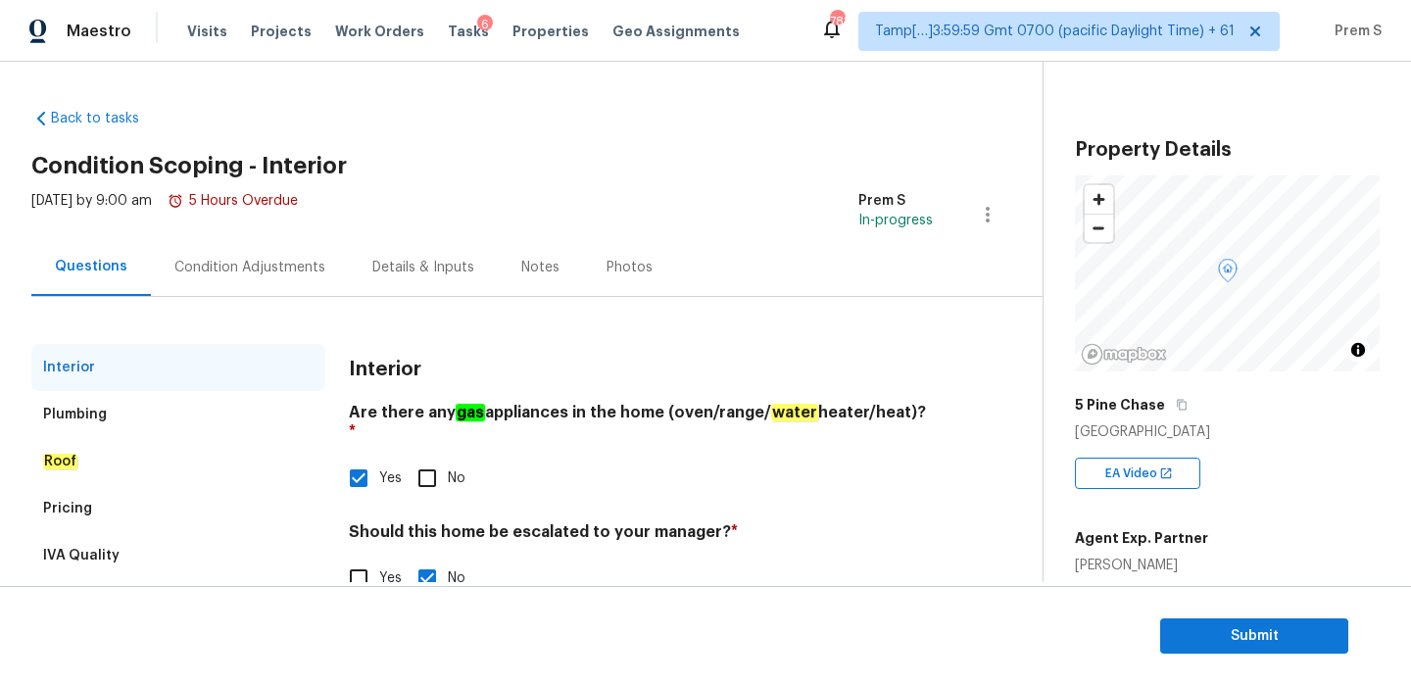
click at [285, 277] on div "Condition Adjustments" at bounding box center [250, 267] width 198 height 58
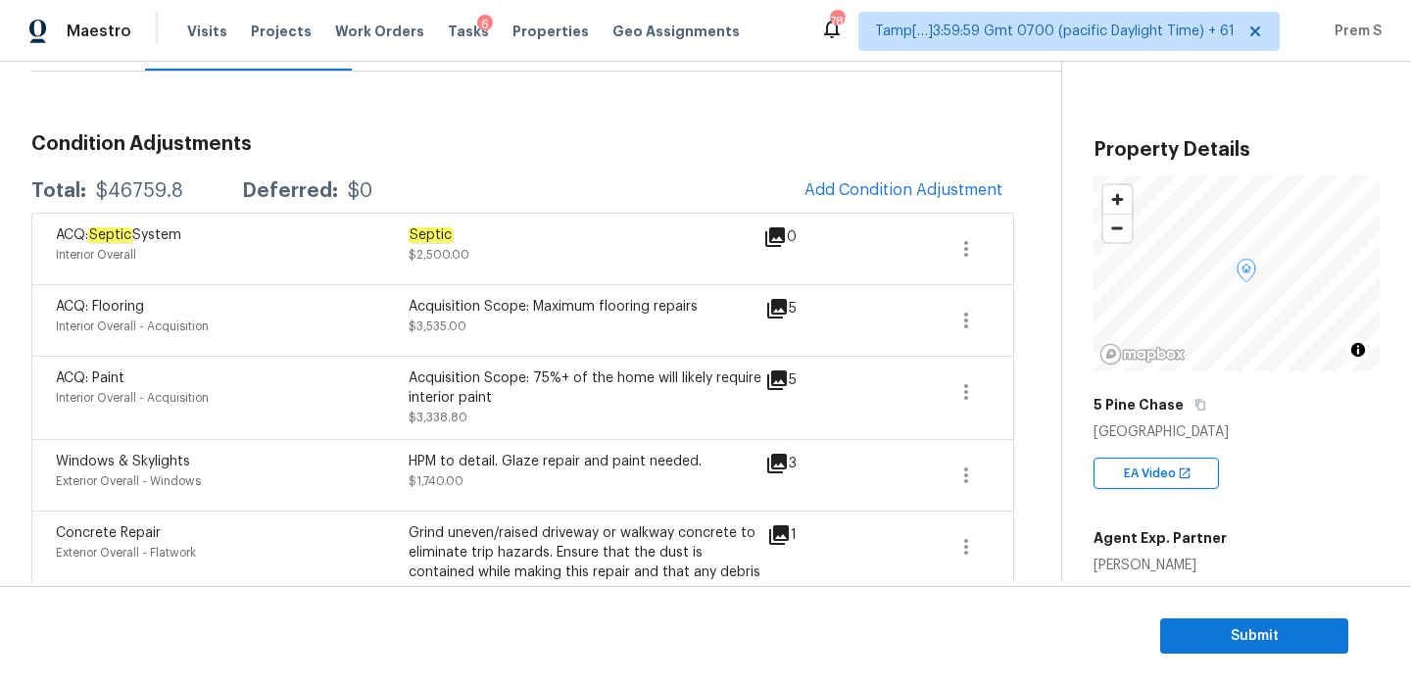
scroll to position [310, 0]
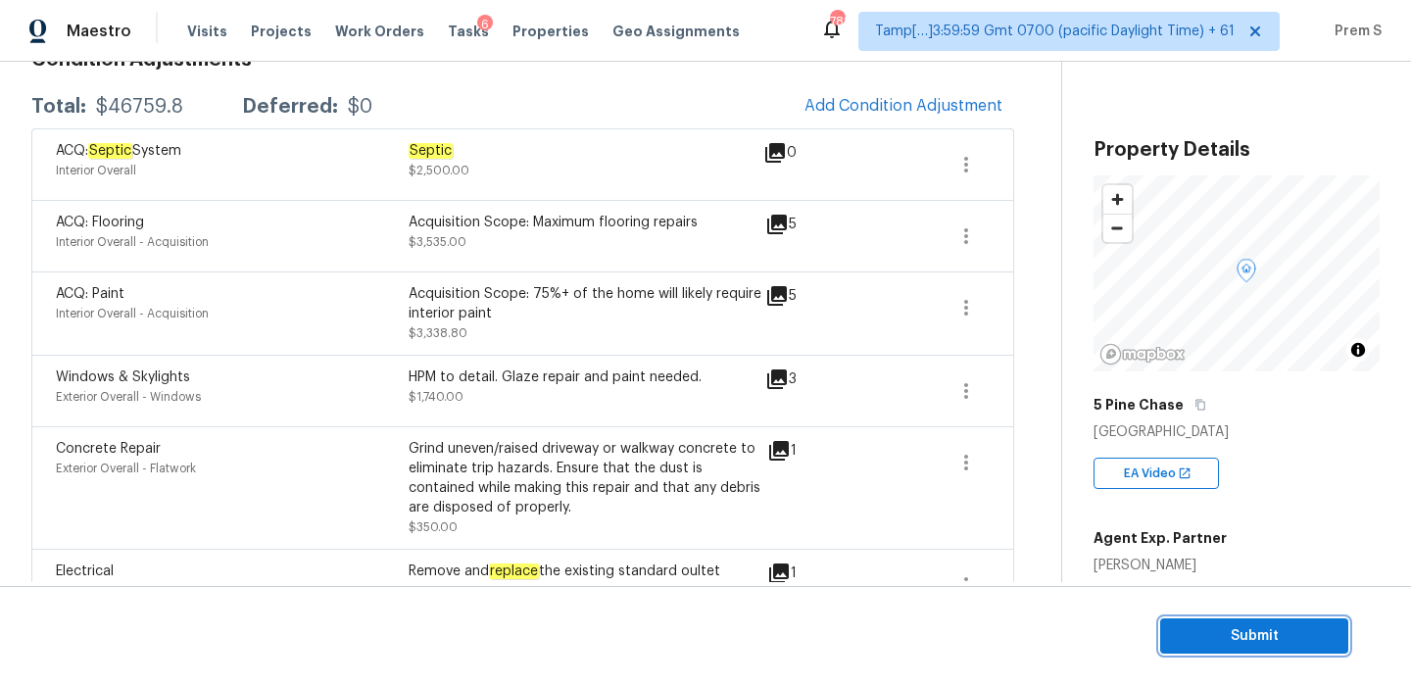
click at [1232, 628] on span "Submit" at bounding box center [1254, 636] width 157 height 24
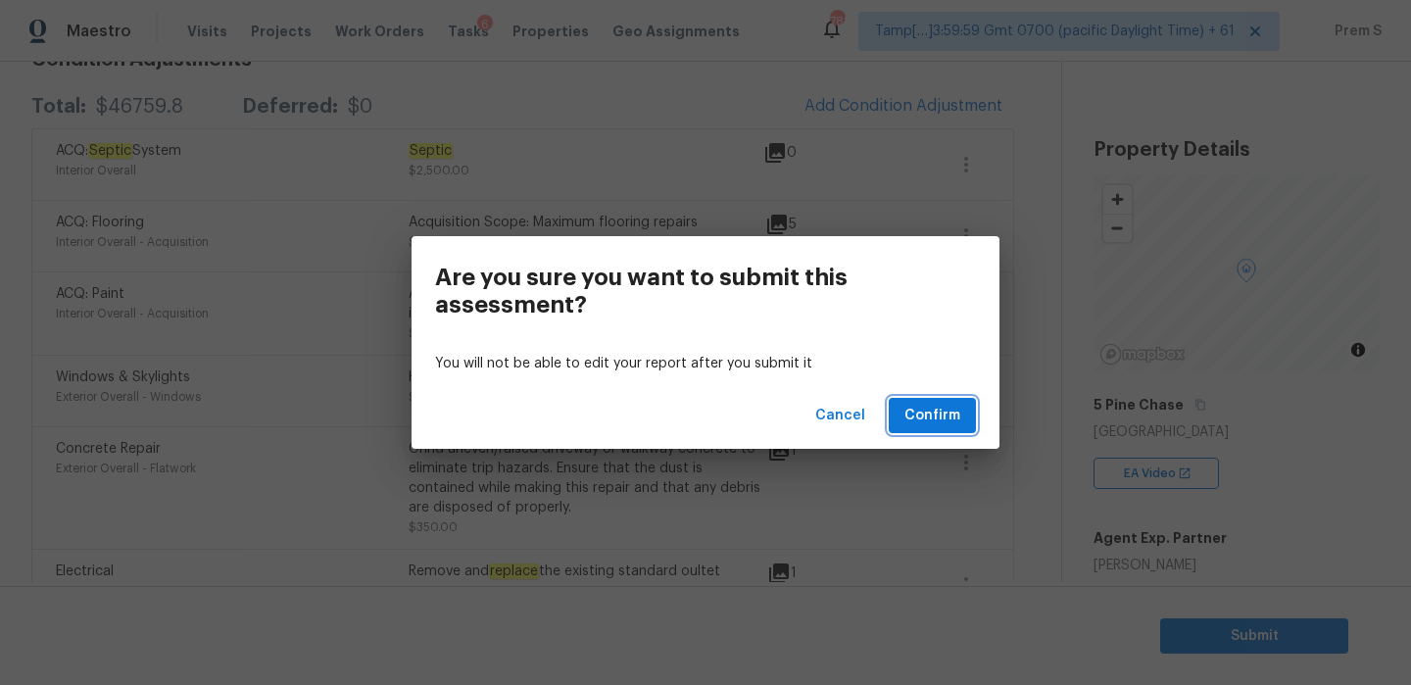
click at [933, 410] on span "Confirm" at bounding box center [932, 416] width 56 height 24
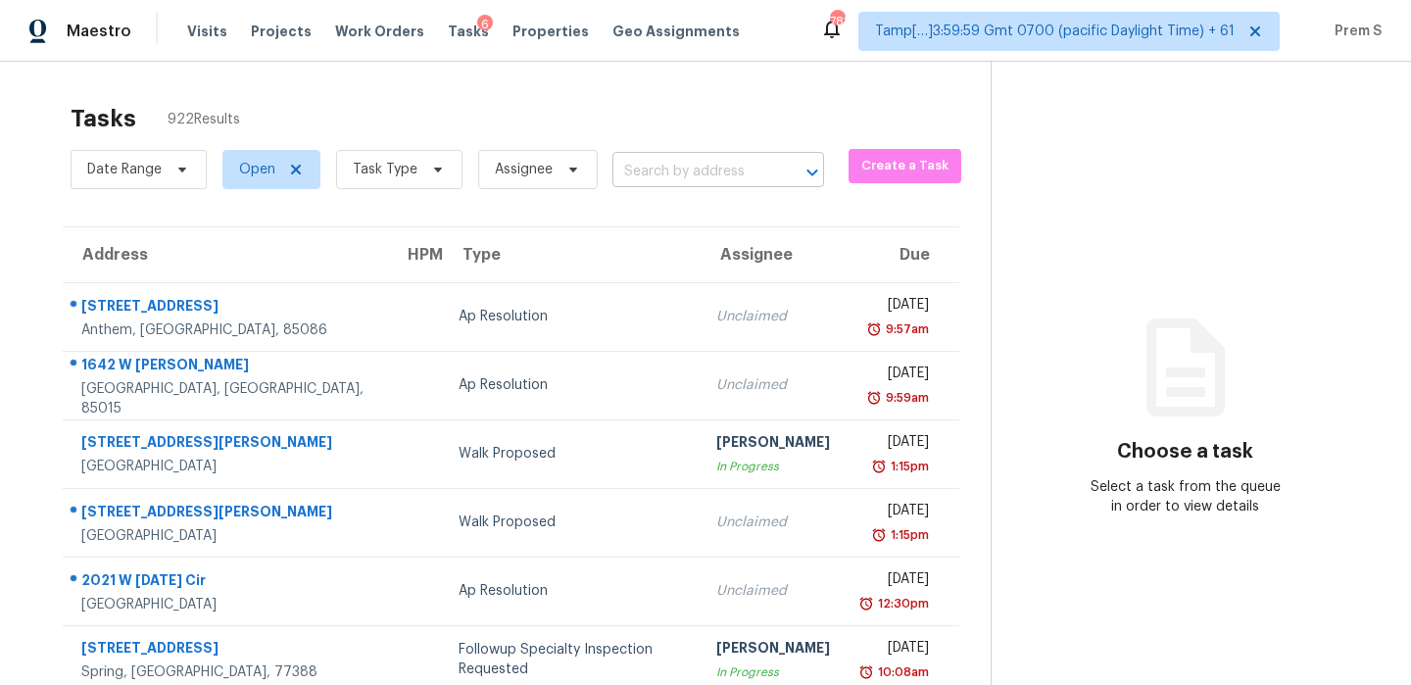
click at [719, 183] on input "text" at bounding box center [690, 172] width 157 height 30
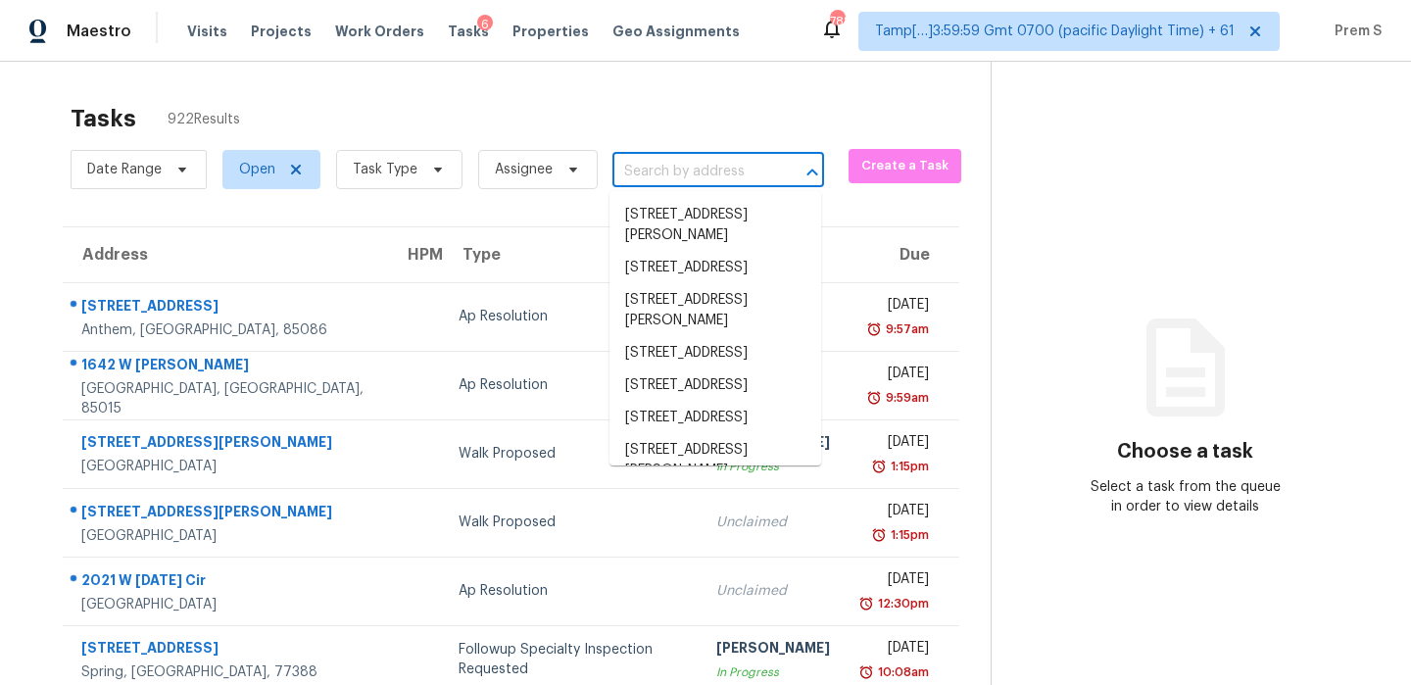
paste input "[STREET_ADDRESS]"
type input "[STREET_ADDRESS]"
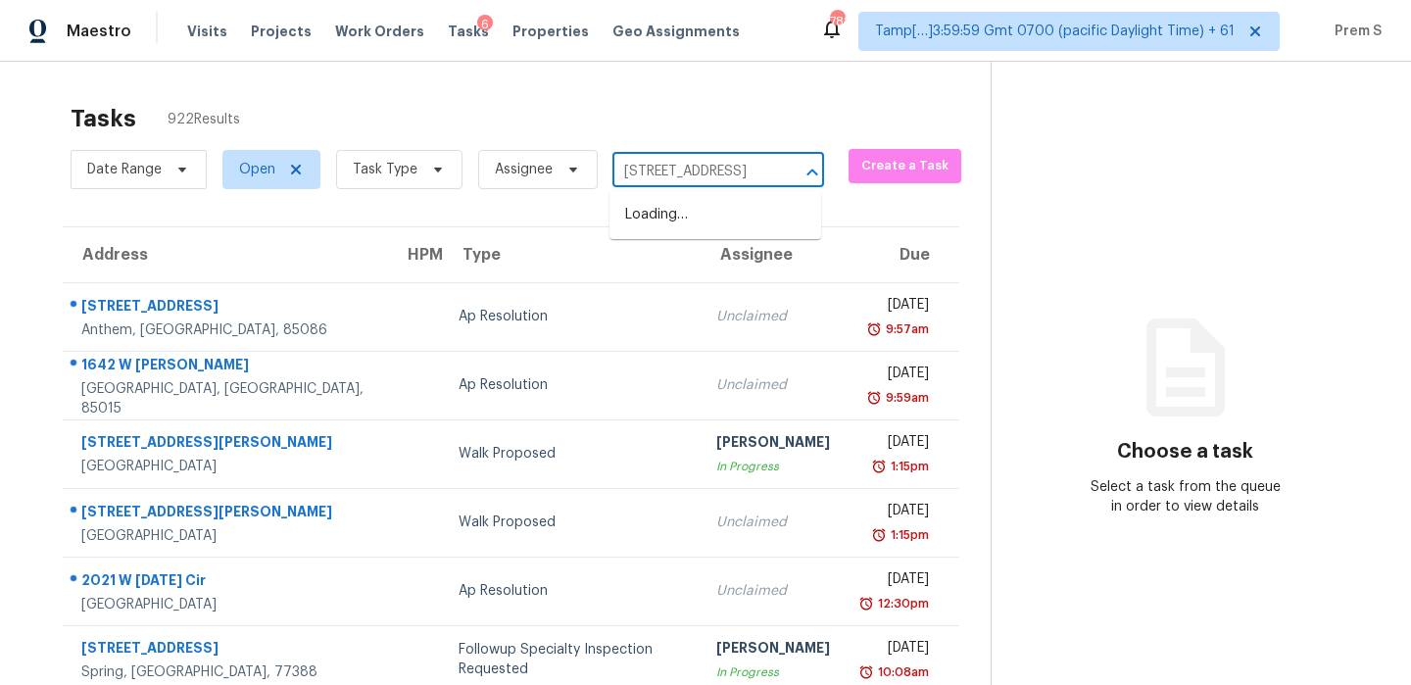
scroll to position [0, 112]
click at [732, 222] on li "[STREET_ADDRESS]" at bounding box center [715, 215] width 212 height 32
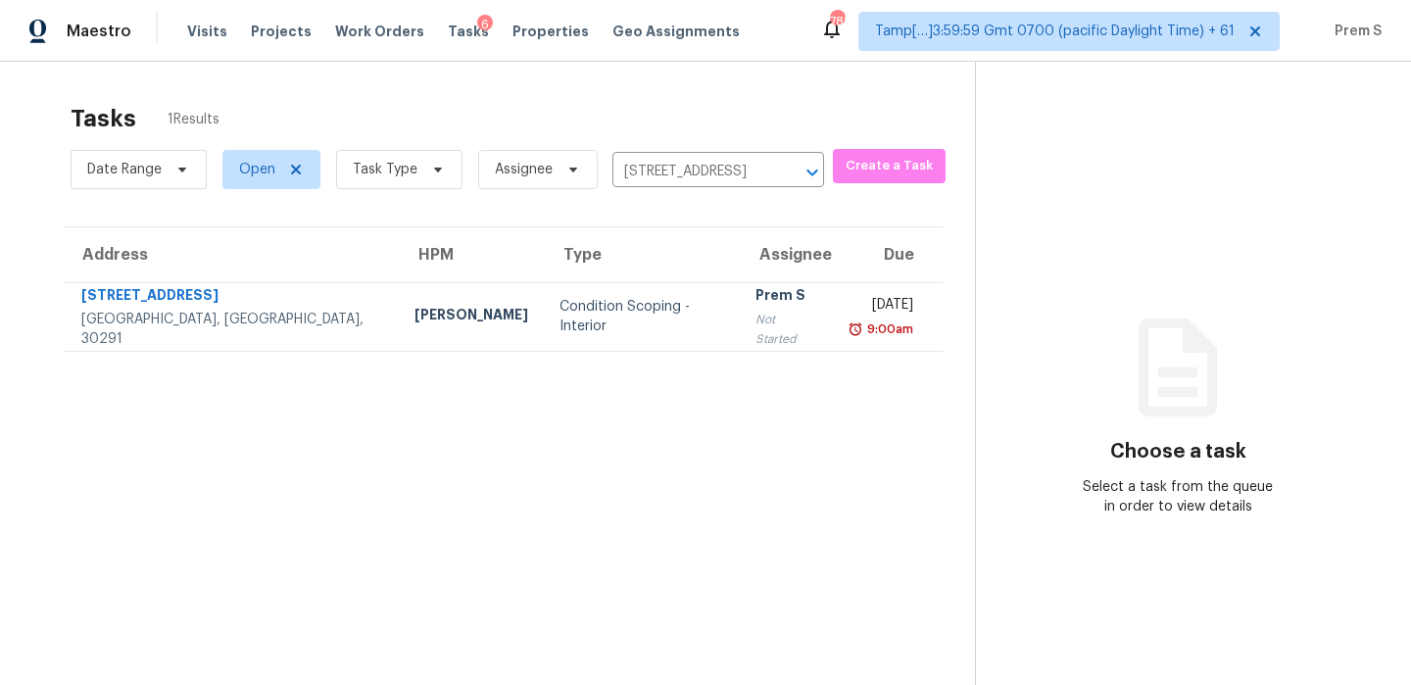
click at [835, 340] on td "Wed, Sep 3rd 2025 9:00am" at bounding box center [890, 316] width 110 height 69
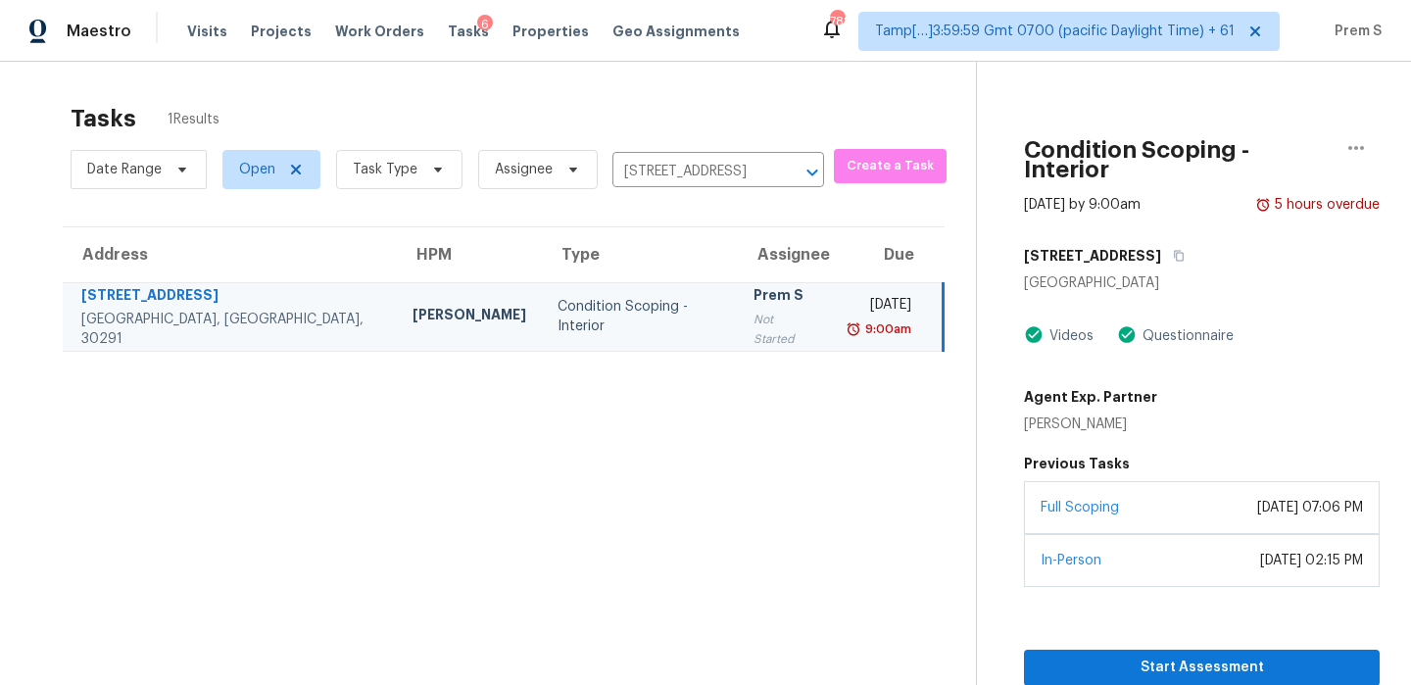
scroll to position [62, 0]
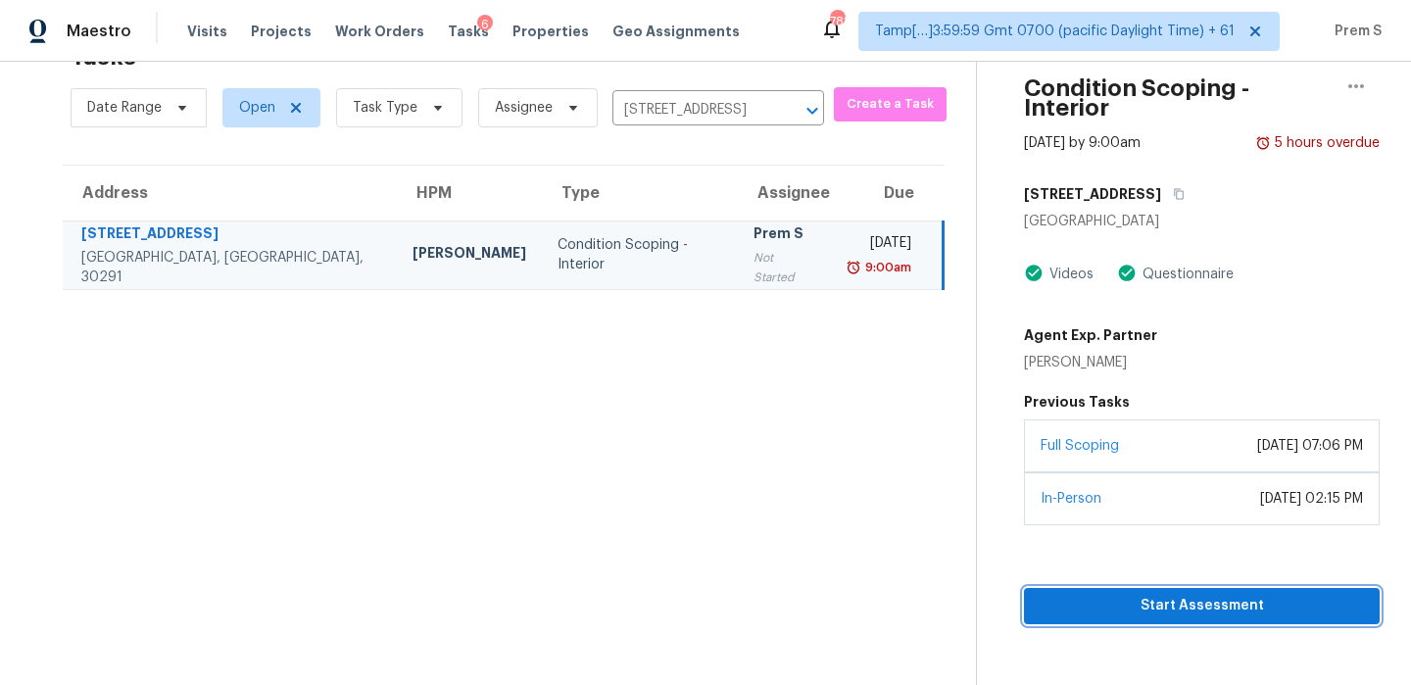
click at [1214, 594] on span "Start Assessment" at bounding box center [1202, 606] width 324 height 24
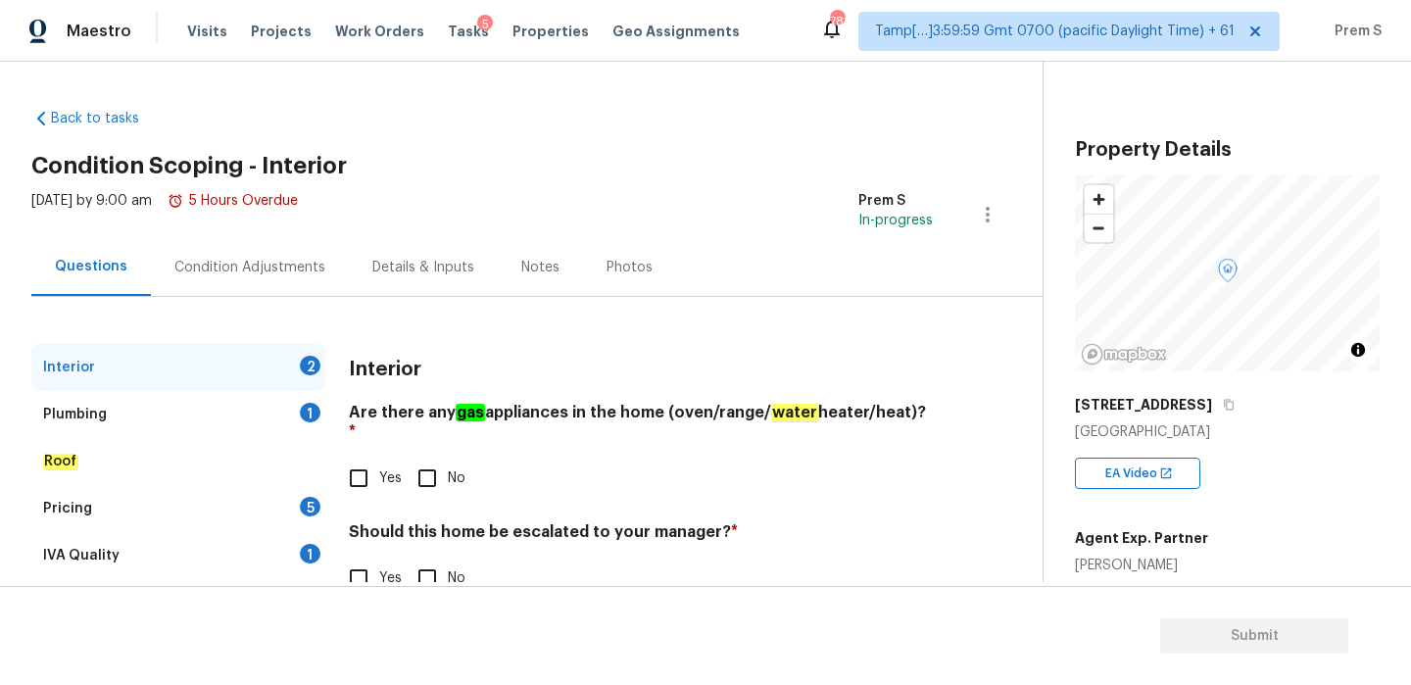
click at [372, 458] on input "Yes" at bounding box center [358, 478] width 41 height 41
checkbox input "true"
click at [432, 558] on input "No" at bounding box center [427, 578] width 41 height 41
checkbox input "true"
click at [358, 558] on input "Yes" at bounding box center [358, 578] width 41 height 41
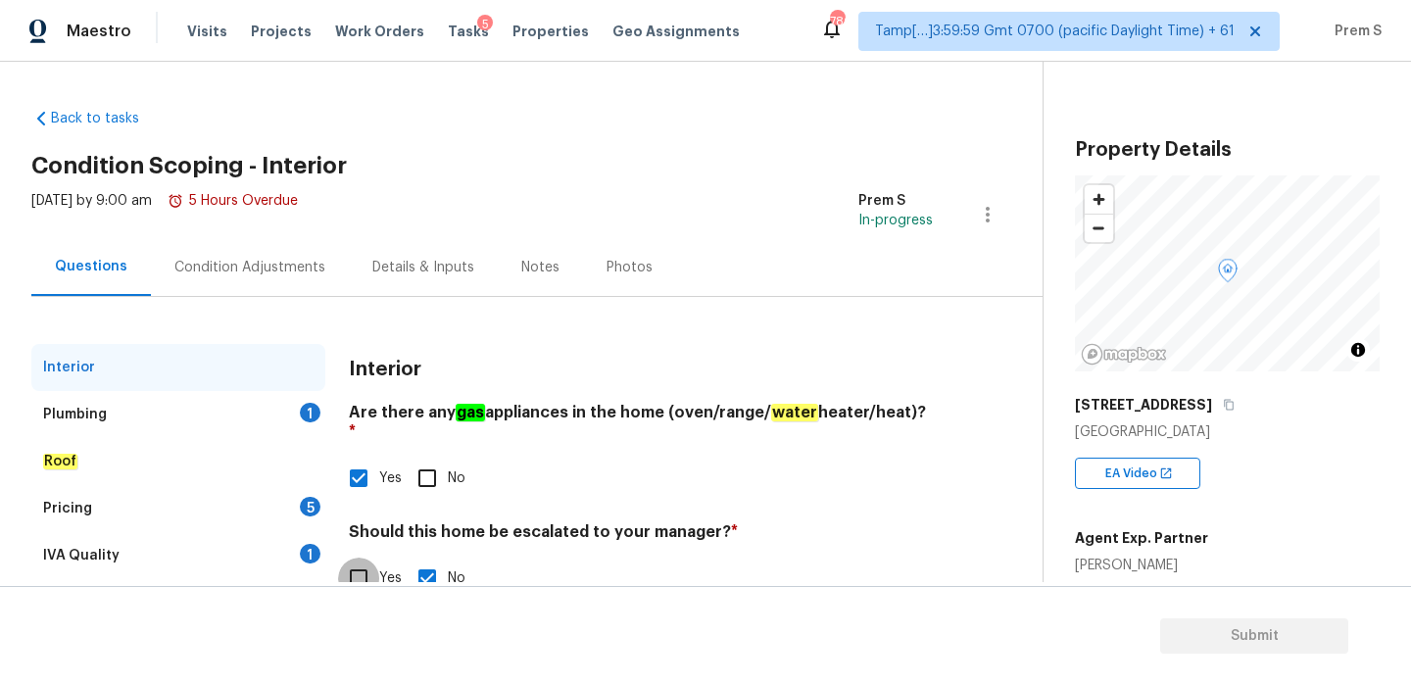
checkbox input "true"
checkbox input "false"
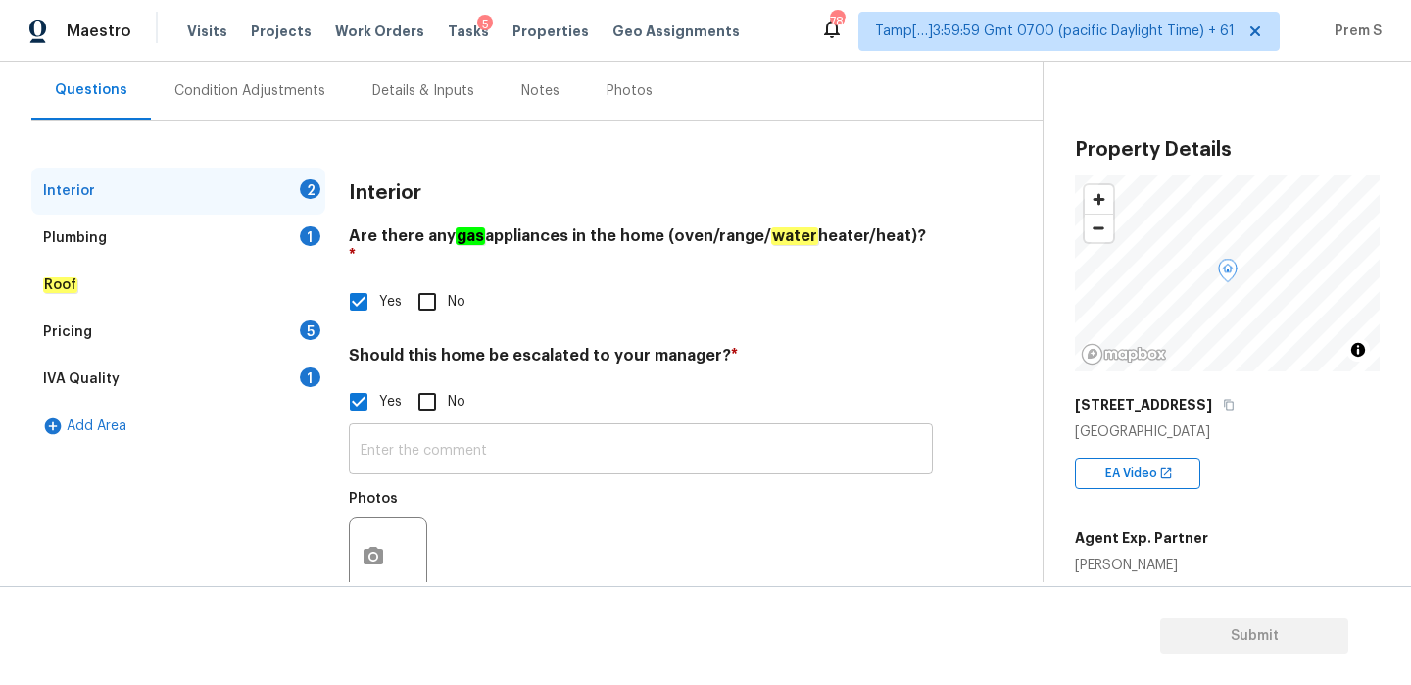
click at [478, 440] on input "text" at bounding box center [641, 451] width 584 height 46
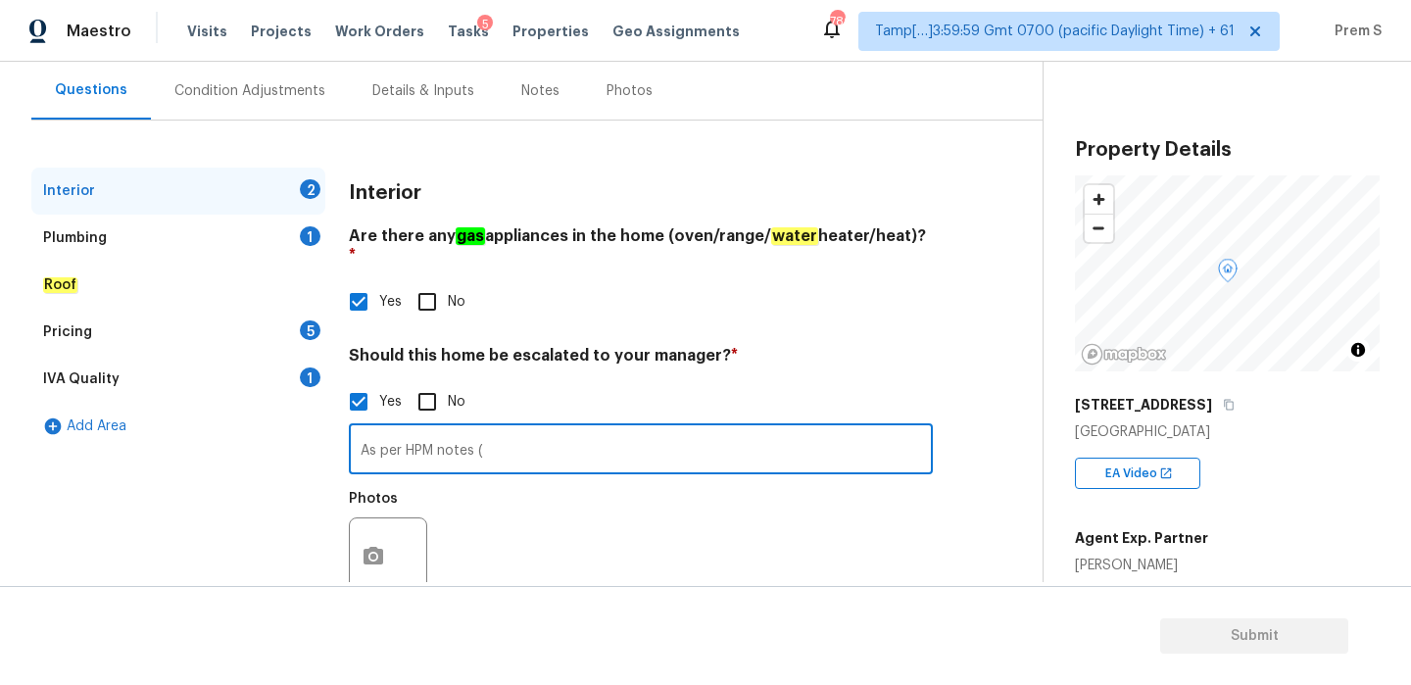
paste input "The basement is fully unfinished. There are three areas that need injection in …"
type input "As per HPM notes ( The basement is fully unfinished. There are three areas that…"
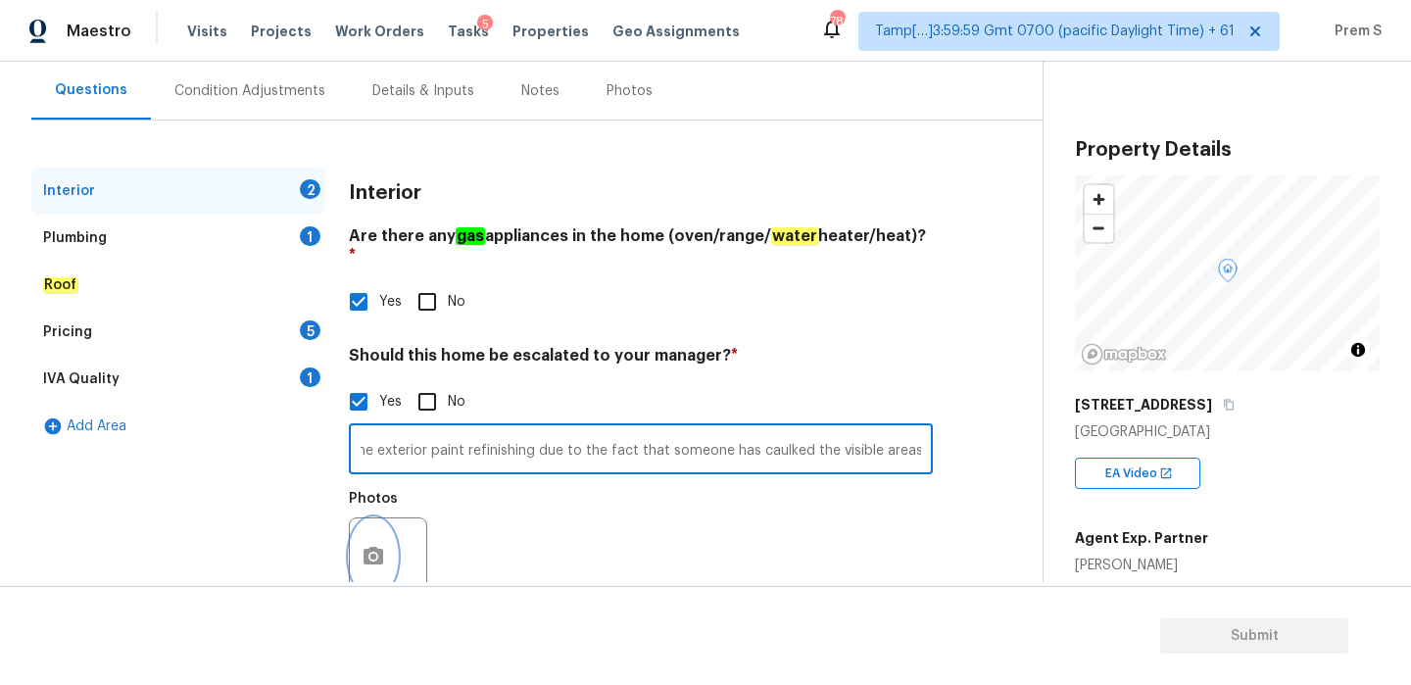
click at [365, 550] on button "button" at bounding box center [373, 556] width 47 height 76
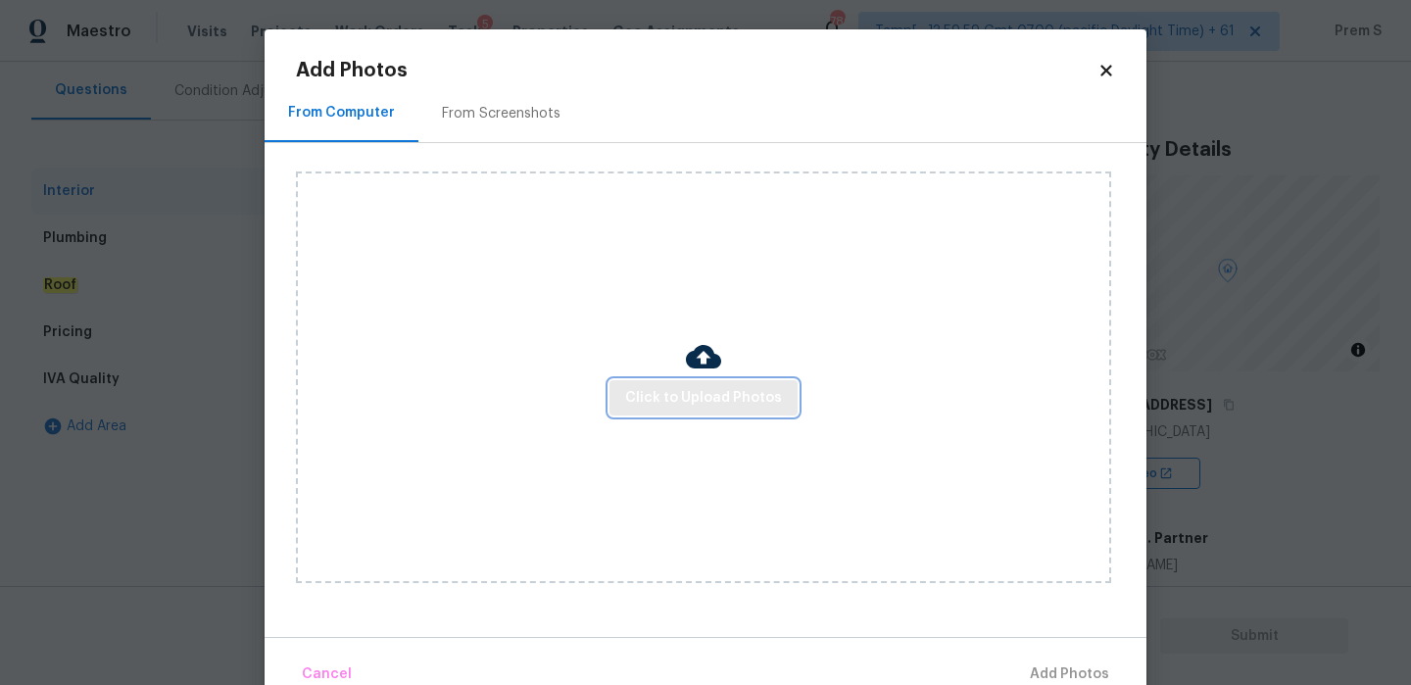
click at [721, 413] on button "Click to Upload Photos" at bounding box center [703, 398] width 188 height 36
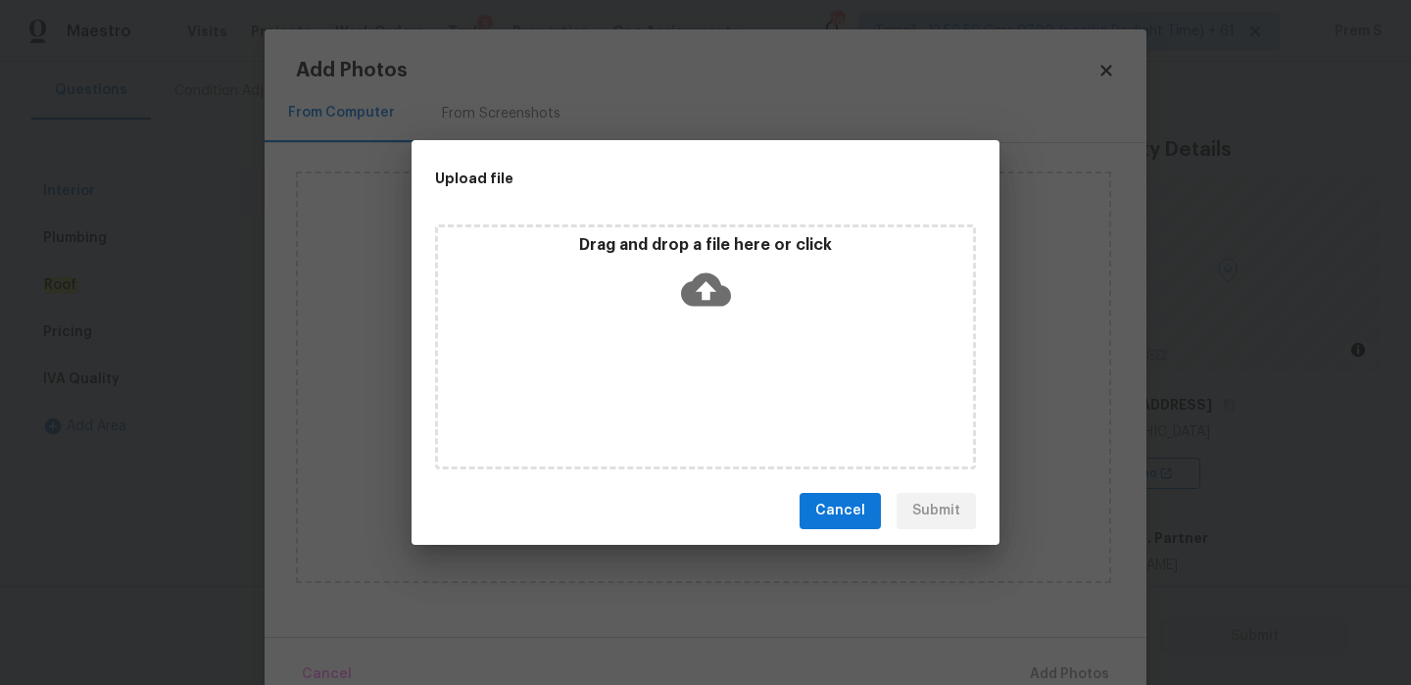
click at [700, 261] on div "Drag and drop a file here or click" at bounding box center [705, 277] width 535 height 84
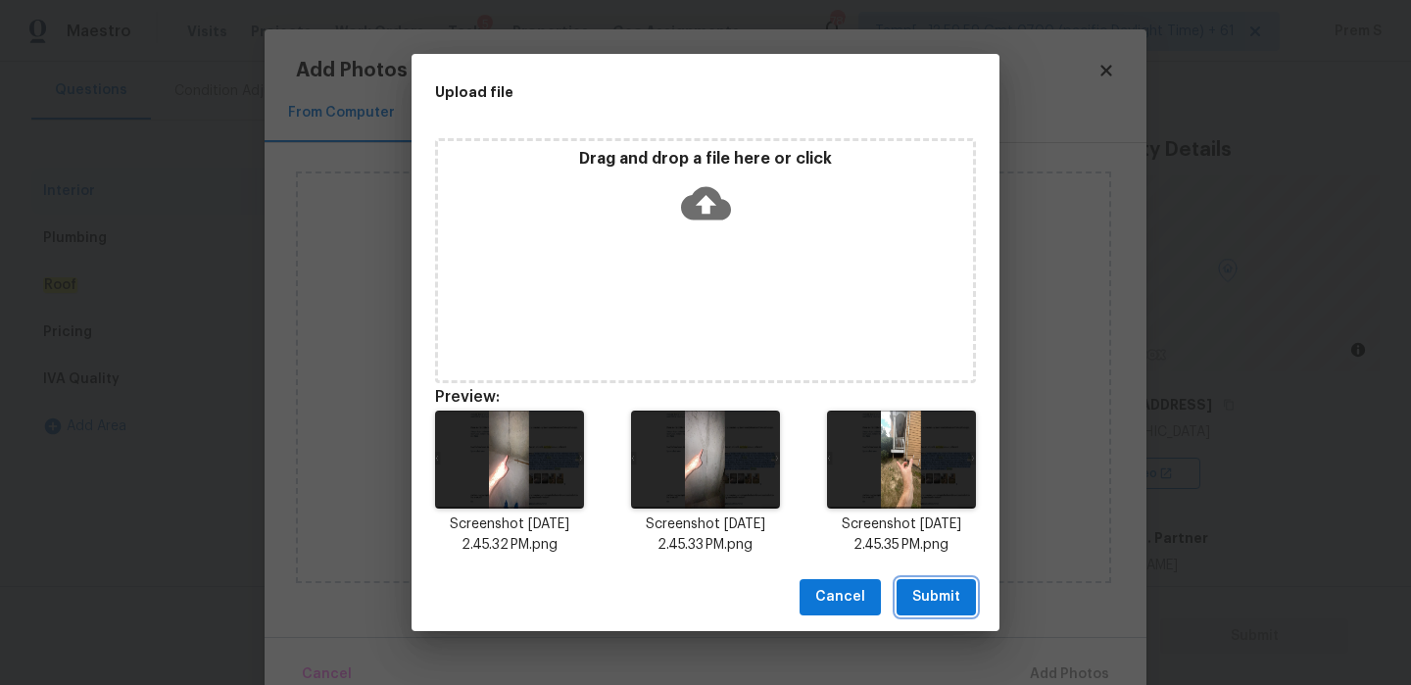
click at [944, 598] on span "Submit" at bounding box center [936, 597] width 48 height 24
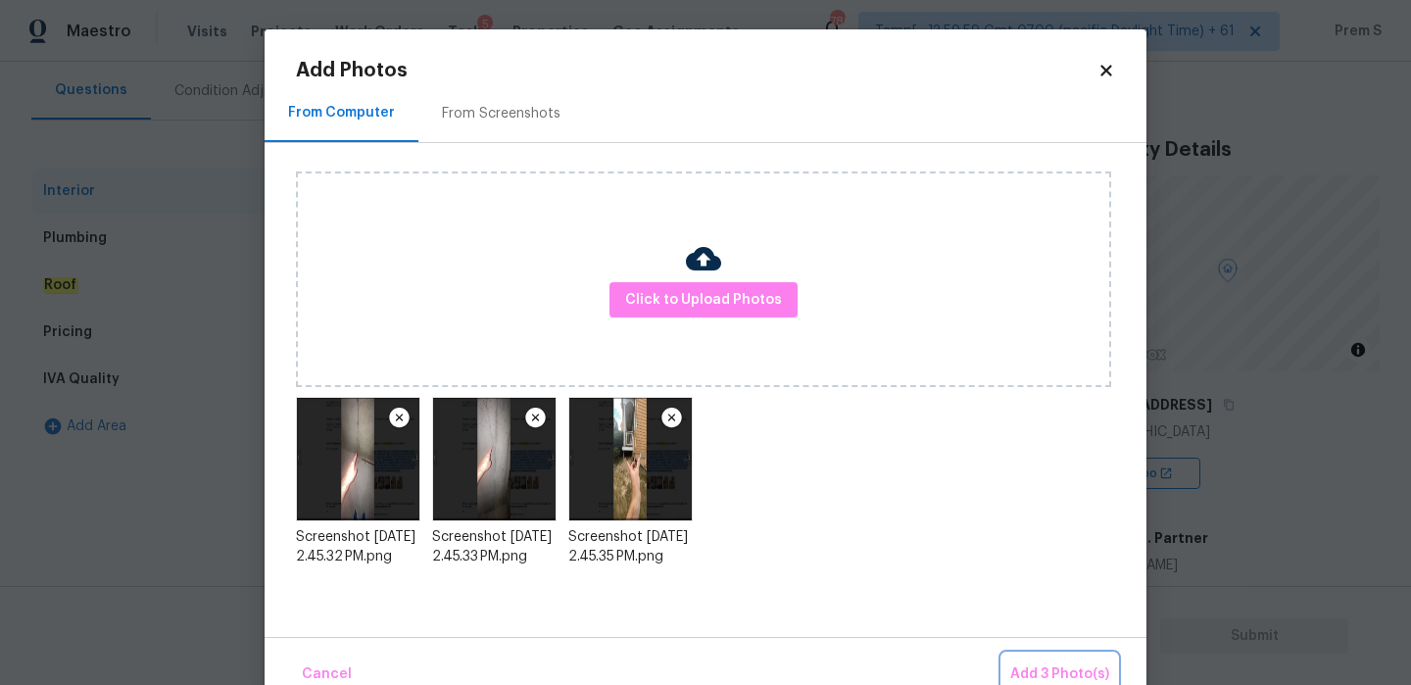
click at [1042, 678] on span "Add 3 Photo(s)" at bounding box center [1059, 674] width 99 height 24
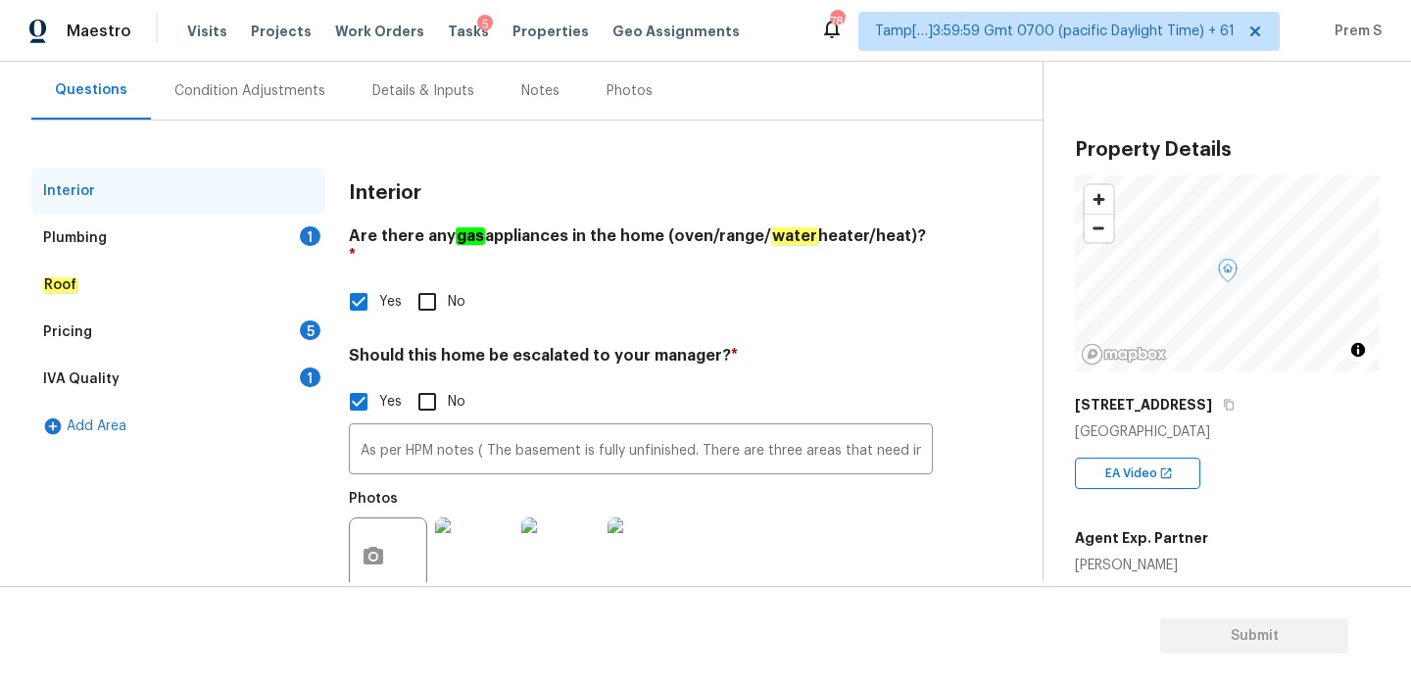
click at [300, 244] on div "Plumbing 1" at bounding box center [178, 238] width 294 height 47
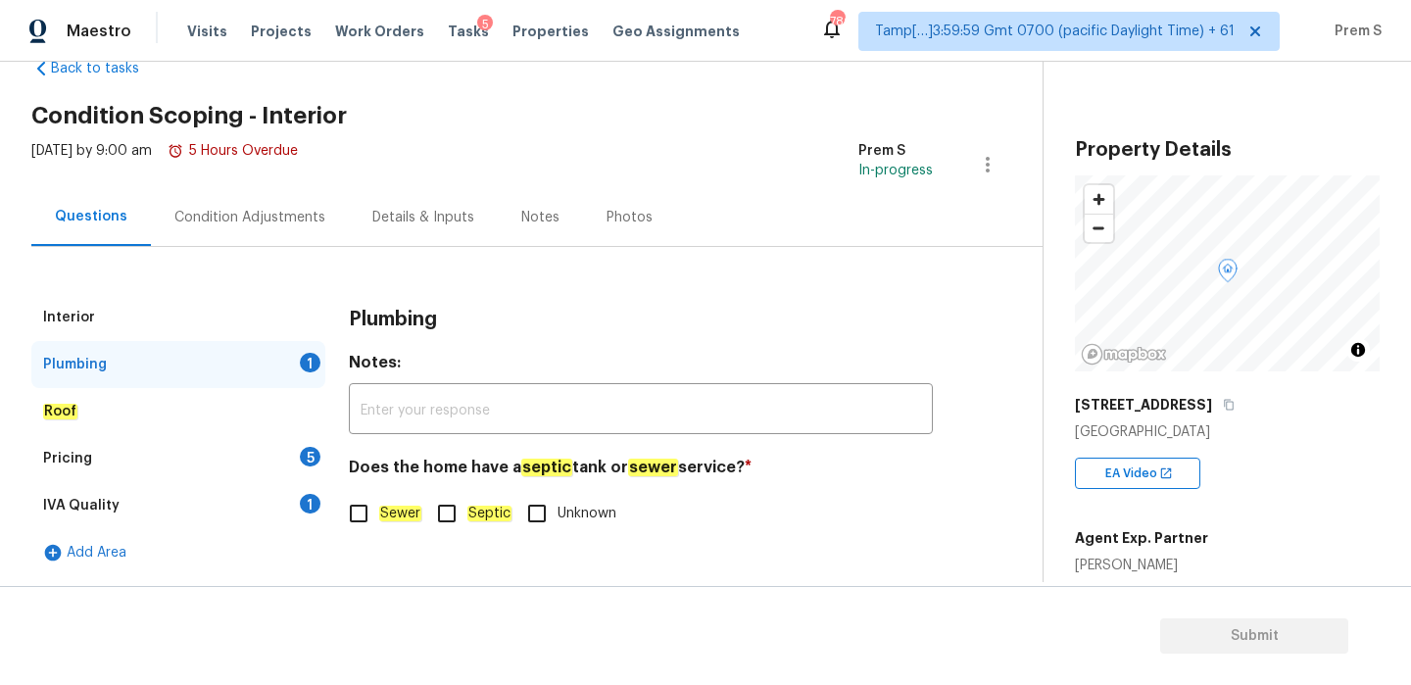
click at [372, 512] on input "Sewer" at bounding box center [358, 513] width 41 height 41
checkbox input "true"
click at [316, 457] on div "5" at bounding box center [310, 457] width 21 height 20
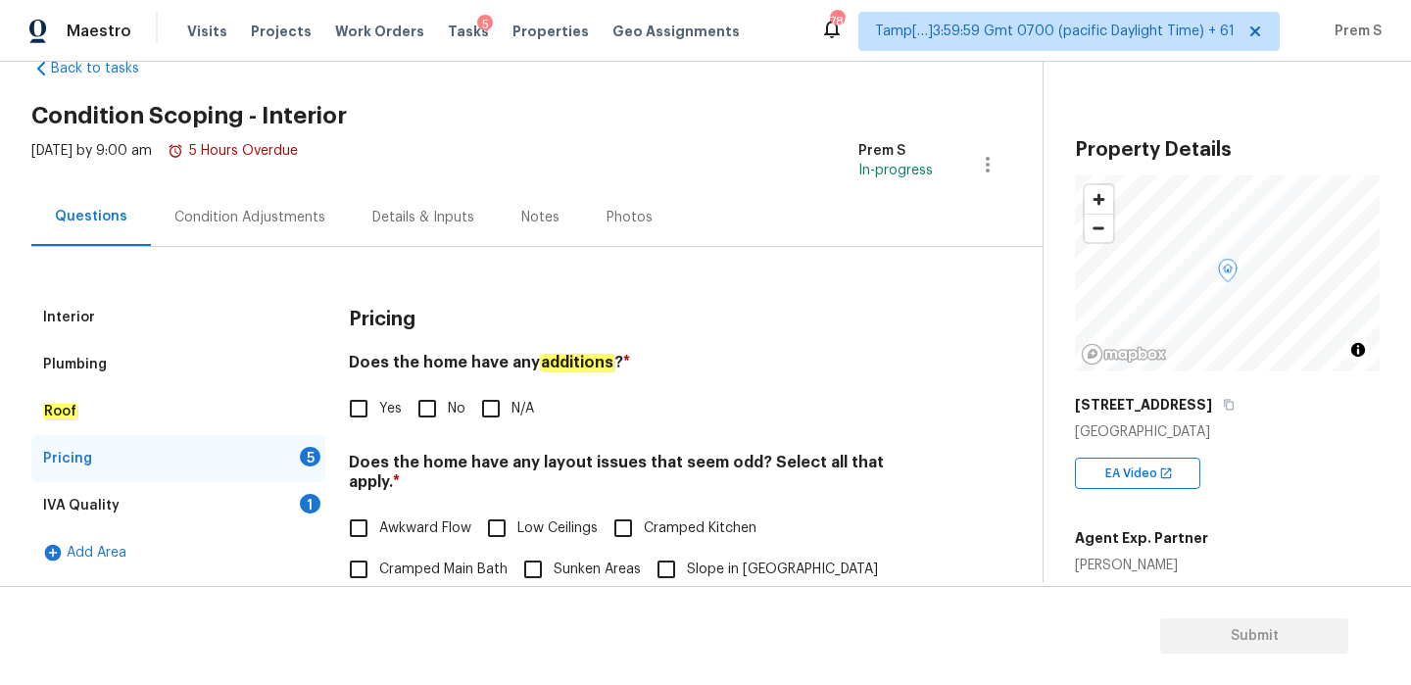
click at [417, 406] on input "No" at bounding box center [427, 408] width 41 height 41
checkbox input "true"
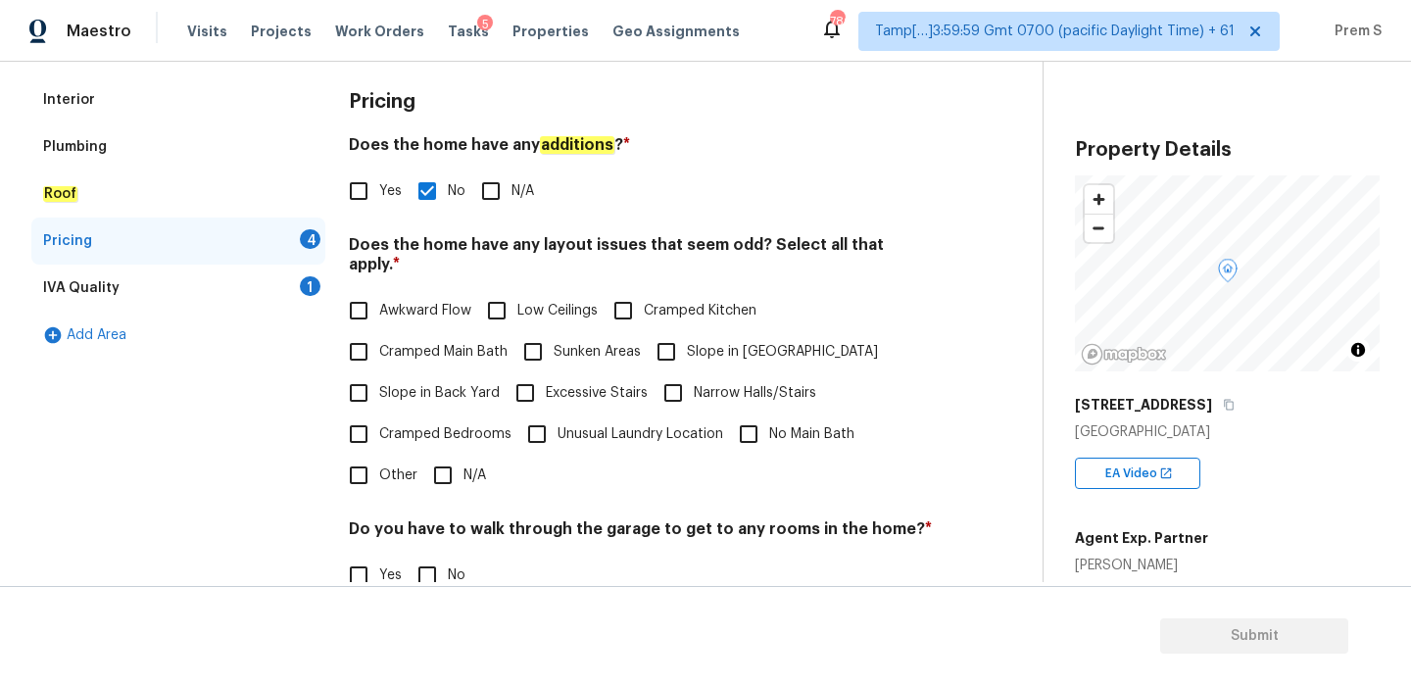
click at [446, 455] on input "N/A" at bounding box center [442, 475] width 41 height 41
checkbox input "true"
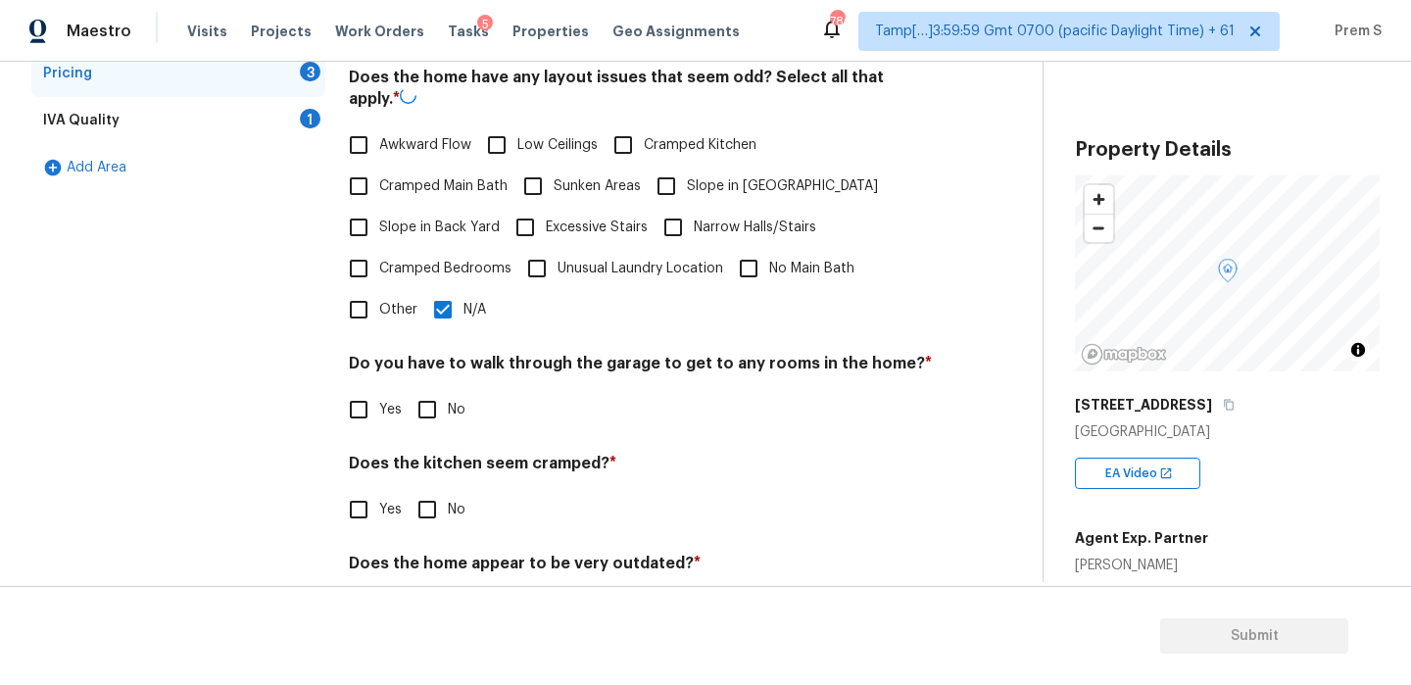
scroll to position [491, 0]
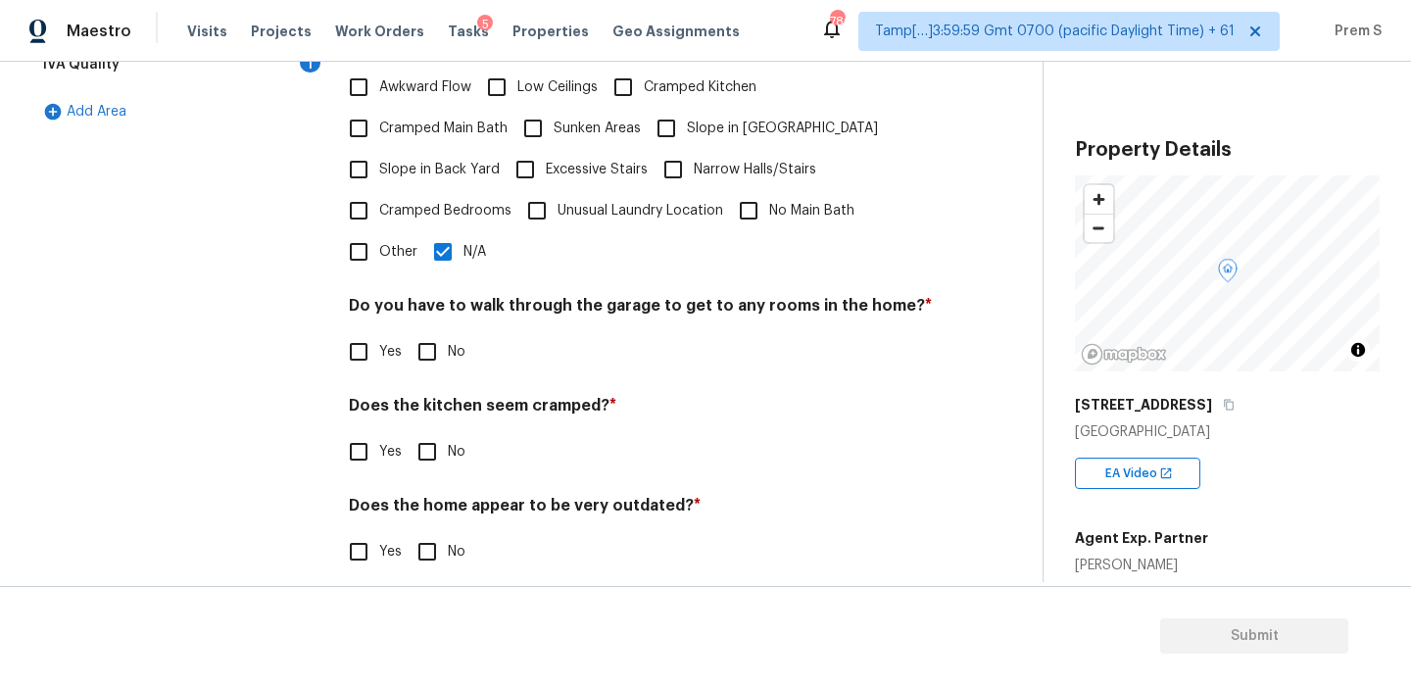
click at [434, 351] on input "No" at bounding box center [427, 351] width 41 height 41
checkbox input "true"
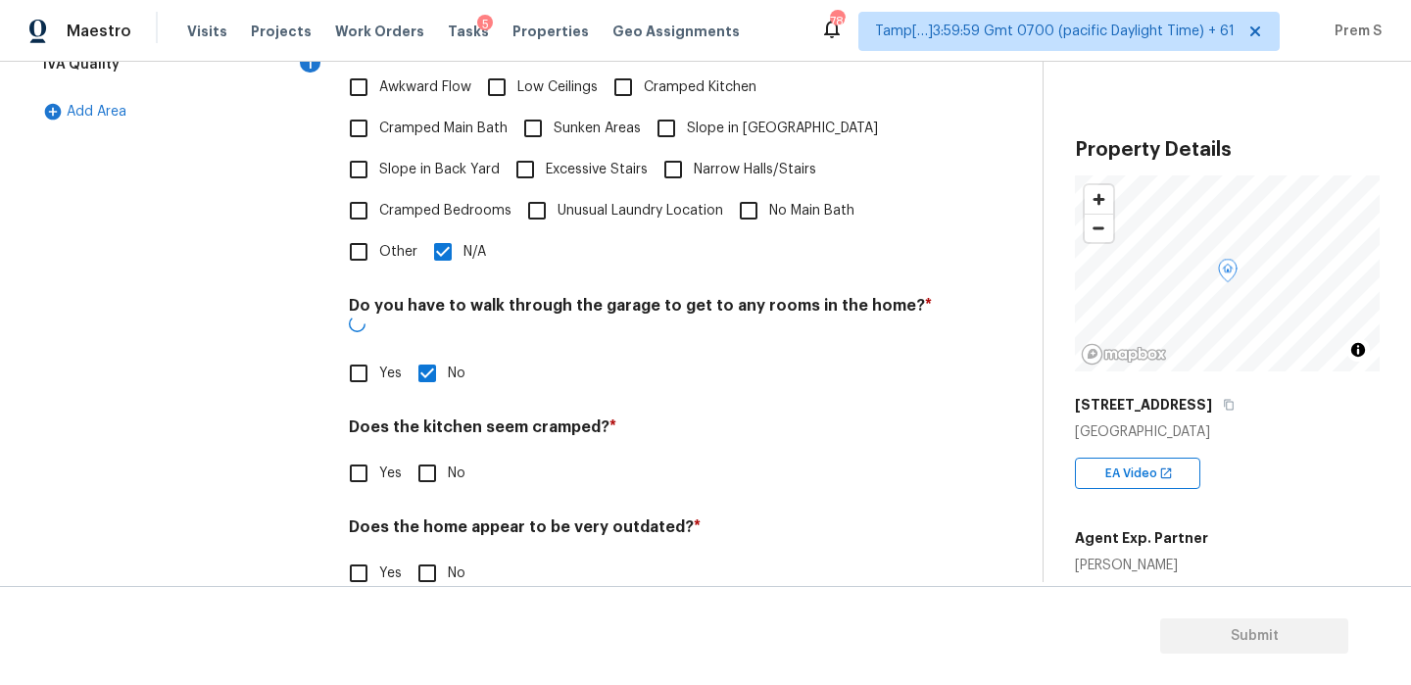
click at [442, 453] on input "No" at bounding box center [427, 473] width 41 height 41
checkbox input "true"
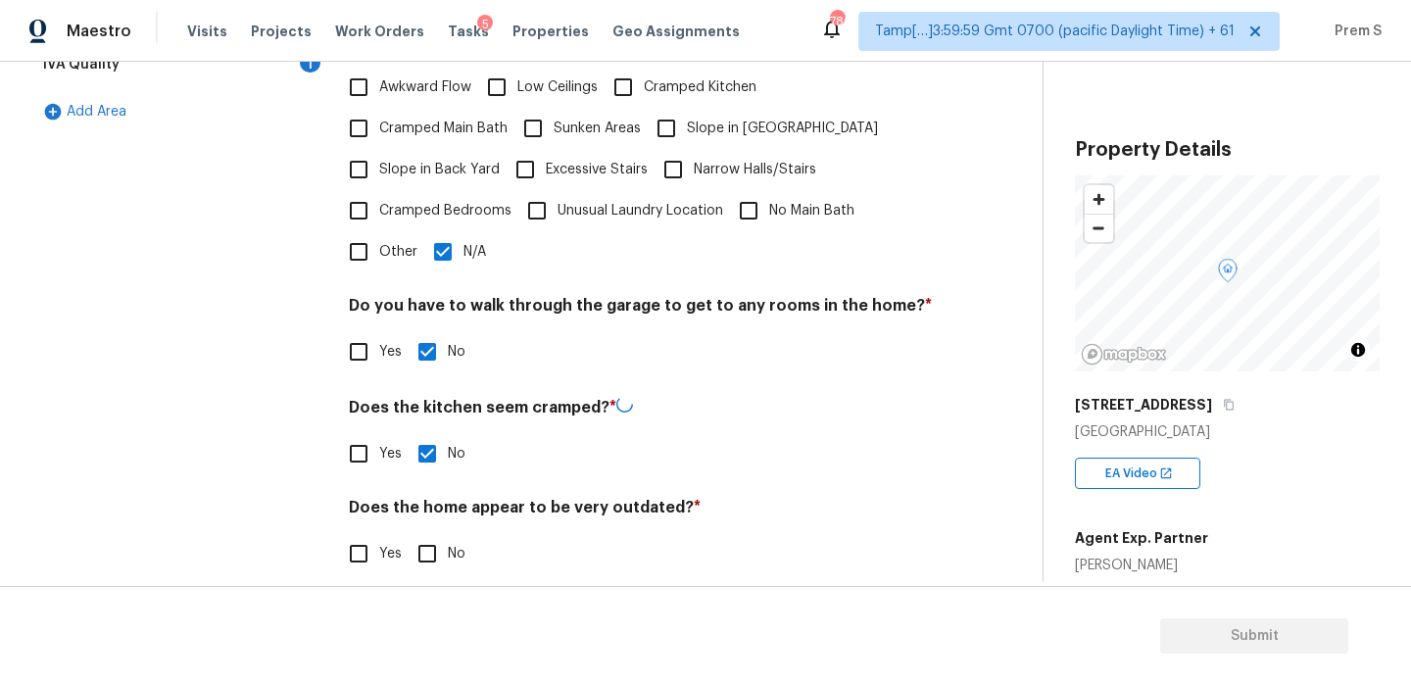
click at [436, 536] on input "No" at bounding box center [427, 553] width 41 height 41
checkbox input "true"
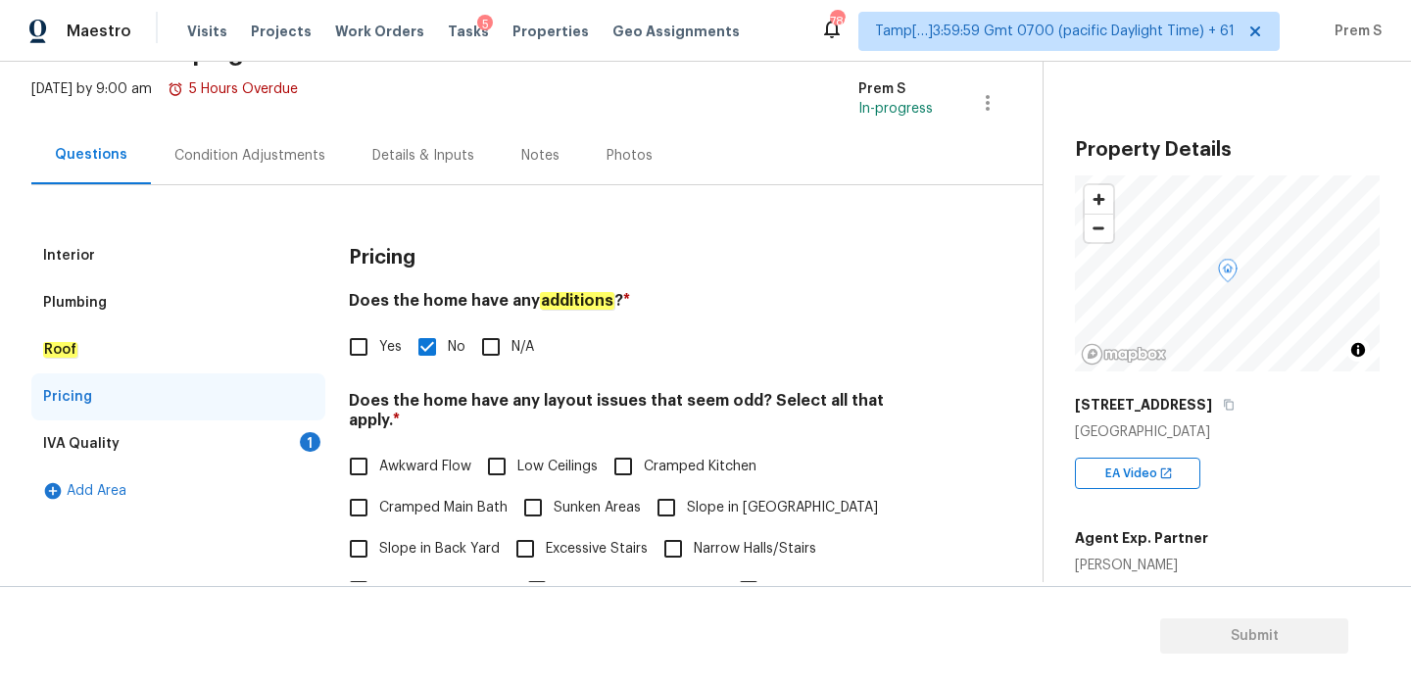
click at [305, 447] on div "1" at bounding box center [310, 442] width 21 height 20
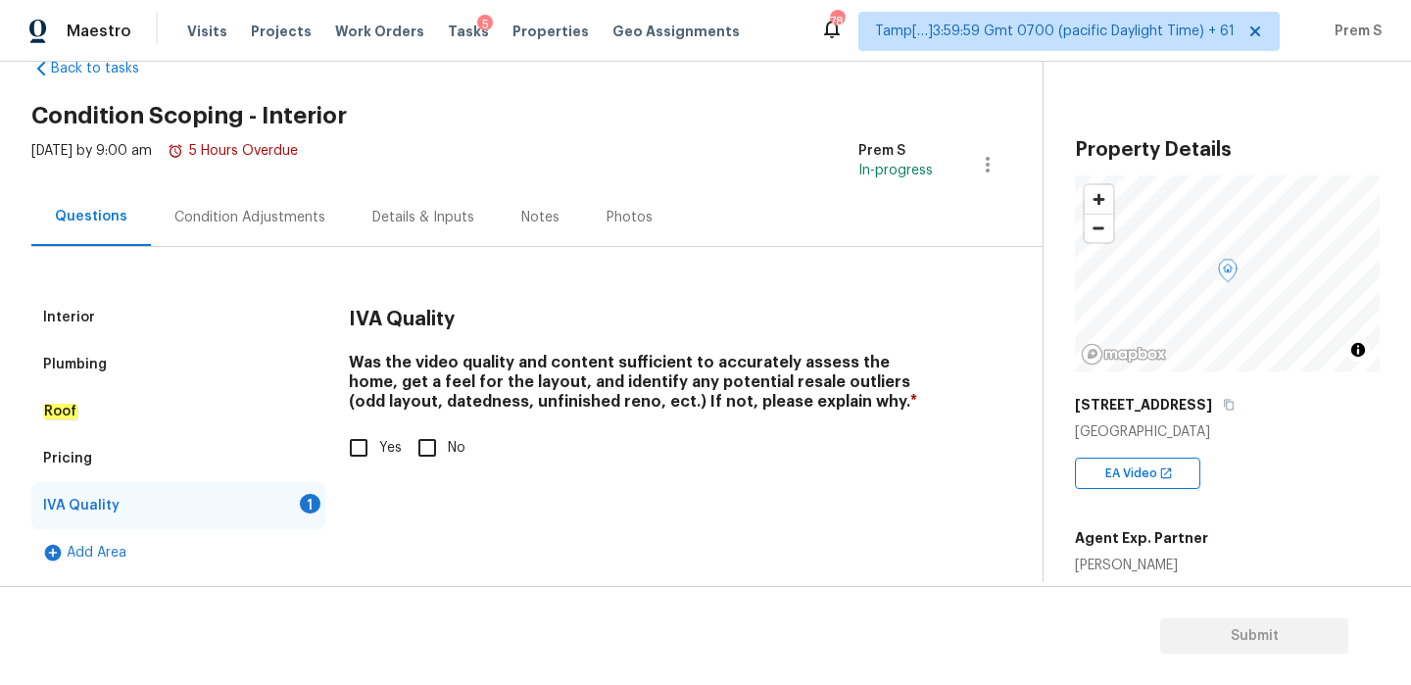
click at [375, 449] on input "Yes" at bounding box center [358, 447] width 41 height 41
checkbox input "true"
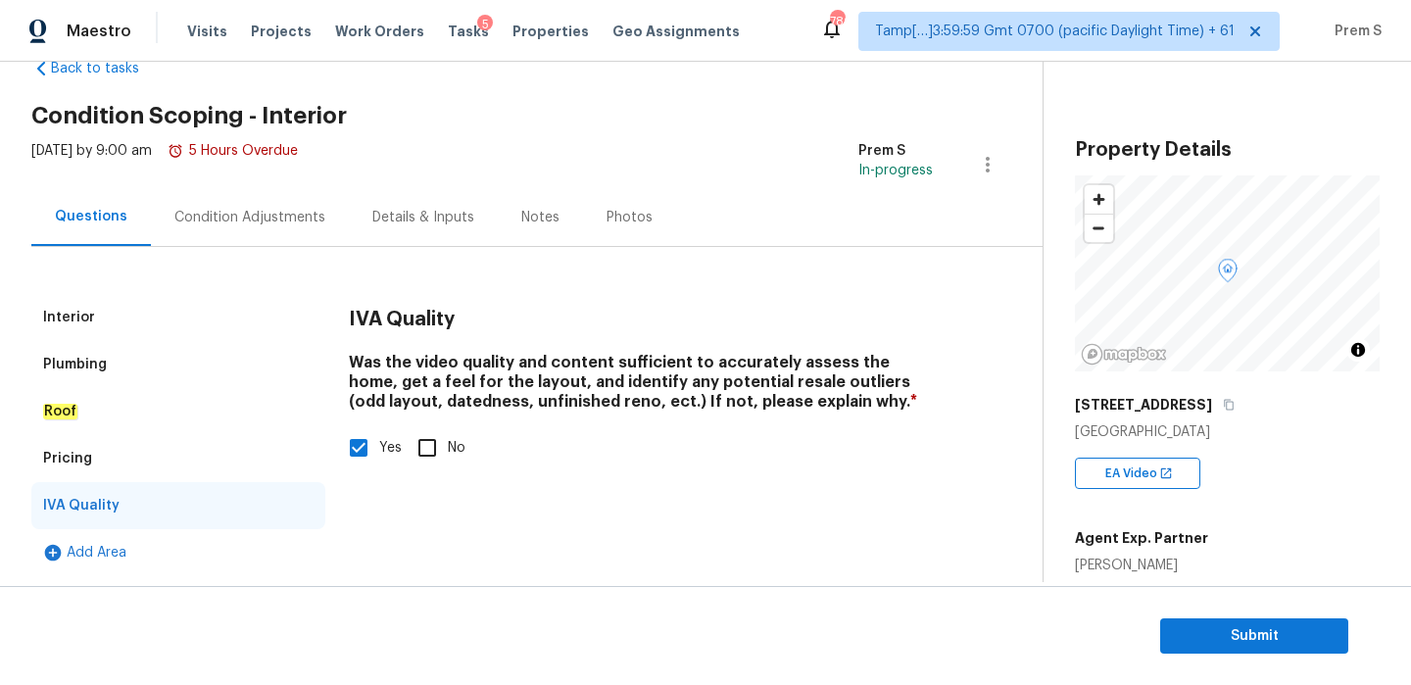
click at [233, 201] on div "Condition Adjustments" at bounding box center [250, 217] width 198 height 58
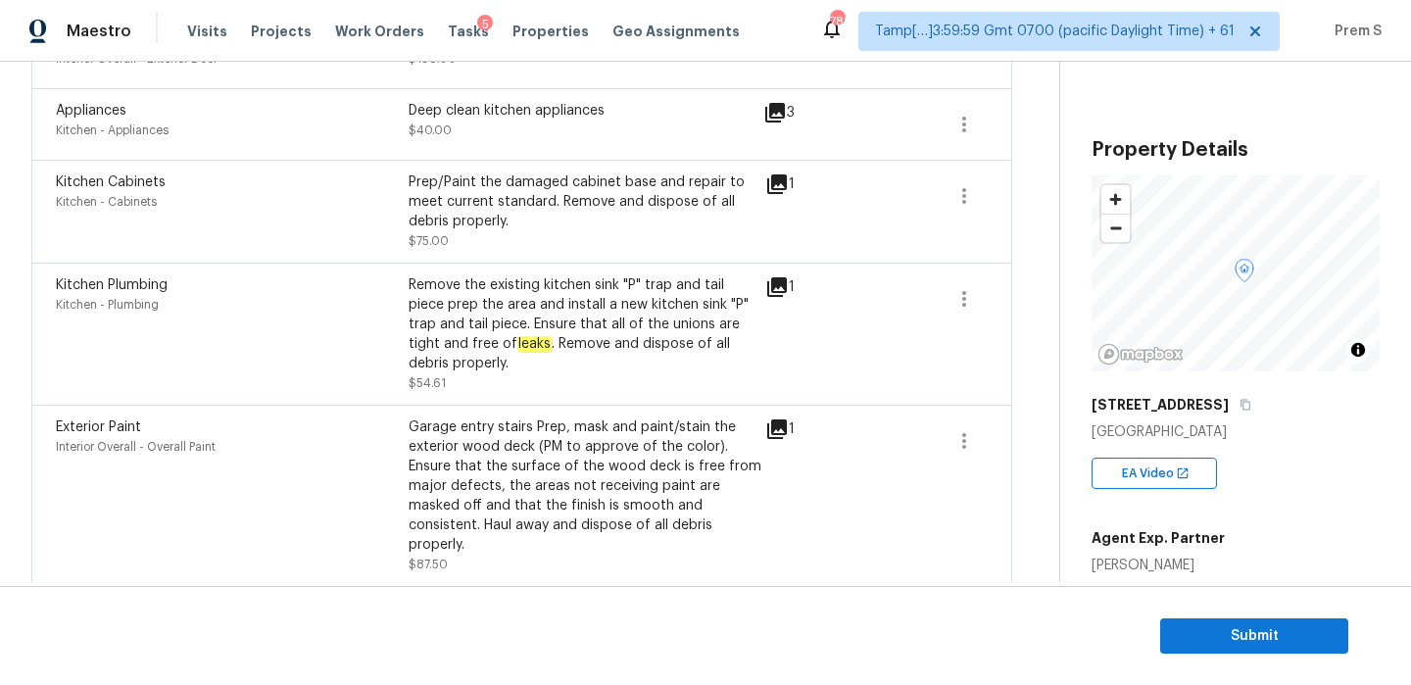
scroll to position [205, 0]
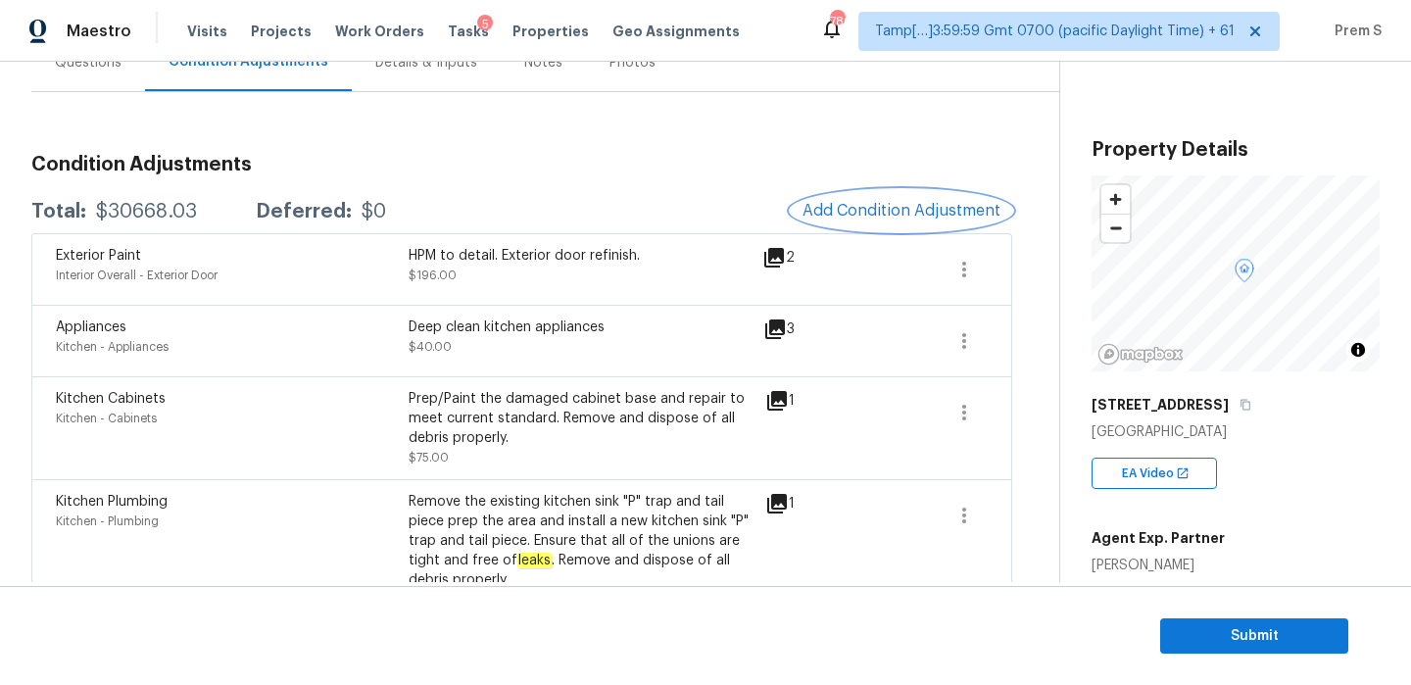
click at [888, 220] on button "Add Condition Adjustment" at bounding box center [901, 210] width 221 height 41
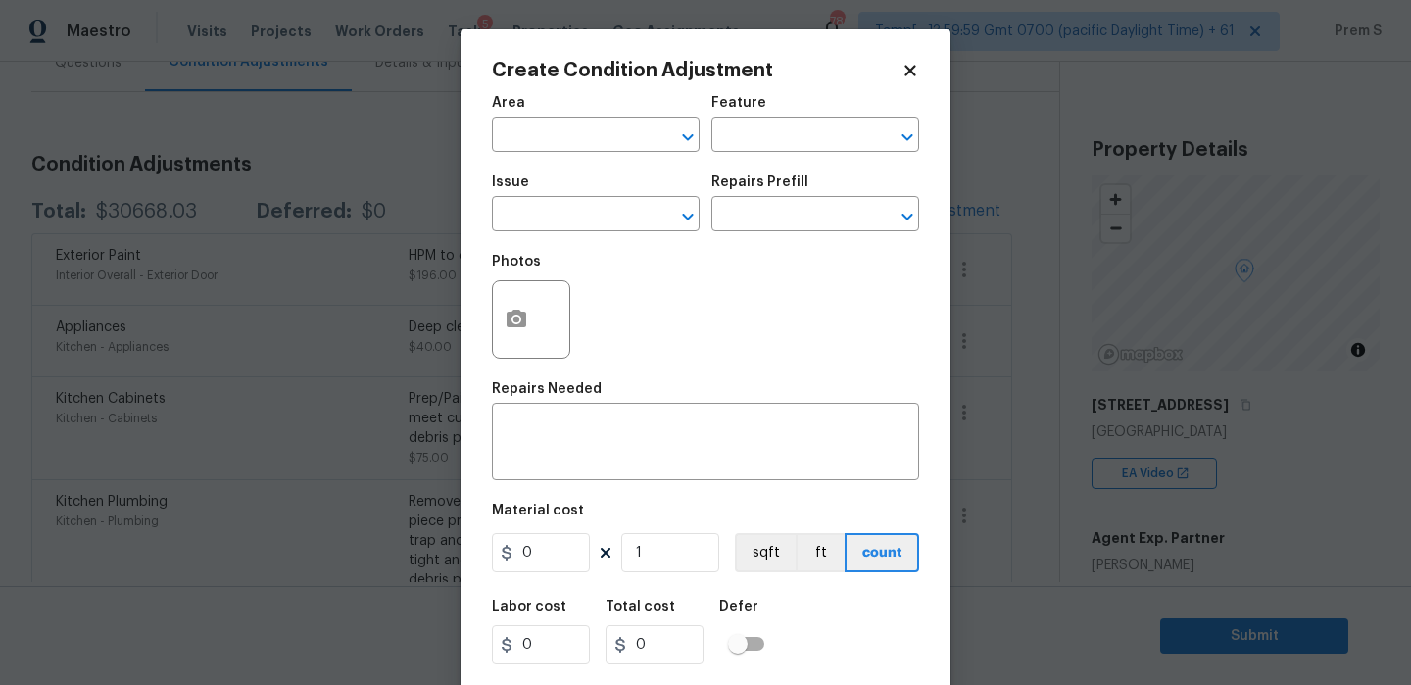
click at [1228, 435] on body "Maestro Visits Projects Work Orders Tasks 5 Properties Geo Assignments 786 Tamp…" at bounding box center [705, 342] width 1411 height 685
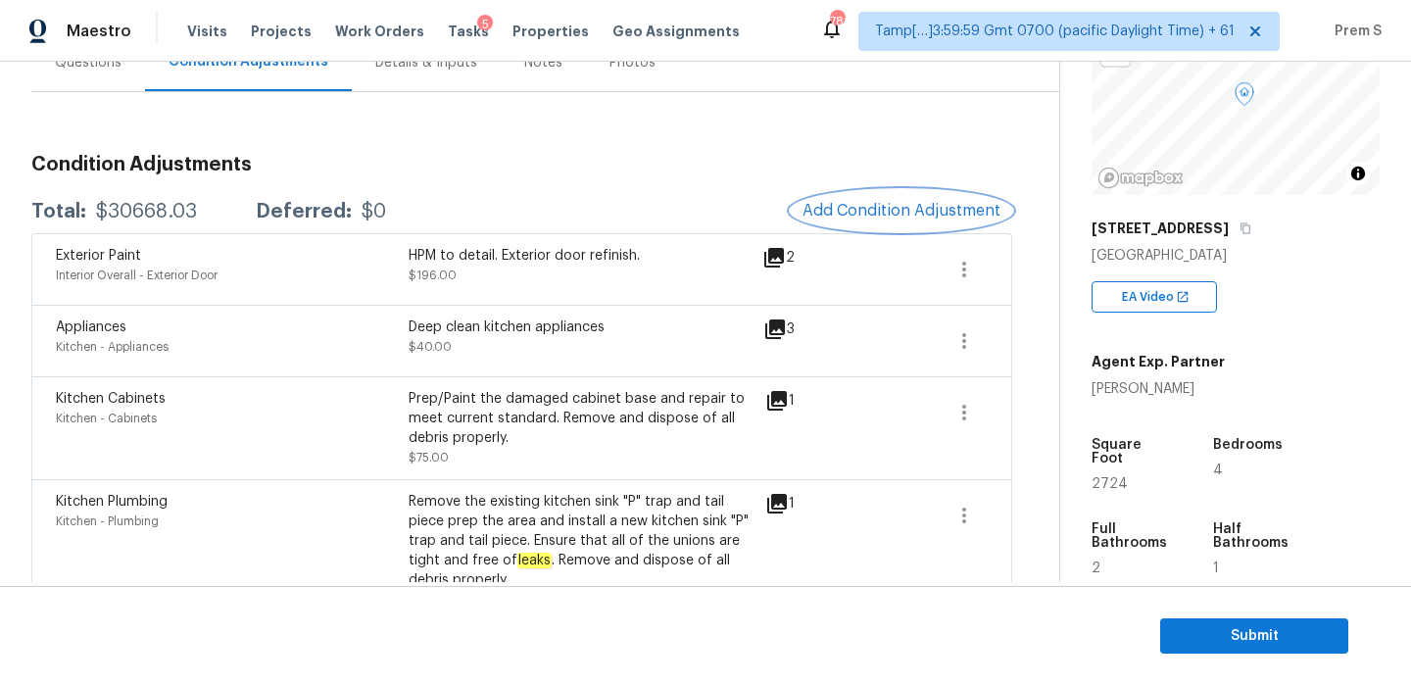
scroll to position [446, 0]
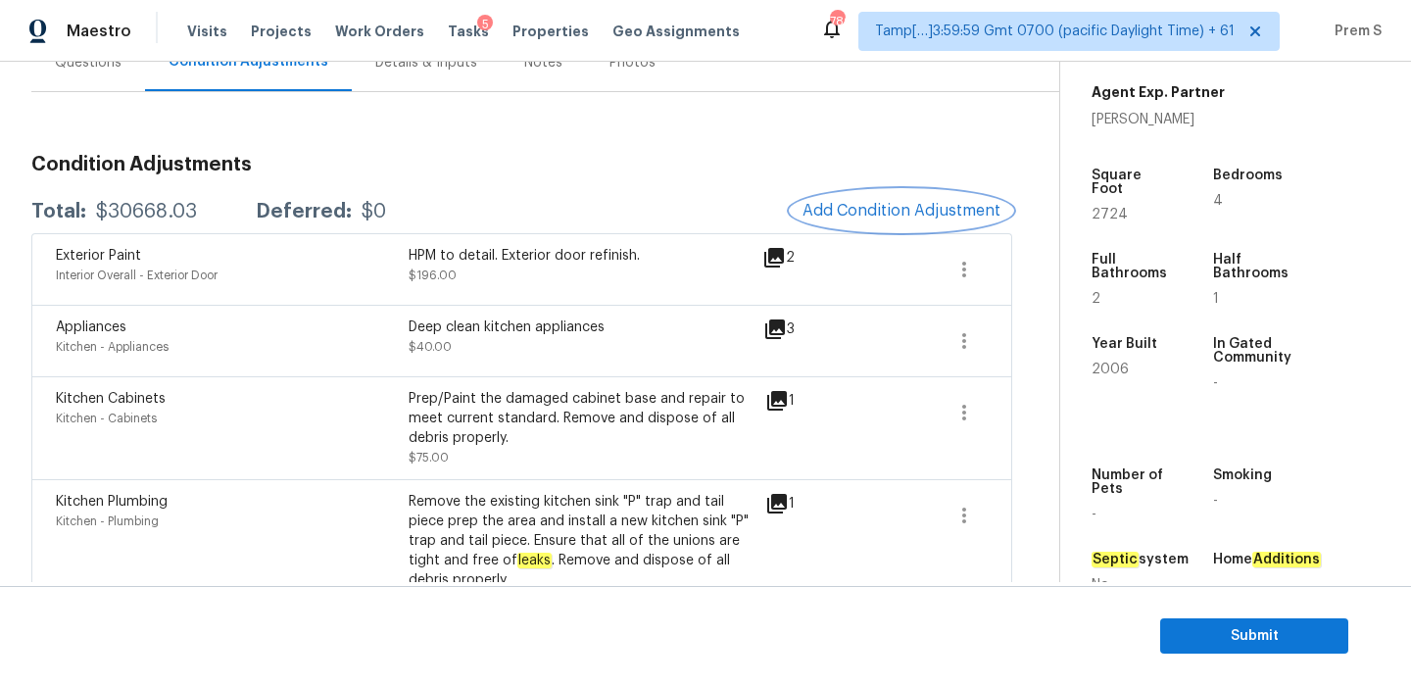
click at [881, 218] on span "Add Condition Adjustment" at bounding box center [901, 211] width 198 height 18
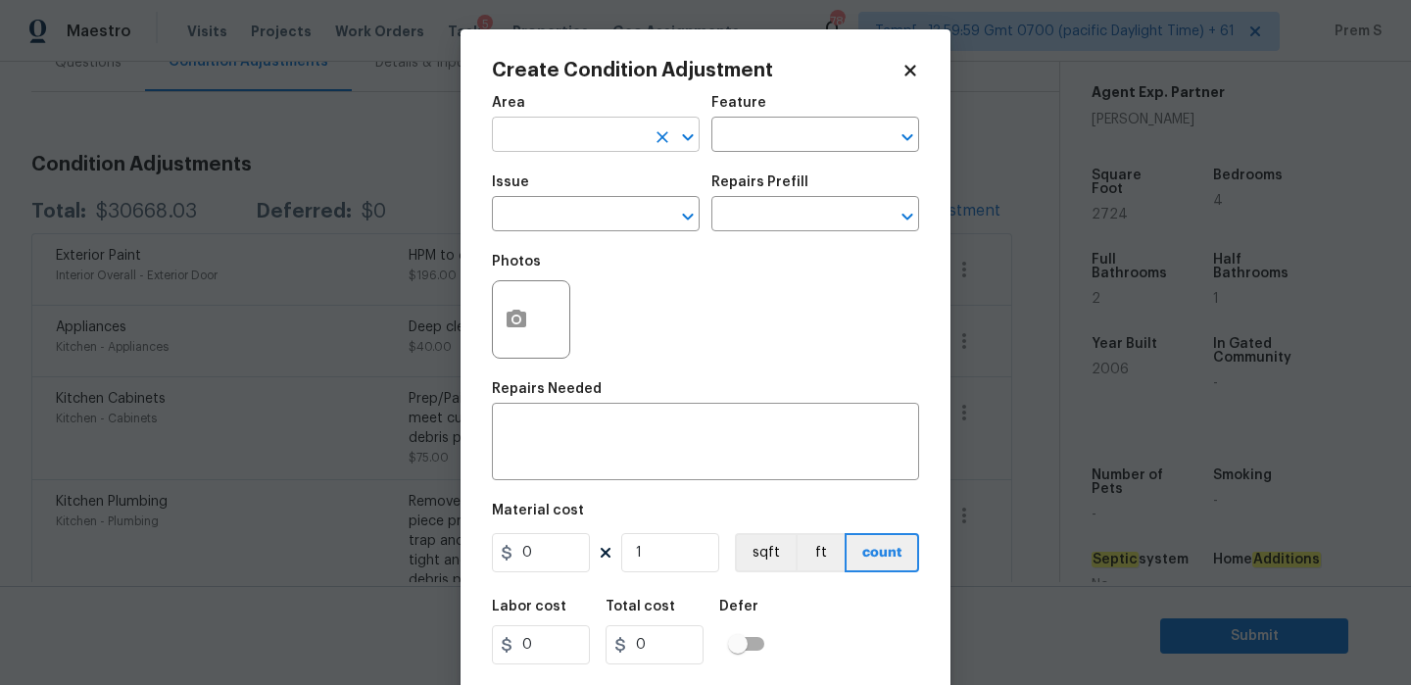
click at [580, 130] on input "text" at bounding box center [568, 137] width 153 height 30
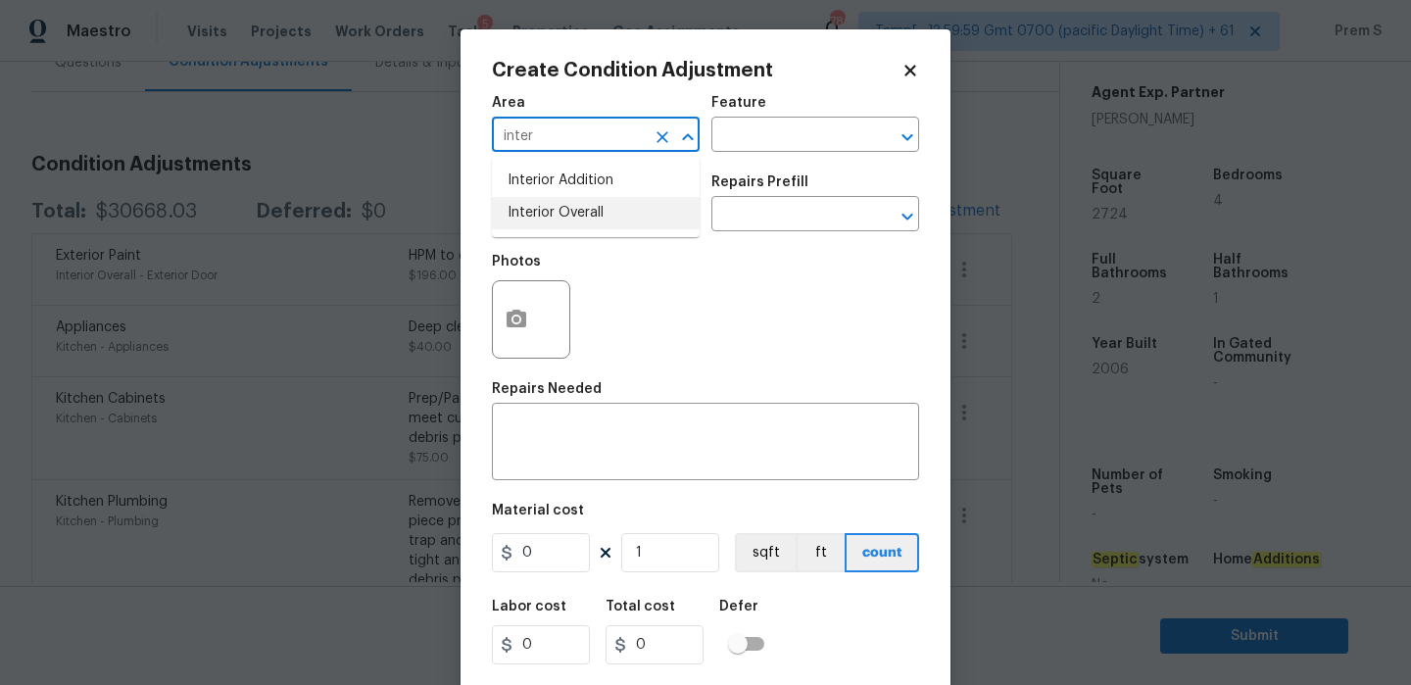
click at [581, 215] on li "Interior Overall" at bounding box center [596, 213] width 208 height 32
type input "Interior Overall"
click at [581, 215] on input "text" at bounding box center [568, 216] width 153 height 30
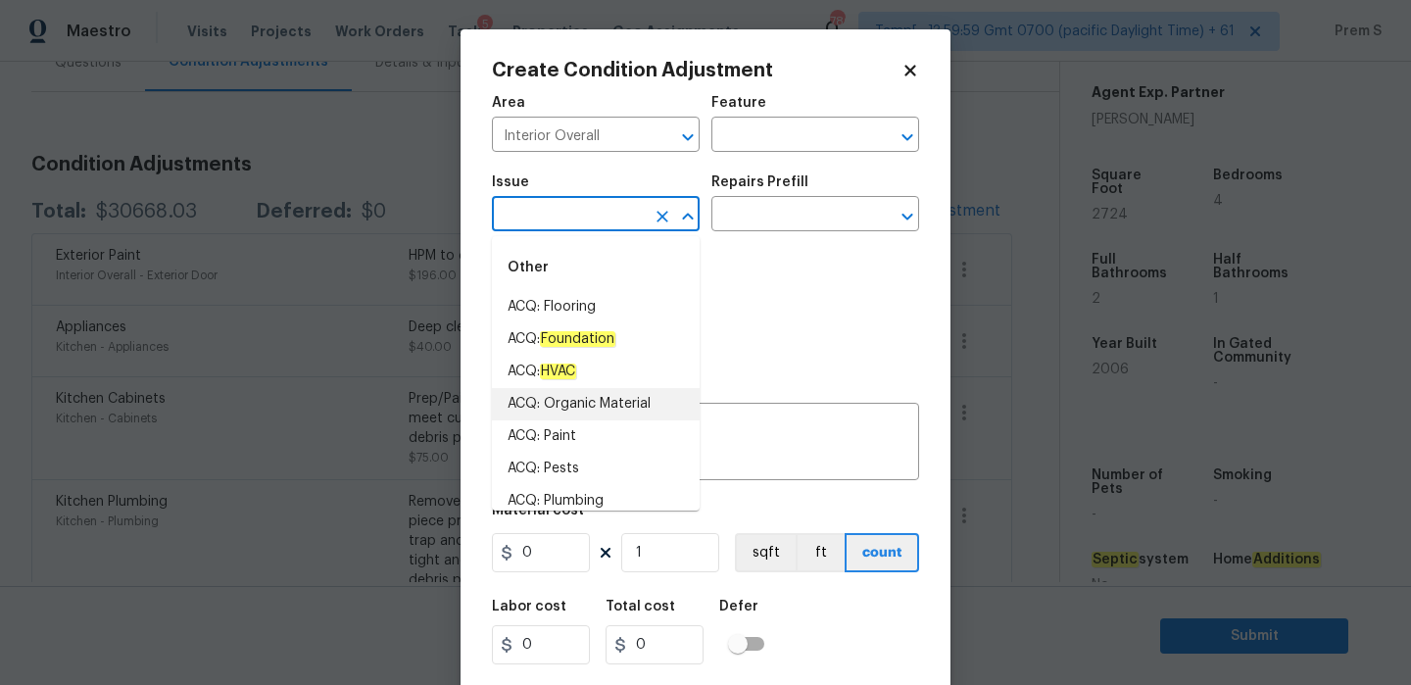
click at [659, 419] on li "ACQ: Organic Material" at bounding box center [596, 404] width 208 height 32
type input "ACQ: Organic Material"
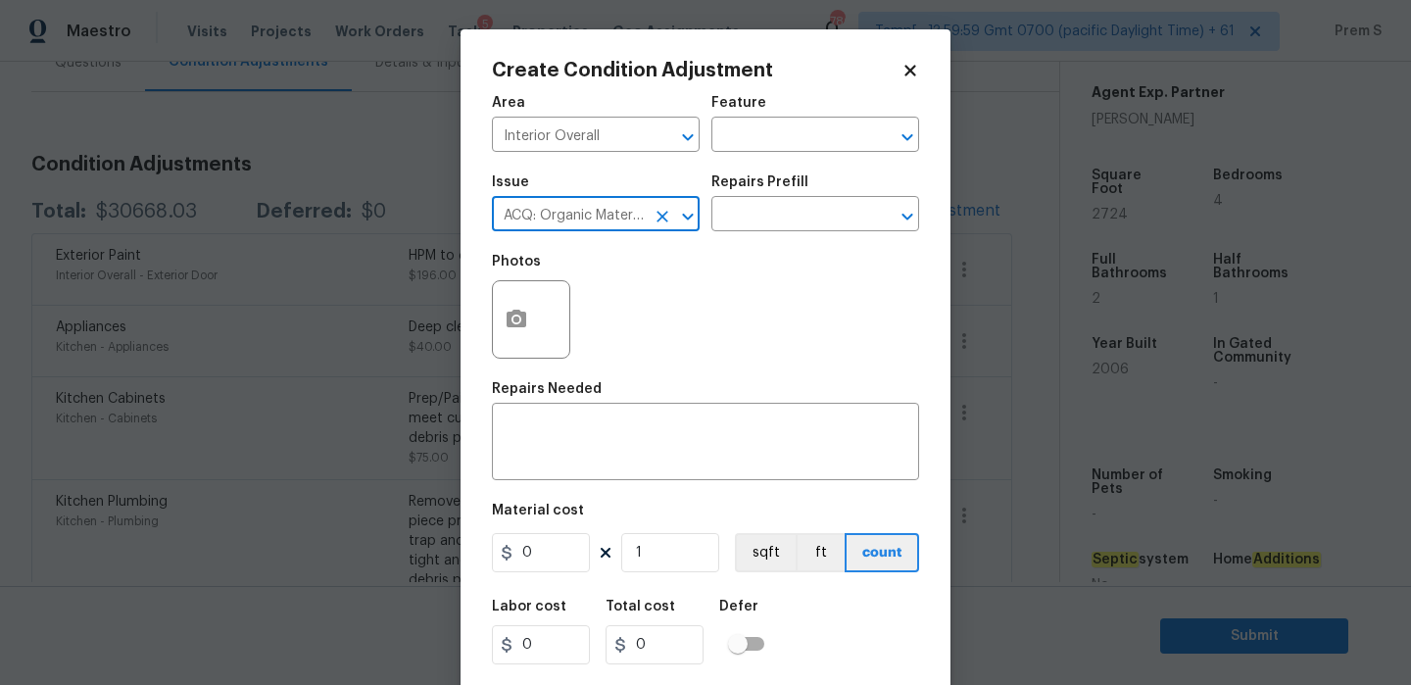
click at [669, 220] on icon "Clear" at bounding box center [663, 217] width 20 height 20
click at [587, 220] on input "text" at bounding box center [568, 216] width 153 height 30
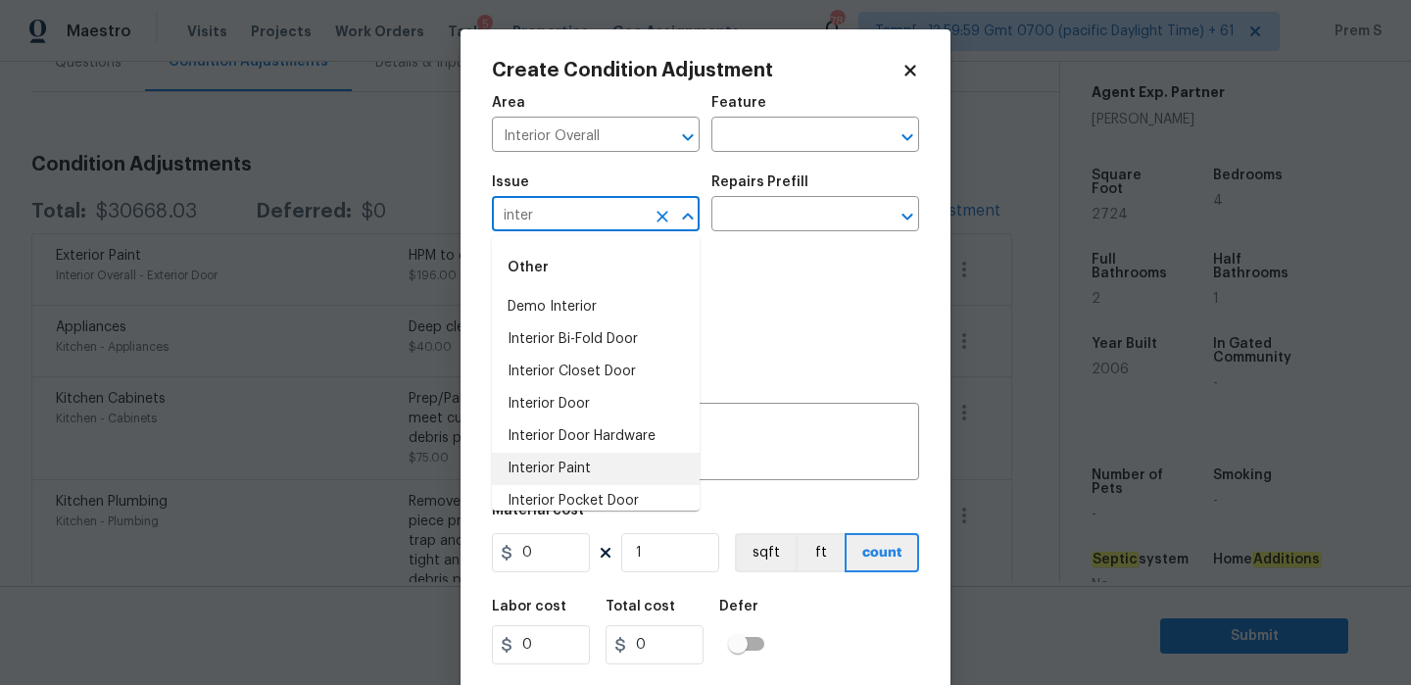
click at [565, 458] on li "Interior Paint" at bounding box center [596, 469] width 208 height 32
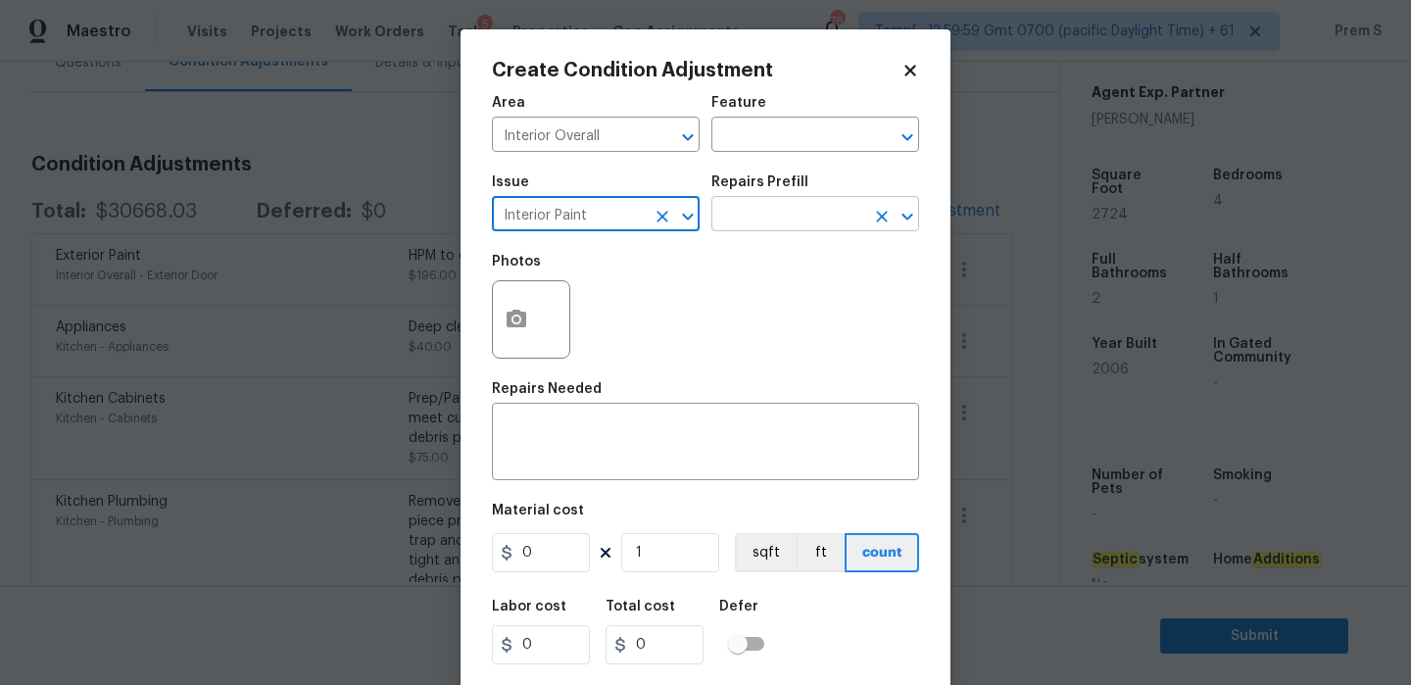
type input "Interior Paint"
click at [830, 219] on input "text" at bounding box center [787, 216] width 153 height 30
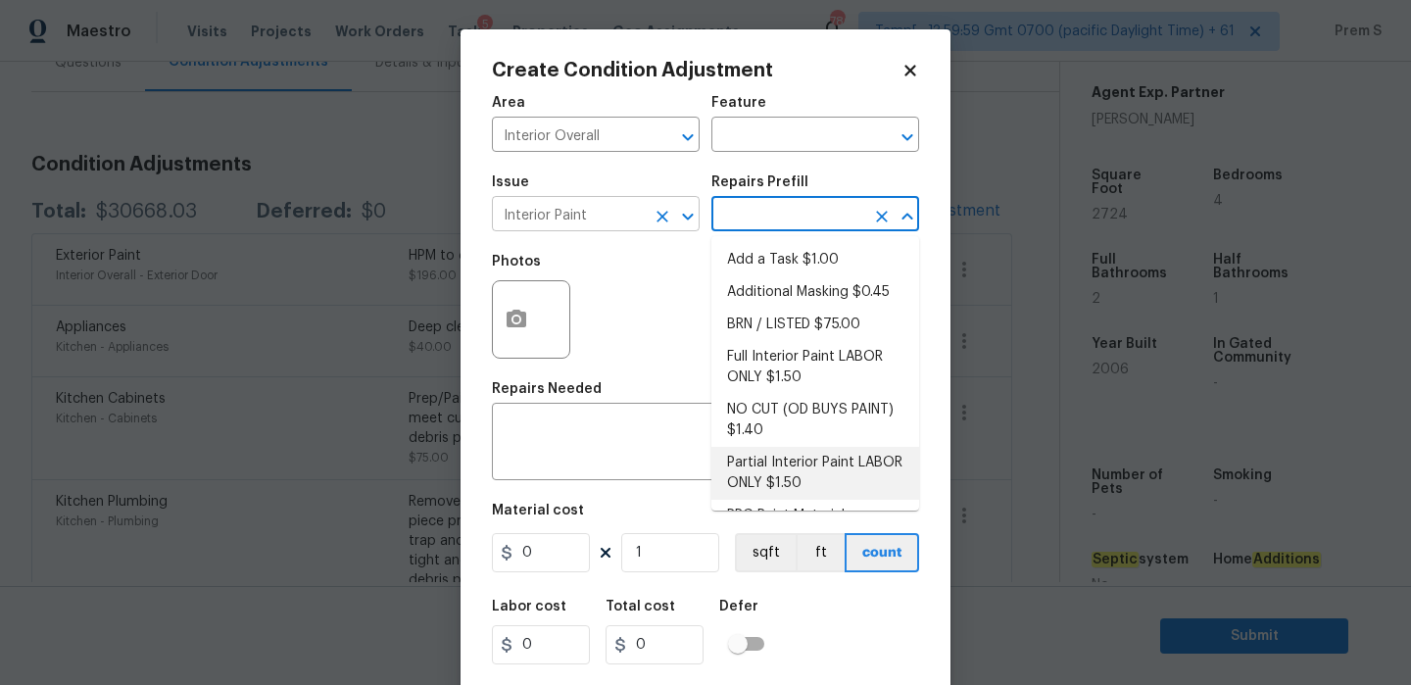
click at [672, 222] on button "Clear" at bounding box center [662, 216] width 27 height 27
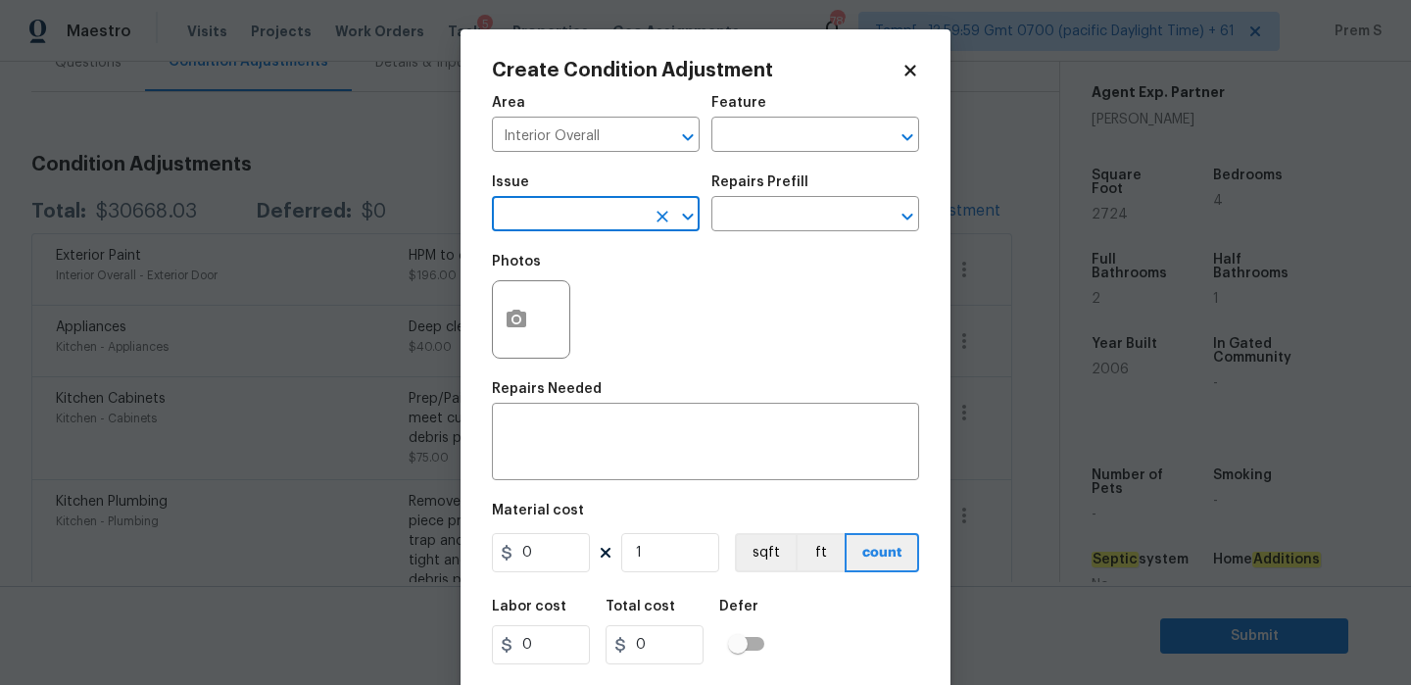
click at [620, 219] on input "text" at bounding box center [568, 216] width 153 height 30
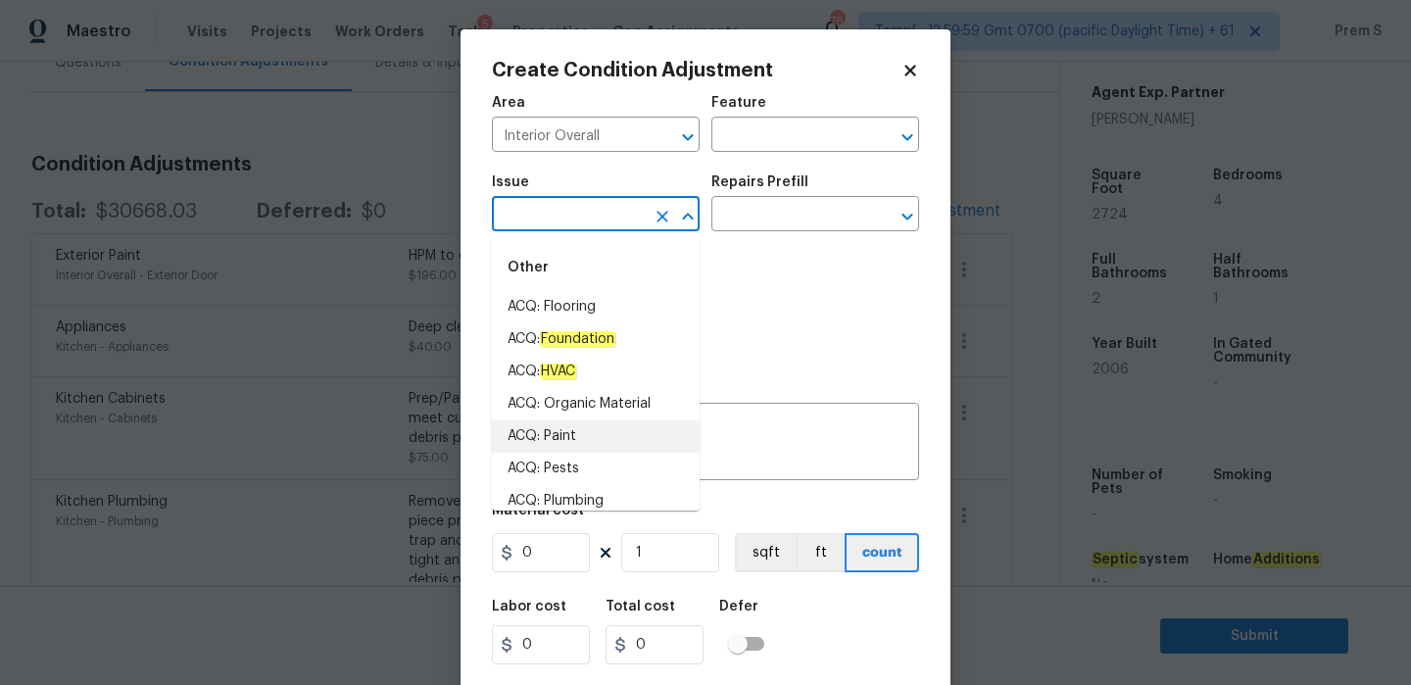
click at [604, 437] on li "ACQ: Paint" at bounding box center [596, 436] width 208 height 32
type input "ACQ: Paint"
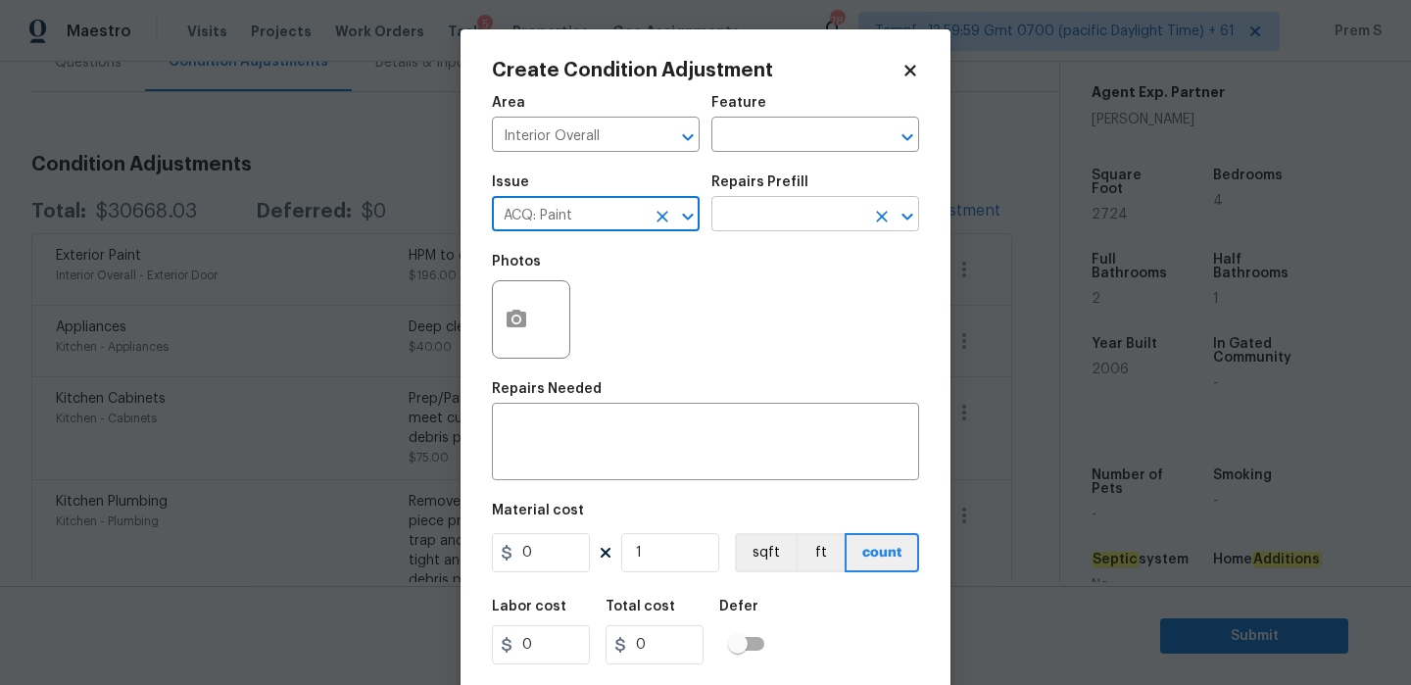
click at [865, 225] on div "​" at bounding box center [815, 216] width 208 height 30
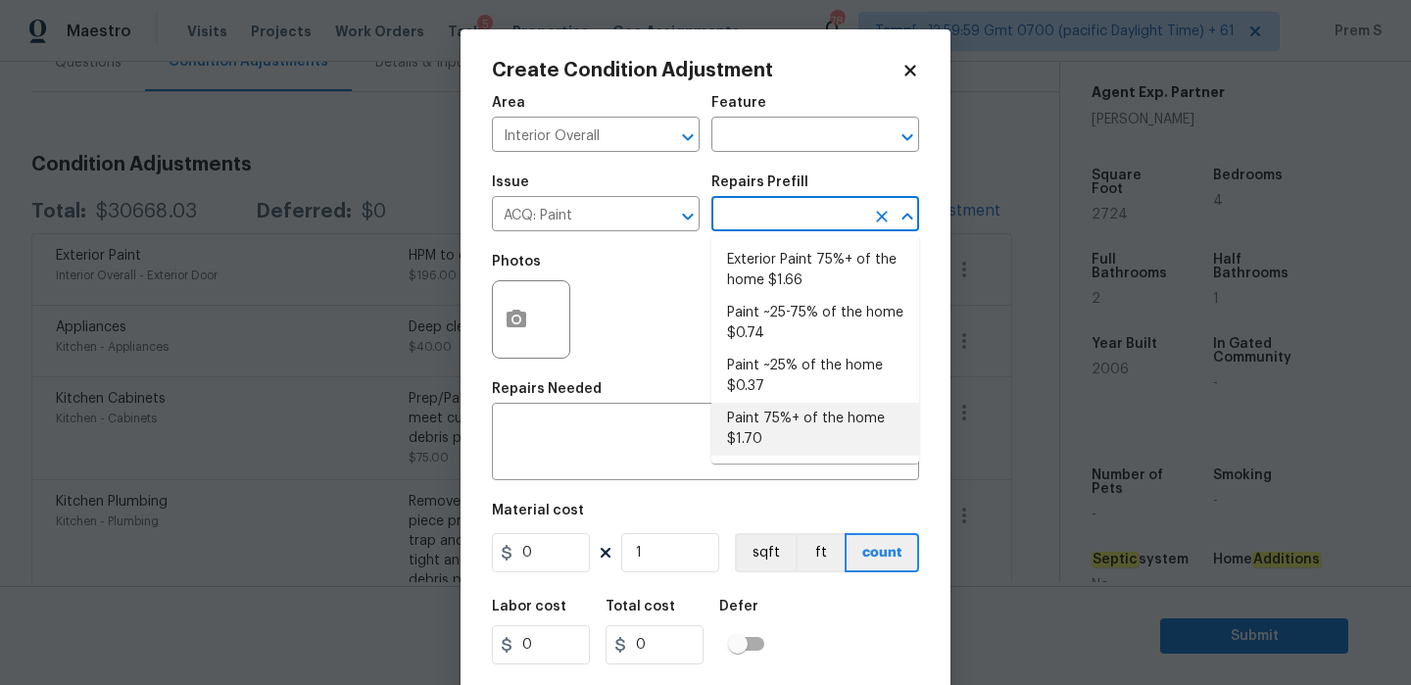
click at [794, 451] on li "Paint 75%+ of the home $1.70" at bounding box center [815, 429] width 208 height 53
type input "Acquisition"
type textarea "Acquisition Scope: 75%+ of the home will likely require interior paint"
type input "1.7"
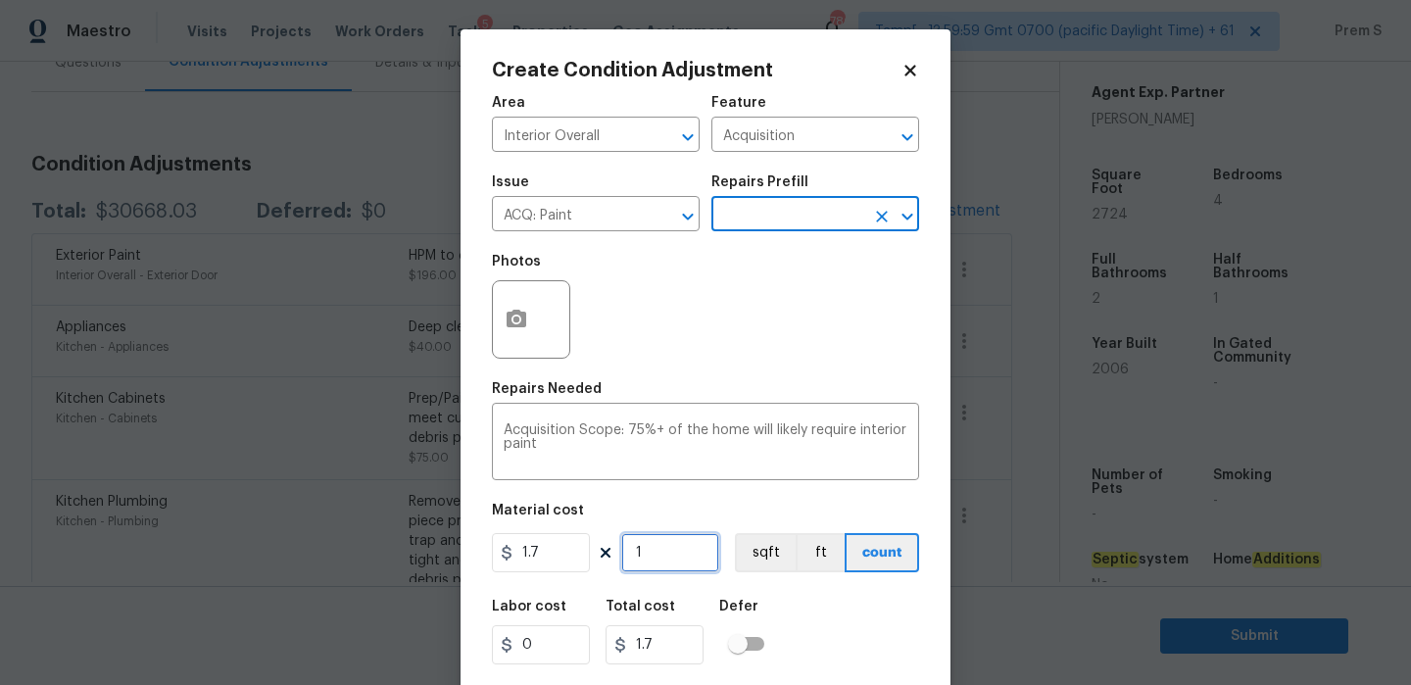
click at [677, 570] on input "1" at bounding box center [670, 552] width 98 height 39
type input "2"
type input "3.4"
type input "27"
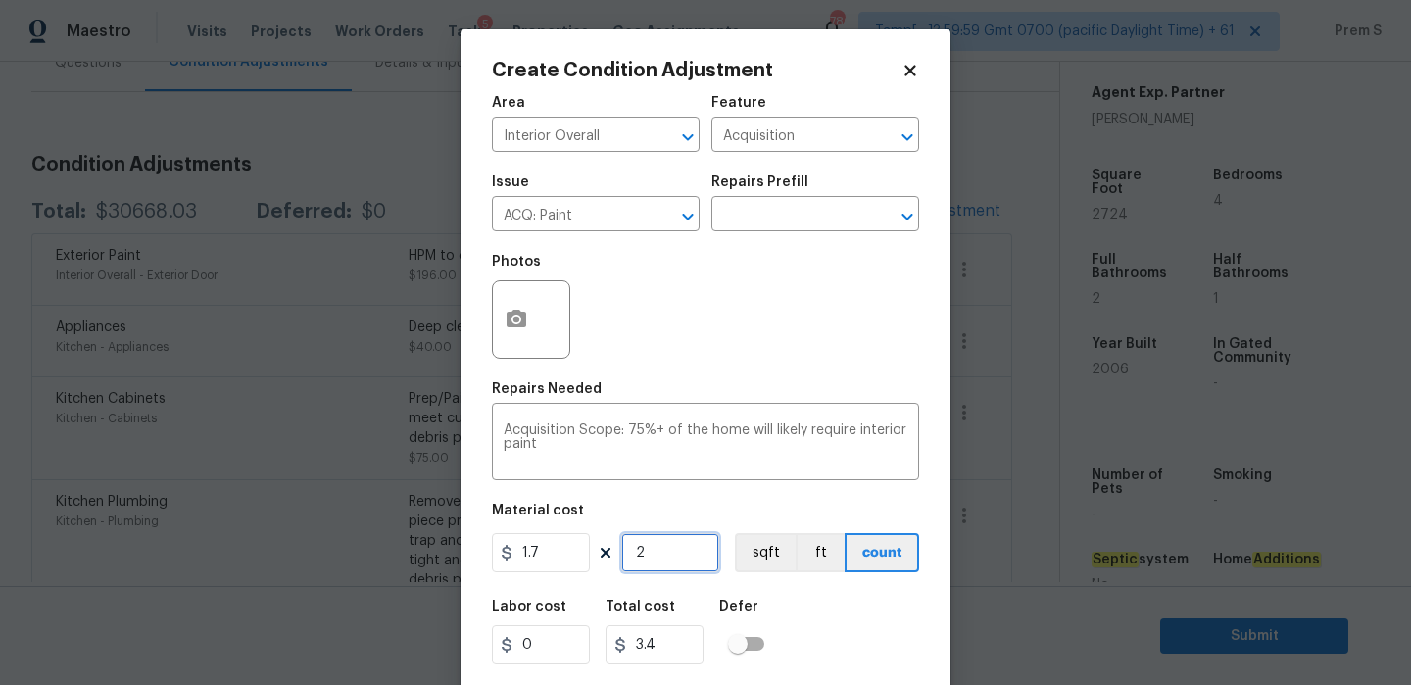
type input "45.9"
type input "272"
type input "462.4"
type input "2724"
type input "4630.8"
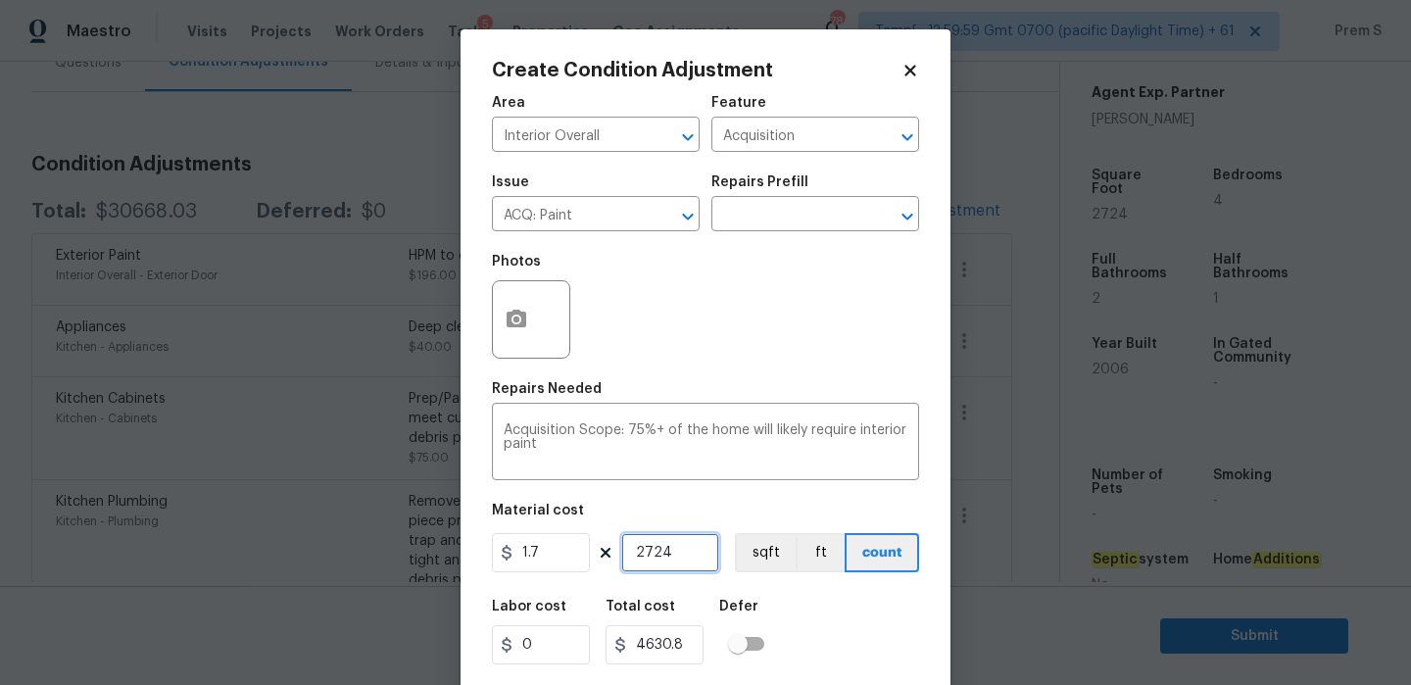
type input "2724"
click at [492, 325] on div at bounding box center [531, 319] width 78 height 78
click at [520, 318] on icon "button" at bounding box center [517, 320] width 24 height 24
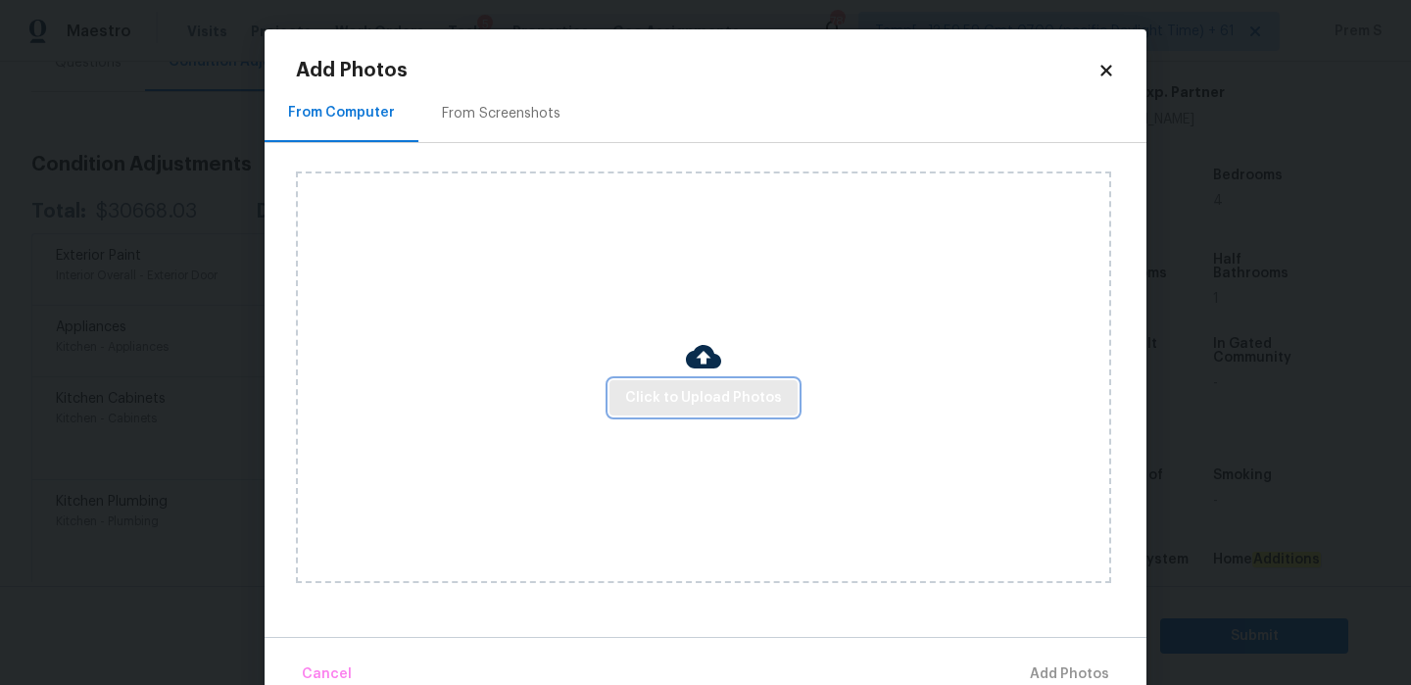
click at [677, 393] on span "Click to Upload Photos" at bounding box center [703, 398] width 157 height 24
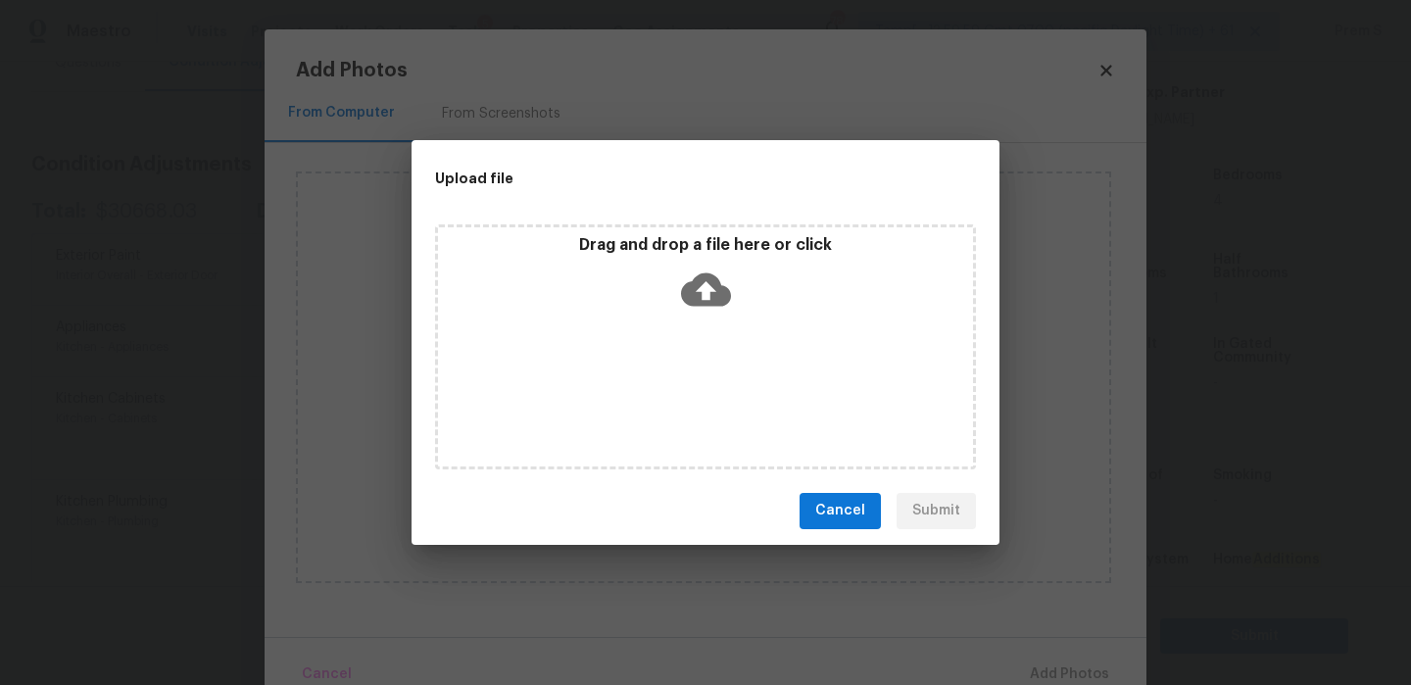
click at [693, 311] on icon at bounding box center [706, 290] width 50 height 50
